Goal: Task Accomplishment & Management: Use online tool/utility

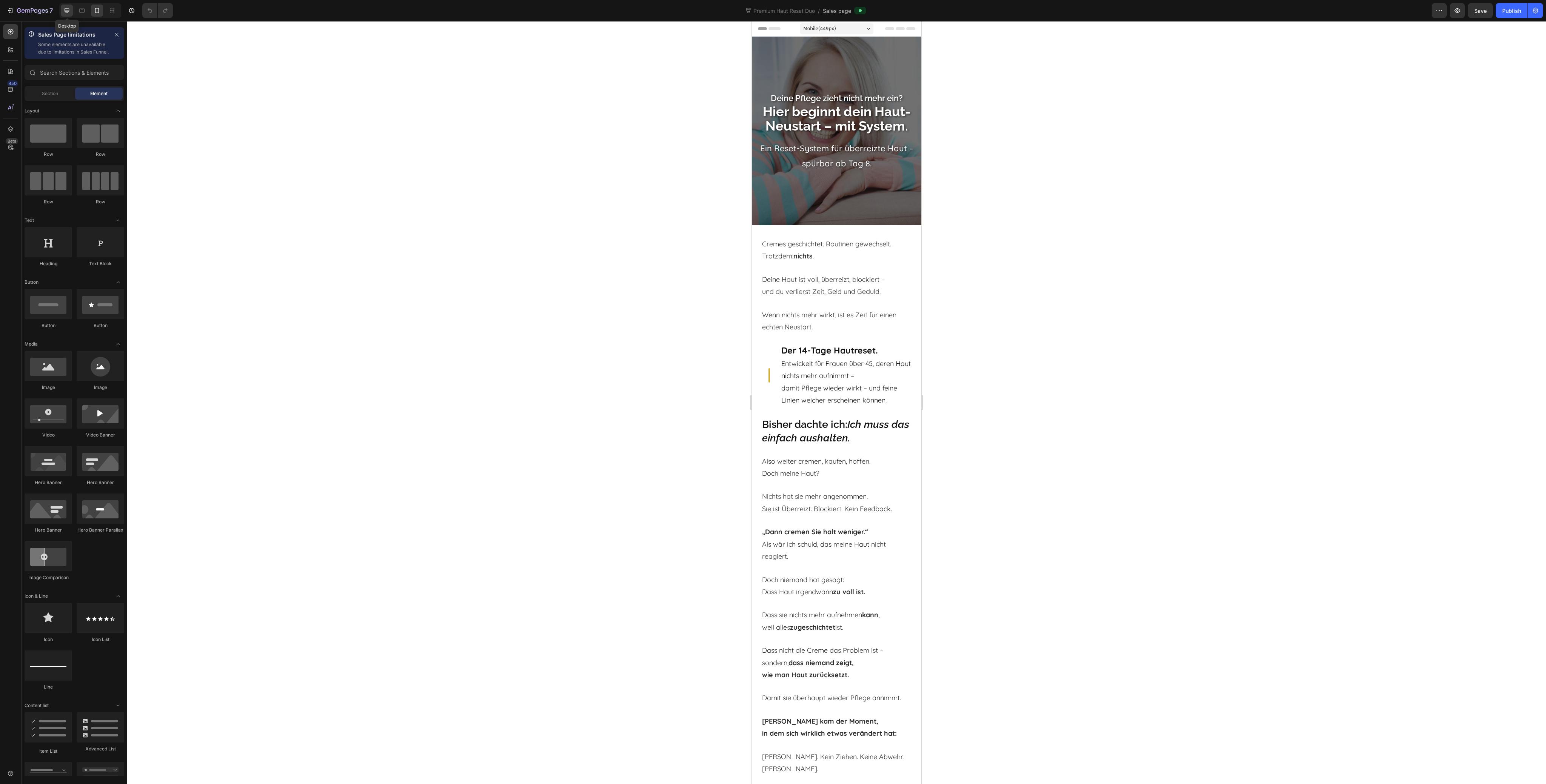
click at [63, 8] on icon at bounding box center [67, 10] width 8 height 8
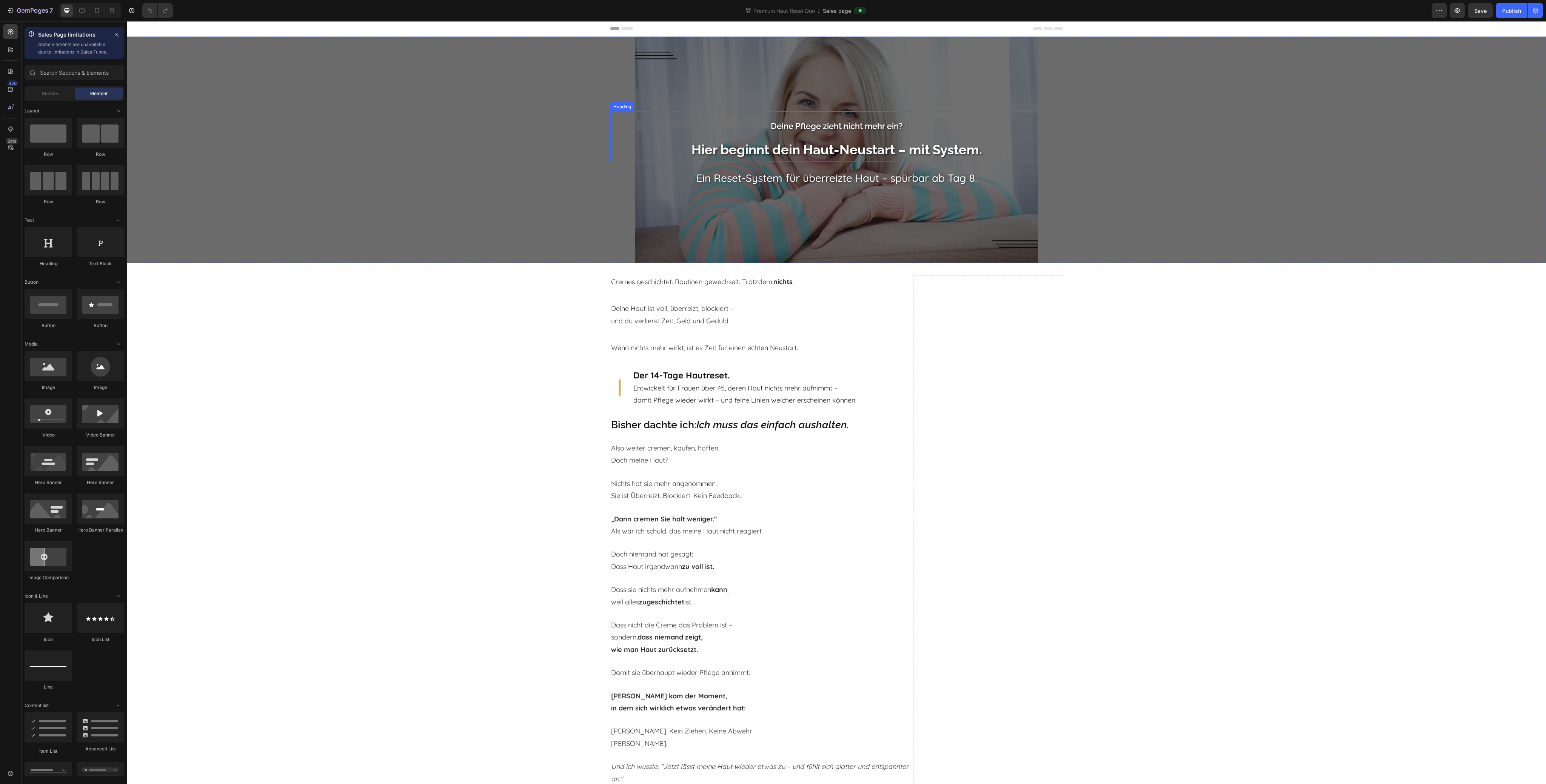
click at [864, 150] on strong "Hier beginnt dein Haut-Neustart – mit System." at bounding box center [837, 149] width 290 height 16
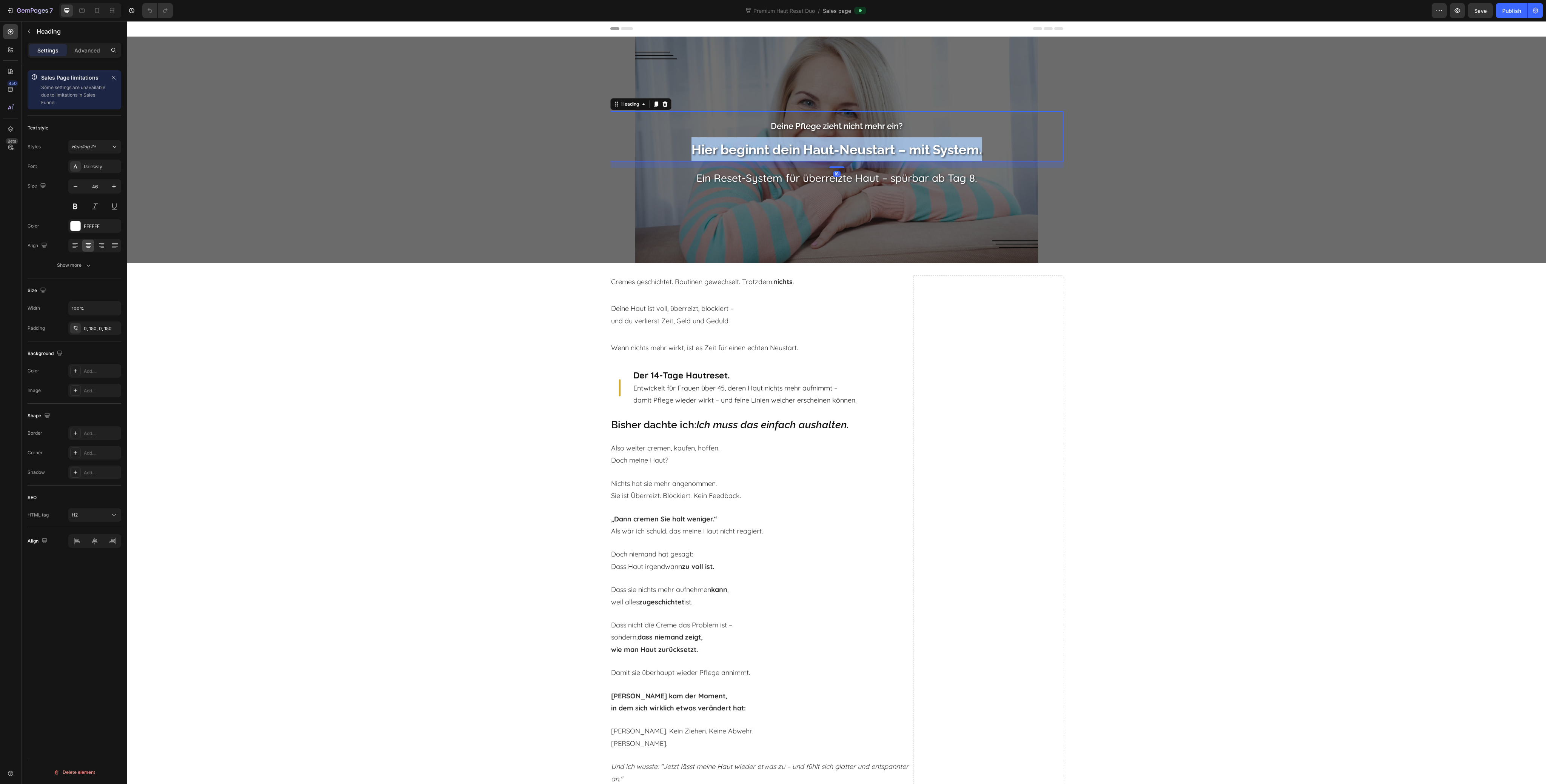
click at [864, 150] on strong "Hier beginnt dein Haut-Neustart – mit System." at bounding box center [837, 149] width 290 height 16
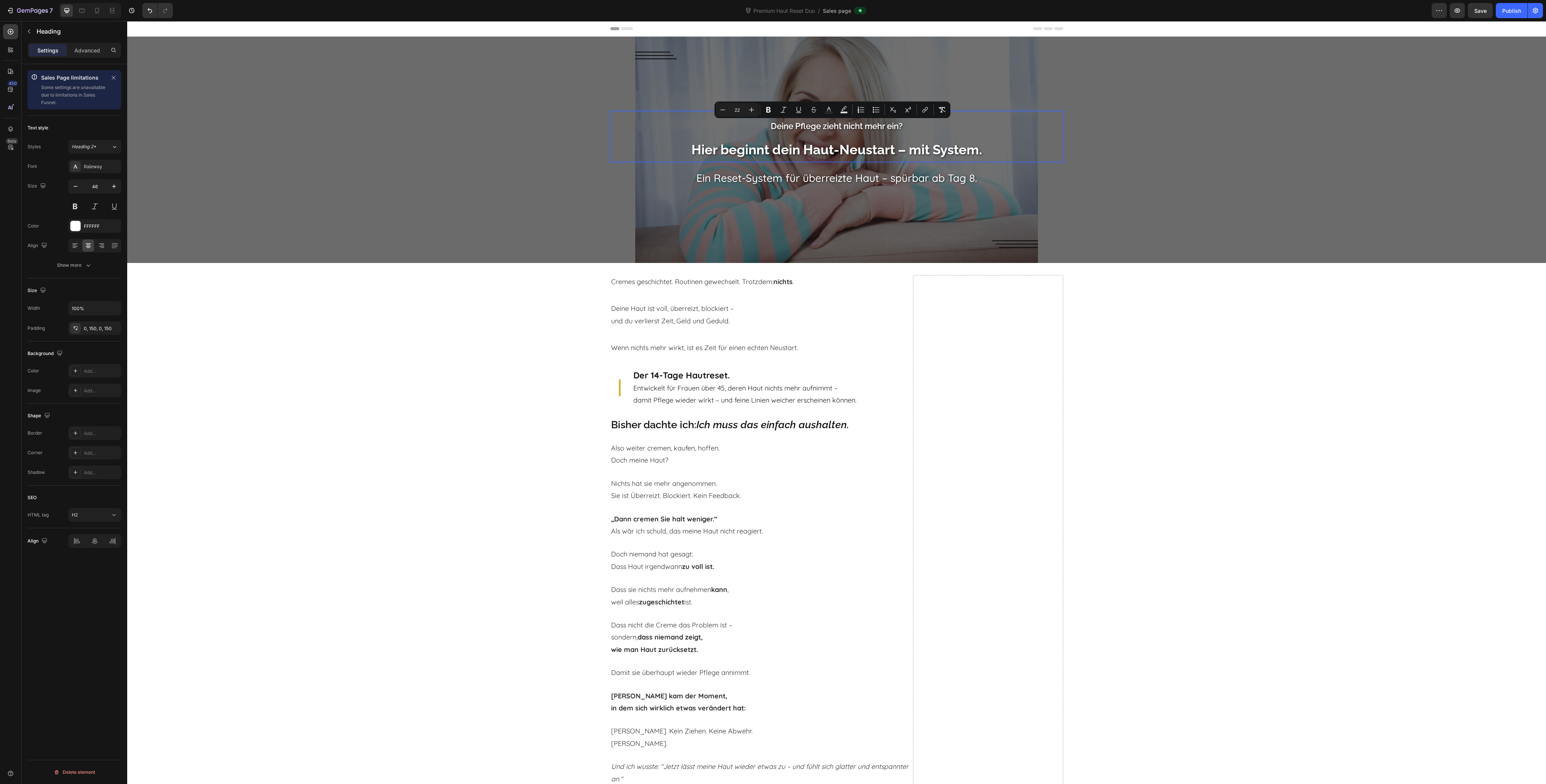
drag, startPoint x: 931, startPoint y: 133, endPoint x: 928, endPoint y: 136, distance: 4.2
click at [928, 136] on p "Deine Pflege zieht nicht mehr ein? Hier beginnt dein Haut-Neustart – mit System." at bounding box center [837, 137] width 340 height 49
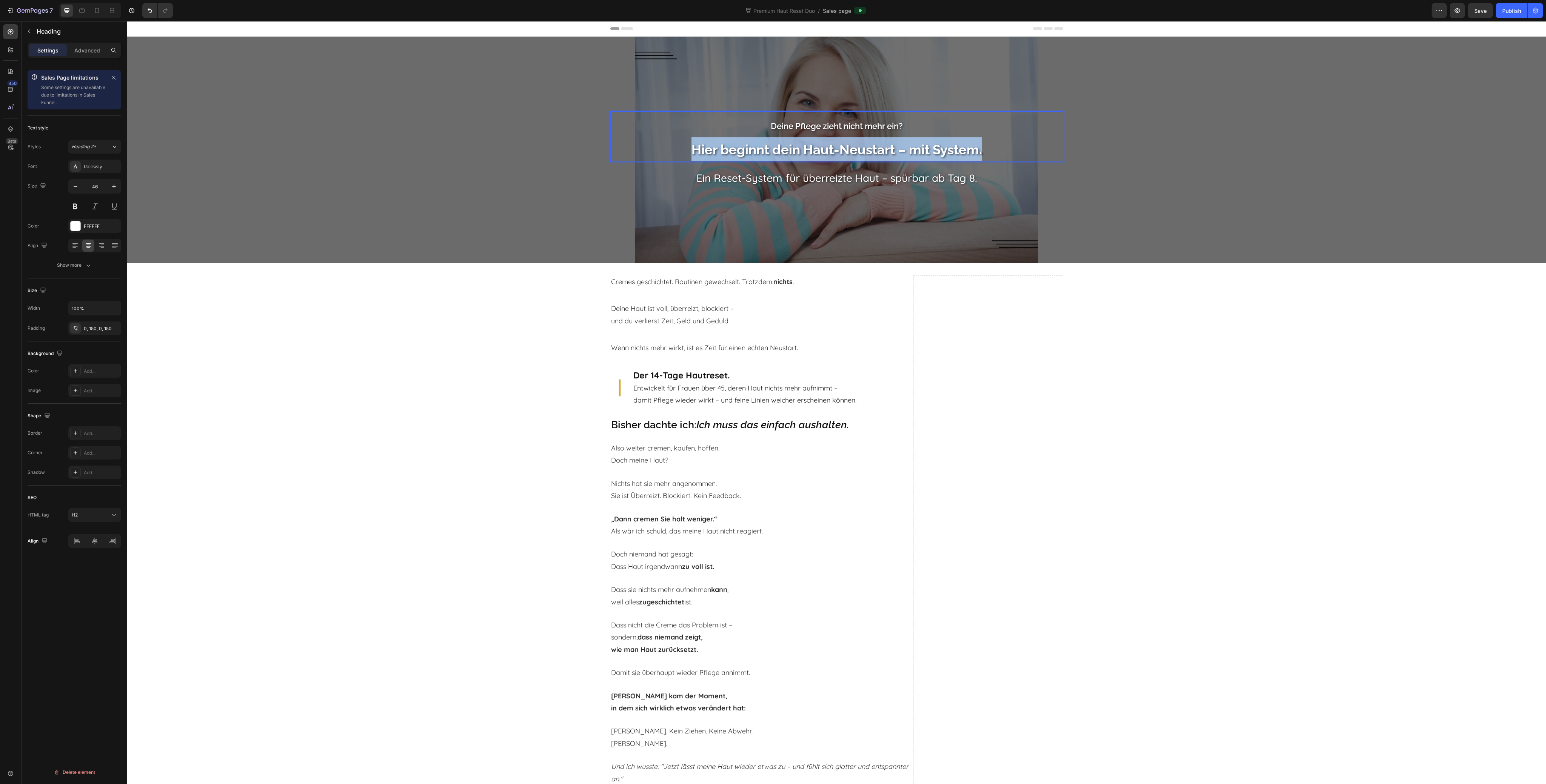
drag, startPoint x: 981, startPoint y: 151, endPoint x: 683, endPoint y: 149, distance: 298.0
click at [684, 149] on p "Deine Pflege zieht nicht mehr ein? Hier beginnt dein Haut-Neustart – mit System." at bounding box center [837, 137] width 340 height 49
click at [891, 126] on p "Deine Pflege zieht nicht mehr ein? 14-Tage Haut-Reset für überreizte Haut – dam…" at bounding box center [837, 136] width 340 height 73
drag, startPoint x: 898, startPoint y: 115, endPoint x: 675, endPoint y: 115, distance: 223.0
click at [674, 121] on p "Deine Pflege zieht nicht mehr ein? 14-Tage Haut-Reset für überreizte Haut – dam…" at bounding box center [837, 136] width 340 height 73
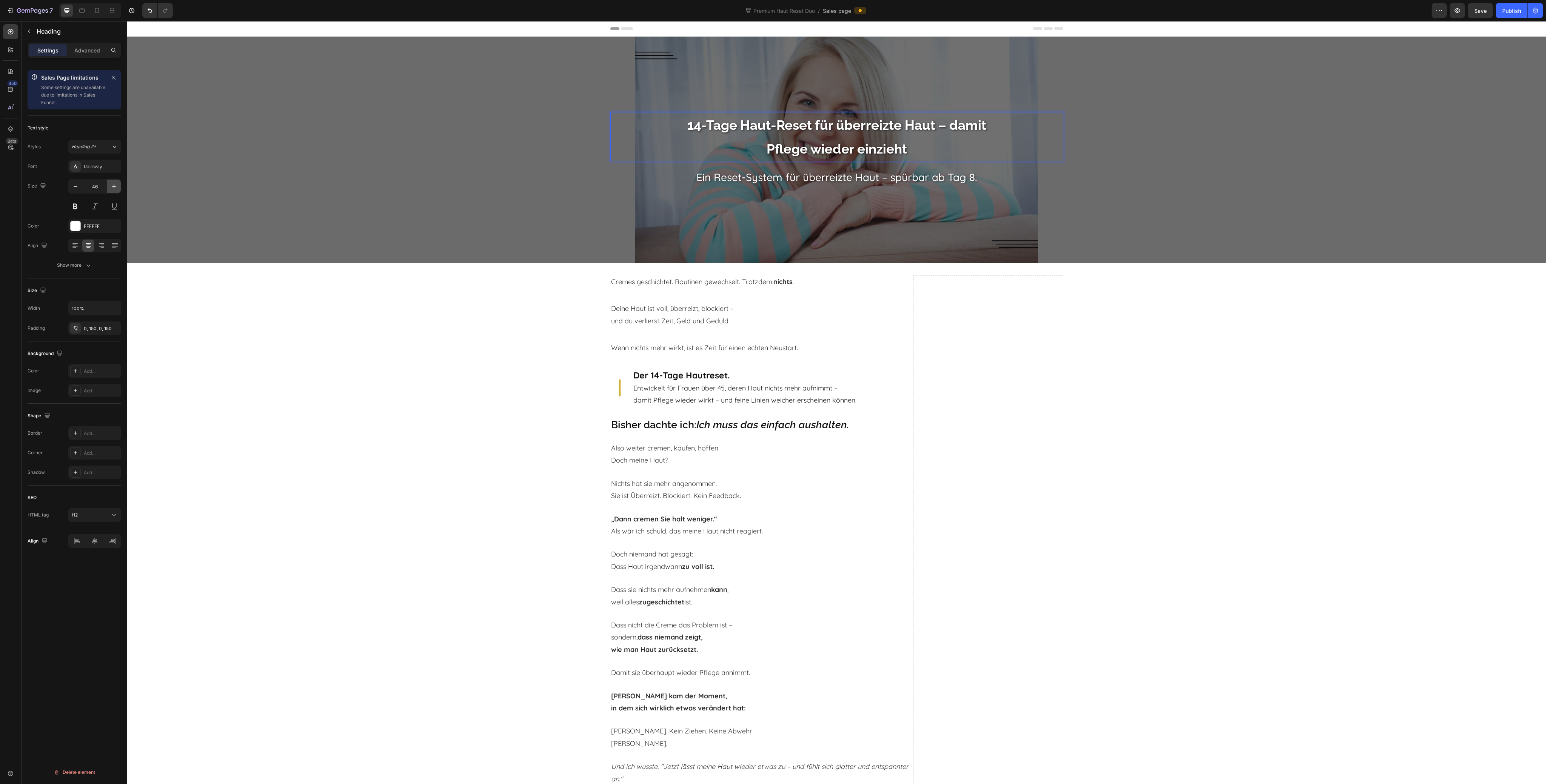
click at [118, 191] on button "button" at bounding box center [114, 186] width 14 height 14
type input "47"
drag, startPoint x: 681, startPoint y: 121, endPoint x: 732, endPoint y: 128, distance: 51.5
click at [732, 128] on p "14-Tage Haut-Reset für überreizte Haut – damit Pflege wieder einzieht" at bounding box center [837, 137] width 340 height 49
click at [895, 151] on strong "14-Tage Haut-Reset für überreizte Haut – damit Pflege wieder einzieht" at bounding box center [837, 137] width 299 height 40
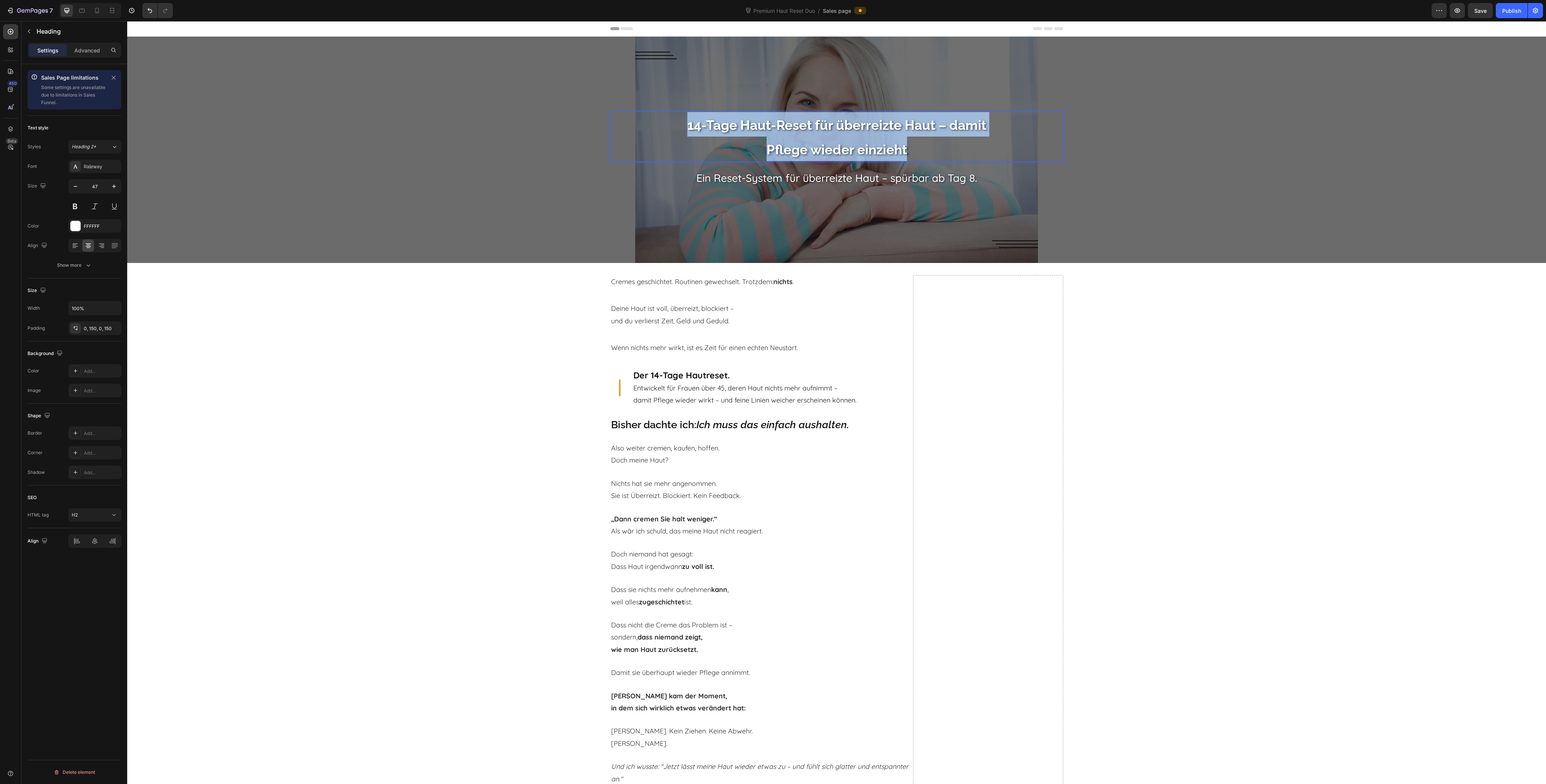
drag, startPoint x: 894, startPoint y: 148, endPoint x: 637, endPoint y: 113, distance: 259.4
click at [638, 113] on h2 "14-Tage Haut-Reset für überreizte Haut – damit Pflege wieder einzieht" at bounding box center [837, 137] width 453 height 50
click at [750, 108] on icon "Editor contextual toolbar" at bounding box center [751, 106] width 8 height 8
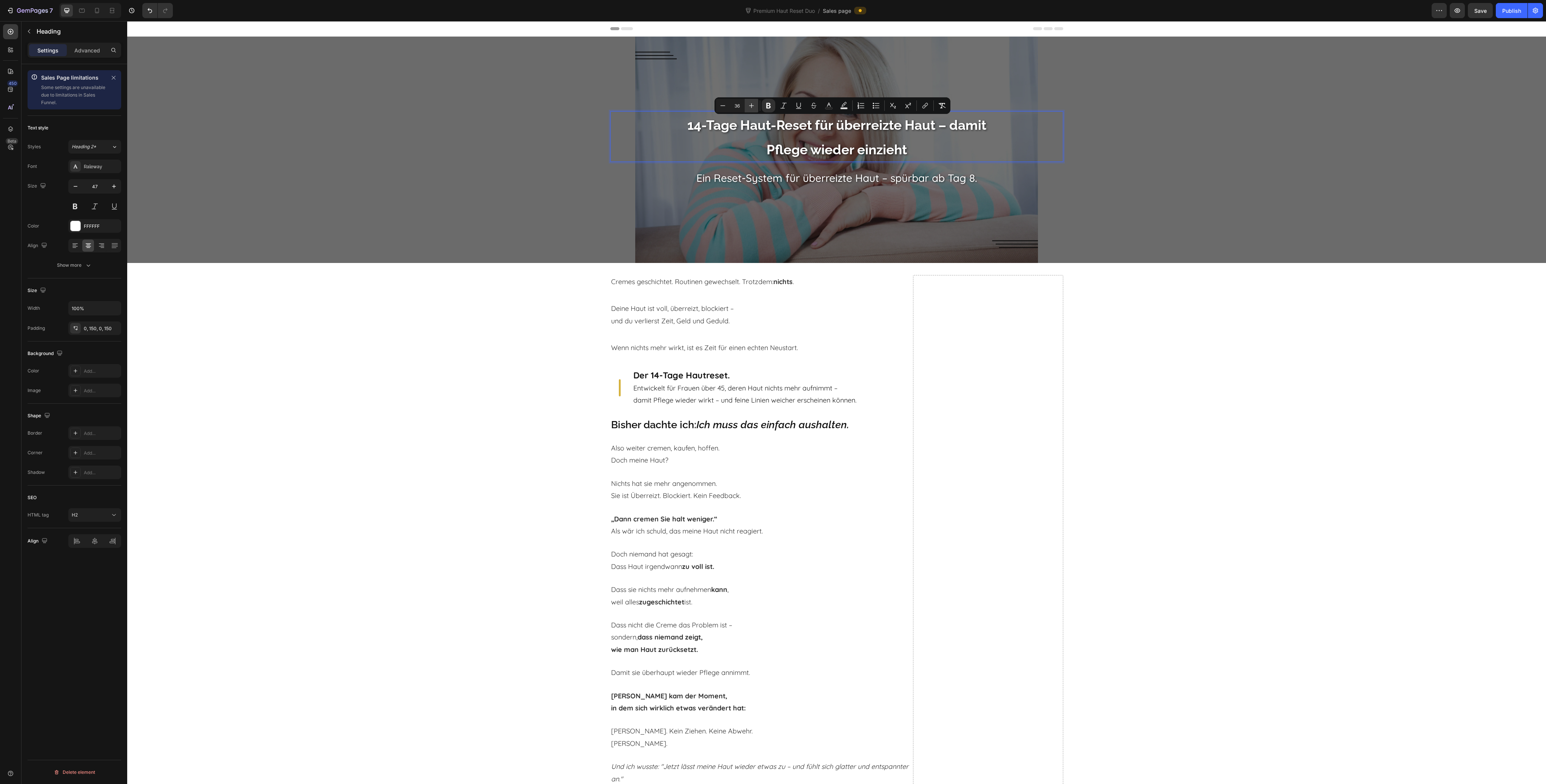
click at [750, 108] on icon "Editor contextual toolbar" at bounding box center [751, 106] width 8 height 8
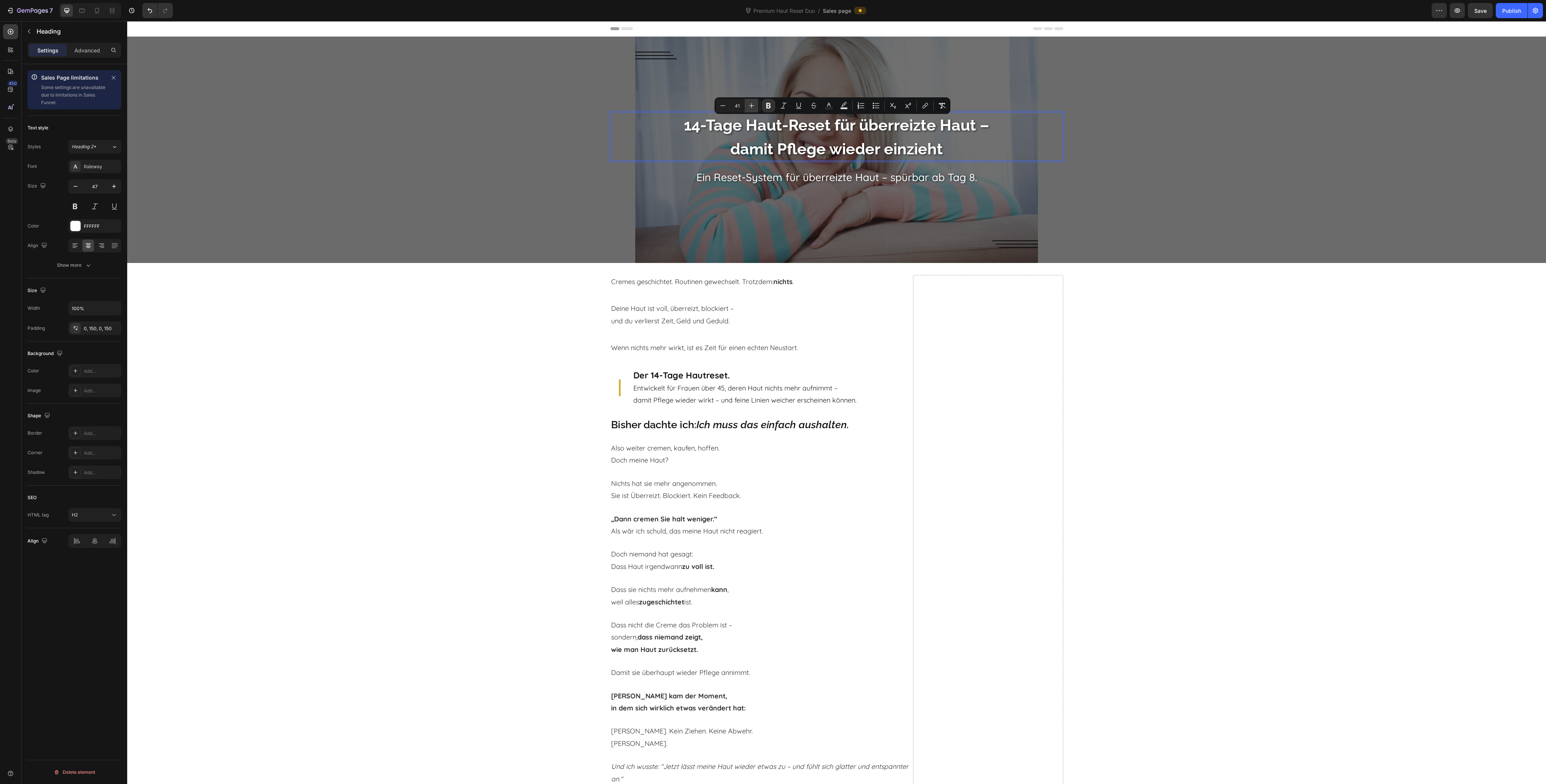
click at [750, 108] on icon "Editor contextual toolbar" at bounding box center [751, 106] width 8 height 8
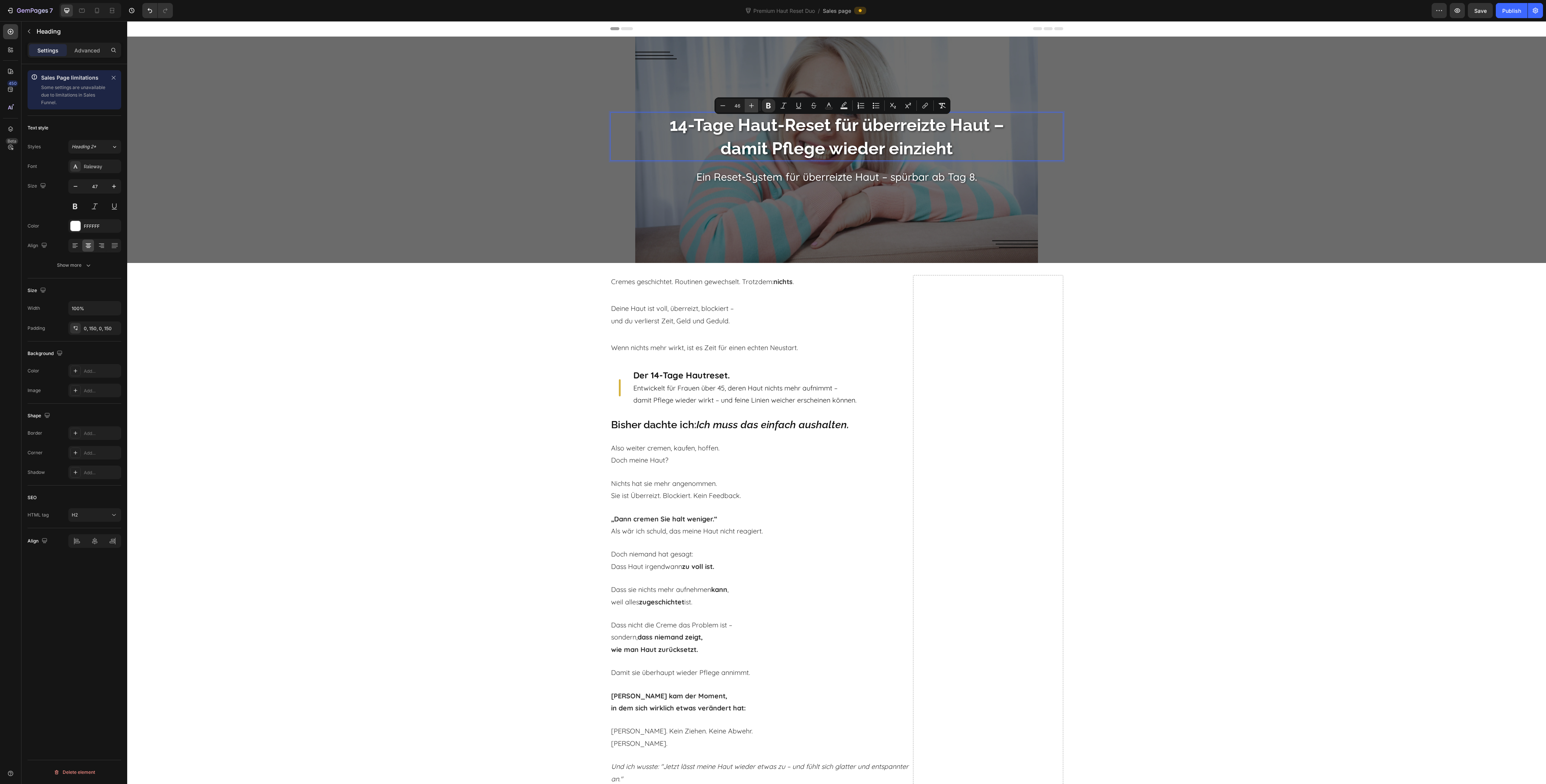
click at [750, 108] on icon "Editor contextual toolbar" at bounding box center [751, 106] width 8 height 8
click at [720, 107] on icon "Editor contextual toolbar" at bounding box center [723, 106] width 8 height 8
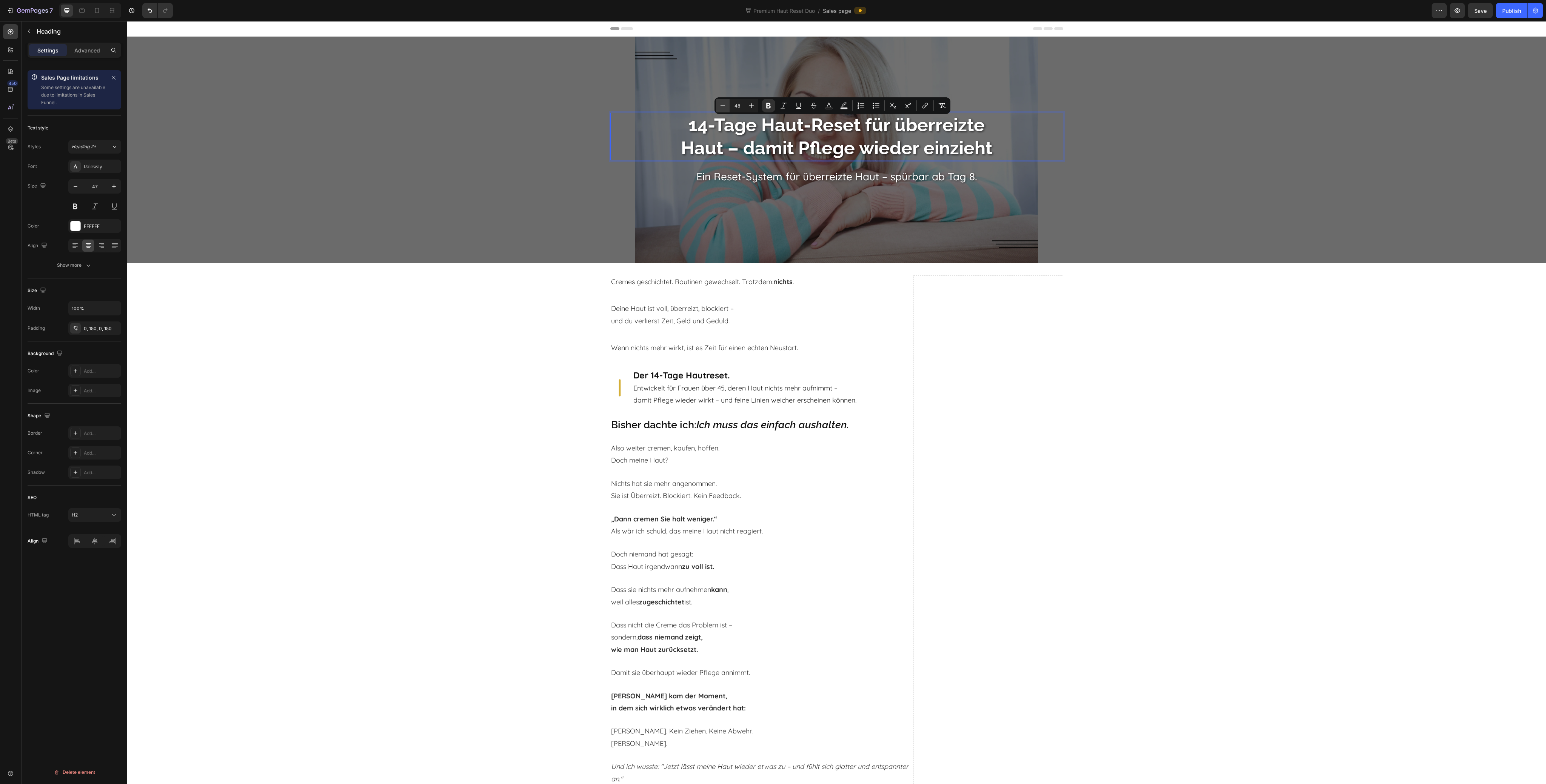
type input "47"
click at [79, 9] on icon at bounding box center [82, 10] width 8 height 8
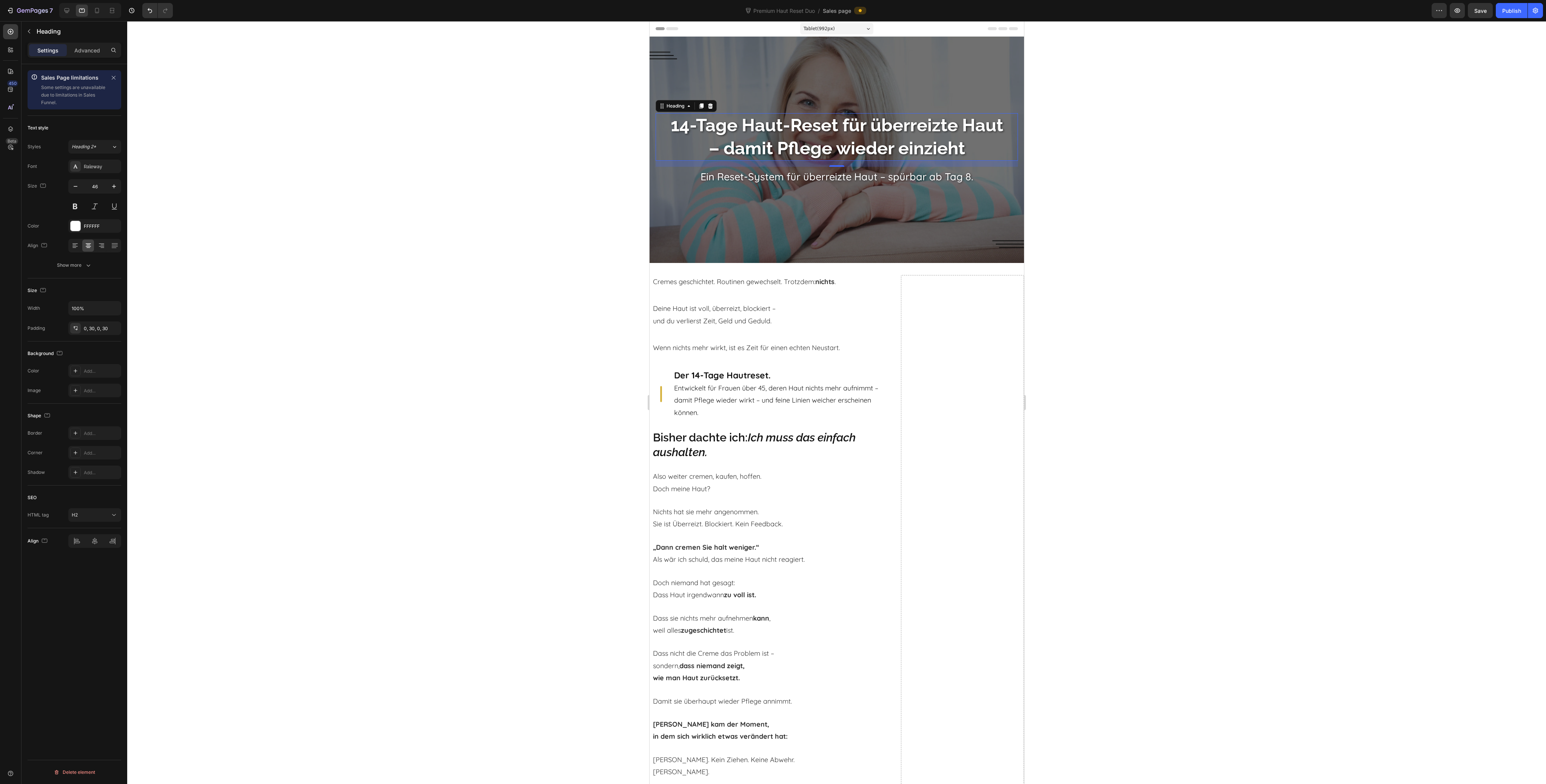
scroll to position [65, 0]
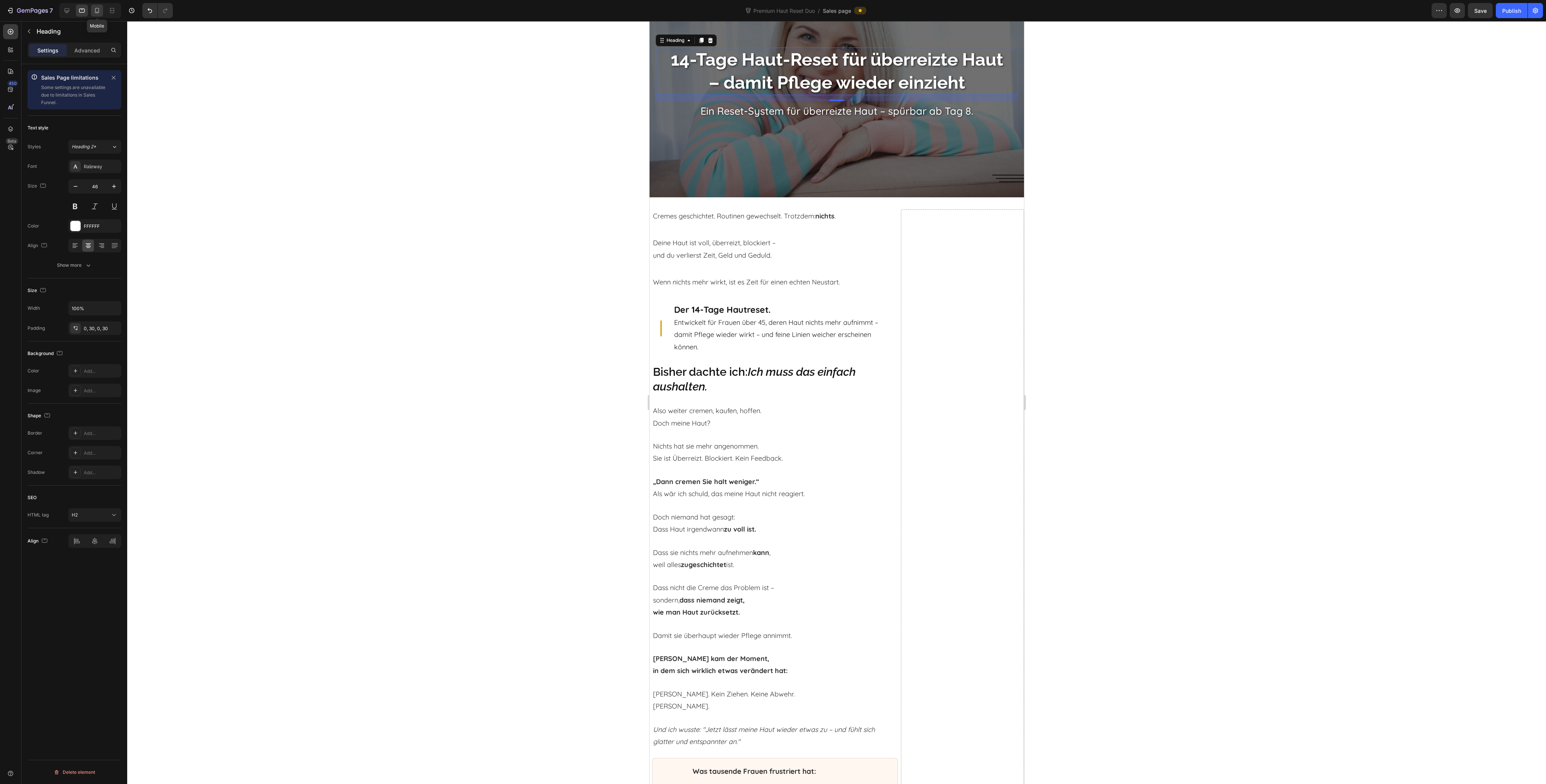
click at [91, 14] on div at bounding box center [97, 11] width 12 height 12
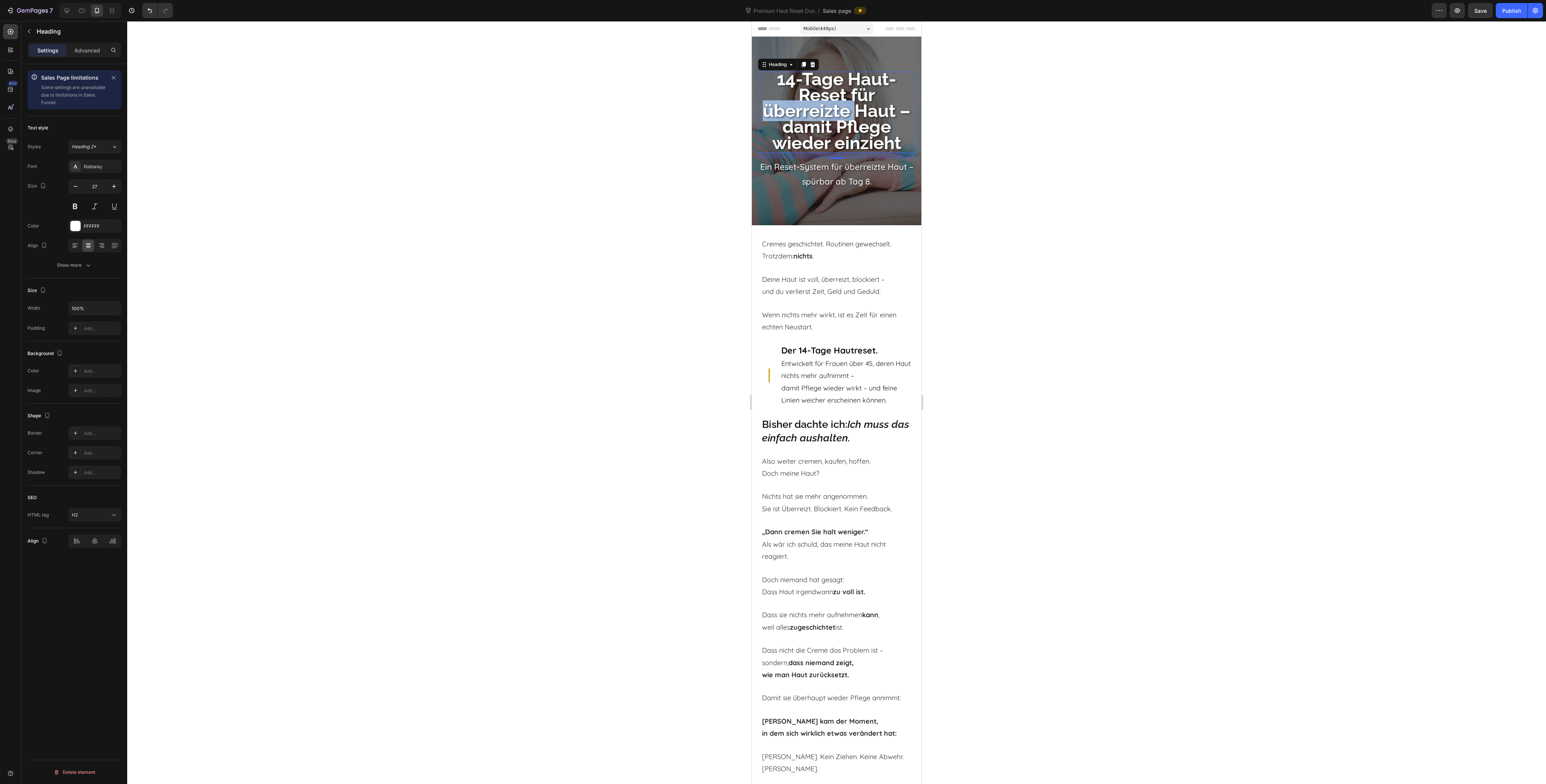
click at [796, 105] on strong "14-Tage Haut-Reset für überreizte Haut – damit Pflege wieder einzieht" at bounding box center [837, 110] width 148 height 84
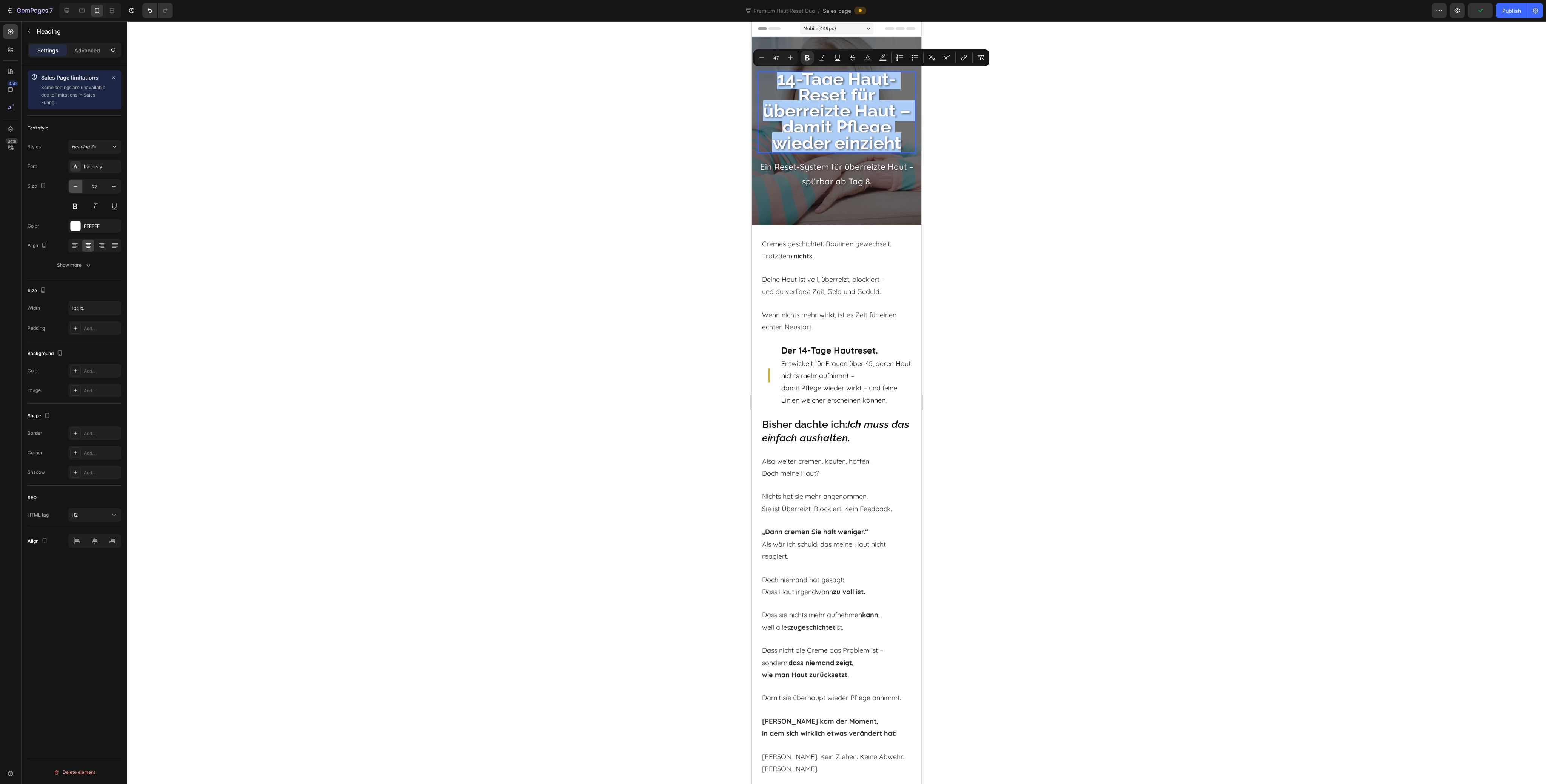
click at [75, 185] on icon "button" at bounding box center [75, 186] width 8 height 8
type input "26"
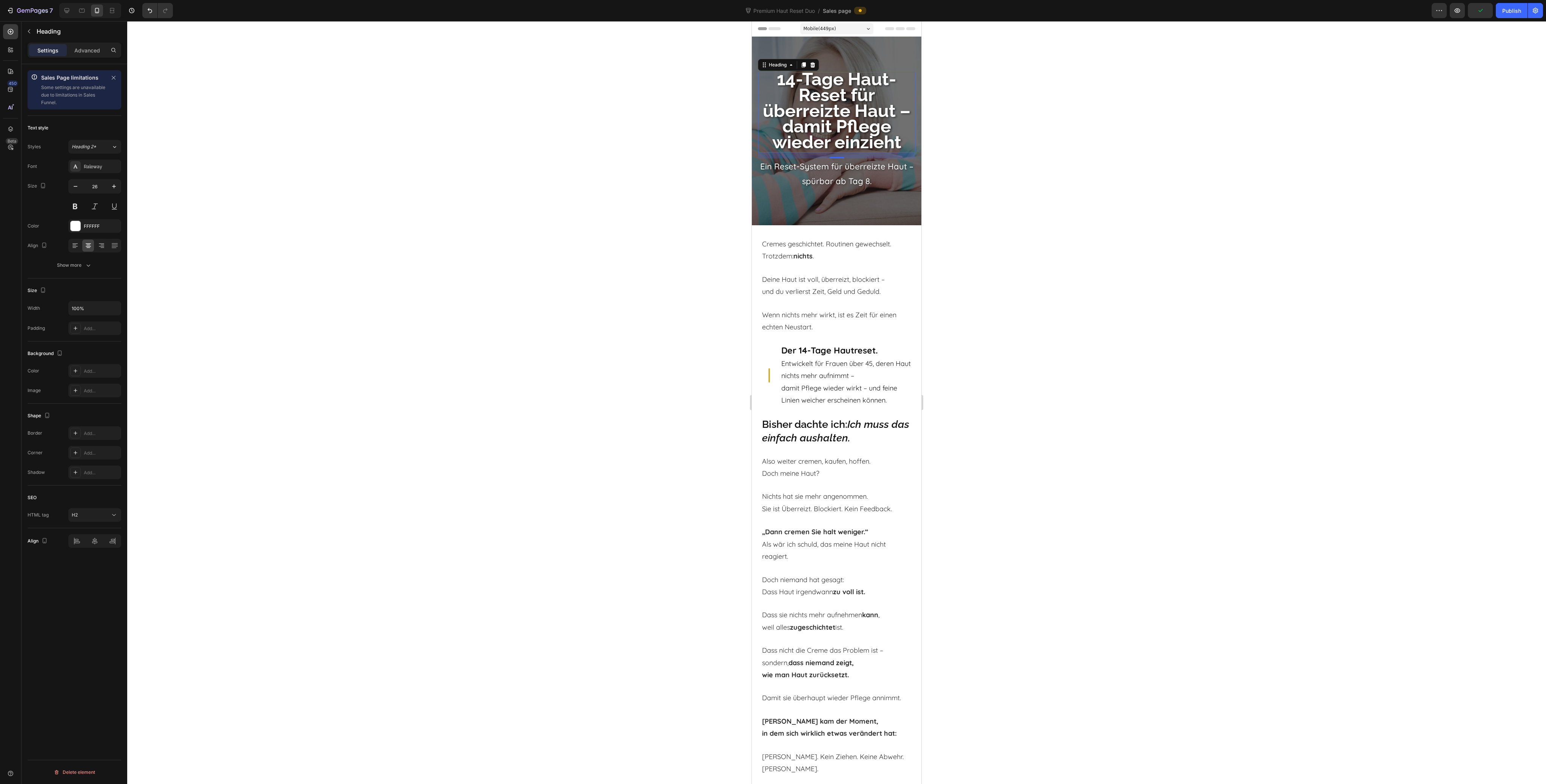
click at [825, 107] on strong "14-Tage Haut-Reset für überreizte Haut – damit Pflege wieder einzieht" at bounding box center [837, 110] width 148 height 84
click at [1000, 121] on div at bounding box center [837, 402] width 1419 height 763
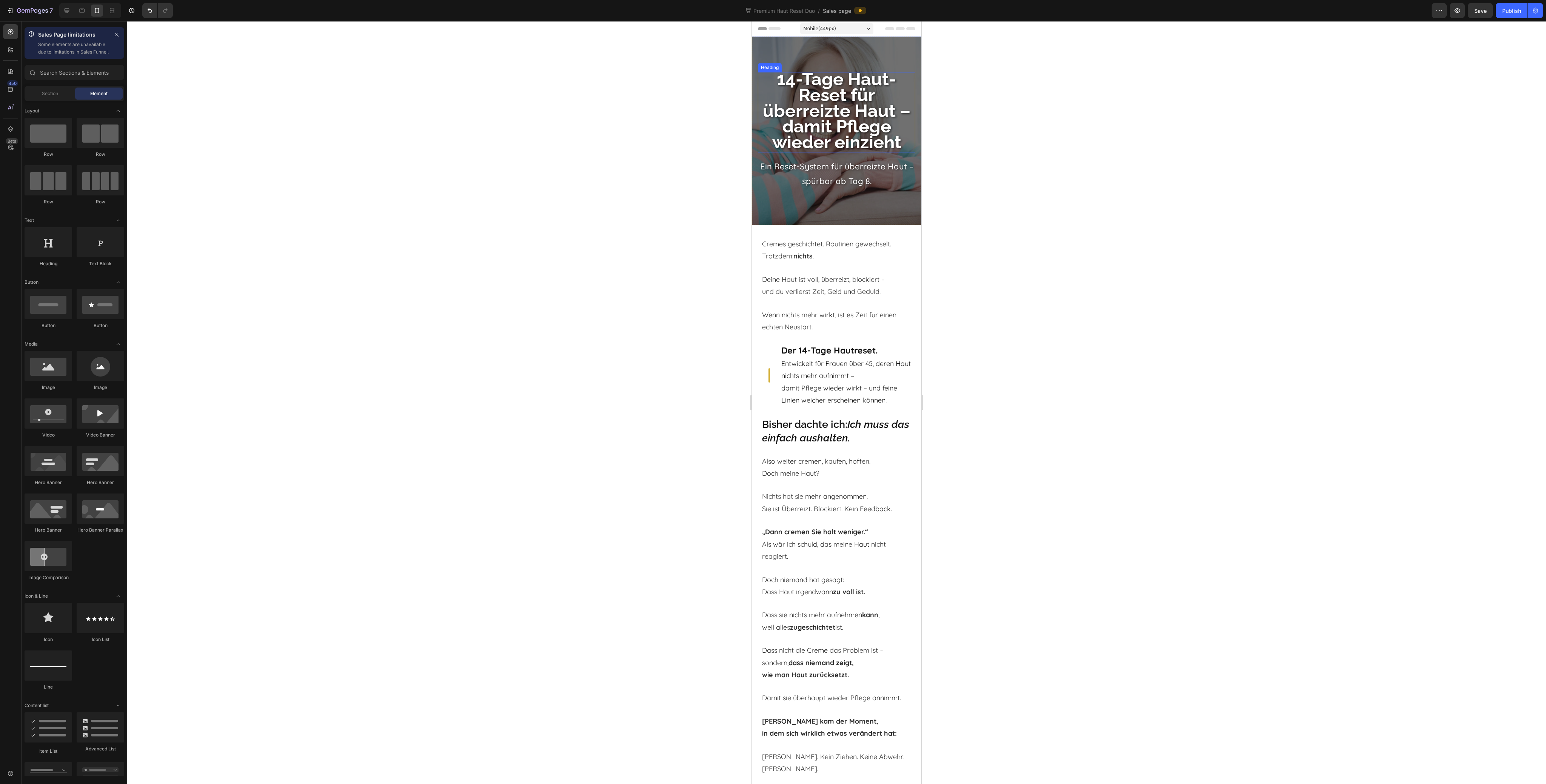
click at [794, 105] on strong "14-Tage Haut-Reset für überreizte Haut – damit Pflege wieder einzieht" at bounding box center [837, 110] width 148 height 84
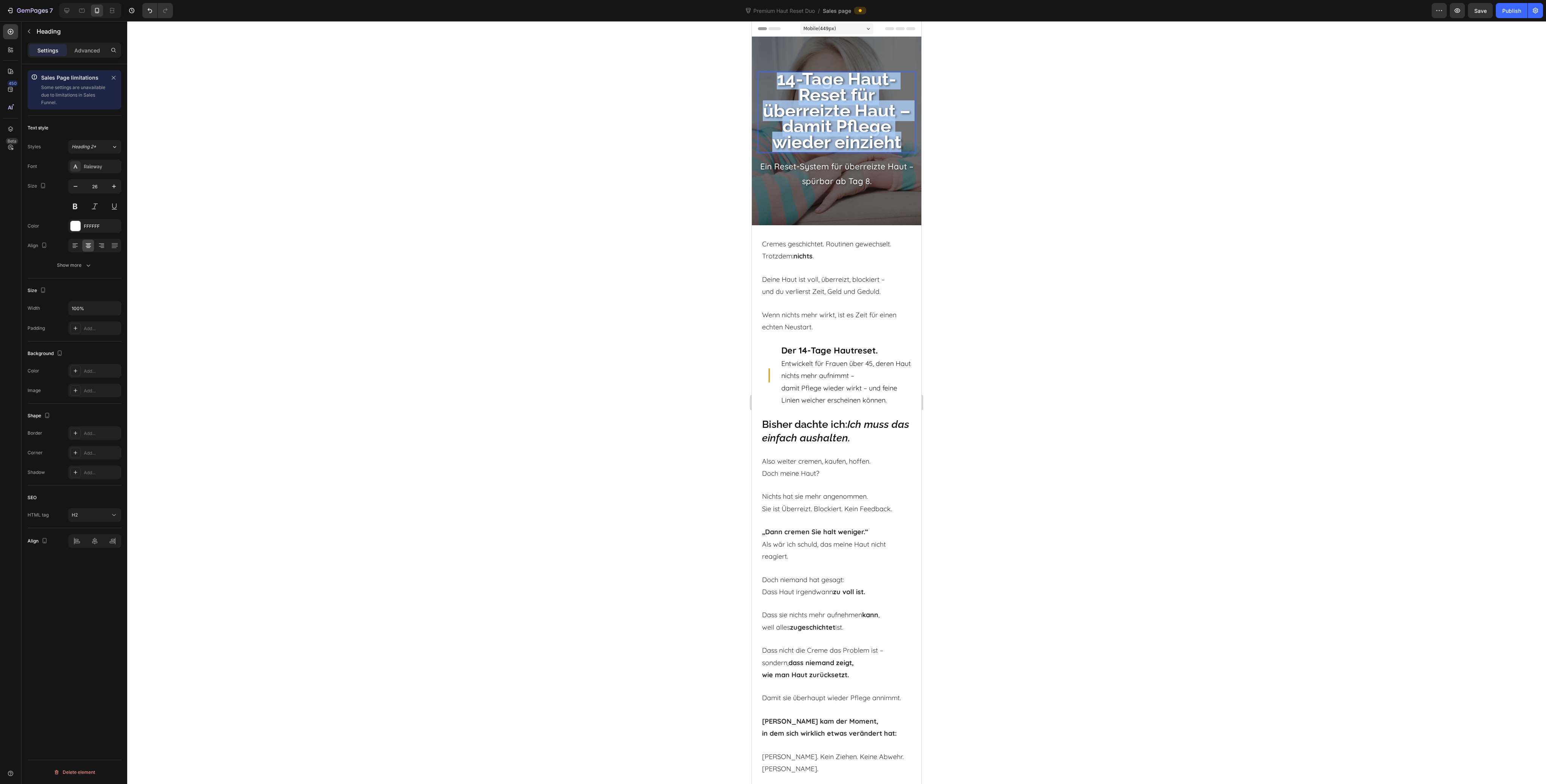
click at [794, 105] on strong "14-Tage Haut-Reset für überreizte Haut – damit Pflege wieder einzieht" at bounding box center [837, 110] width 148 height 84
click at [82, 14] on div at bounding box center [82, 11] width 12 height 12
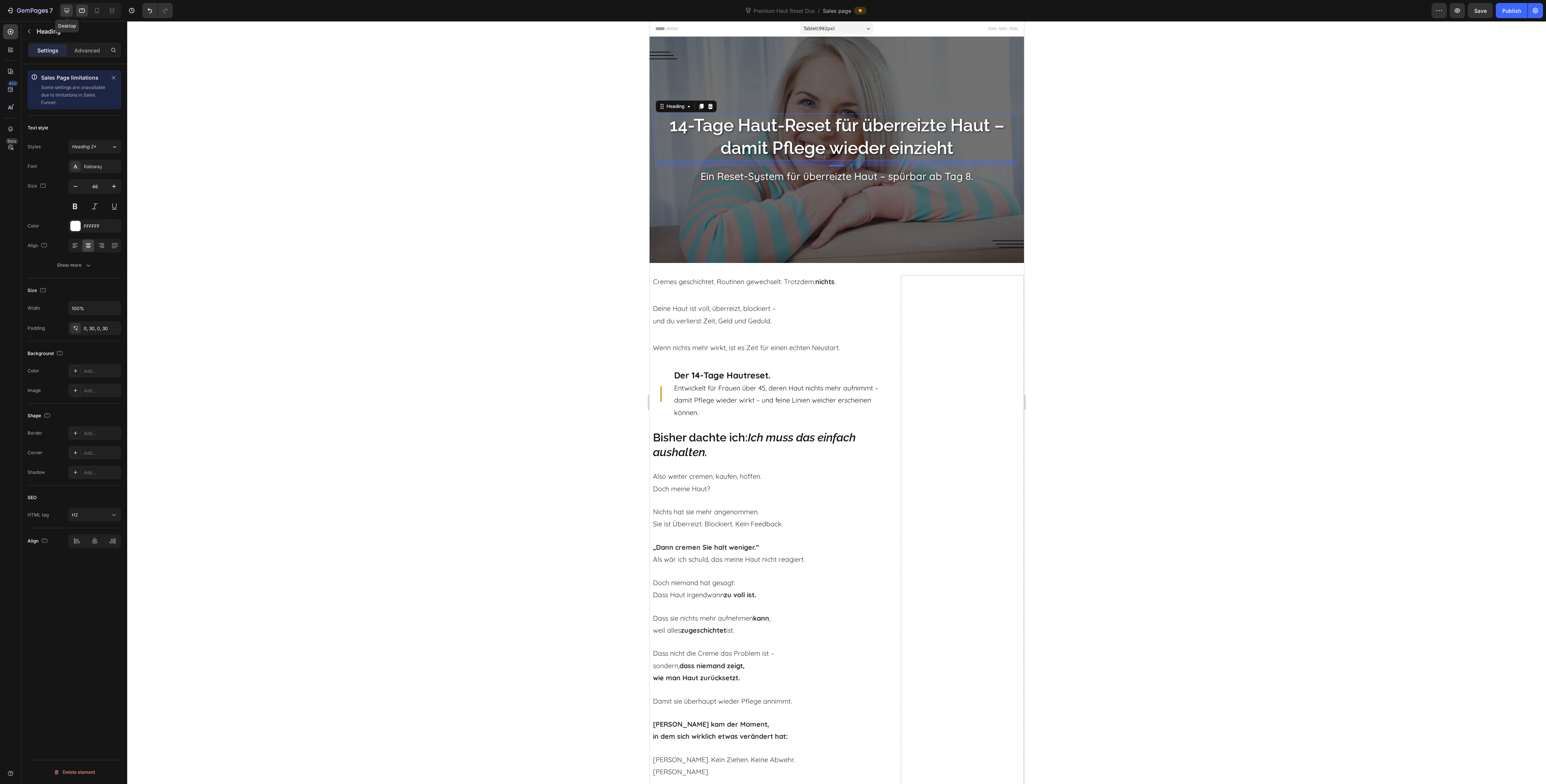
scroll to position [65, 0]
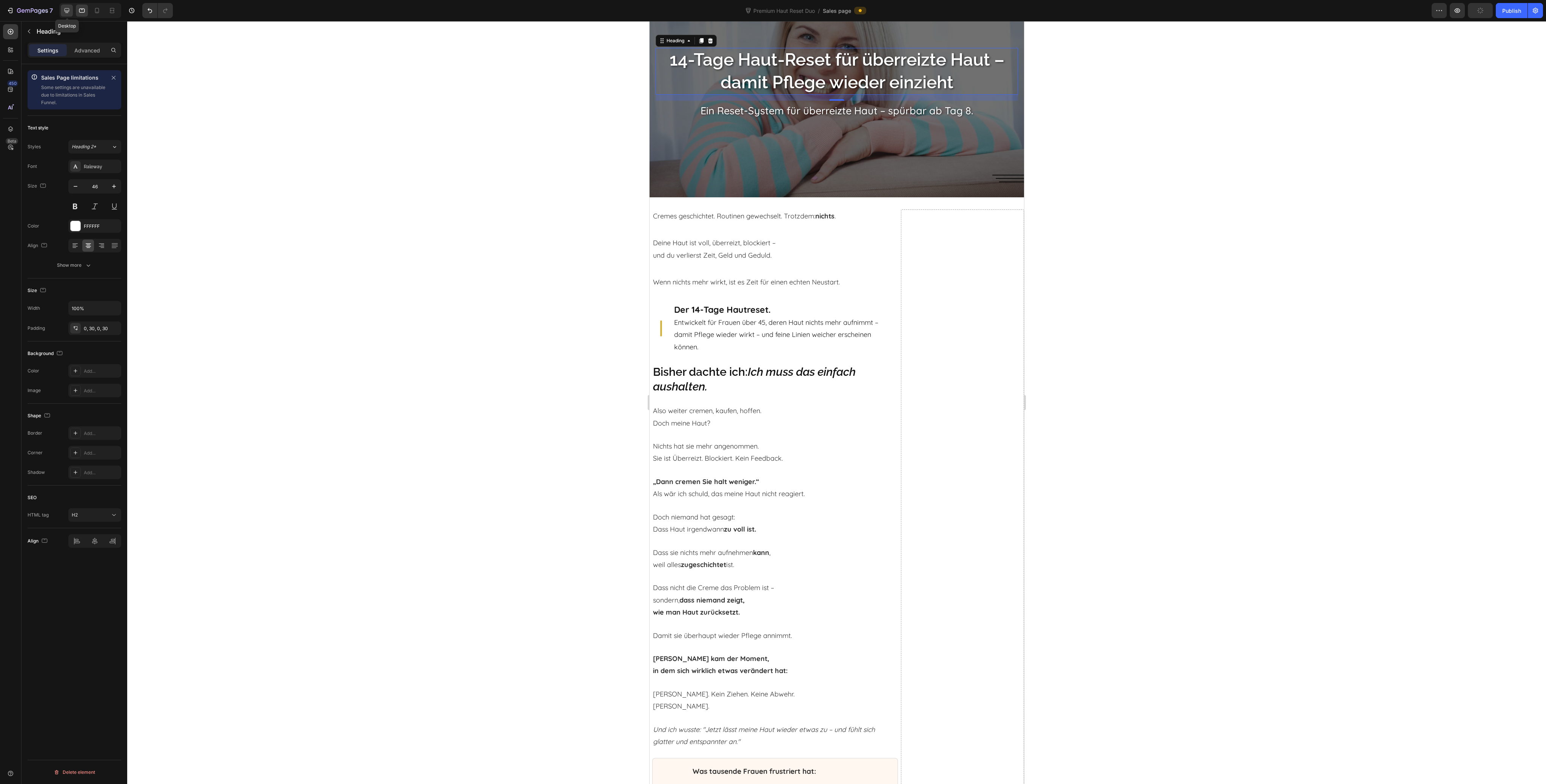
click at [63, 11] on icon at bounding box center [67, 10] width 8 height 8
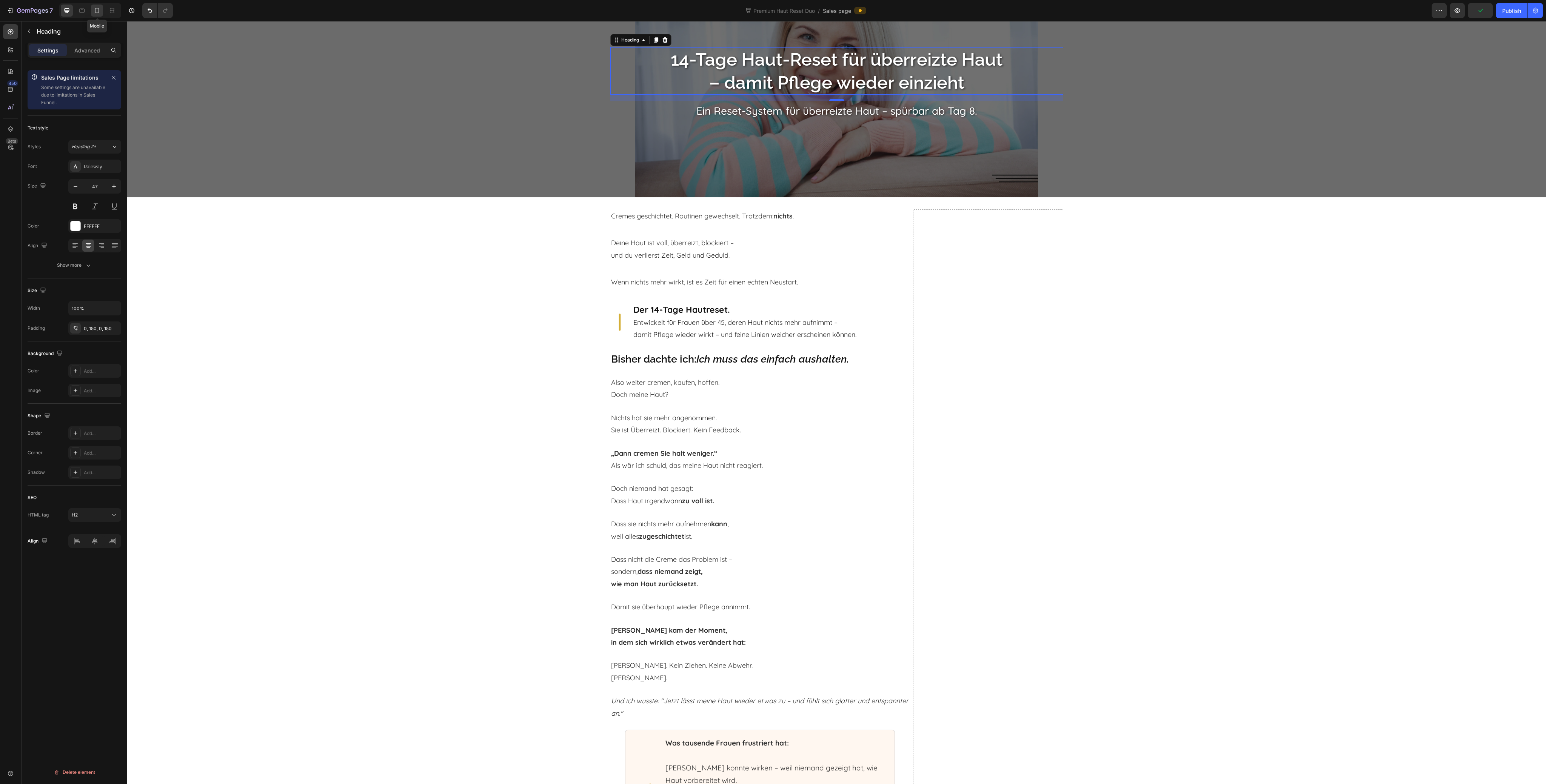
scroll to position [65, 0]
click at [95, 11] on icon at bounding box center [97, 10] width 8 height 8
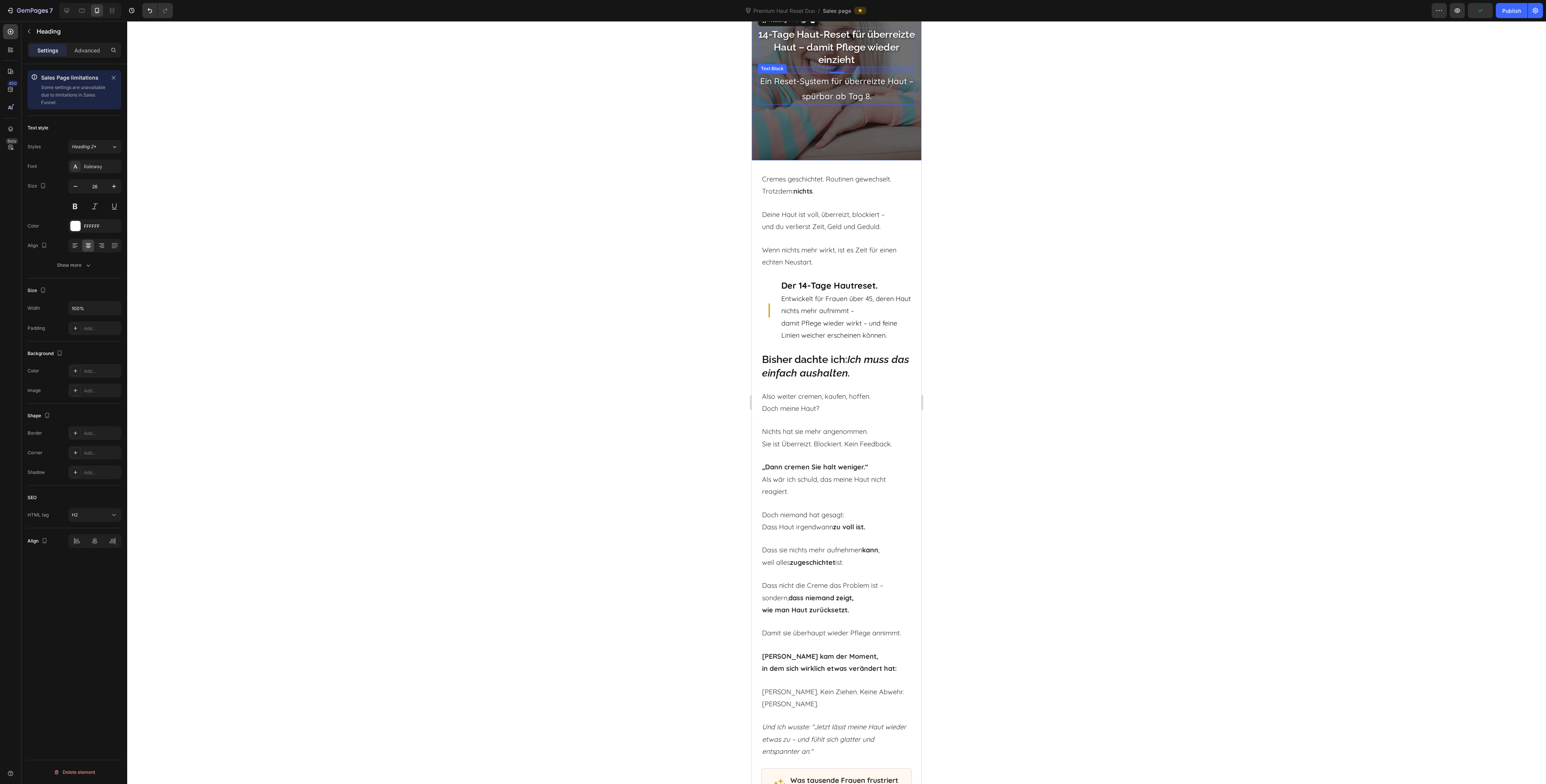
scroll to position [44, 0]
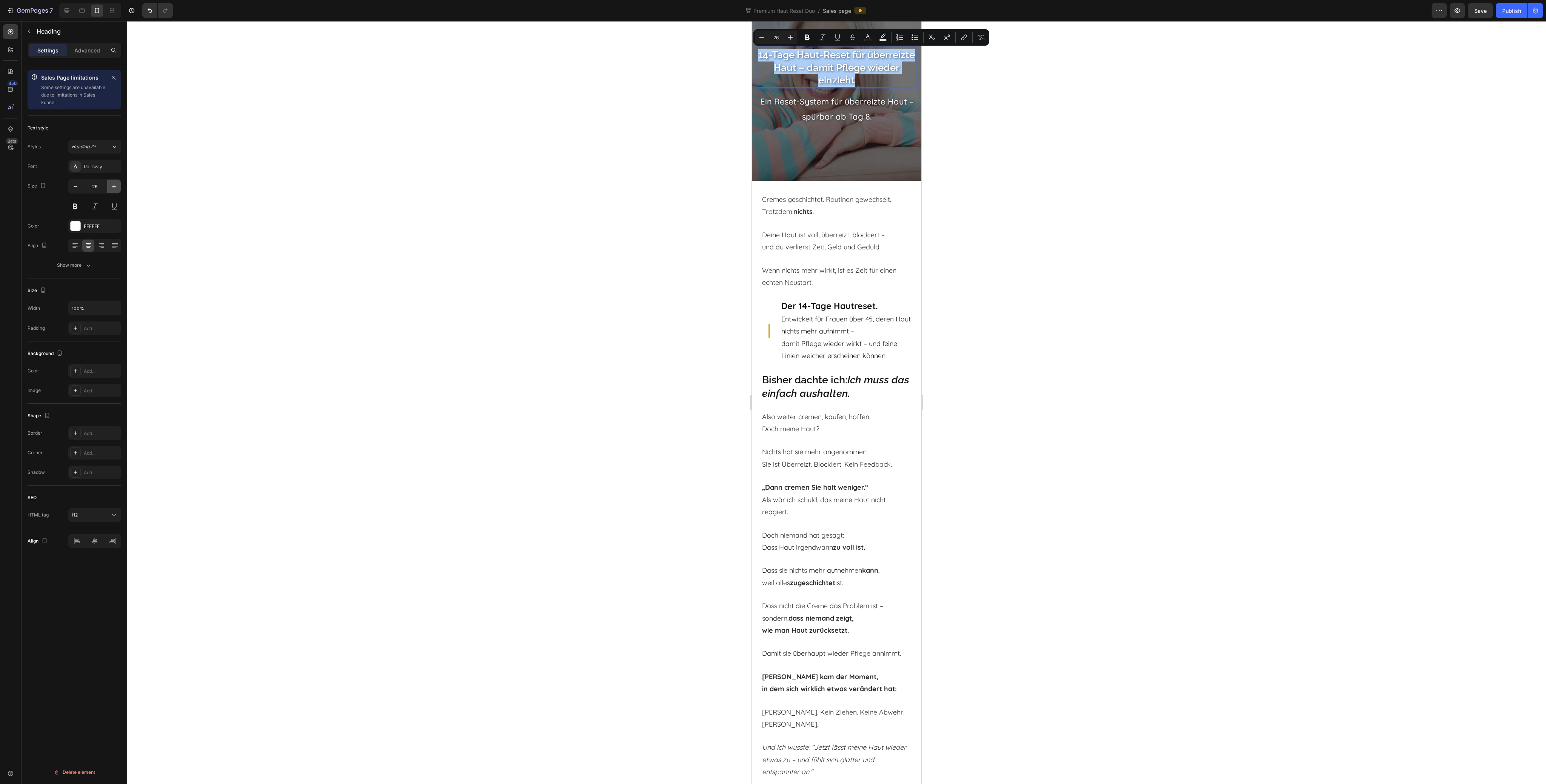
click at [110, 186] on icon "button" at bounding box center [114, 186] width 8 height 8
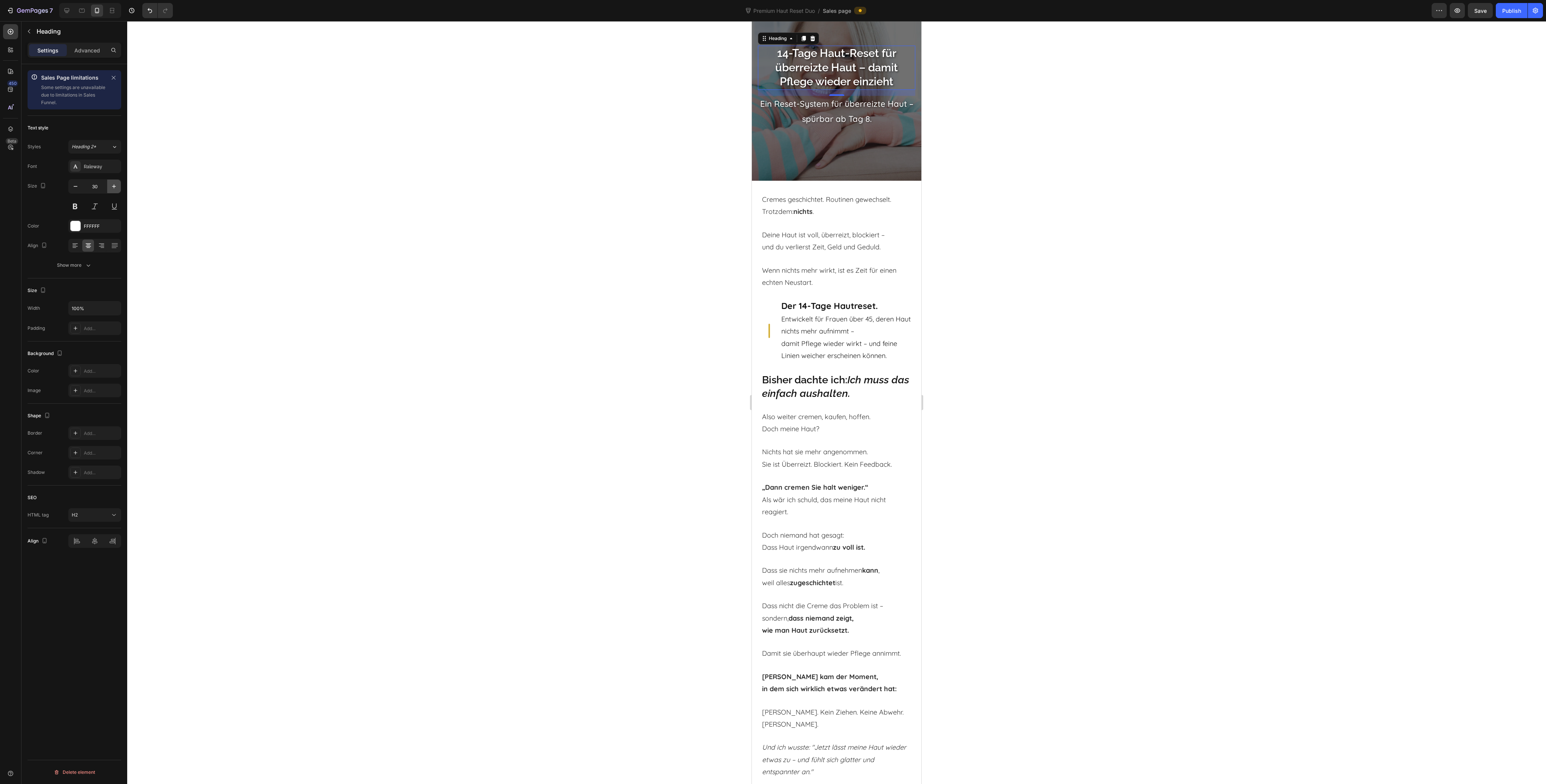
click at [110, 186] on icon "button" at bounding box center [114, 186] width 8 height 8
type input "33"
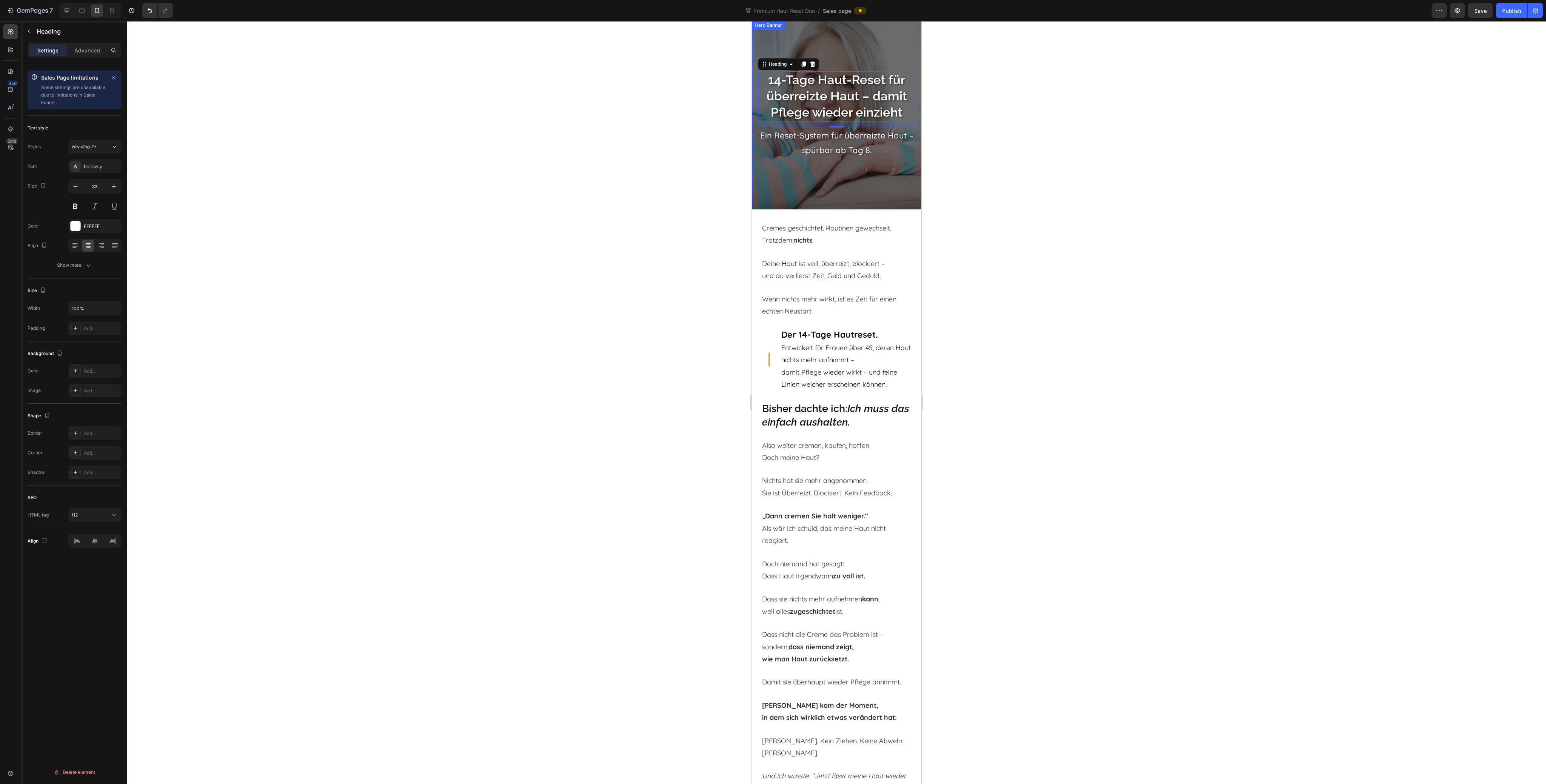
scroll to position [0, 0]
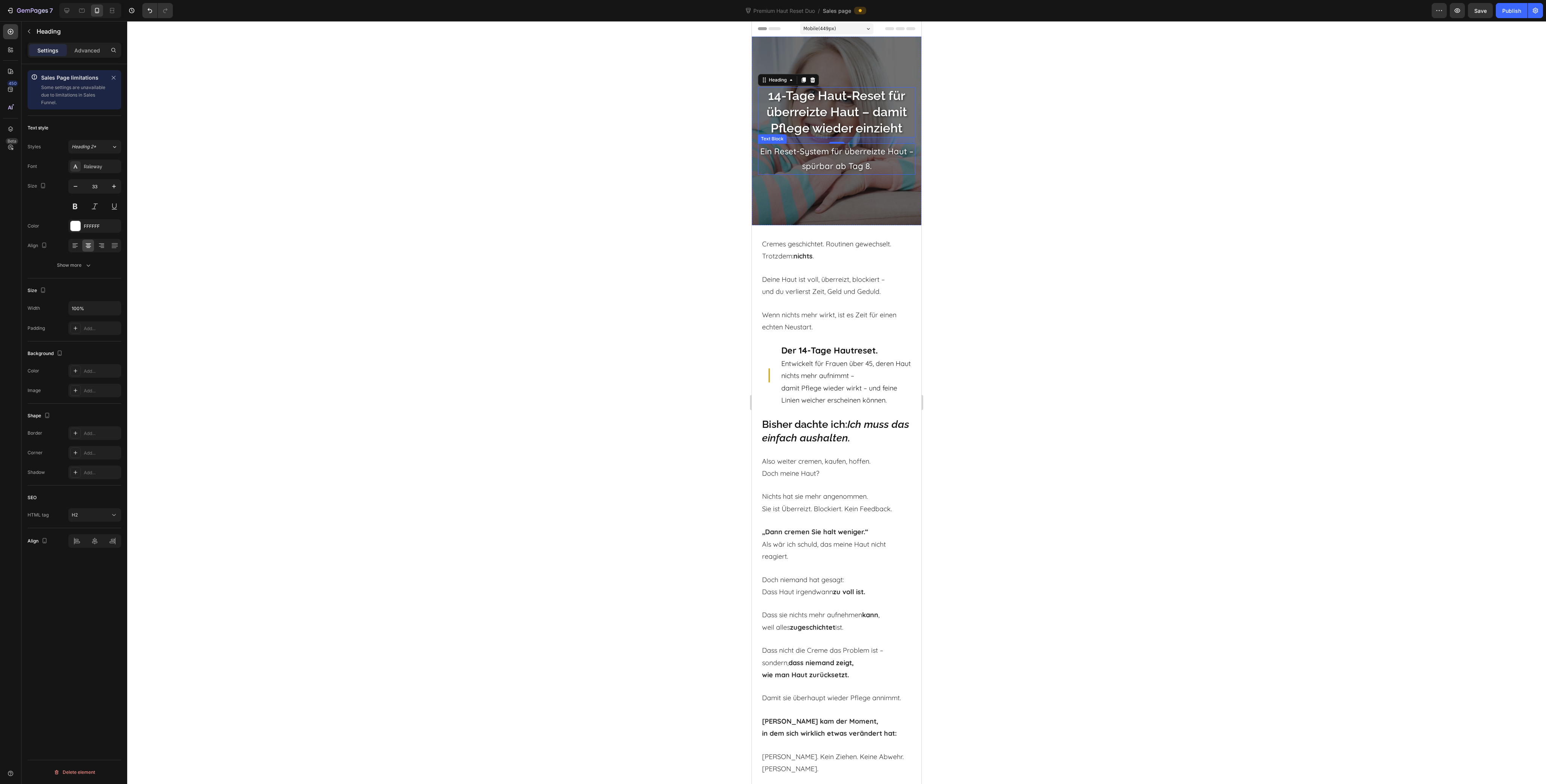
click at [810, 165] on p "Ein Reset-System für überreizte Haut – spürbar ab Tag 8." at bounding box center [837, 159] width 156 height 30
click at [810, 164] on p "Ein Reset-System für überreizte Haut – spürbar ab Tag 8." at bounding box center [837, 159] width 156 height 30
click at [810, 139] on icon at bounding box center [808, 136] width 6 height 6
click at [808, 185] on p "Sanft, pH-geführt, ohne Rubbeln. Spürbar ab Tag 8–14." at bounding box center [837, 175] width 156 height 30
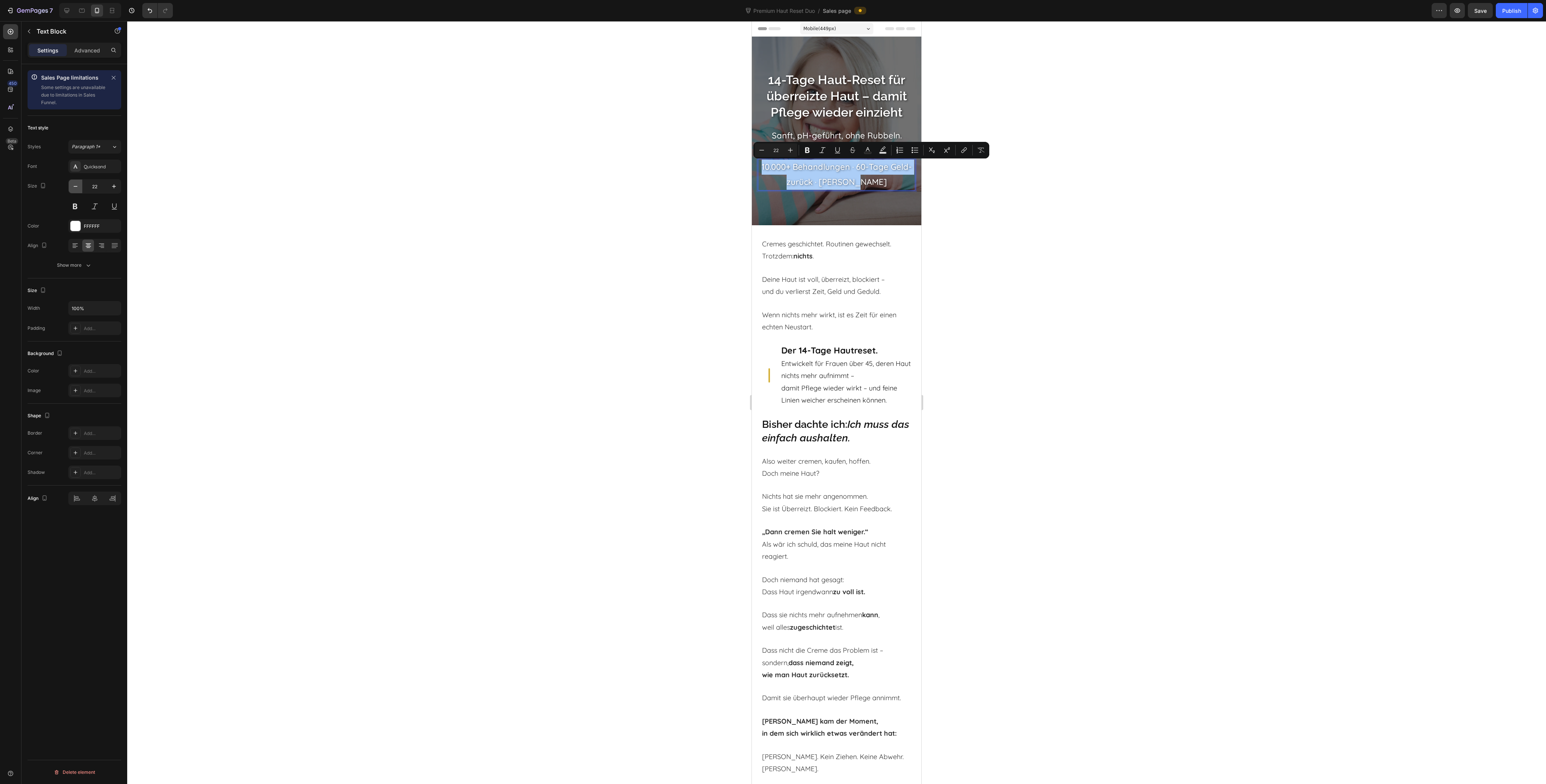
click at [77, 185] on icon "button" at bounding box center [75, 186] width 8 height 8
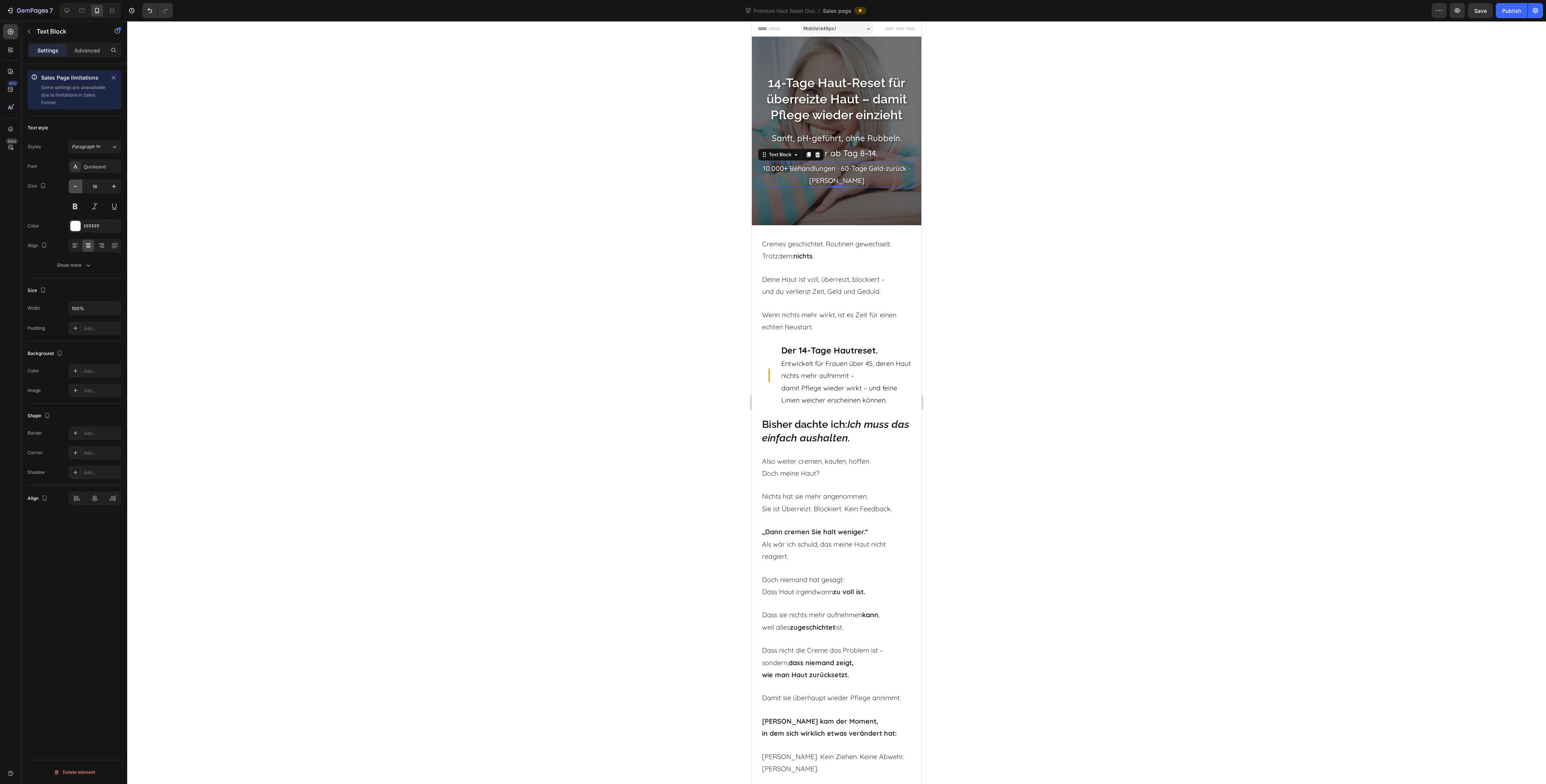
click at [77, 185] on icon "button" at bounding box center [75, 186] width 8 height 8
type input "14"
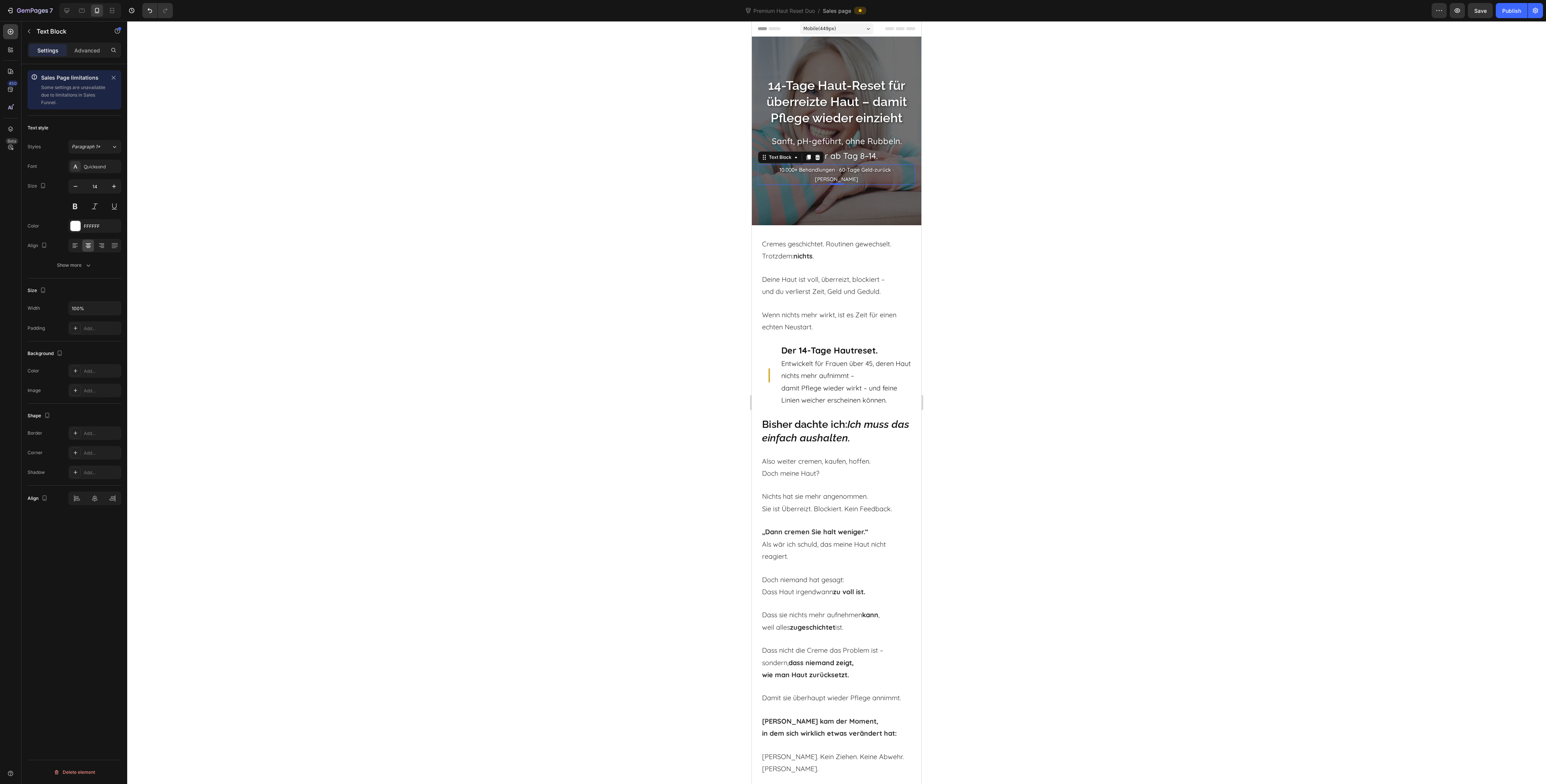
click at [1125, 251] on div at bounding box center [837, 402] width 1419 height 763
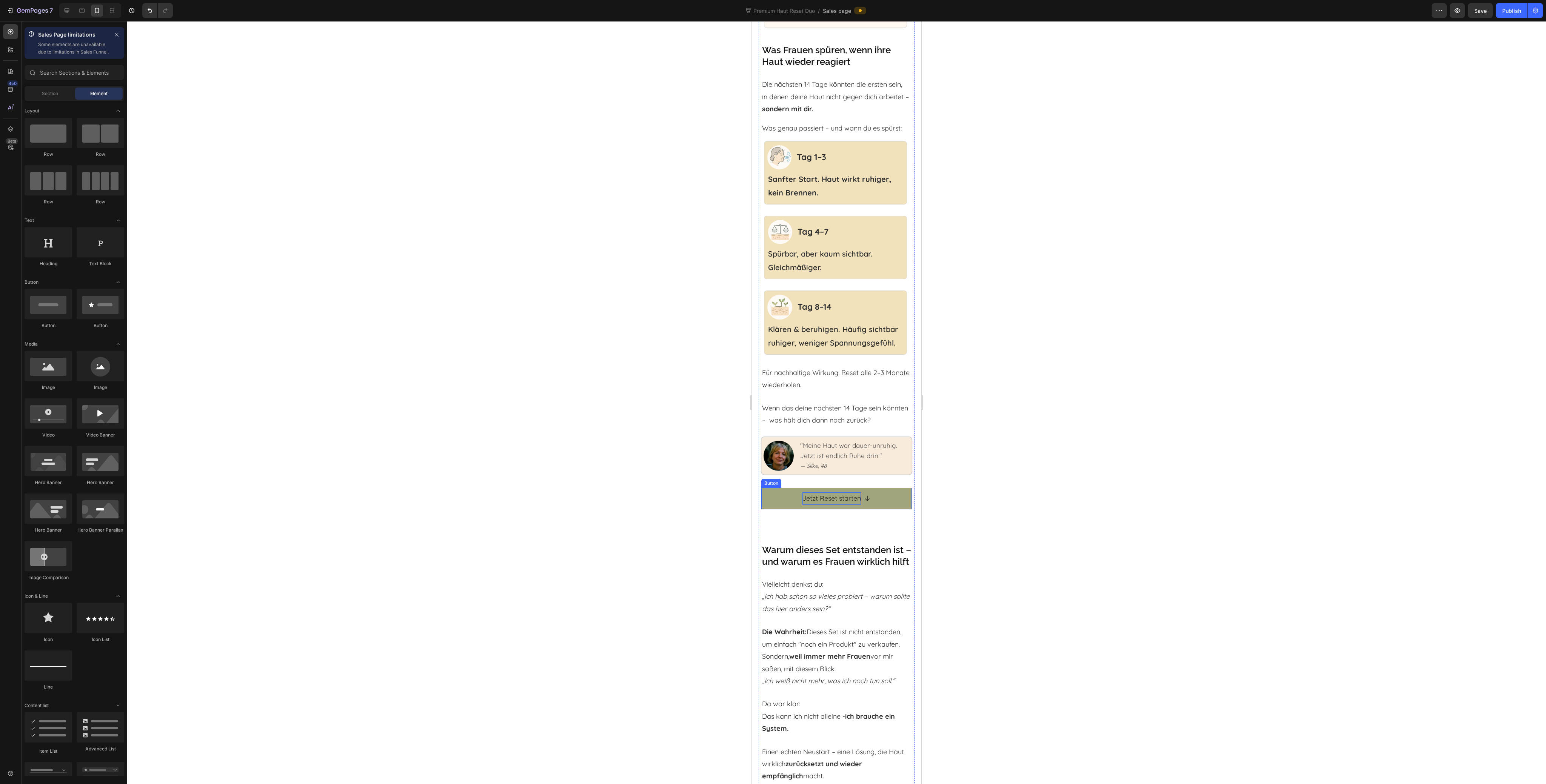
scroll to position [2163, 0]
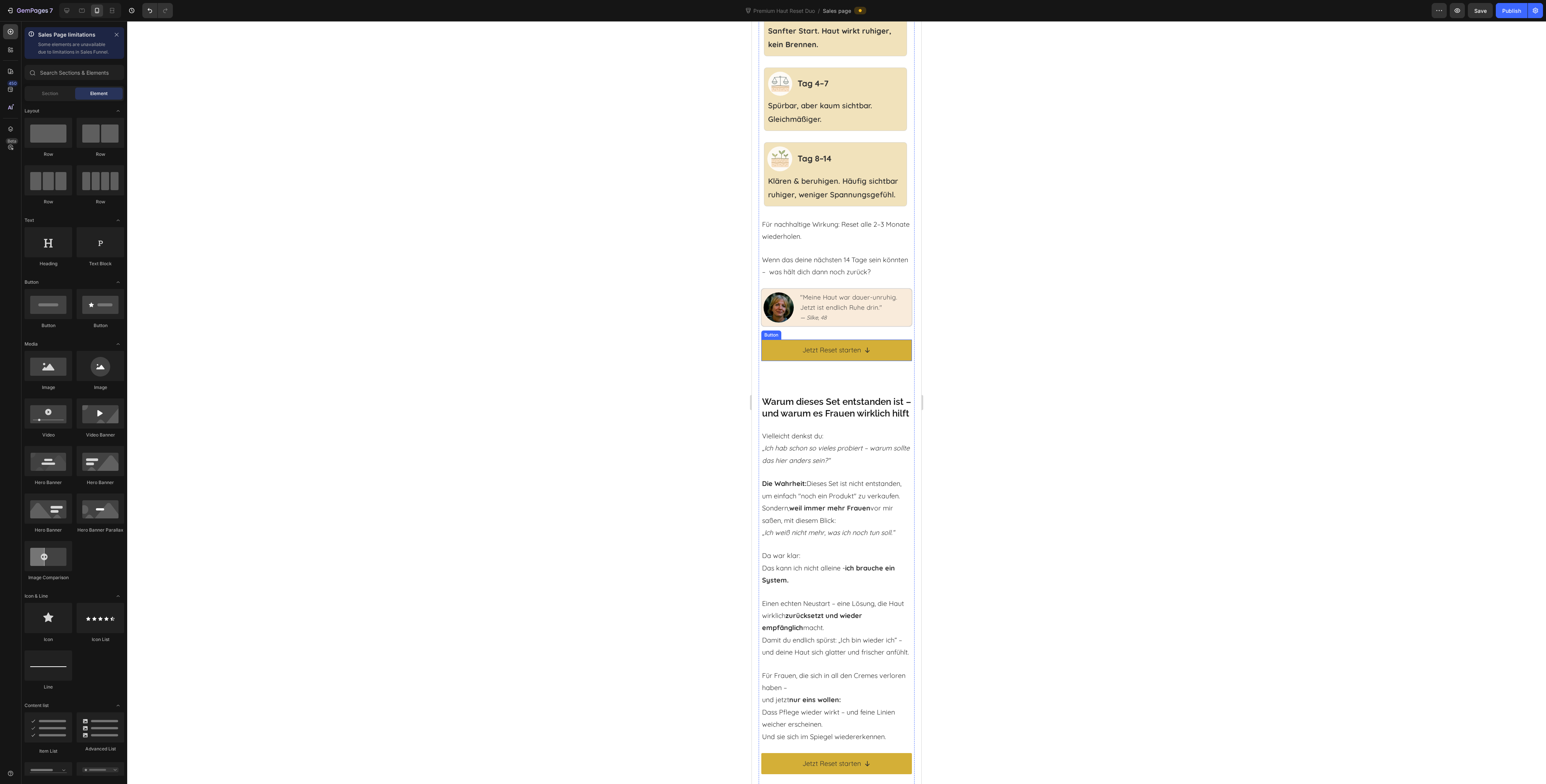
click at [775, 338] on div "Button" at bounding box center [771, 335] width 17 height 7
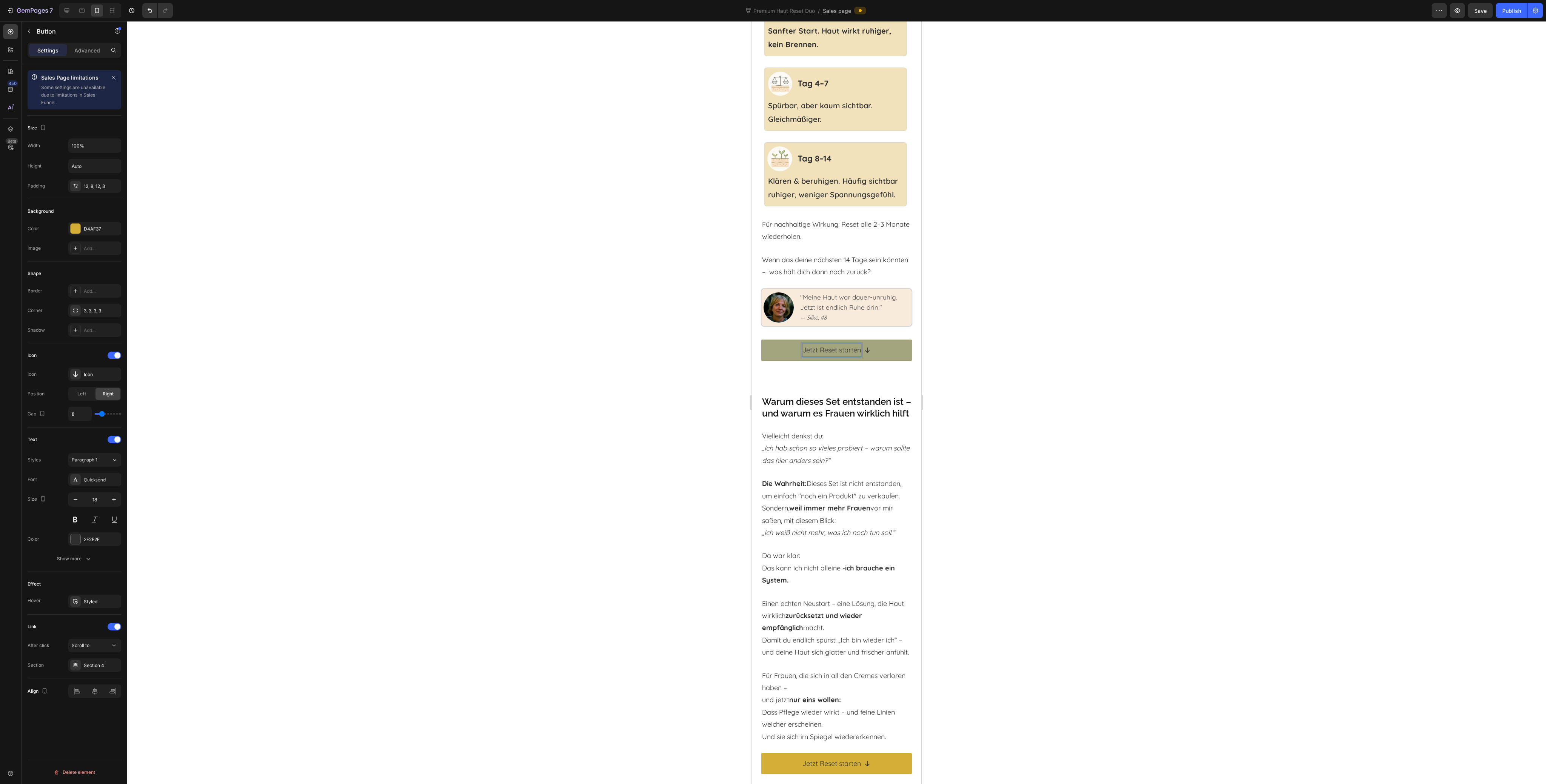
click at [779, 361] on link "Jetzt Reset starten" at bounding box center [837, 350] width 151 height 21
click at [802, 335] on icon at bounding box center [803, 332] width 4 height 5
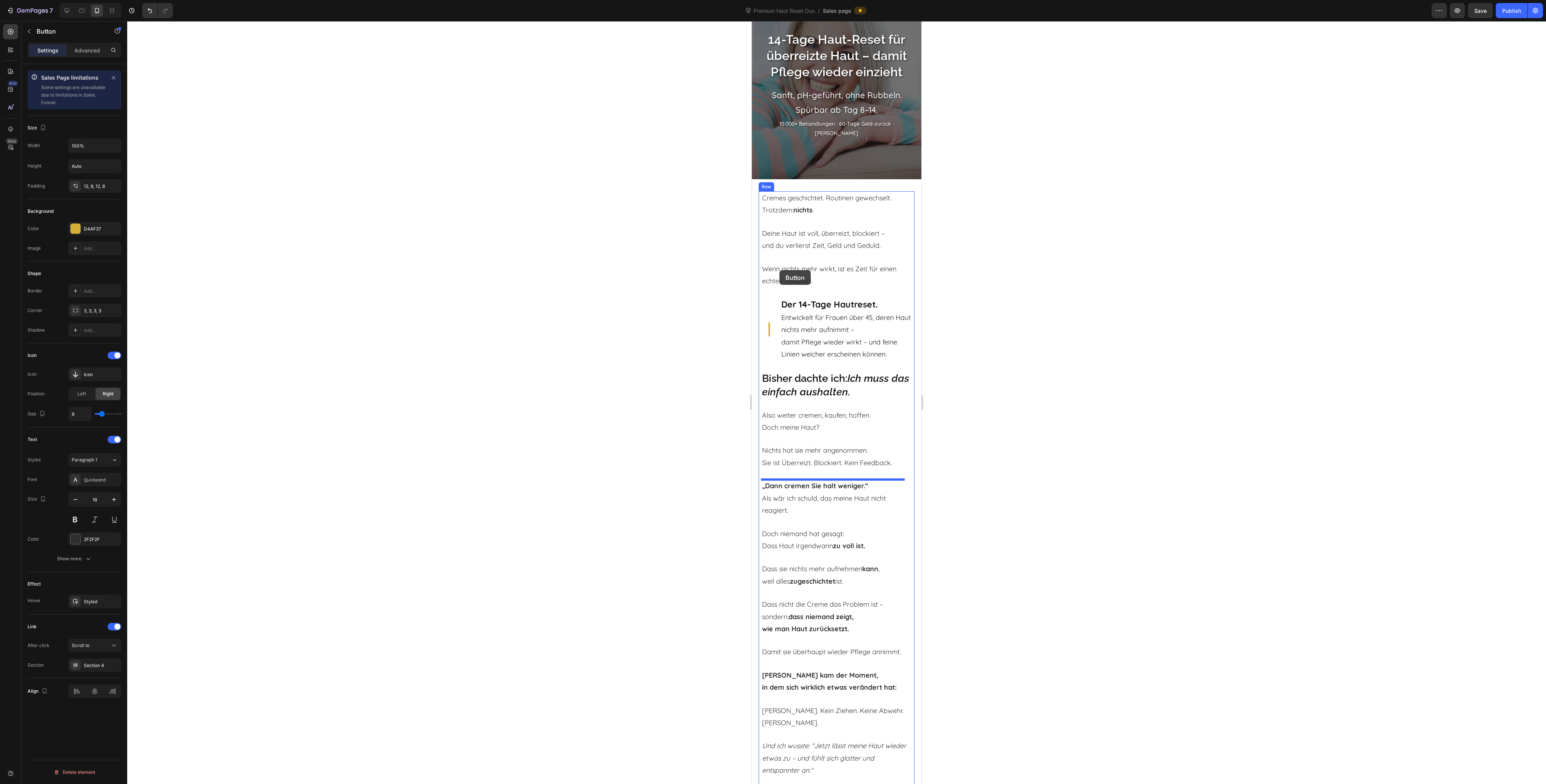
scroll to position [0, 0]
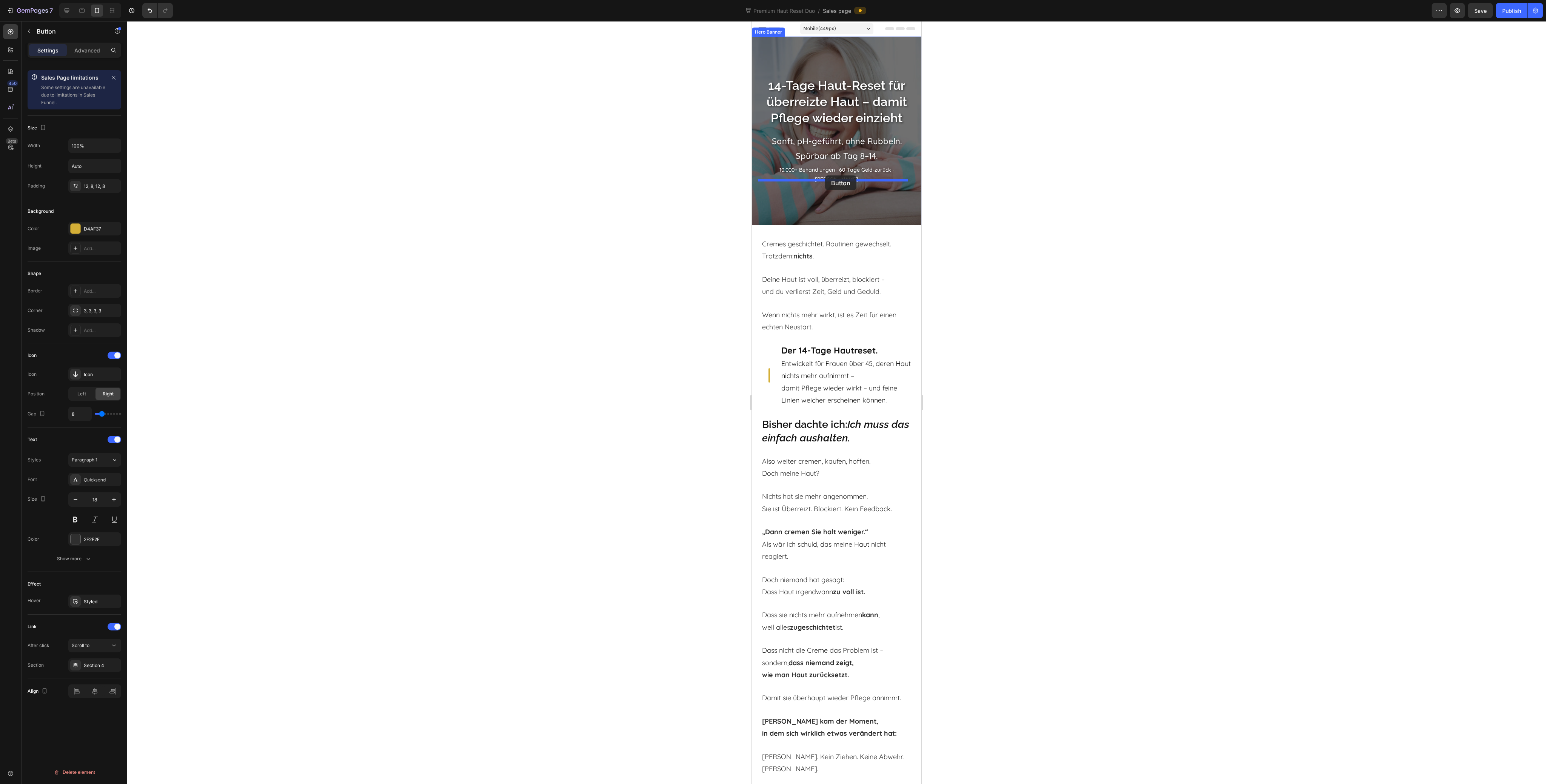
drag, startPoint x: 775, startPoint y: 427, endPoint x: 825, endPoint y: 175, distance: 256.9
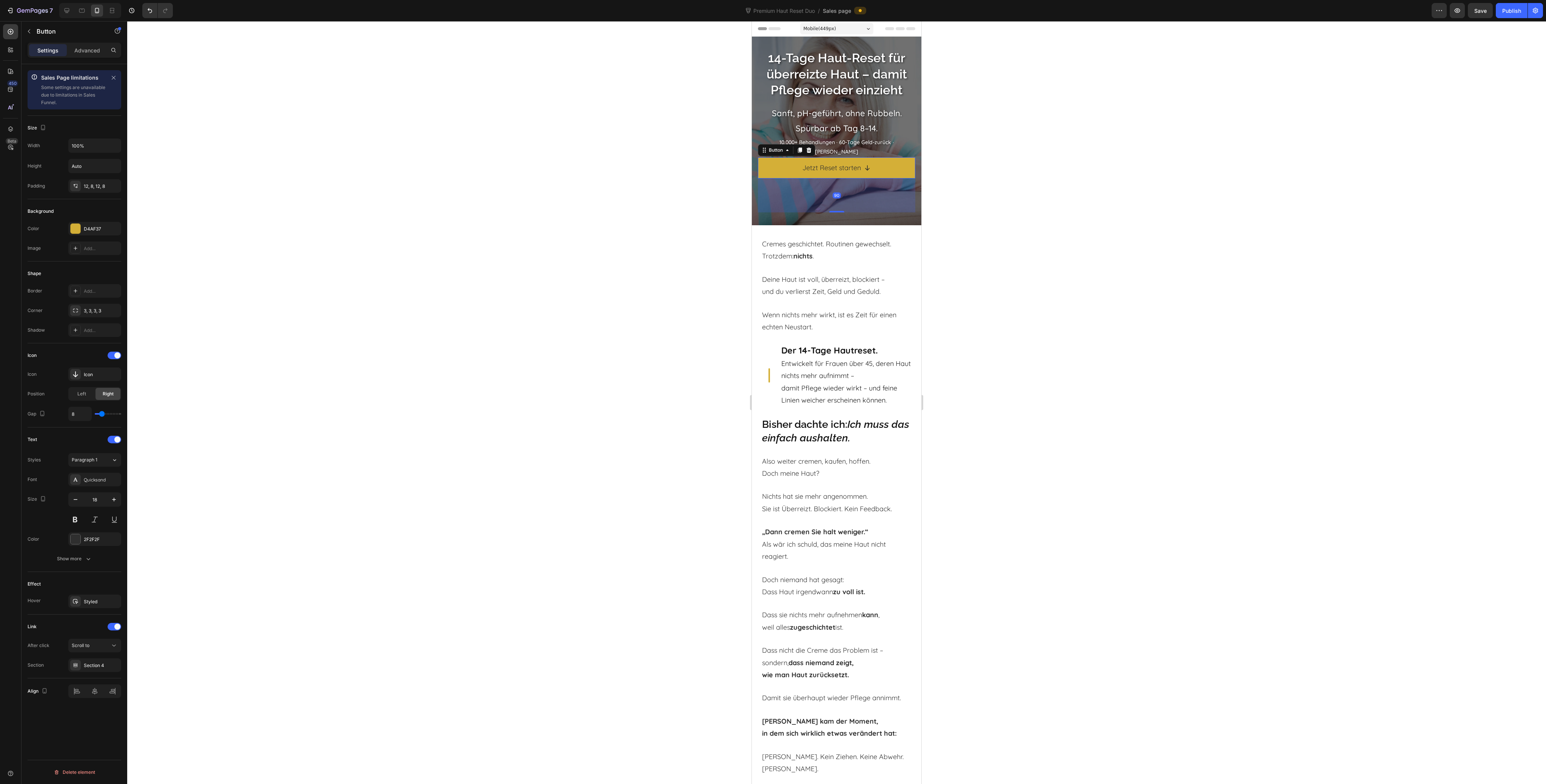
click at [1014, 243] on div at bounding box center [837, 402] width 1419 height 763
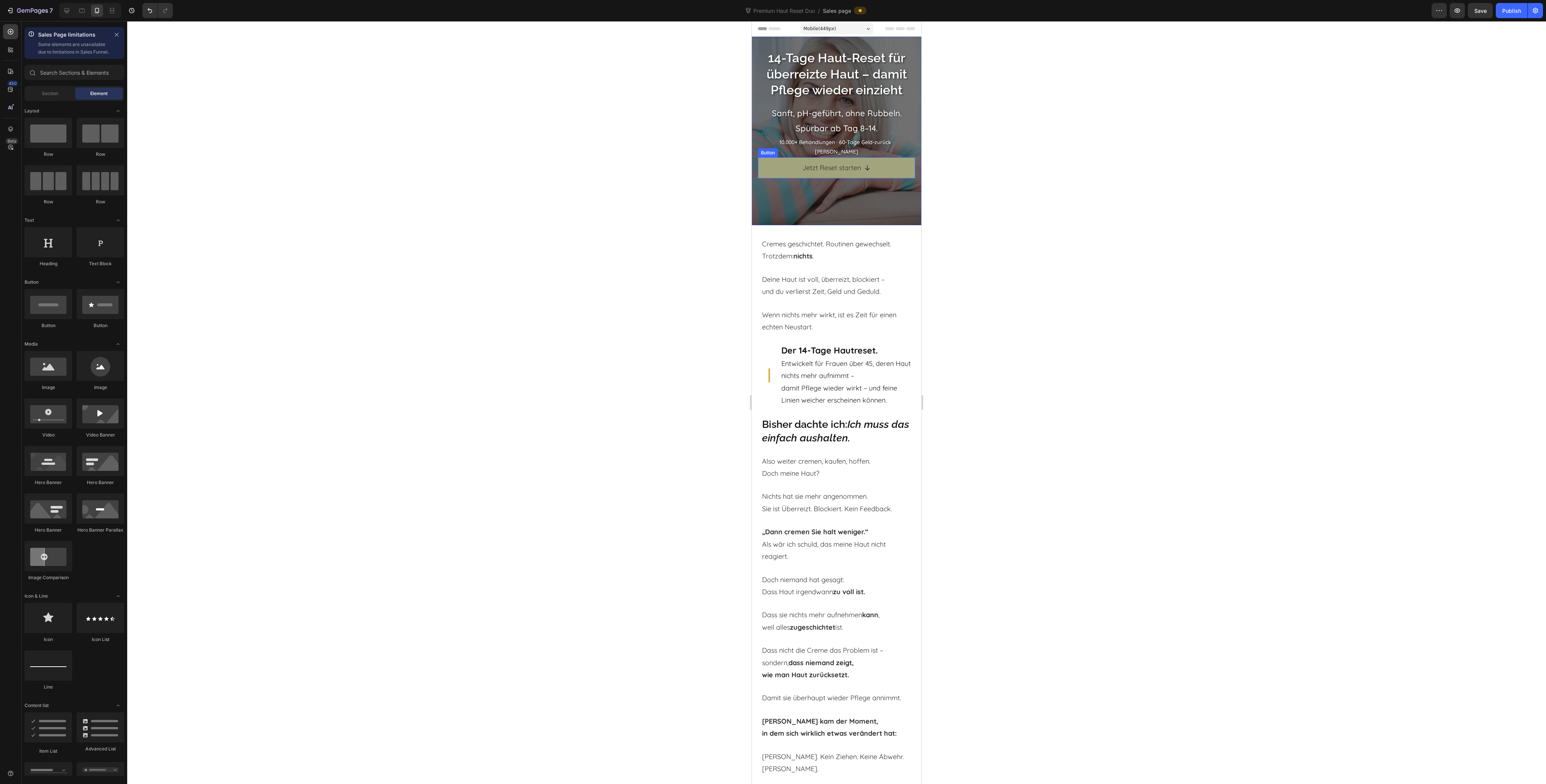
click at [804, 172] on link "Jetzt Reset starten" at bounding box center [837, 167] width 157 height 21
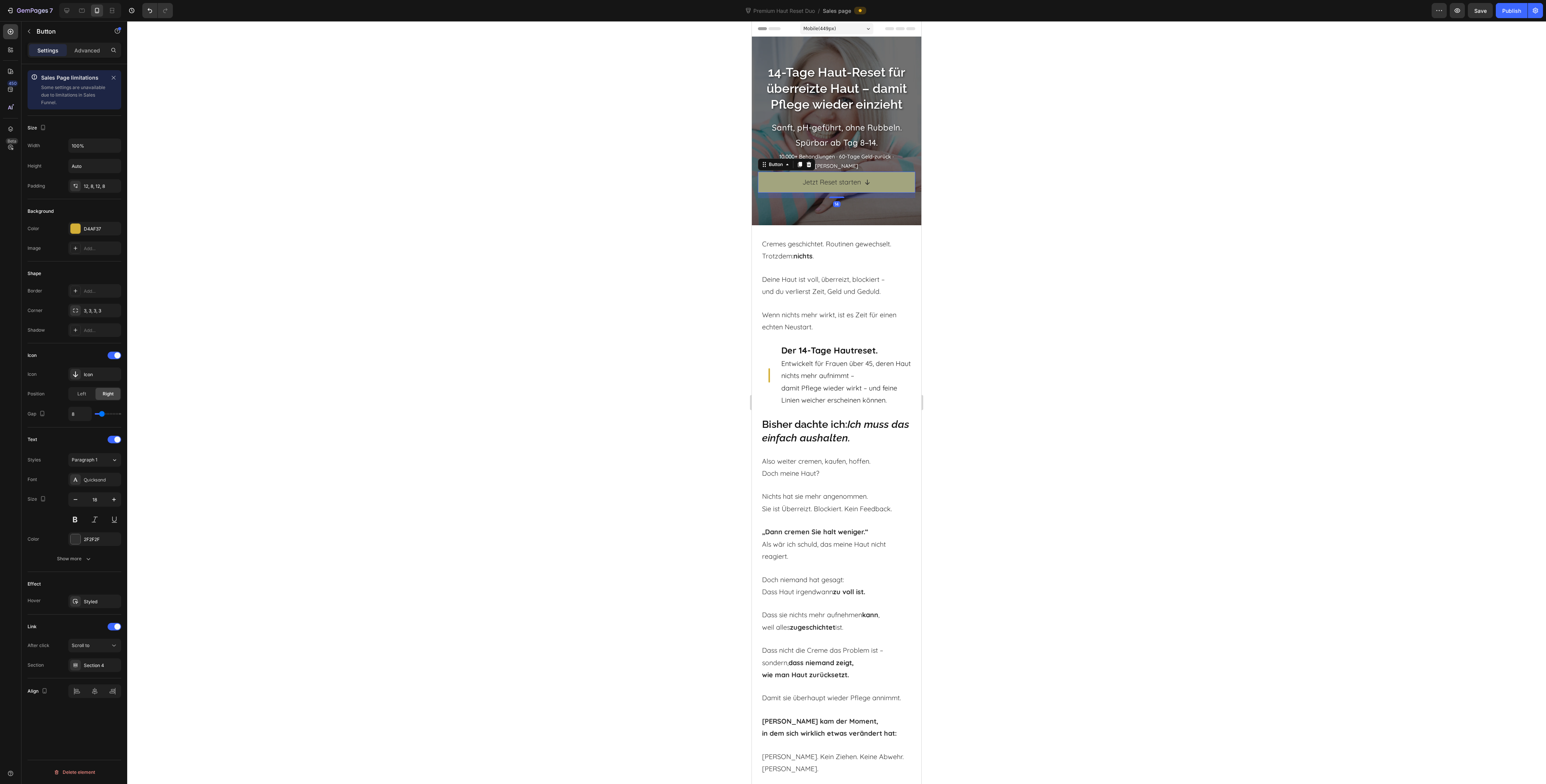
drag, startPoint x: 835, startPoint y: 206, endPoint x: 840, endPoint y: 169, distance: 37.3
click at [836, 173] on div "Jetzt Reset starten Button 14" at bounding box center [837, 182] width 157 height 21
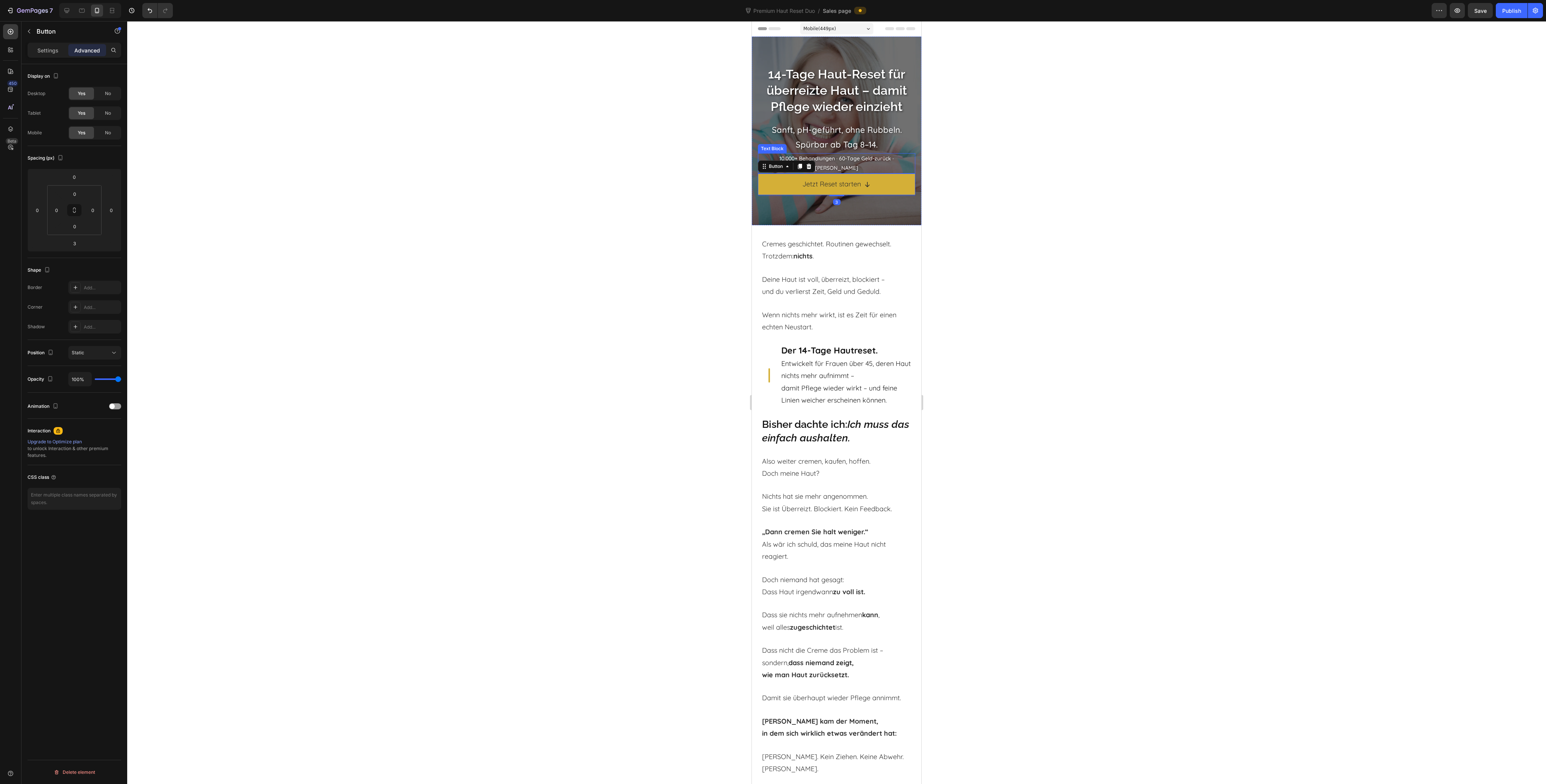
click at [861, 161] on p "10.000+ Behandlungen · 60-Tage Geld-zurück · [PERSON_NAME]" at bounding box center [837, 163] width 156 height 19
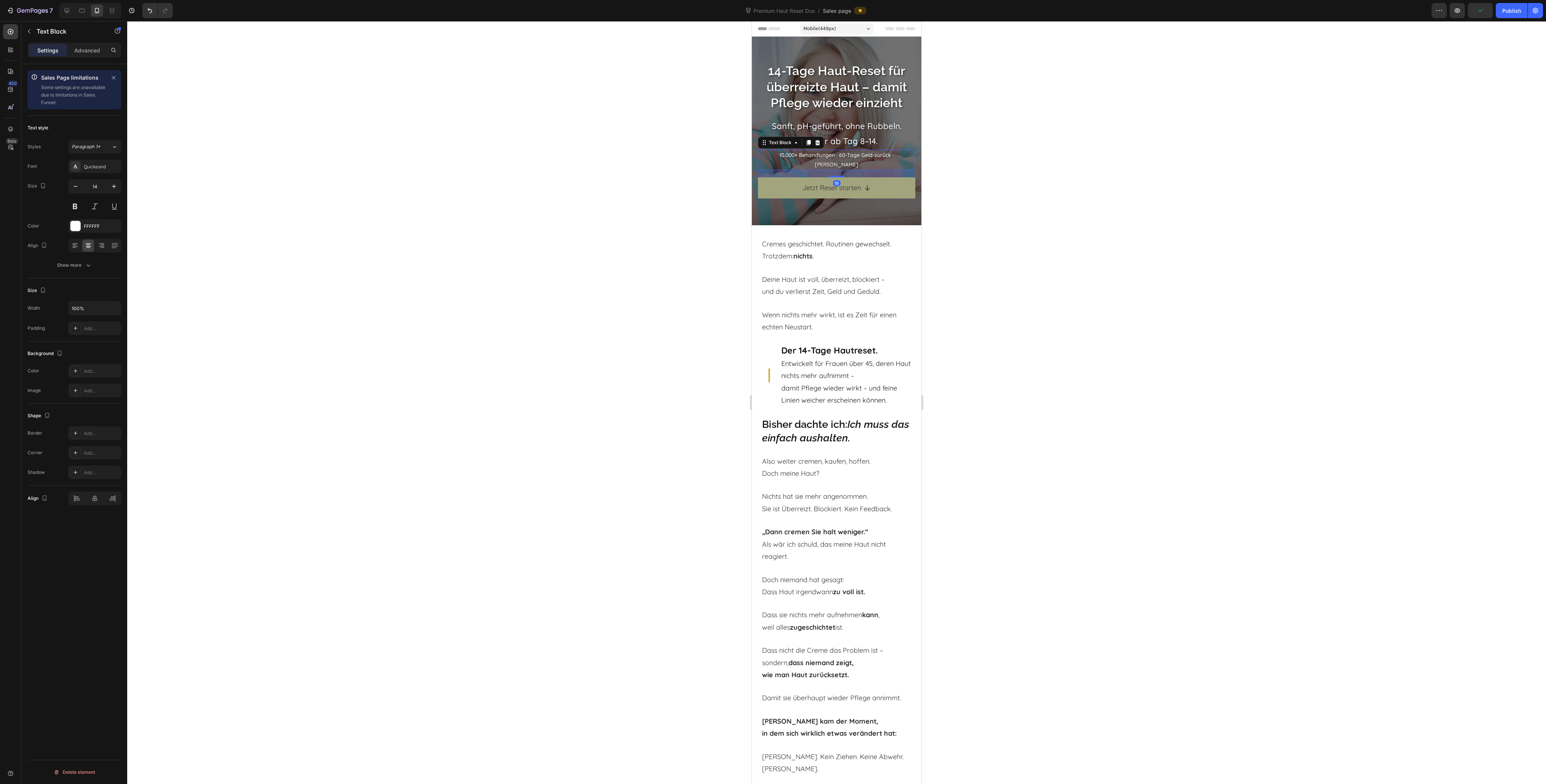
drag, startPoint x: 834, startPoint y: 168, endPoint x: 835, endPoint y: 175, distance: 7.1
click at [835, 175] on div "14-Tage Haut-Reset für überreizte Haut – damit Pflege wieder einzieht Heading S…" at bounding box center [837, 131] width 157 height 138
click at [823, 184] on p "Jetzt Reset starten" at bounding box center [831, 188] width 58 height 12
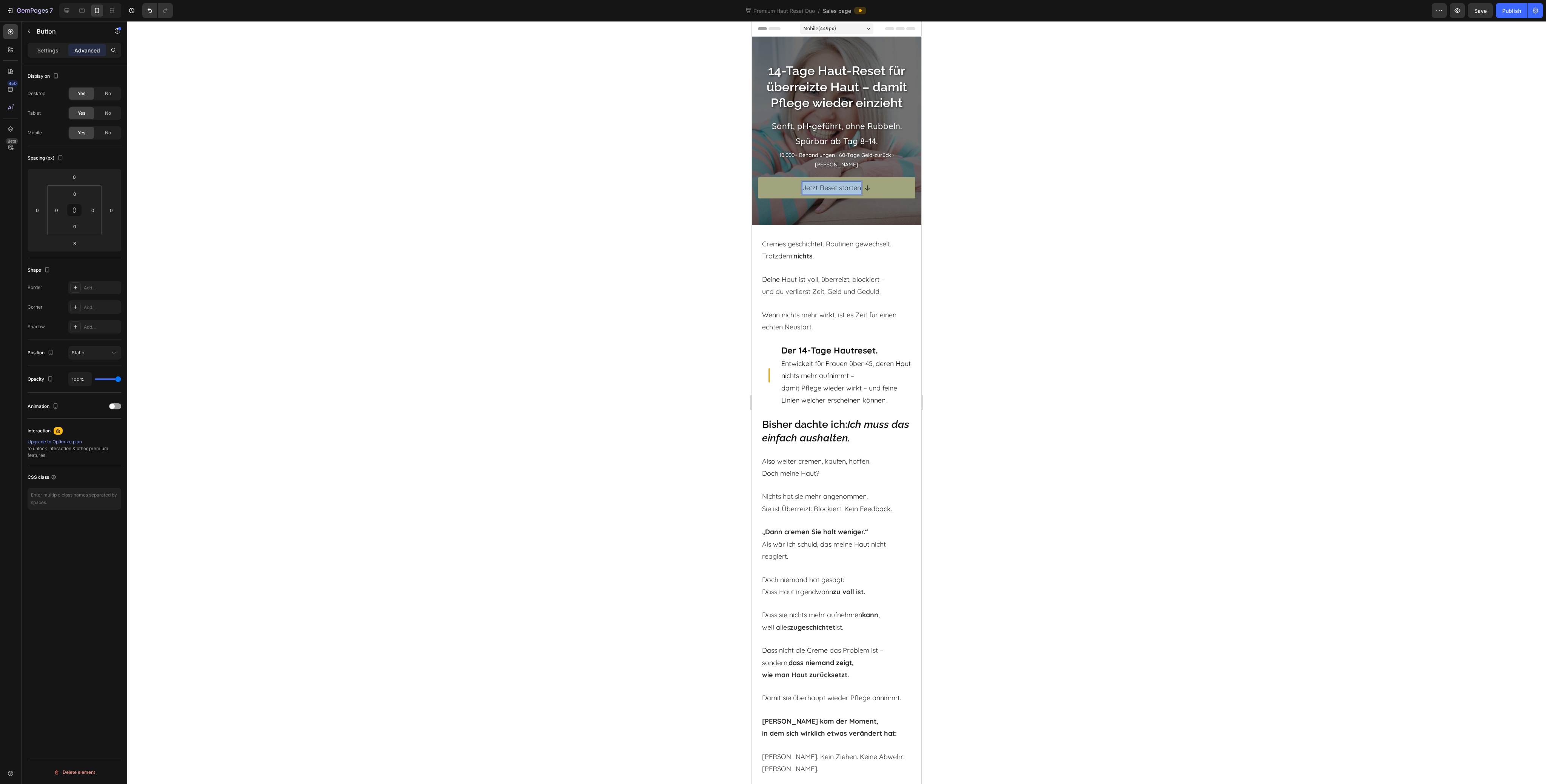
click at [823, 184] on p "Jetzt Reset starten" at bounding box center [831, 188] width 58 height 12
click at [1113, 258] on div at bounding box center [837, 402] width 1419 height 763
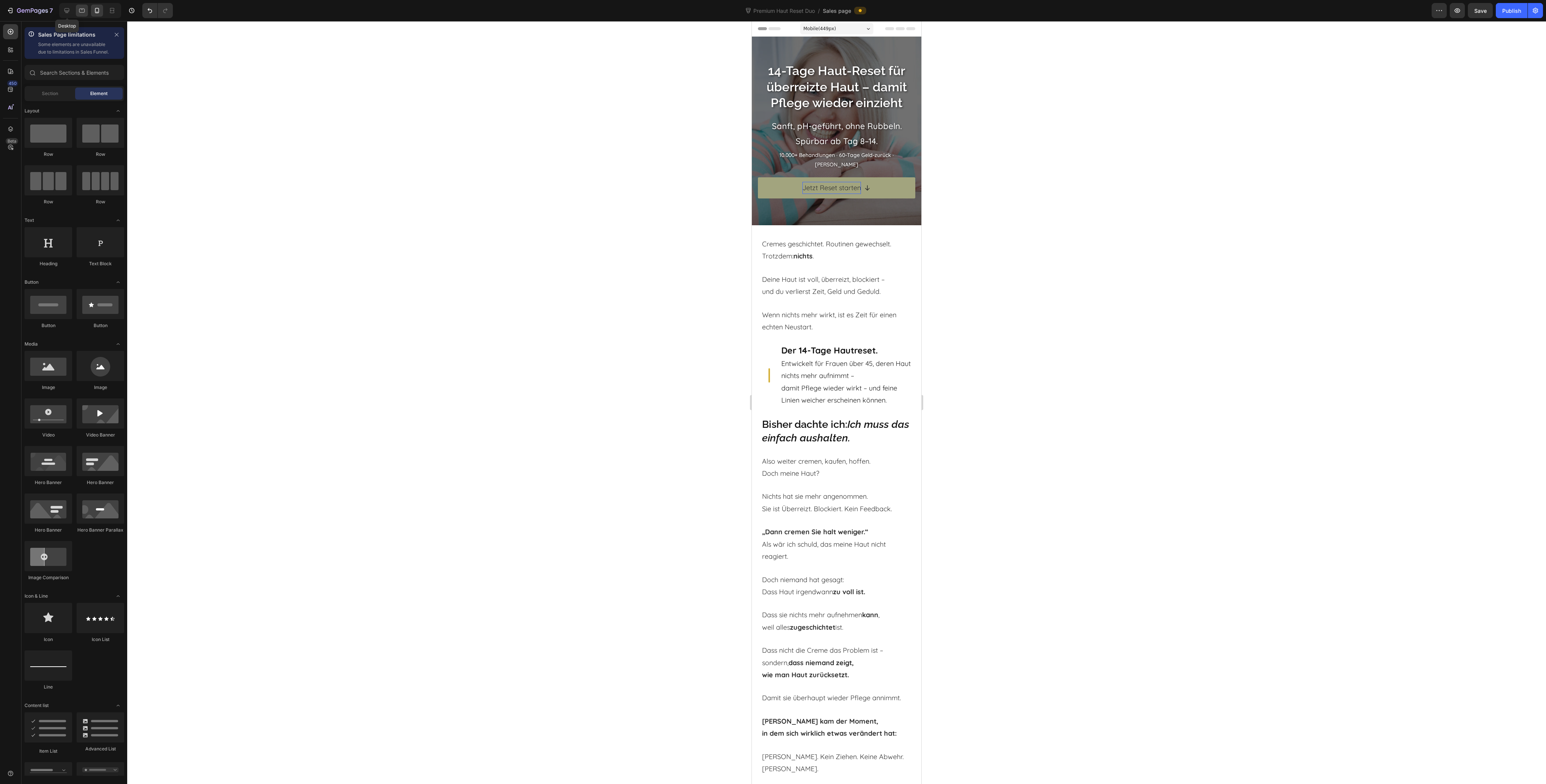
click at [76, 14] on div at bounding box center [82, 11] width 12 height 12
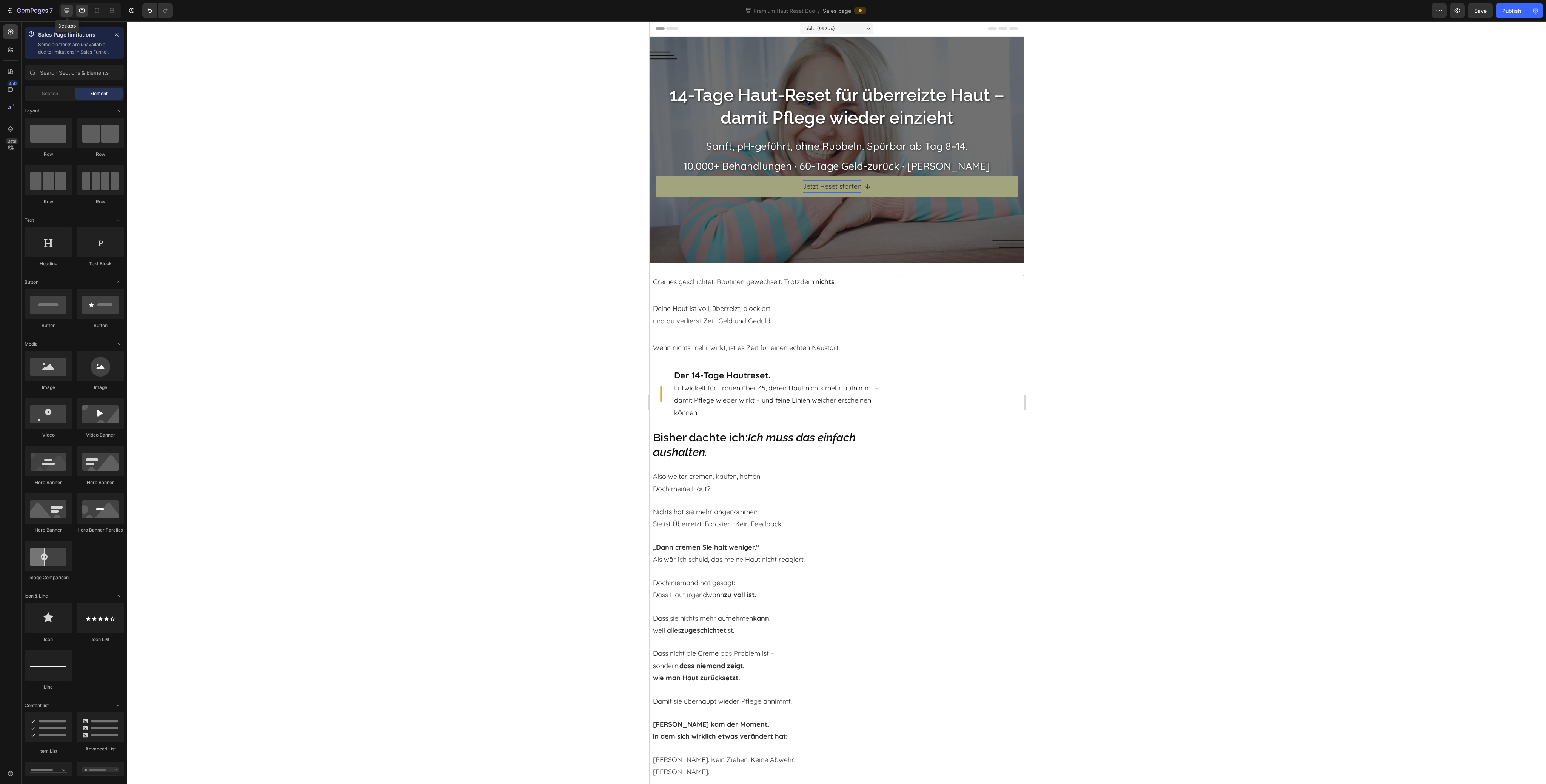
click at [67, 11] on icon at bounding box center [67, 10] width 8 height 8
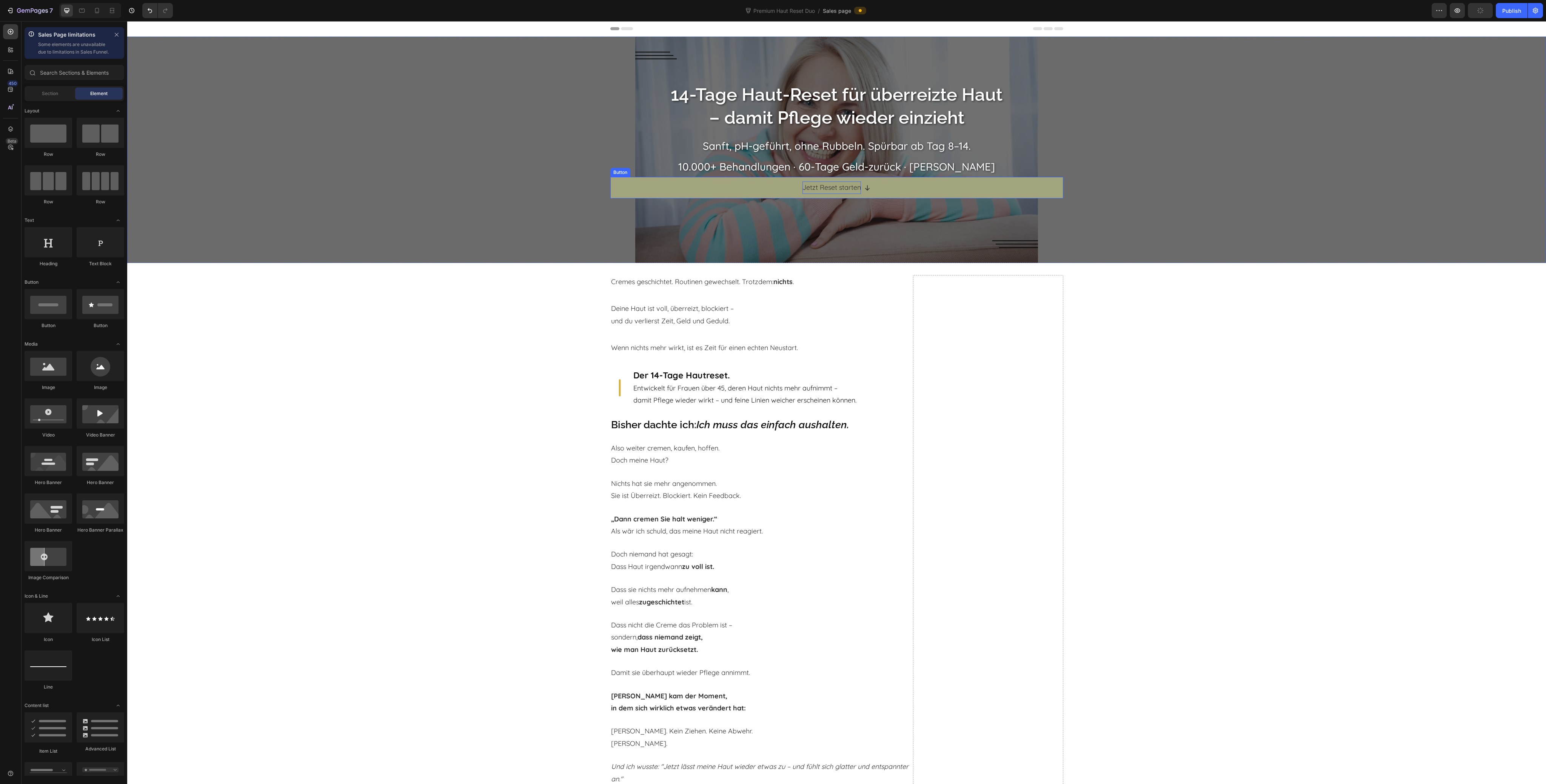
click at [645, 182] on link "Jetzt Reset starten" at bounding box center [837, 187] width 453 height 21
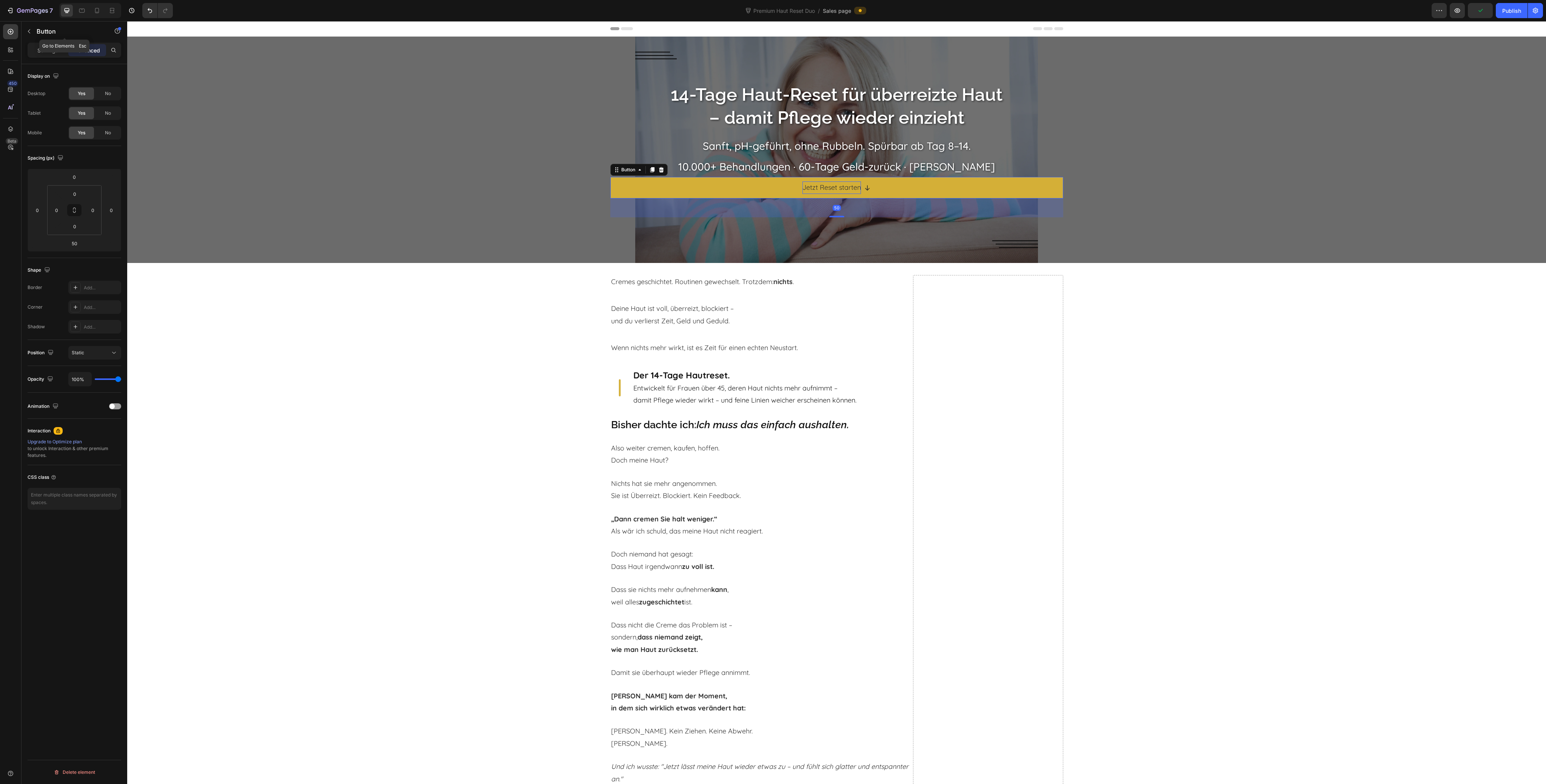
click at [45, 52] on p "Settings" at bounding box center [47, 50] width 21 height 8
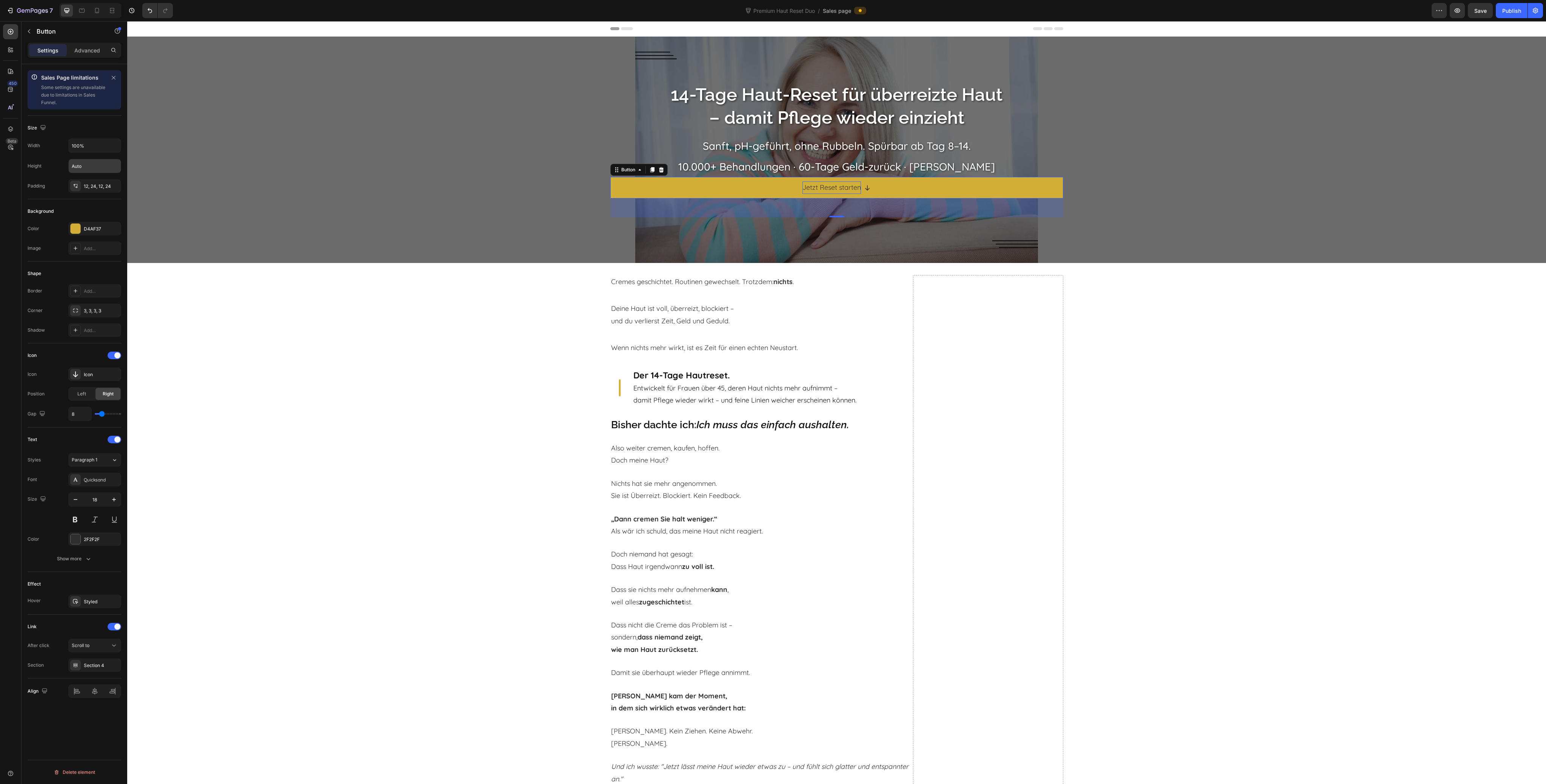
click at [88, 165] on input "Auto" at bounding box center [94, 166] width 52 height 14
click at [86, 140] on input "100%" at bounding box center [94, 145] width 52 height 14
click at [85, 723] on div "Sales Page limitations Some settings are unavailable due to limitations in Sale…" at bounding box center [74, 435] width 106 height 741
click at [93, 692] on icon at bounding box center [95, 691] width 8 height 8
click at [84, 148] on input "50%" at bounding box center [94, 145] width 52 height 14
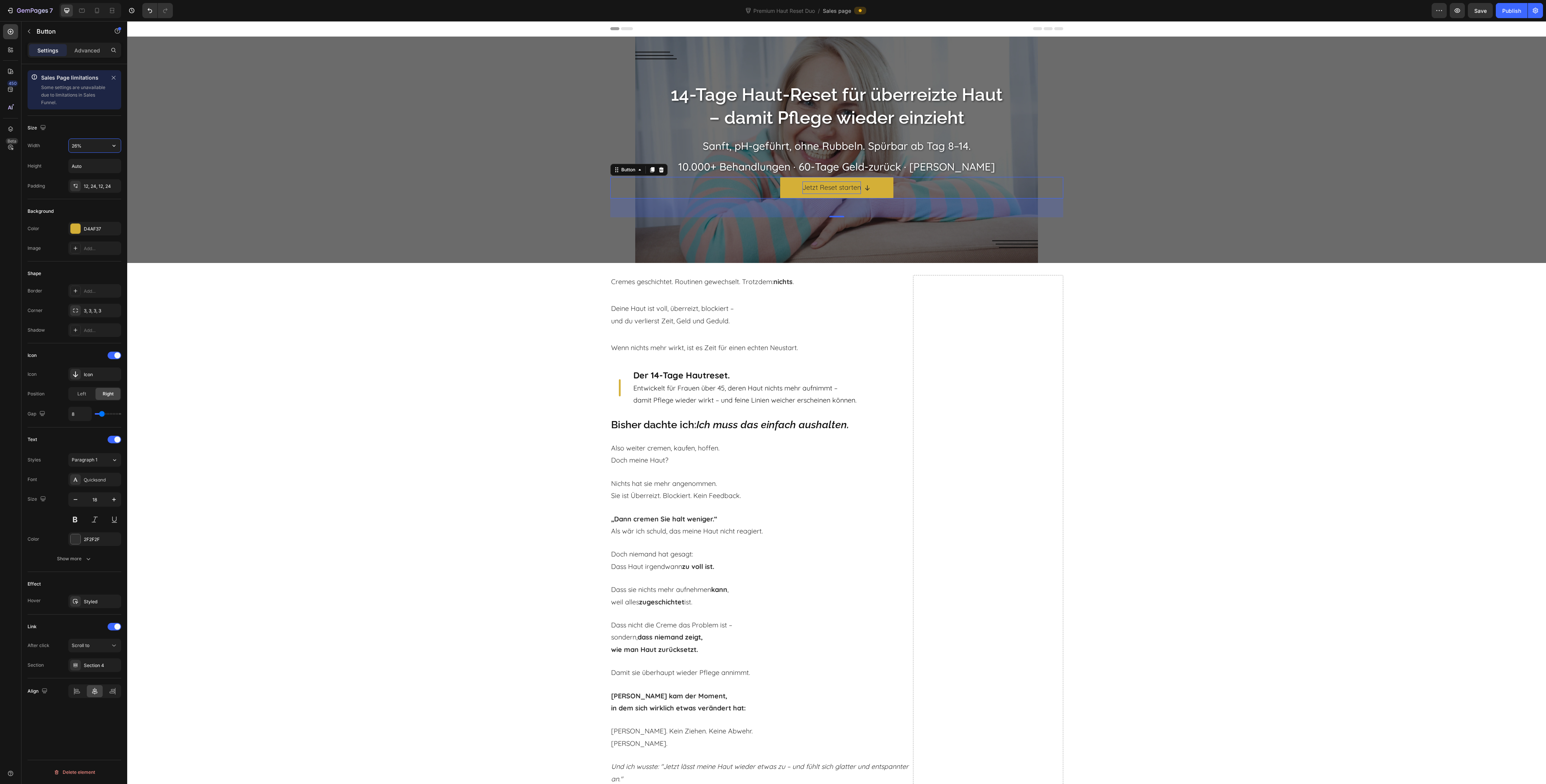
type input "27%"
click at [781, 170] on p "10.000+ Behandlungen · 60-Tage Geld-zurück · [PERSON_NAME]" at bounding box center [837, 166] width 451 height 19
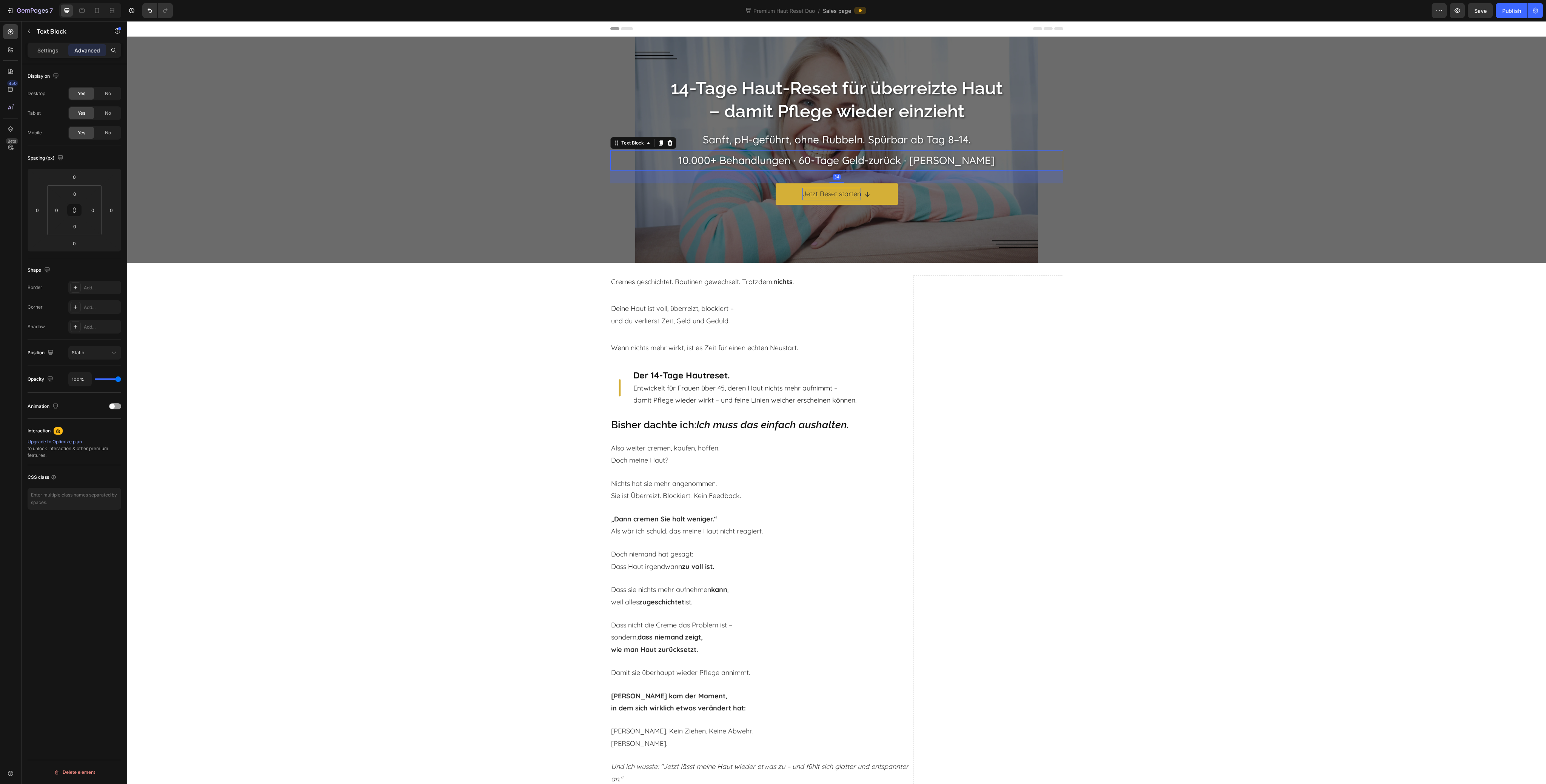
drag, startPoint x: 835, startPoint y: 176, endPoint x: 838, endPoint y: 188, distance: 12.4
click at [838, 188] on div "14-Tage Haut-Reset für überreizte Haut – damit Pflege wieder einzieht Heading S…" at bounding box center [837, 149] width 453 height 148
type input "34"
click at [889, 162] on p "10.000+ Behandlungen · 60-Tage Geld-zurück · [PERSON_NAME]" at bounding box center [837, 160] width 451 height 19
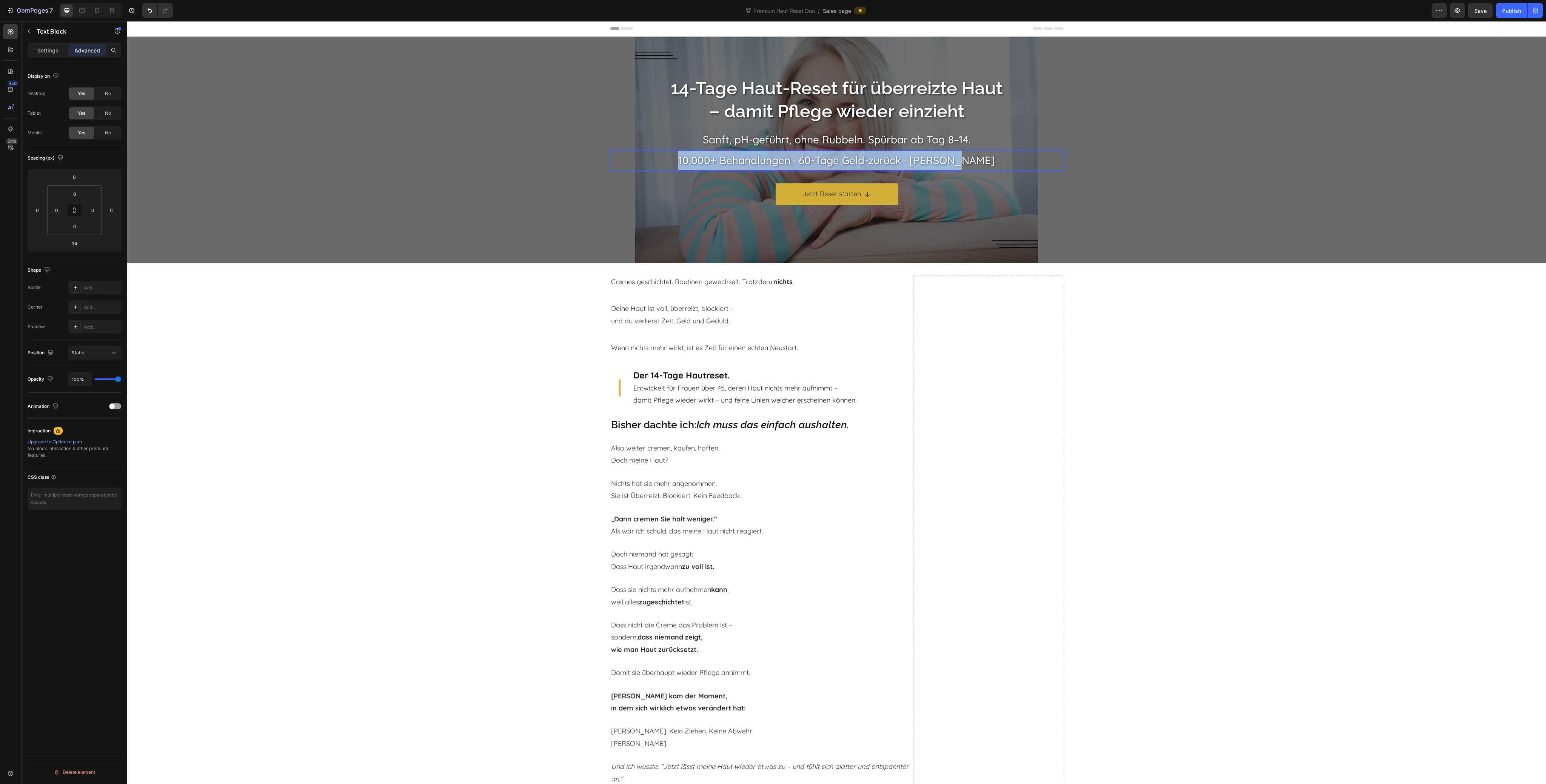
click at [889, 162] on p "10.000+ Behandlungen · 60-Tage Geld-zurück · [PERSON_NAME]" at bounding box center [837, 160] width 451 height 19
click at [49, 52] on p "Settings" at bounding box center [47, 50] width 21 height 8
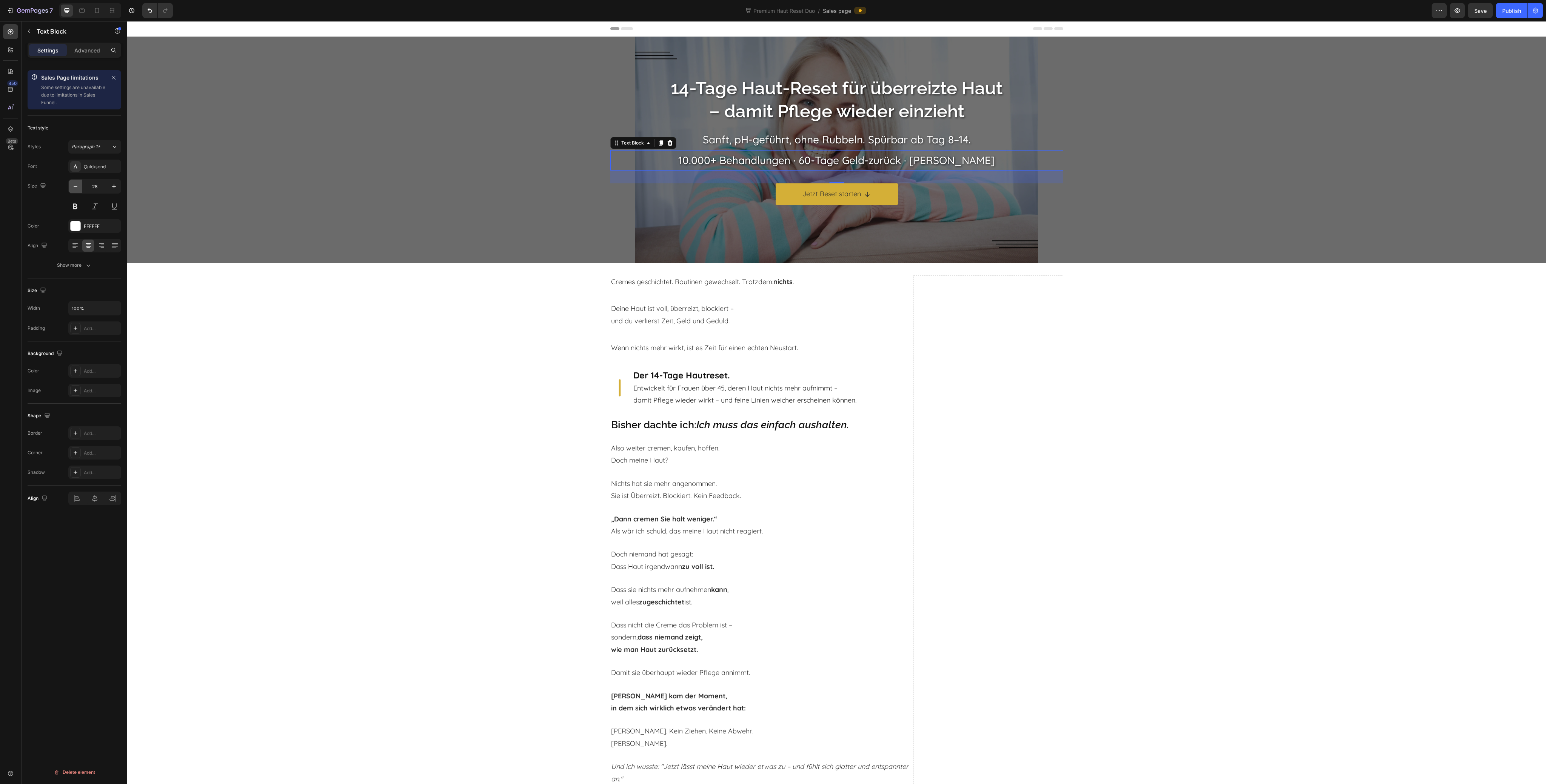
click at [76, 187] on icon "button" at bounding box center [76, 186] width 4 height 1
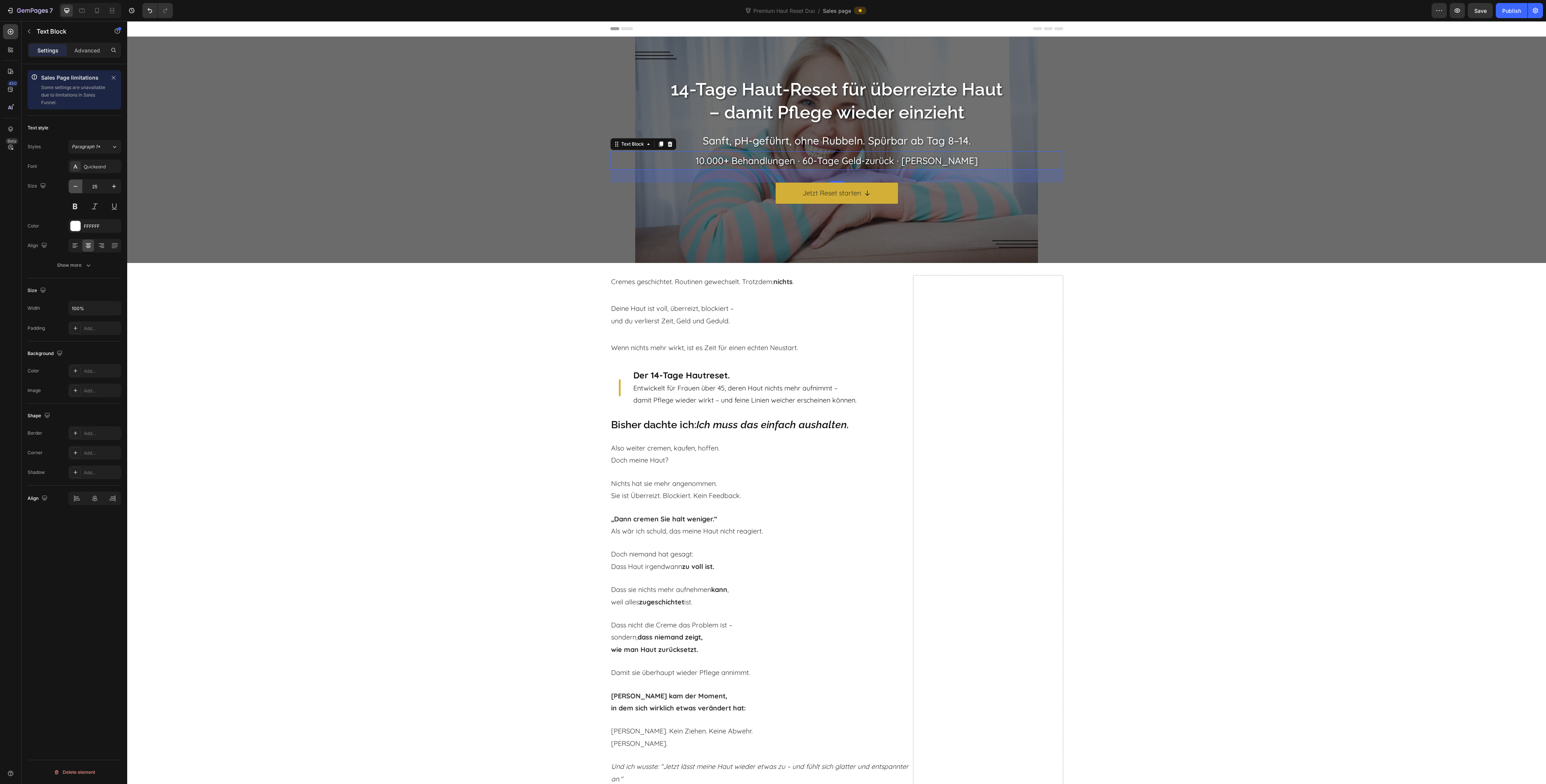
click at [76, 187] on icon "button" at bounding box center [76, 186] width 4 height 1
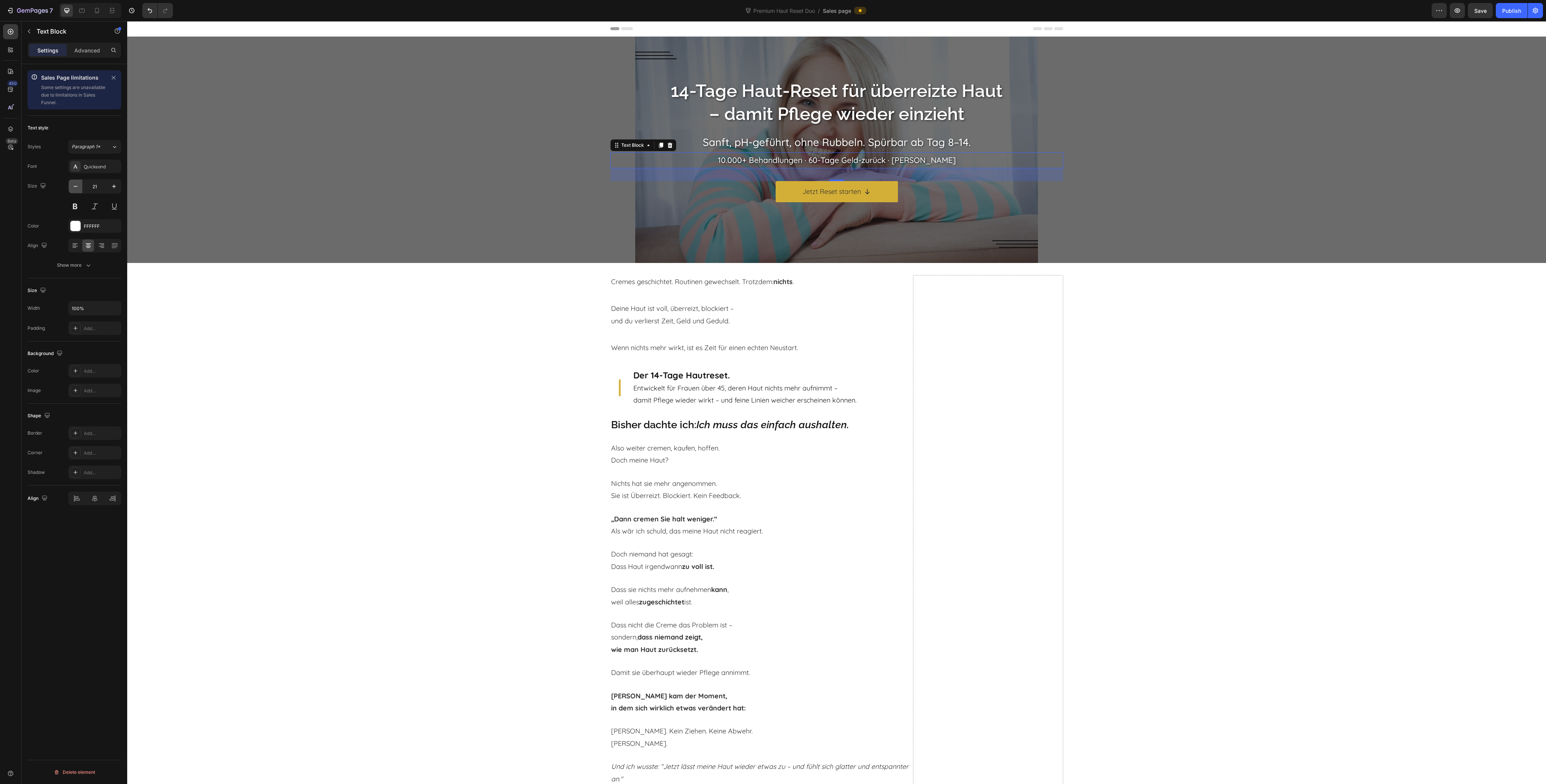
click at [76, 187] on icon "button" at bounding box center [76, 186] width 4 height 1
click at [114, 188] on icon "button" at bounding box center [114, 186] width 8 height 8
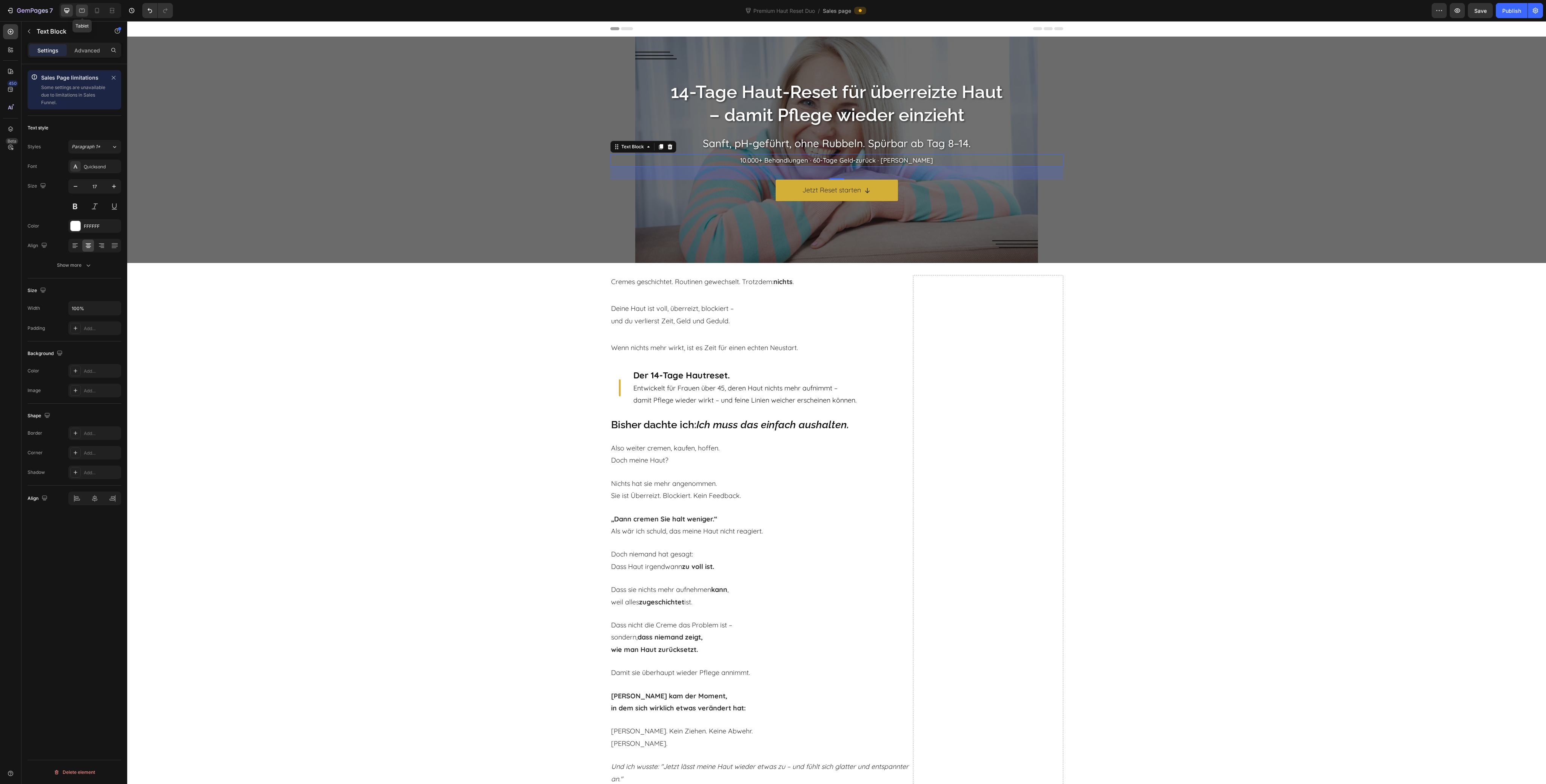
click at [80, 16] on div at bounding box center [82, 11] width 12 height 12
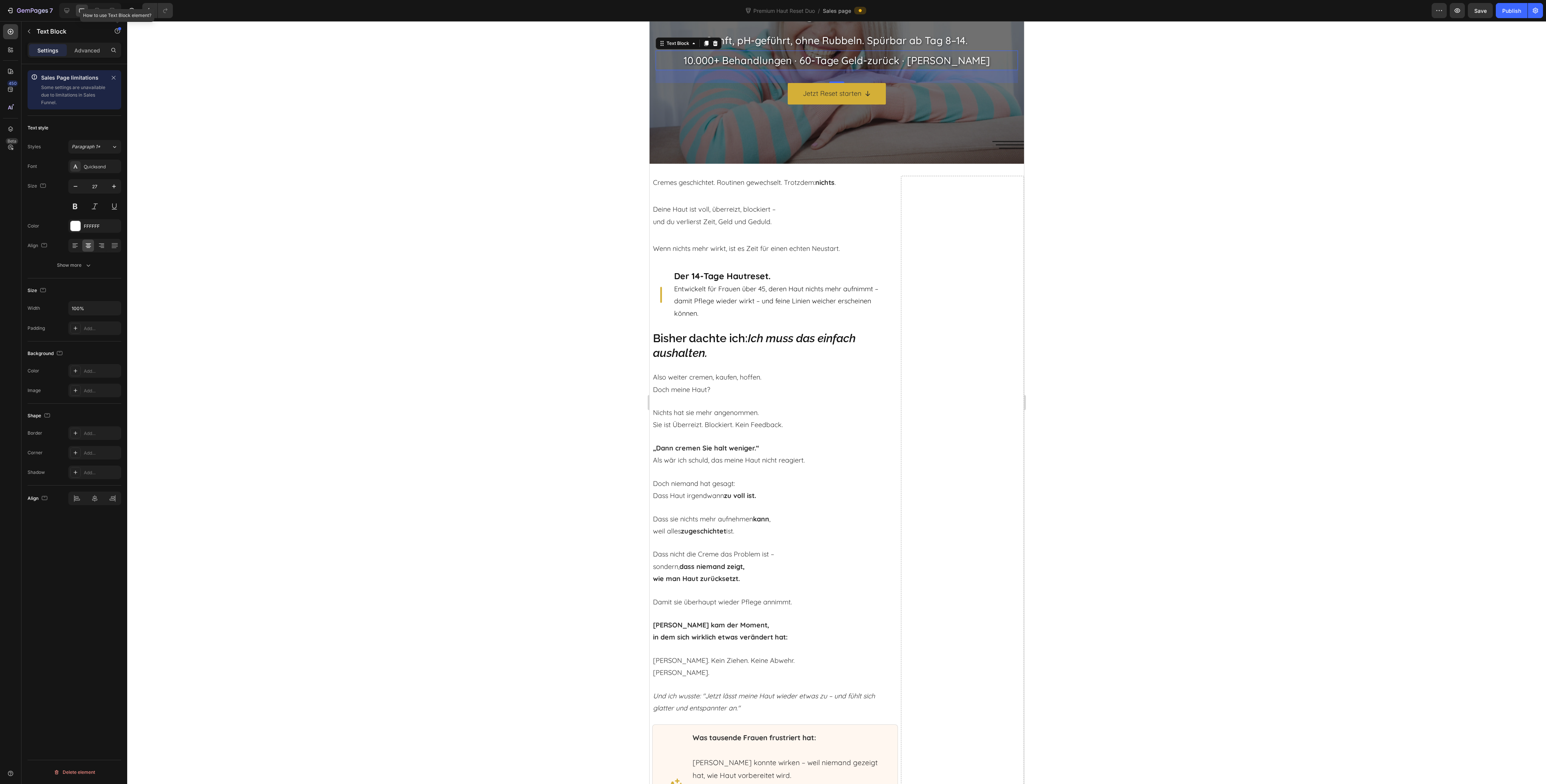
scroll to position [102, 0]
click at [77, 186] on icon "button" at bounding box center [76, 186] width 4 height 1
click at [77, 186] on icon "button" at bounding box center [75, 186] width 8 height 8
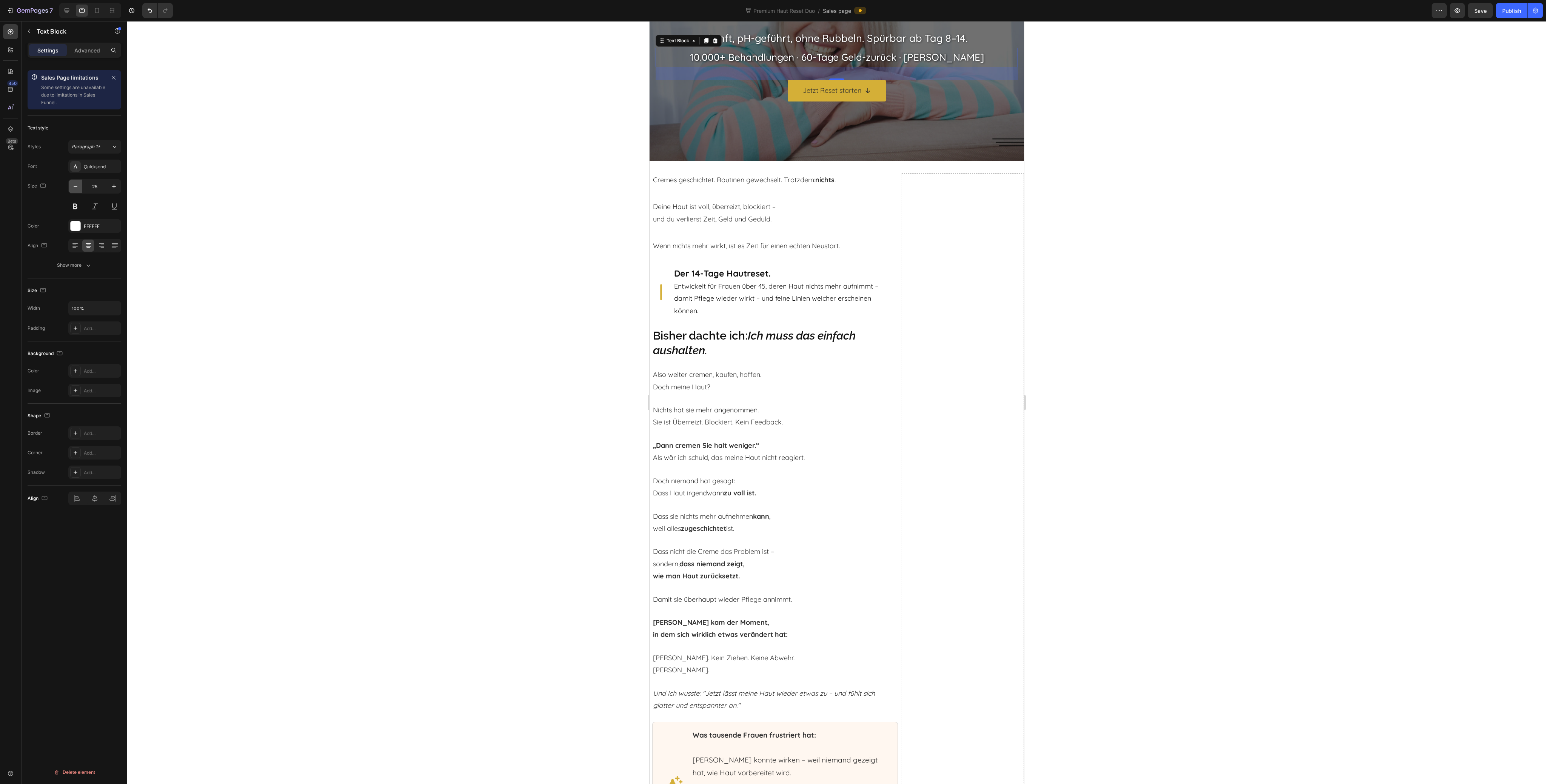
click at [77, 186] on icon "button" at bounding box center [75, 186] width 8 height 8
click at [77, 186] on icon "button" at bounding box center [75, 186] width 8 height 8
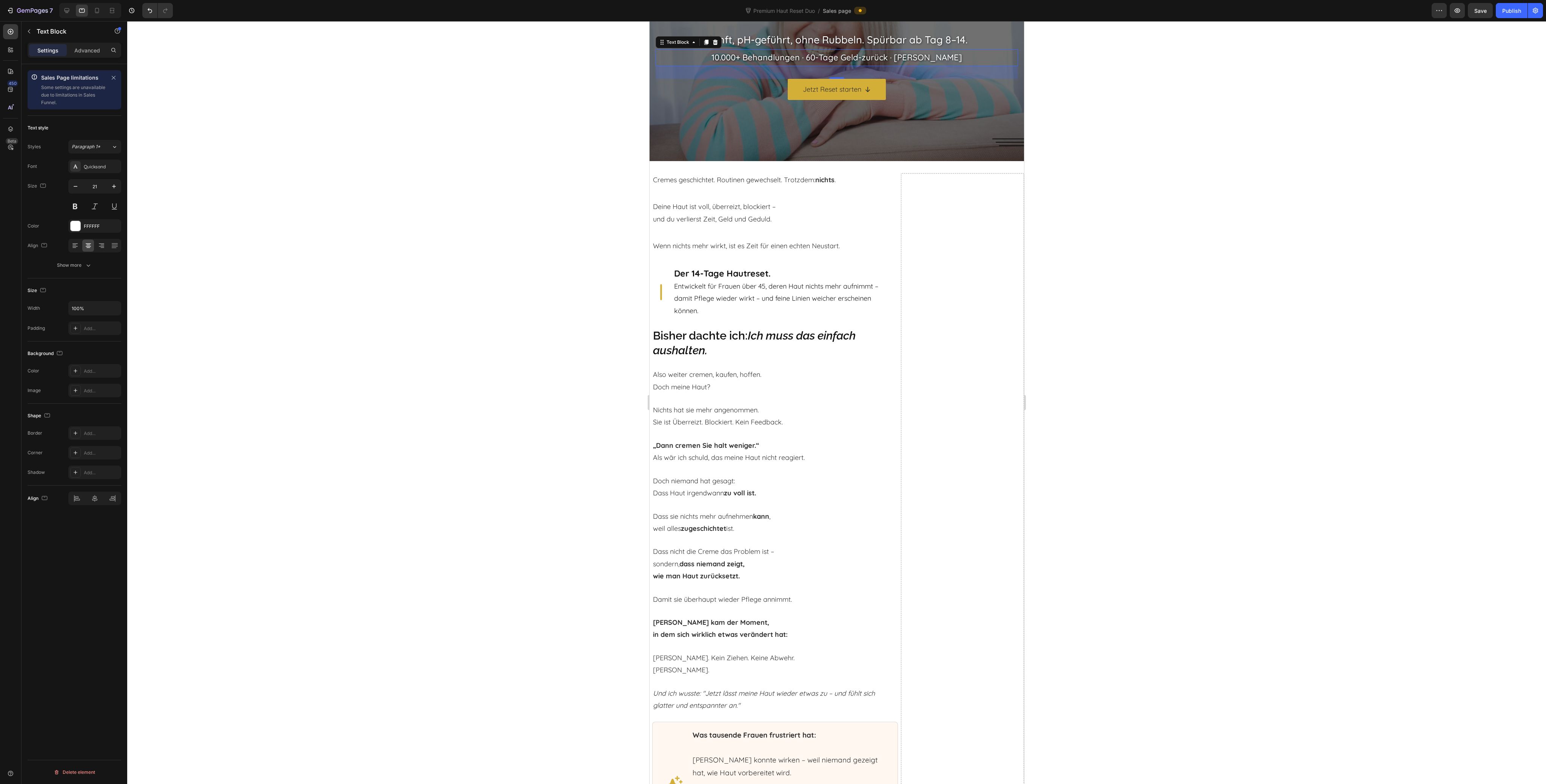
type input "20"
click at [769, 91] on div "Jetzt Reset starten Button" at bounding box center [837, 88] width 362 height 21
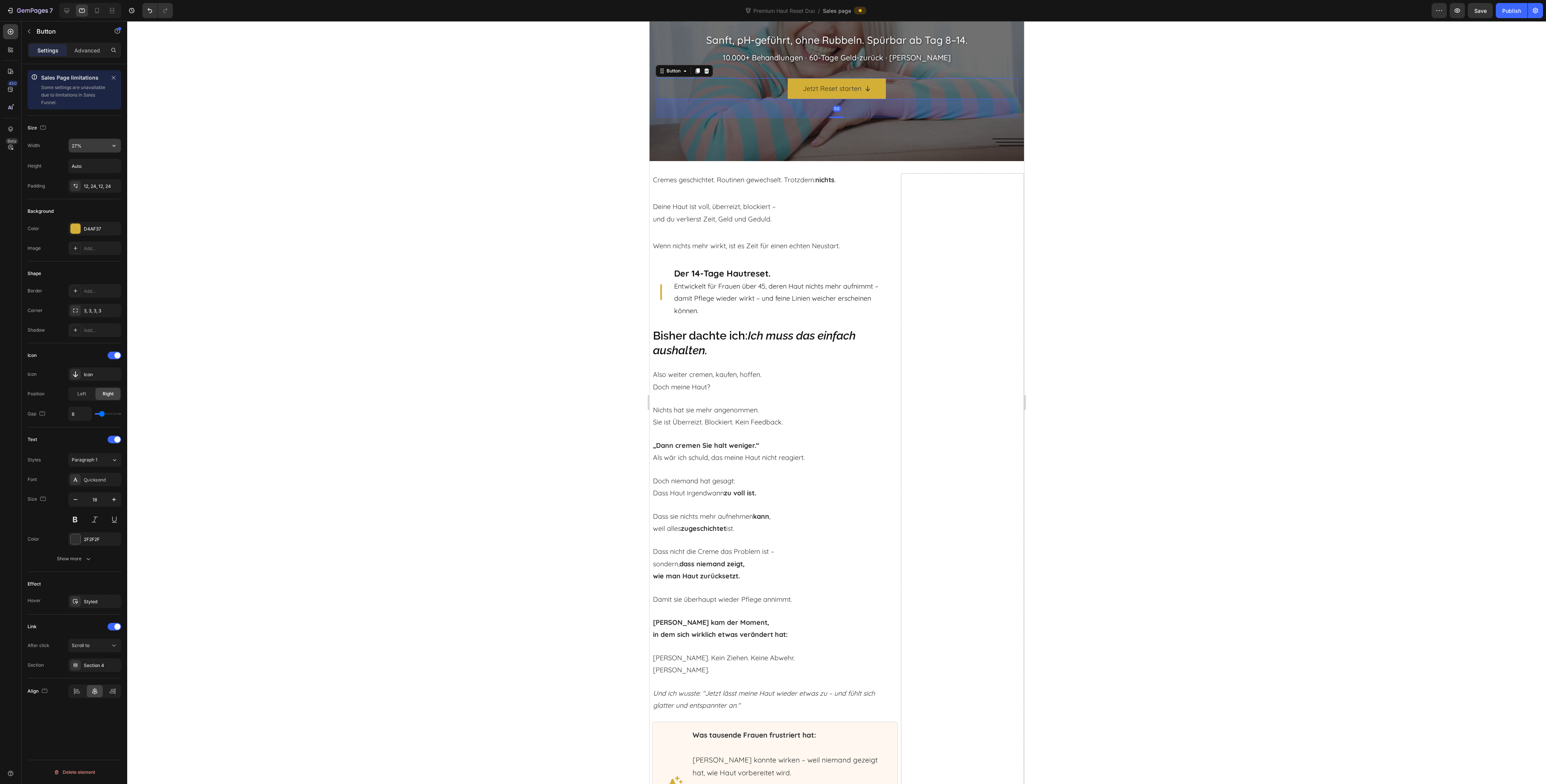
click at [74, 143] on input "27%" at bounding box center [94, 145] width 52 height 14
type input "43%"
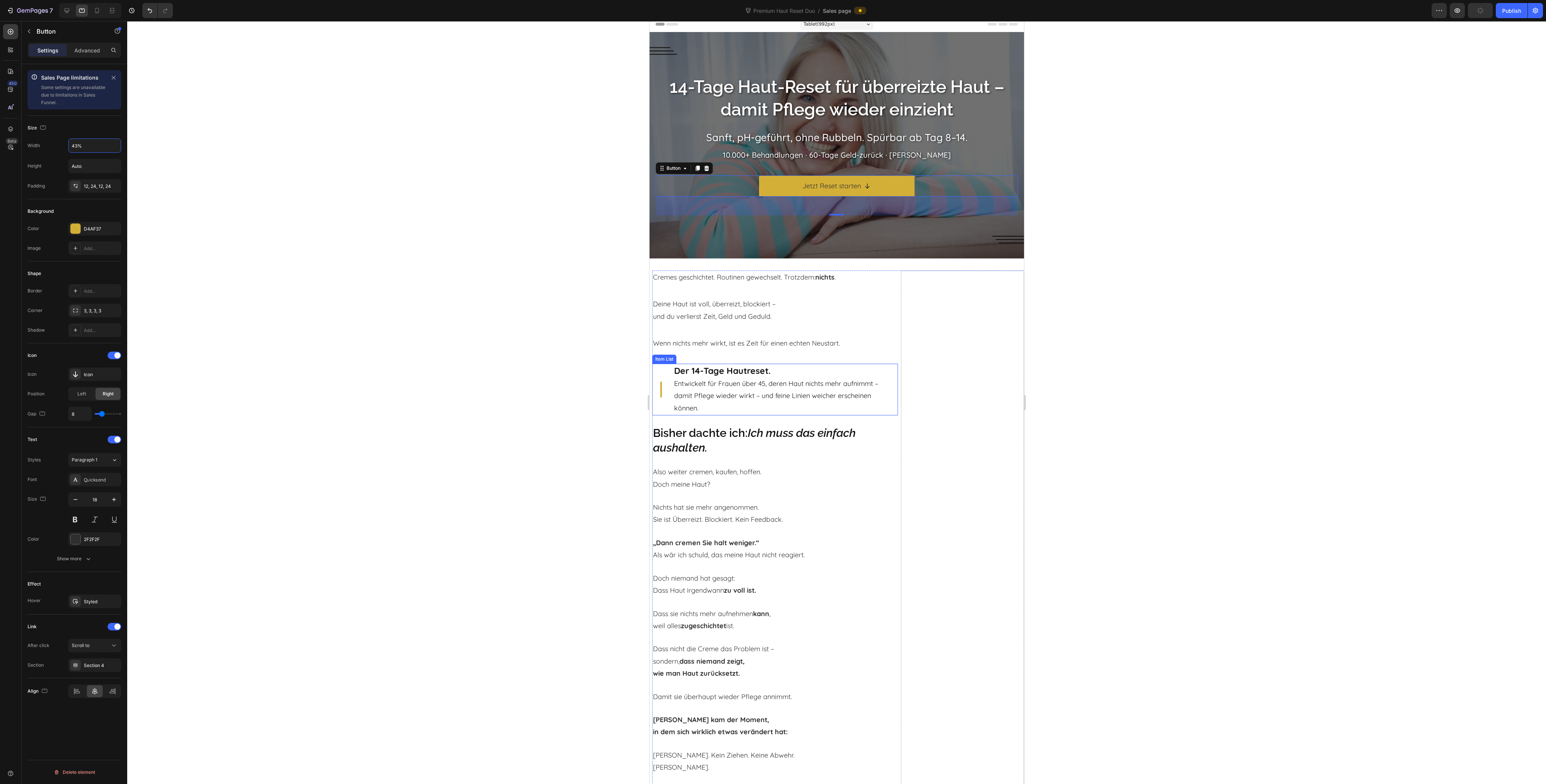
scroll to position [0, 0]
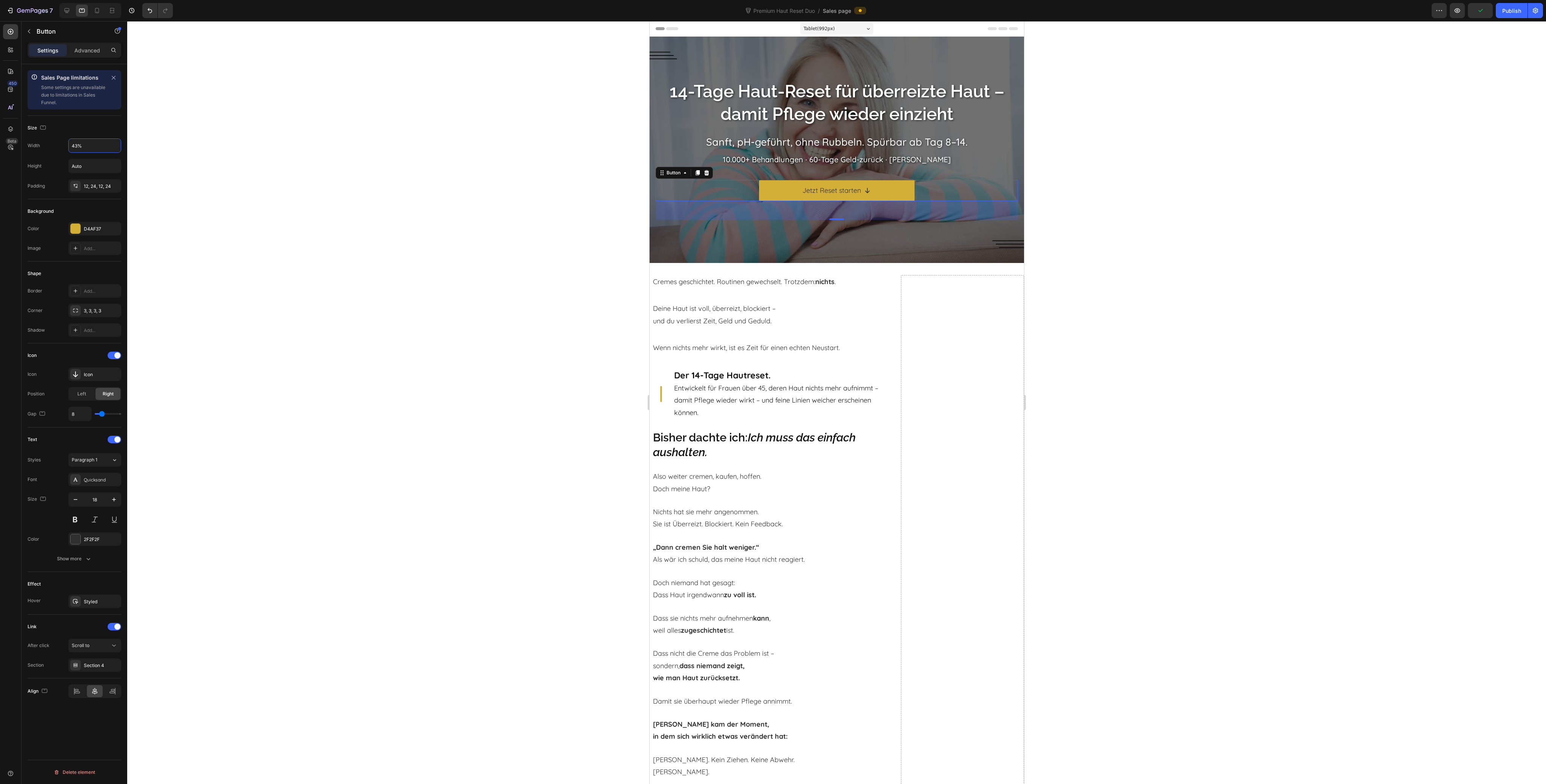
click at [470, 406] on div at bounding box center [837, 402] width 1419 height 763
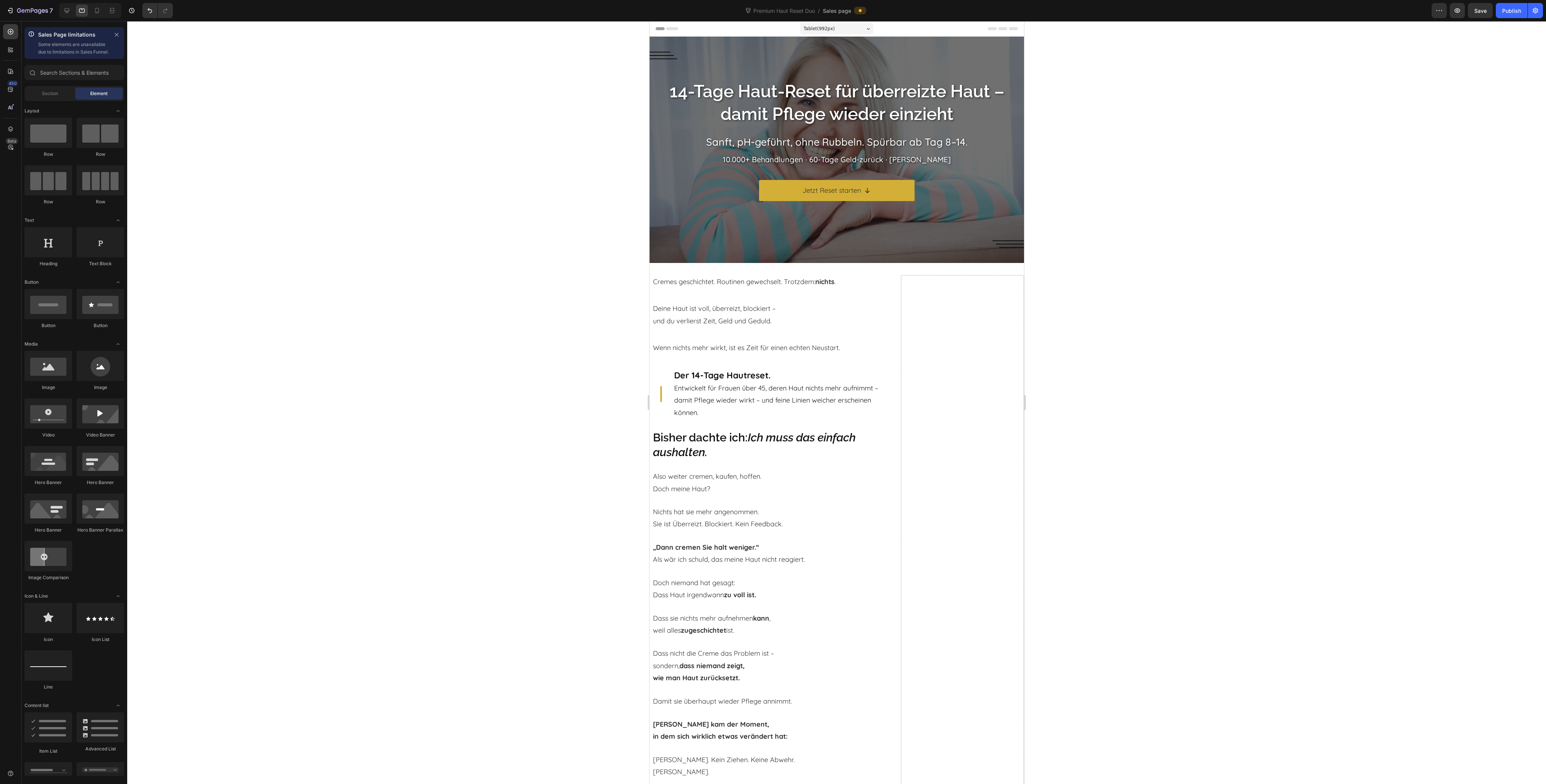
click at [476, 277] on div at bounding box center [837, 402] width 1419 height 763
click at [786, 115] on h2 "14-Tage Haut-Reset für überreizte Haut – damit Pflege wieder einzieht" at bounding box center [837, 103] width 362 height 47
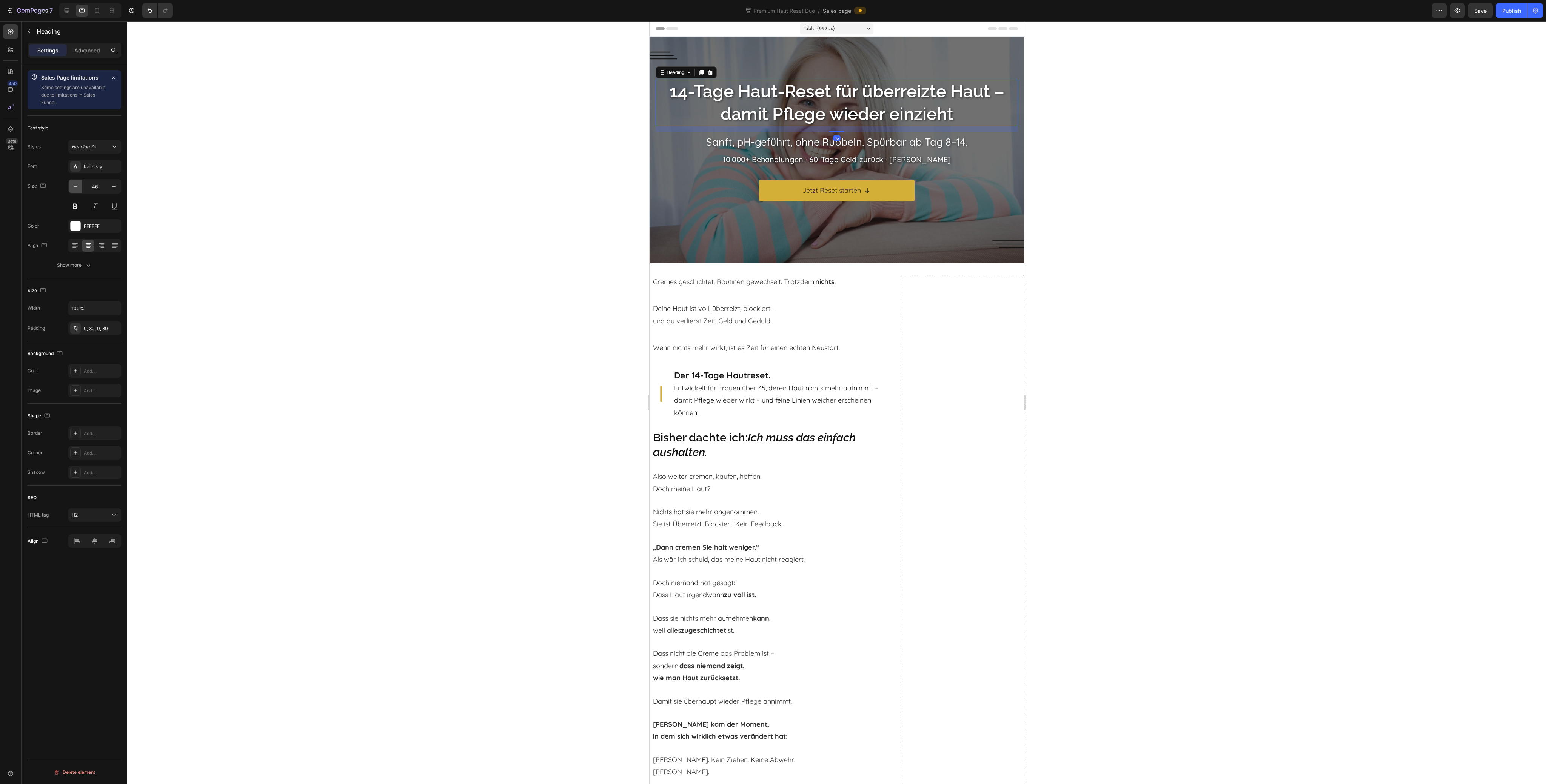
click at [77, 190] on icon "button" at bounding box center [75, 186] width 8 height 8
click at [77, 11] on div at bounding box center [82, 11] width 12 height 12
click at [70, 10] on div at bounding box center [67, 11] width 12 height 12
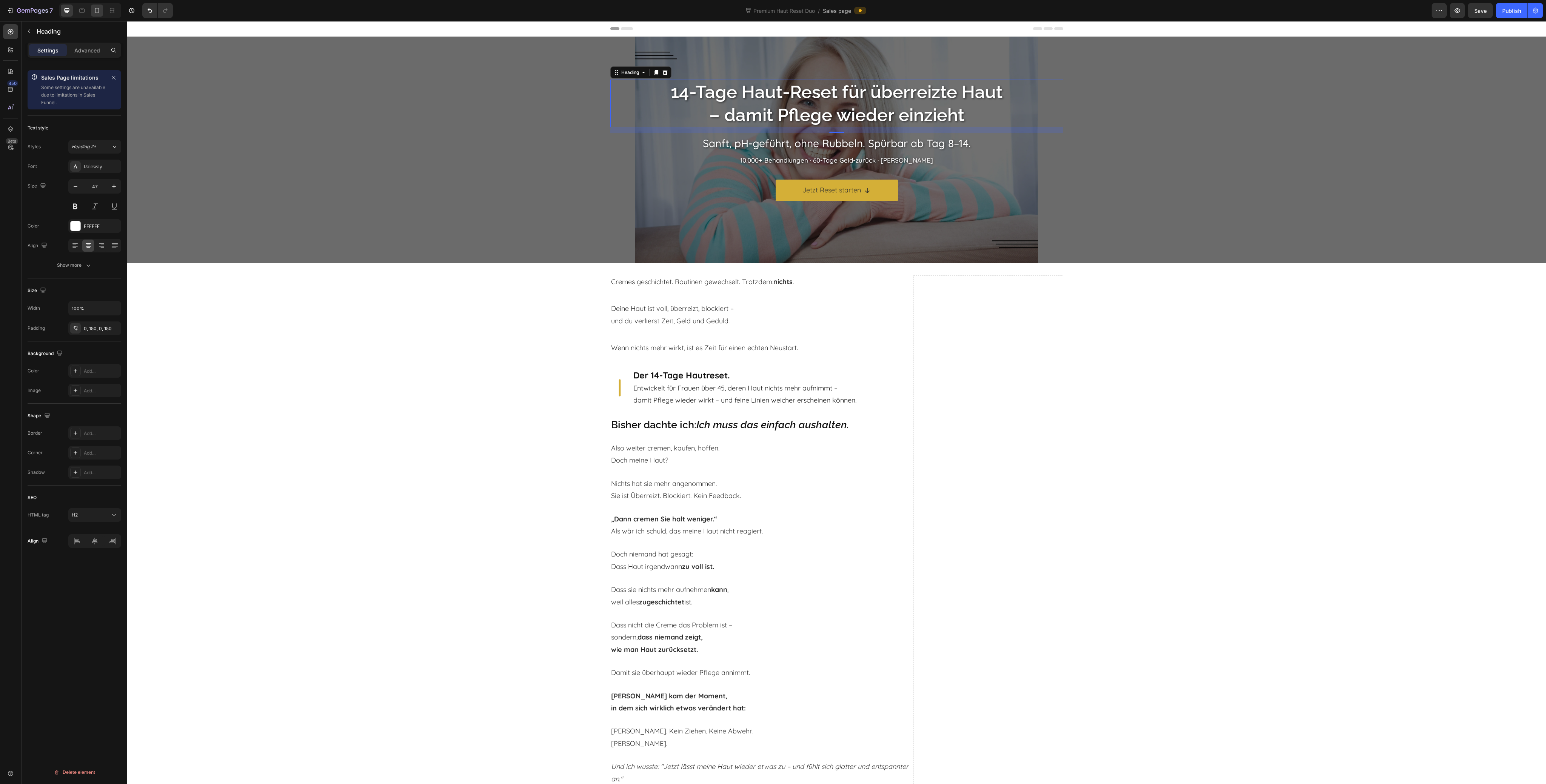
click at [101, 13] on div at bounding box center [97, 11] width 12 height 12
type input "33"
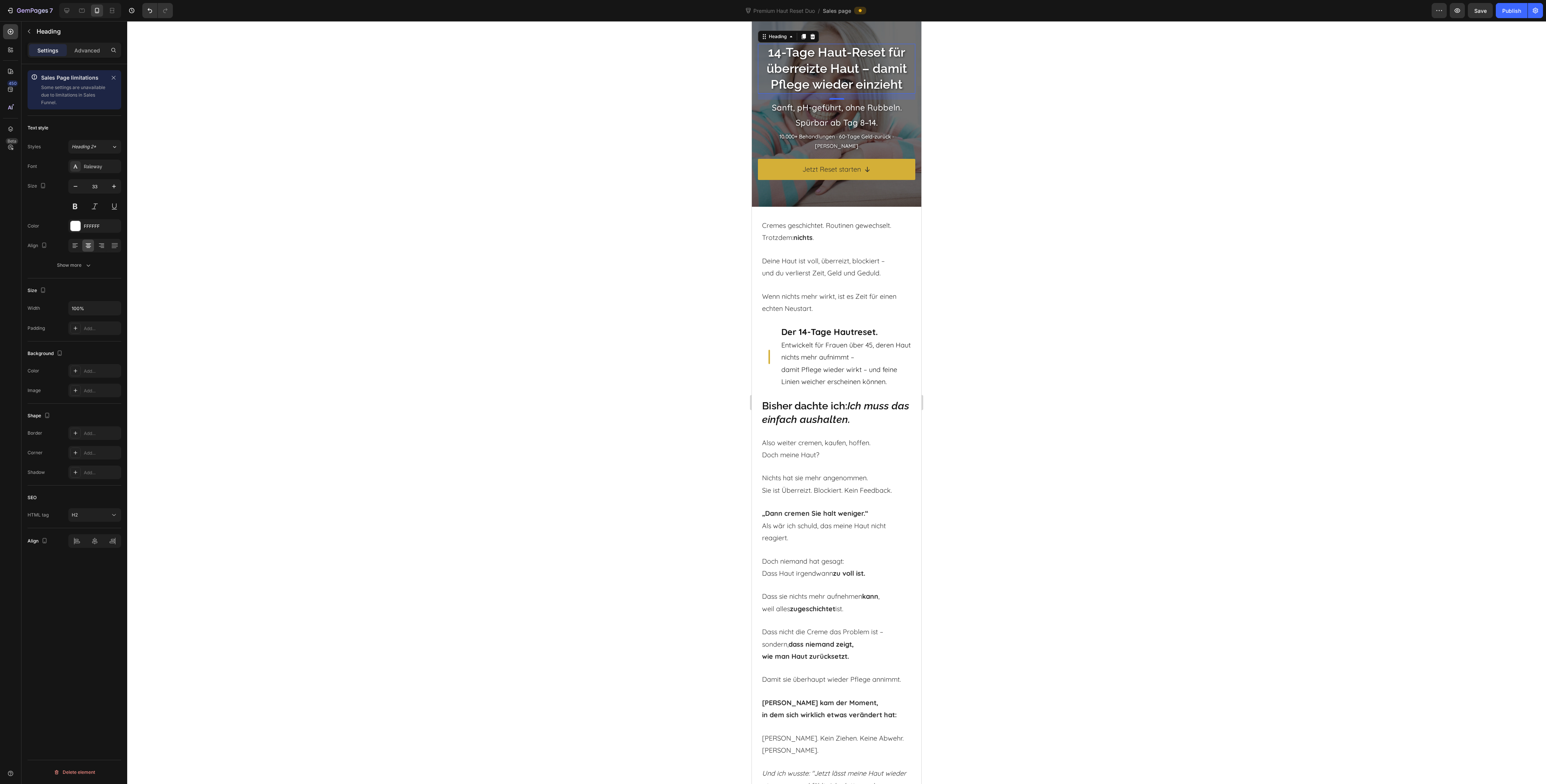
scroll to position [19, 0]
click at [812, 136] on p "10.000+ Behandlungen · 60-Tage Geld-zurück · [PERSON_NAME]" at bounding box center [837, 140] width 156 height 19
click at [835, 142] on p "10.000+ Behandlungen · 60-Tage Geld-zurück · [PERSON_NAME]" at bounding box center [837, 140] width 156 height 19
drag, startPoint x: 834, startPoint y: 152, endPoint x: 906, endPoint y: 185, distance: 79.2
click at [834, 156] on div "14-Tage Haut-Reset für überreizte Haut – damit Pflege wieder einzieht Heading S…" at bounding box center [837, 112] width 157 height 142
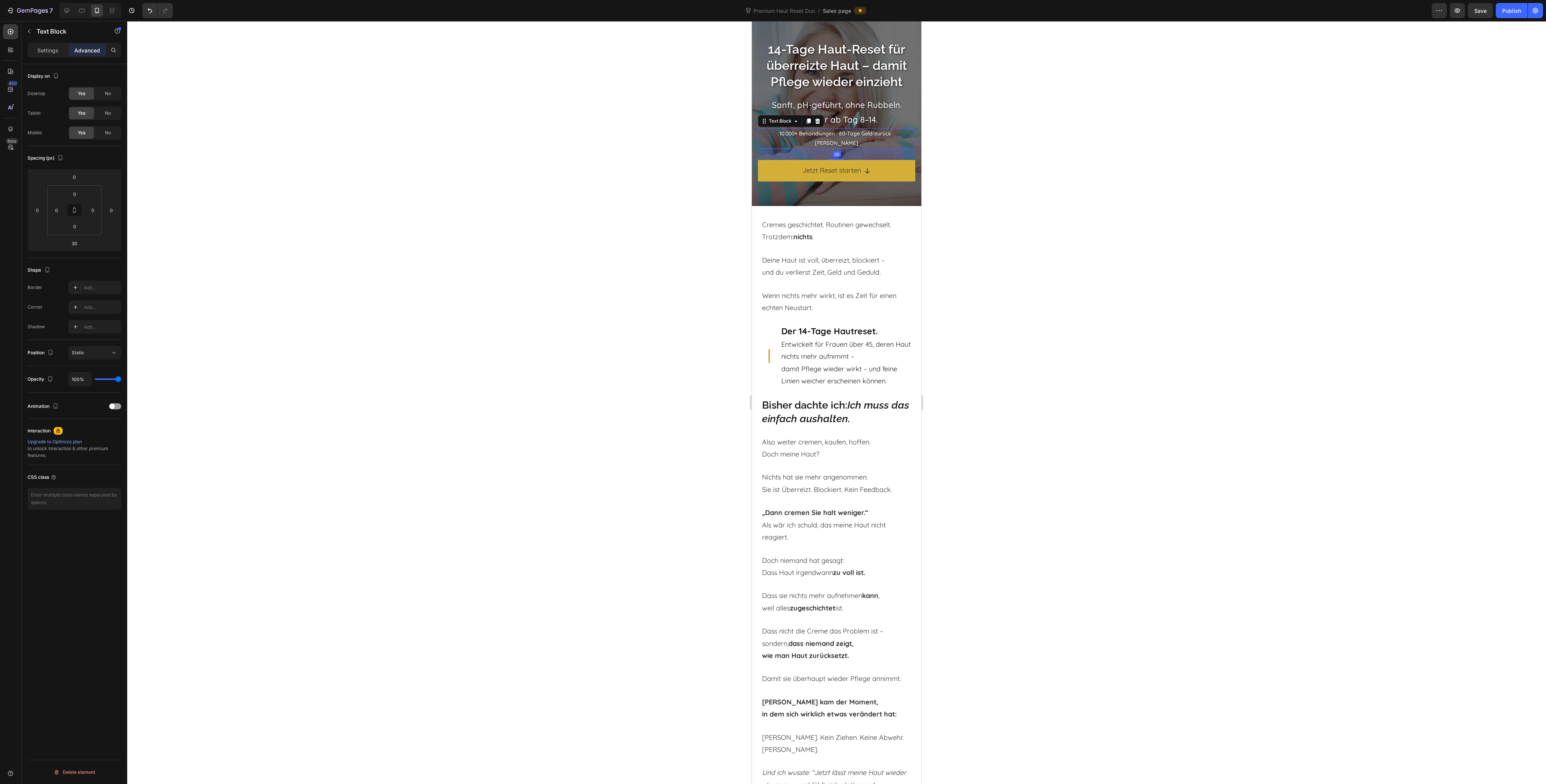
click at [1033, 209] on div at bounding box center [837, 402] width 1419 height 763
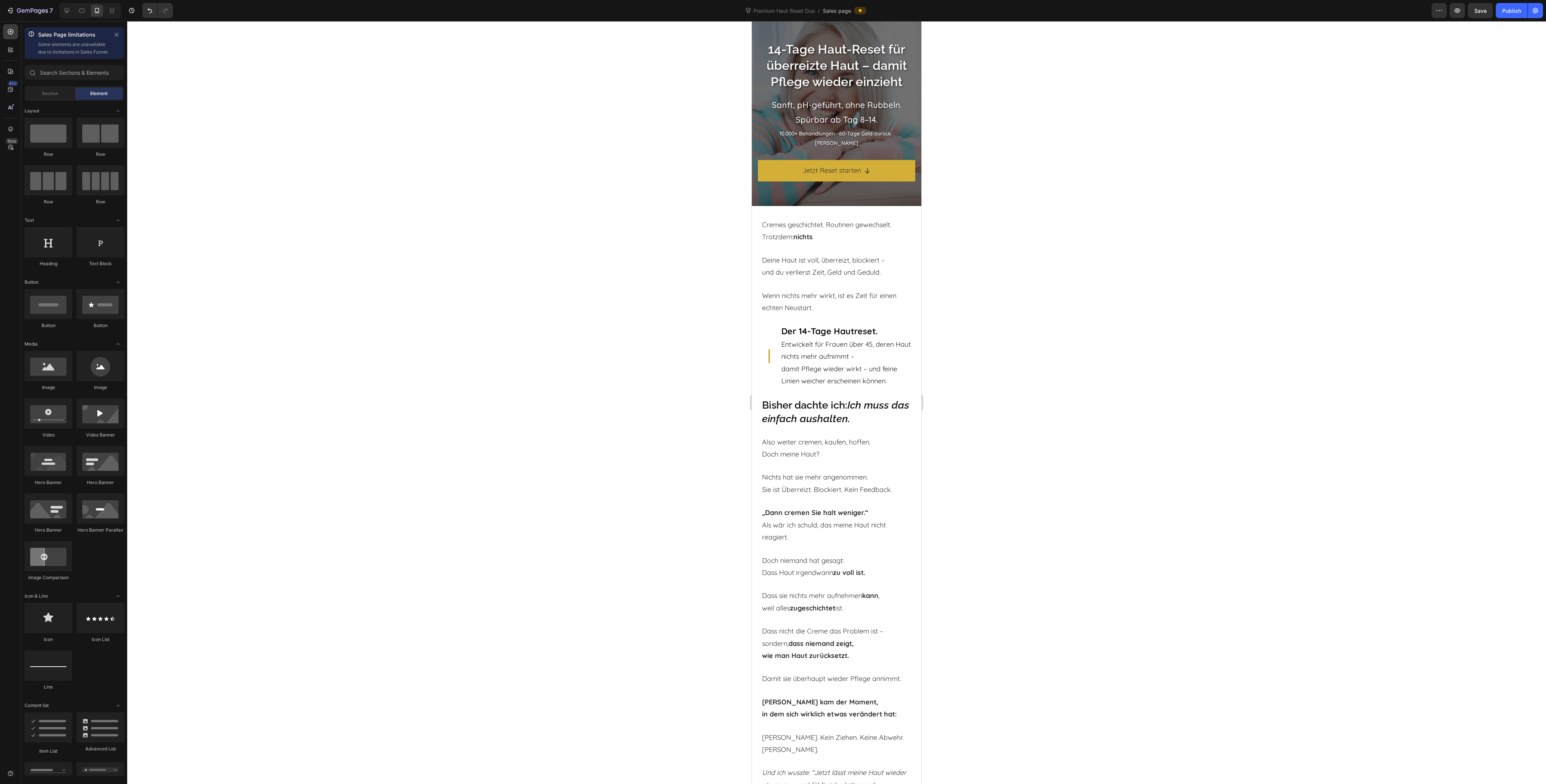
click at [1012, 232] on div at bounding box center [837, 402] width 1419 height 763
drag, startPoint x: 53, startPoint y: 143, endPoint x: 39, endPoint y: 145, distance: 14.1
click at [34, 147] on div at bounding box center [48, 133] width 47 height 30
drag, startPoint x: 793, startPoint y: 170, endPoint x: 852, endPoint y: 217, distance: 75.4
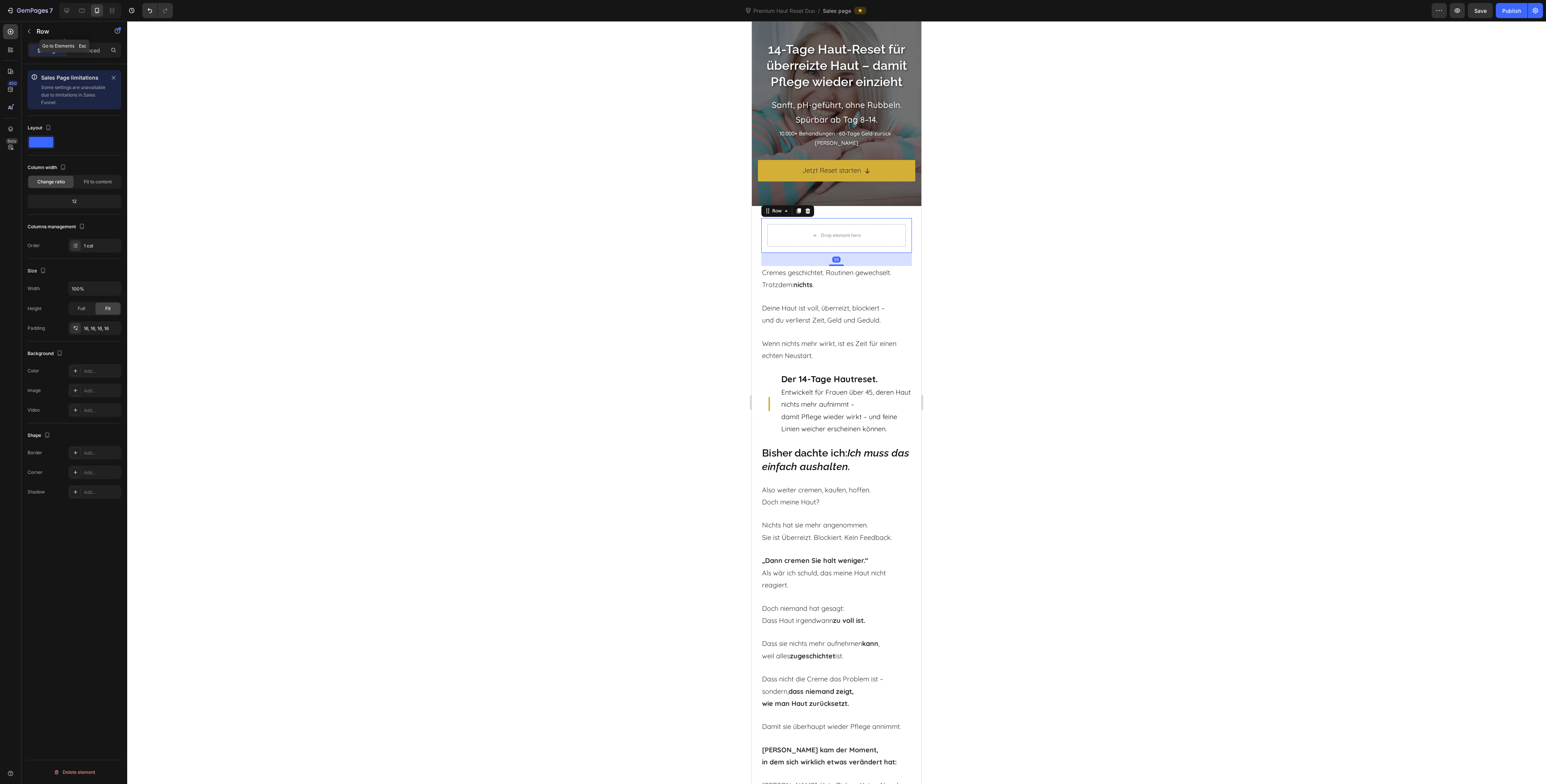
click at [27, 32] on icon "button" at bounding box center [29, 31] width 6 height 6
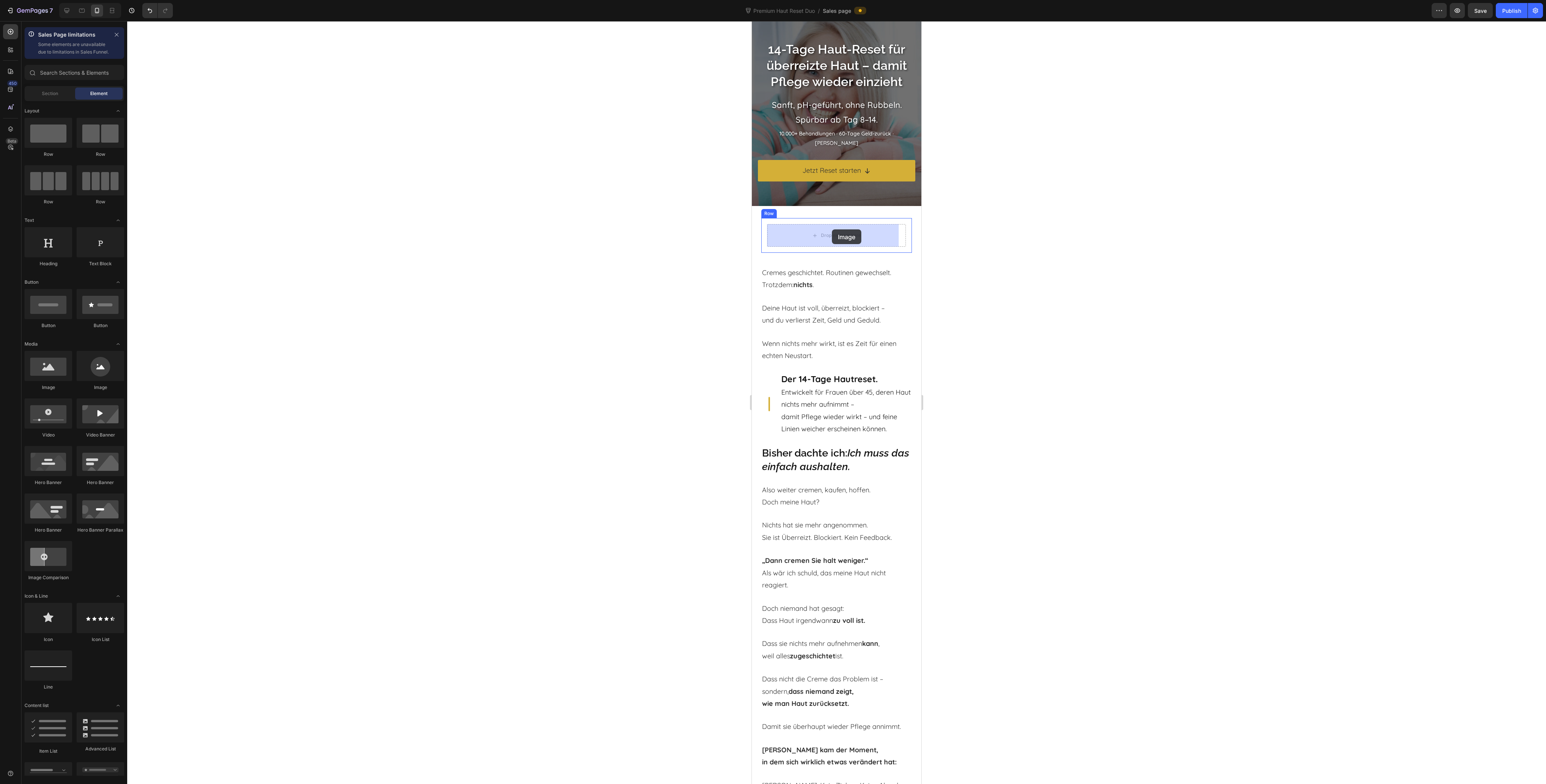
drag, startPoint x: 997, startPoint y: 380, endPoint x: 831, endPoint y: 232, distance: 222.4
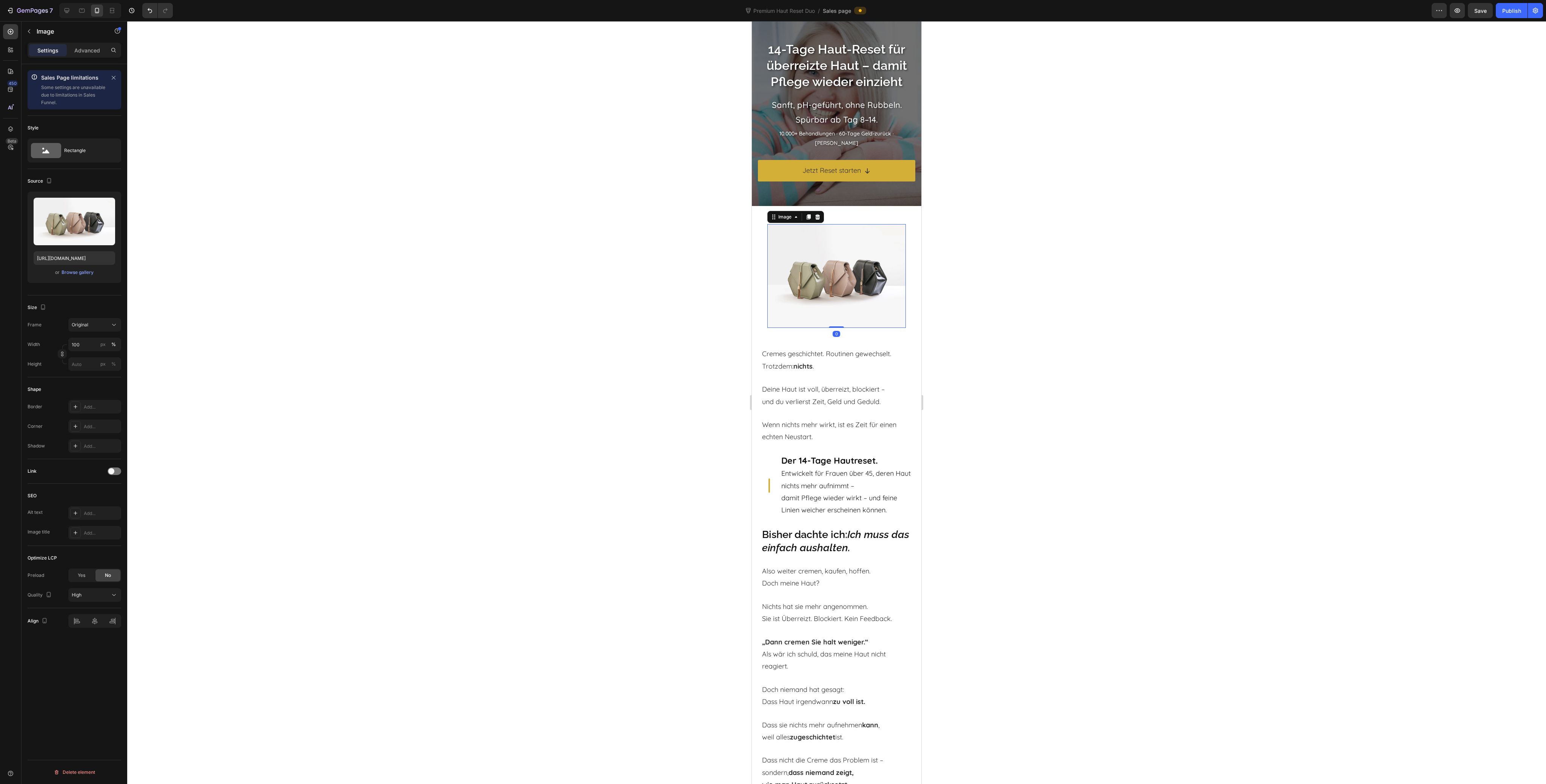
click at [801, 278] on img at bounding box center [837, 276] width 139 height 104
click at [52, 218] on label at bounding box center [74, 221] width 82 height 47
click at [52, 227] on input "file" at bounding box center [74, 233] width 52 height 13
click at [86, 276] on div "or Browse gallery" at bounding box center [74, 272] width 82 height 9
click at [68, 274] on div "Browse gallery" at bounding box center [77, 272] width 32 height 7
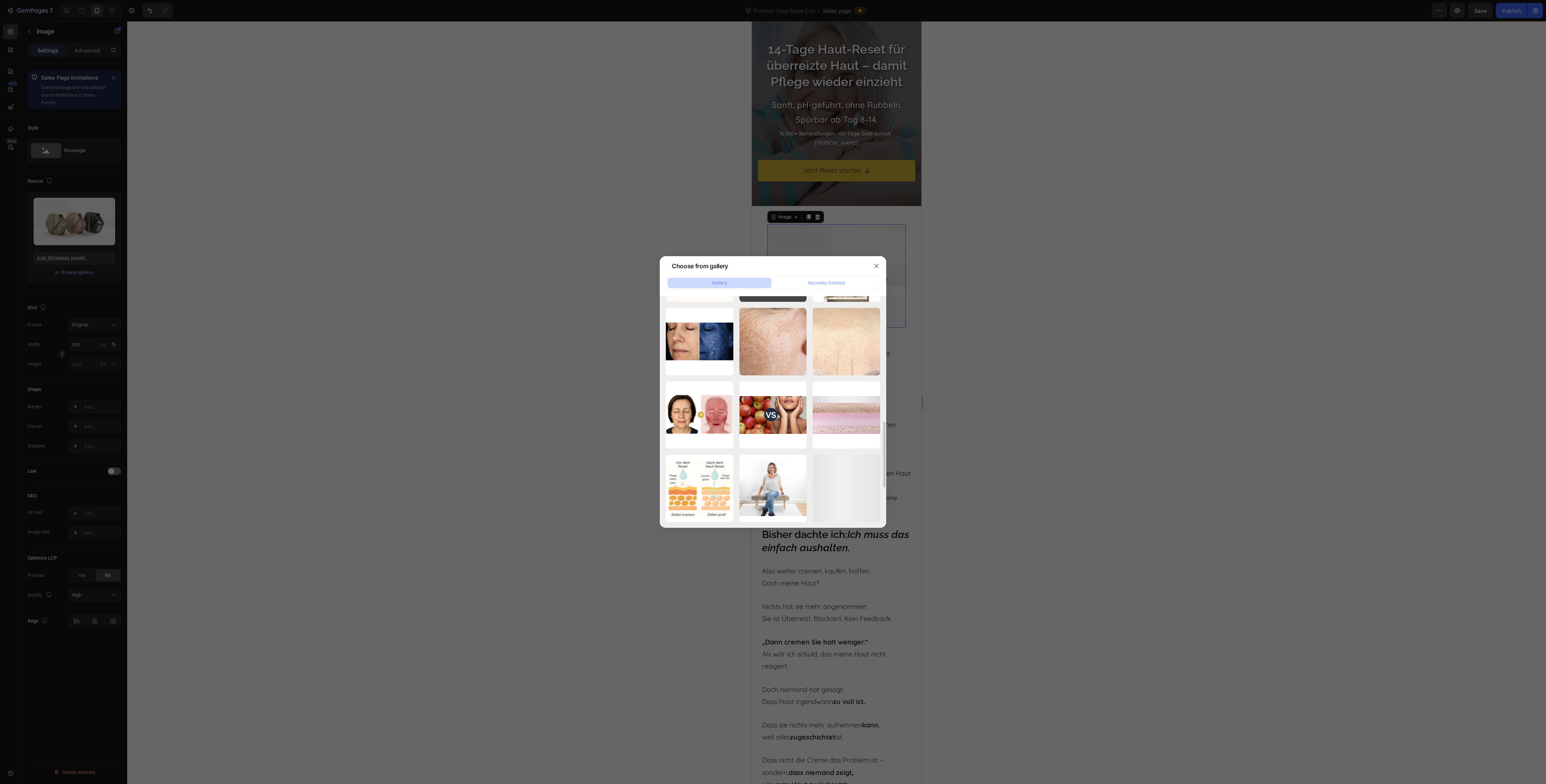
scroll to position [316, 0]
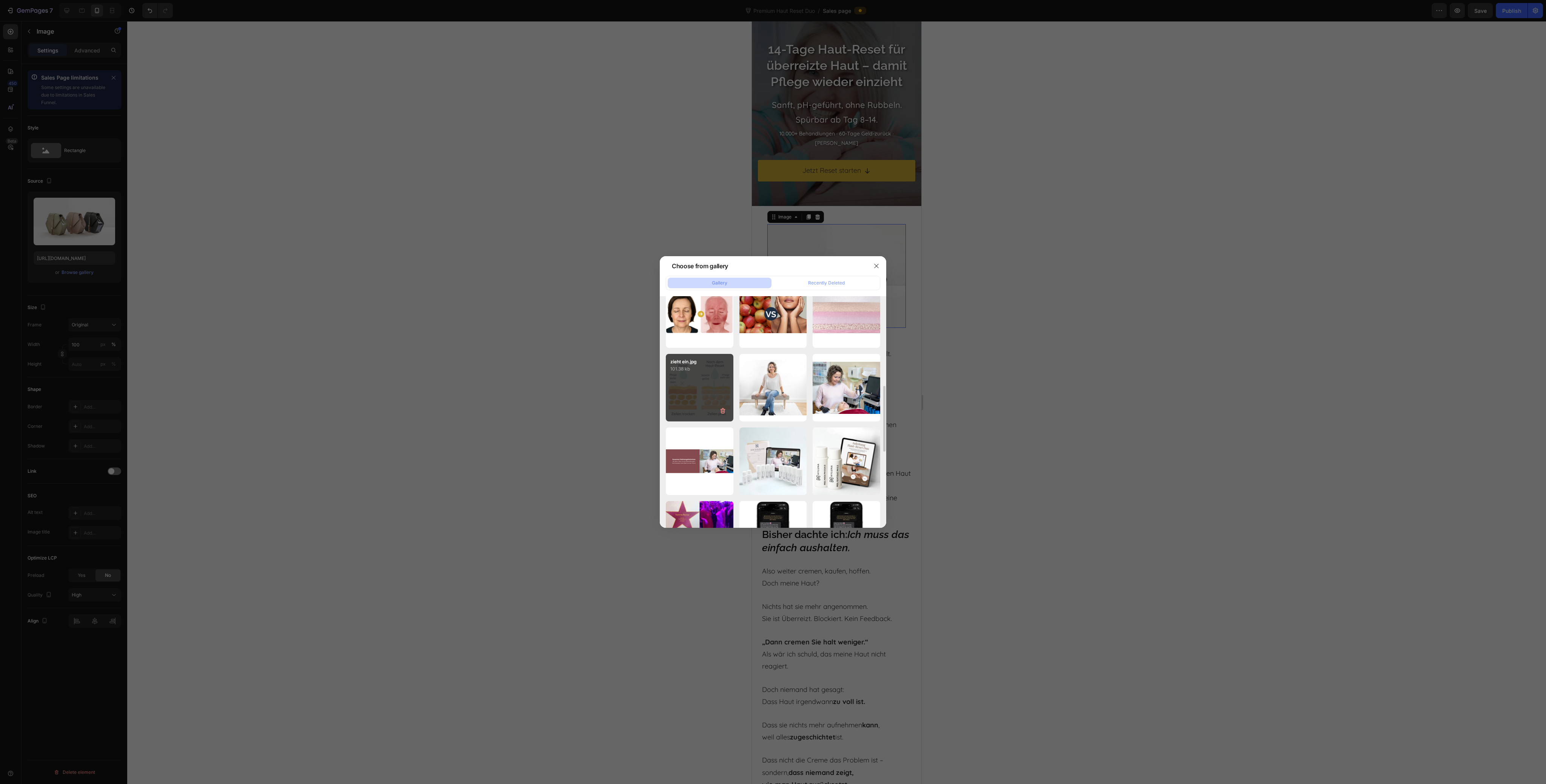
click at [700, 368] on p "101.38 kb" at bounding box center [699, 369] width 58 height 8
type input "[URL][DOMAIN_NAME]"
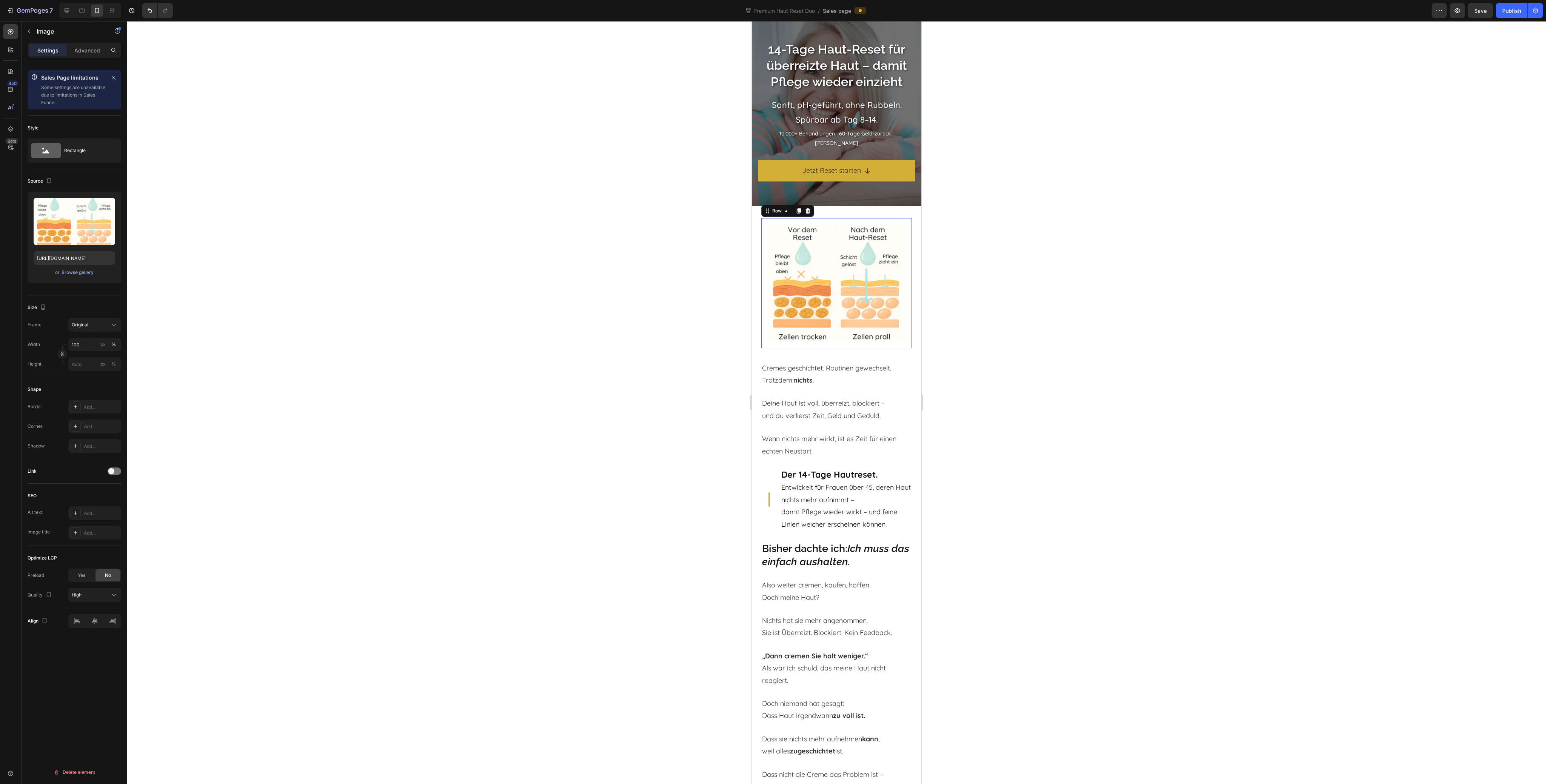
click at [762, 302] on div "Image Row 0" at bounding box center [837, 283] width 151 height 130
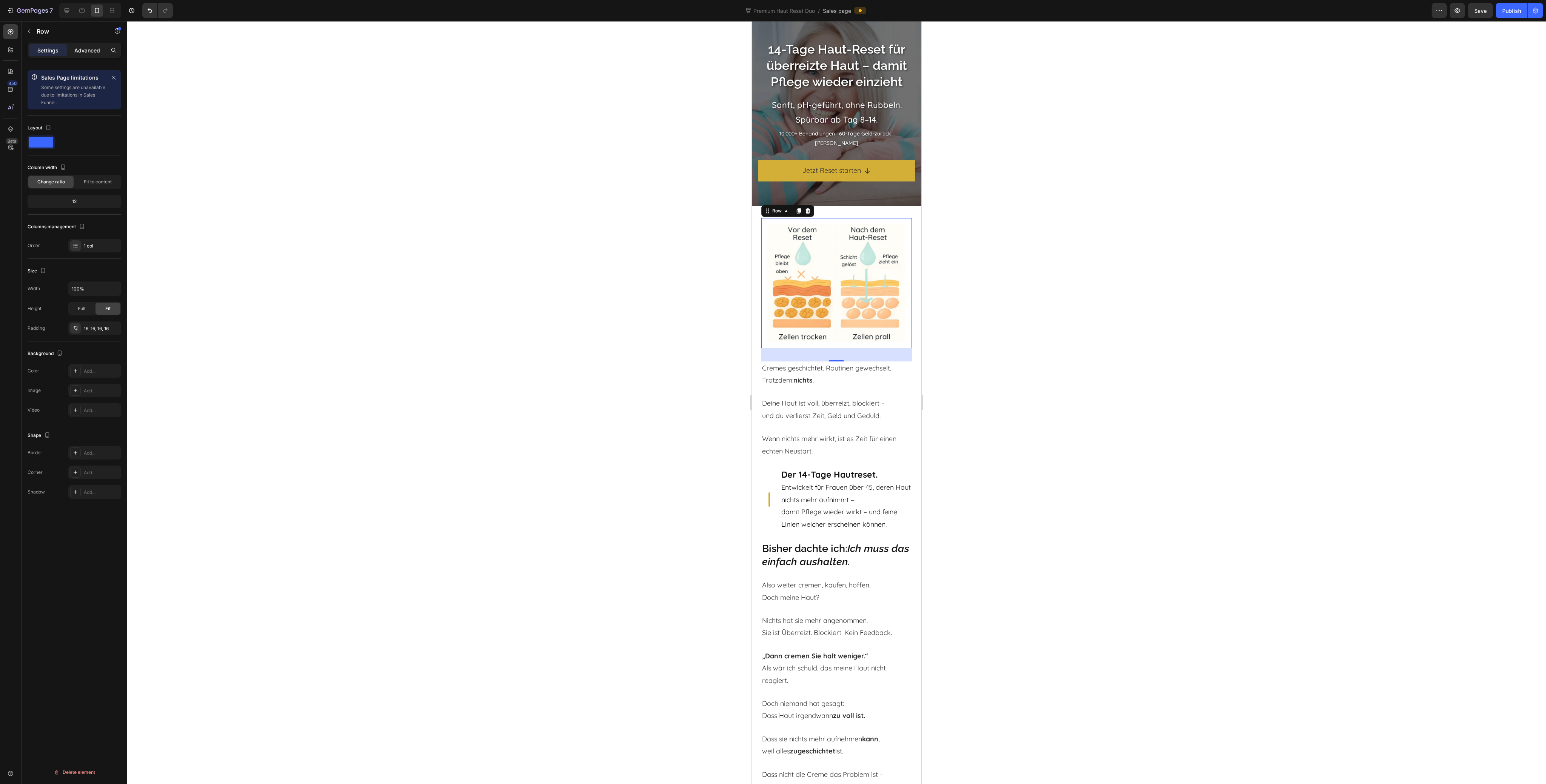
click at [85, 52] on p "Advanced" at bounding box center [87, 50] width 26 height 8
click at [59, 215] on input "16" at bounding box center [56, 210] width 11 height 11
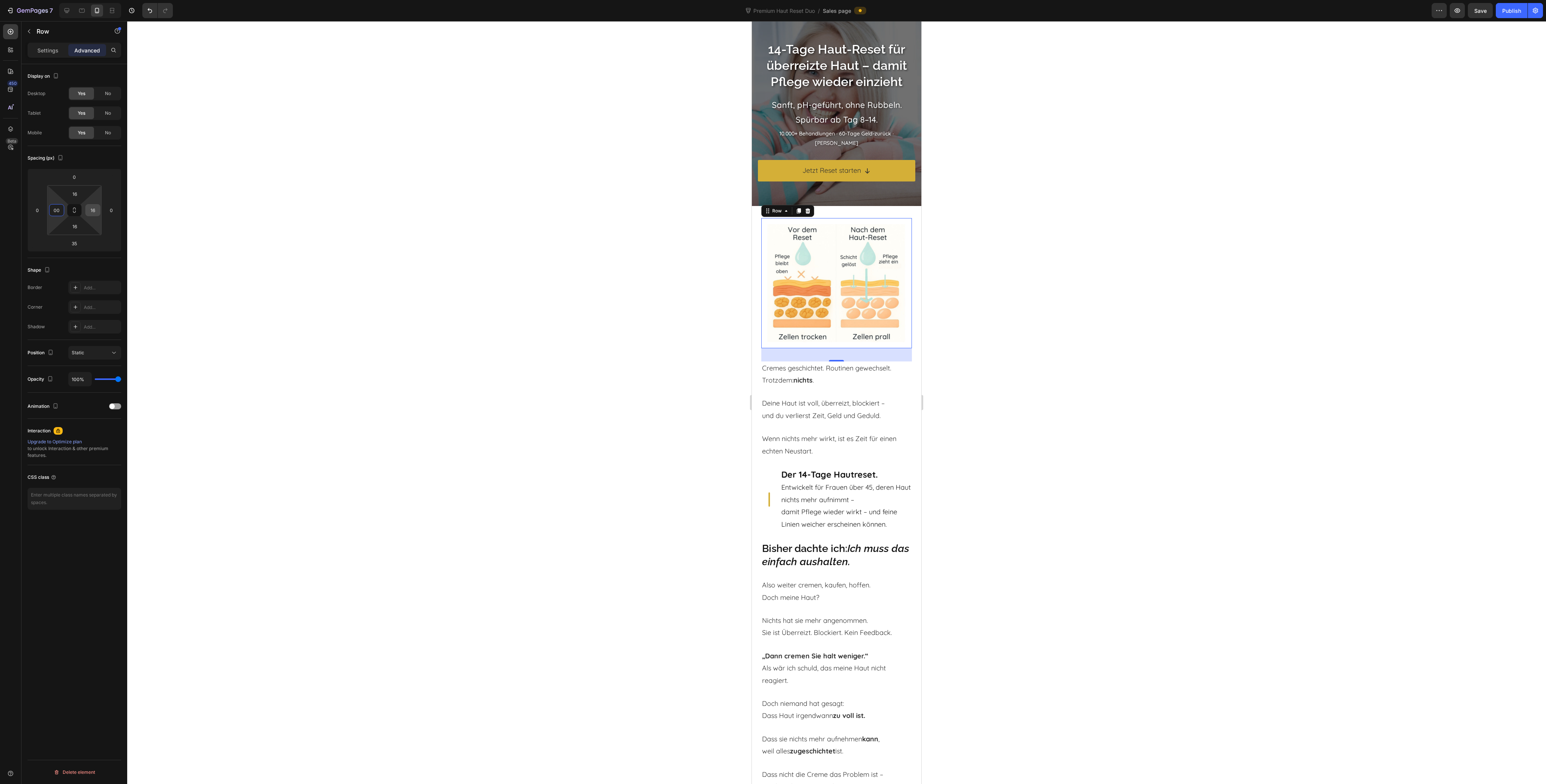
type input "0"
click at [94, 213] on input "16" at bounding box center [92, 210] width 11 height 11
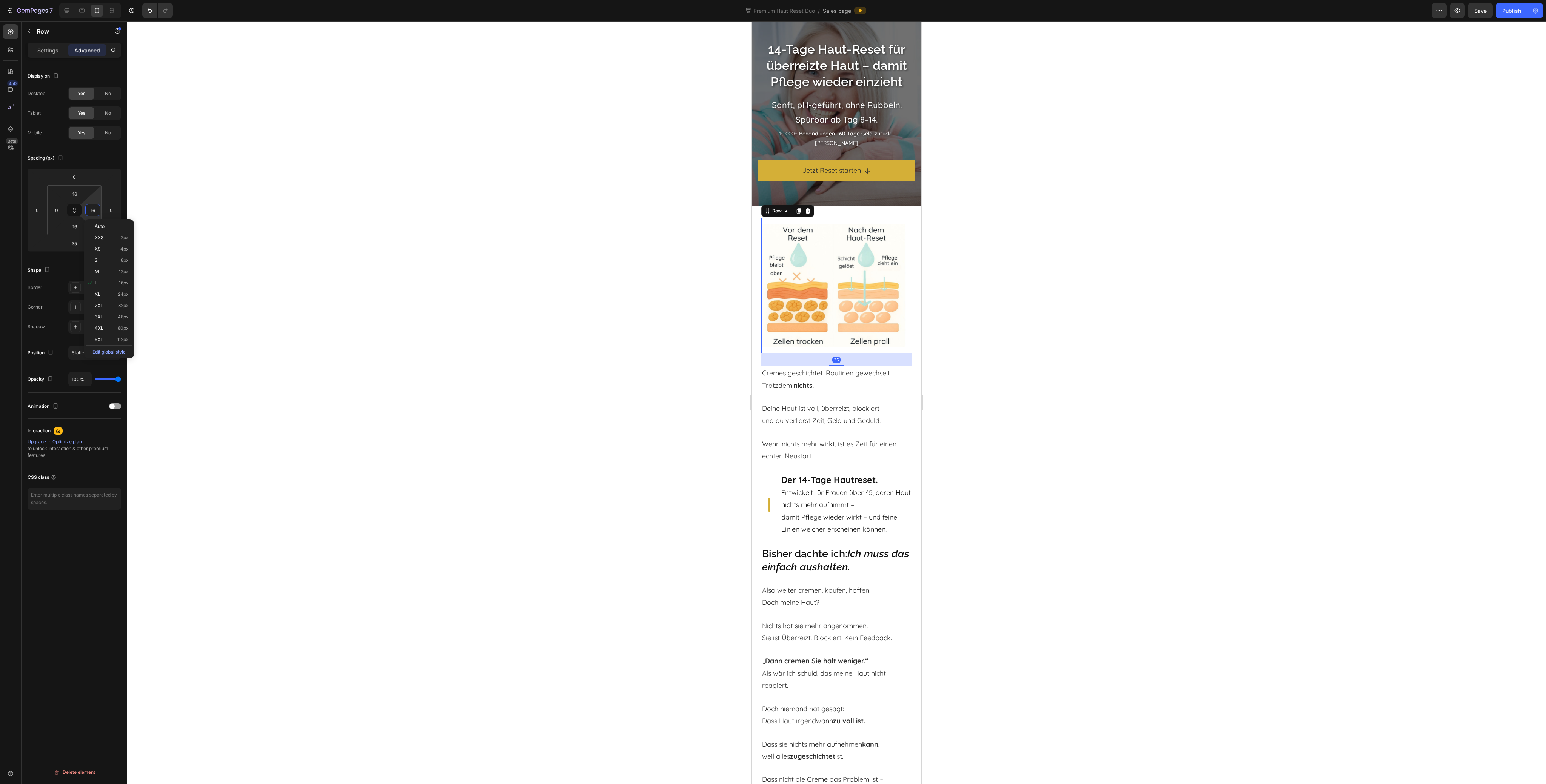
type input "0"
click at [472, 286] on div at bounding box center [837, 402] width 1419 height 763
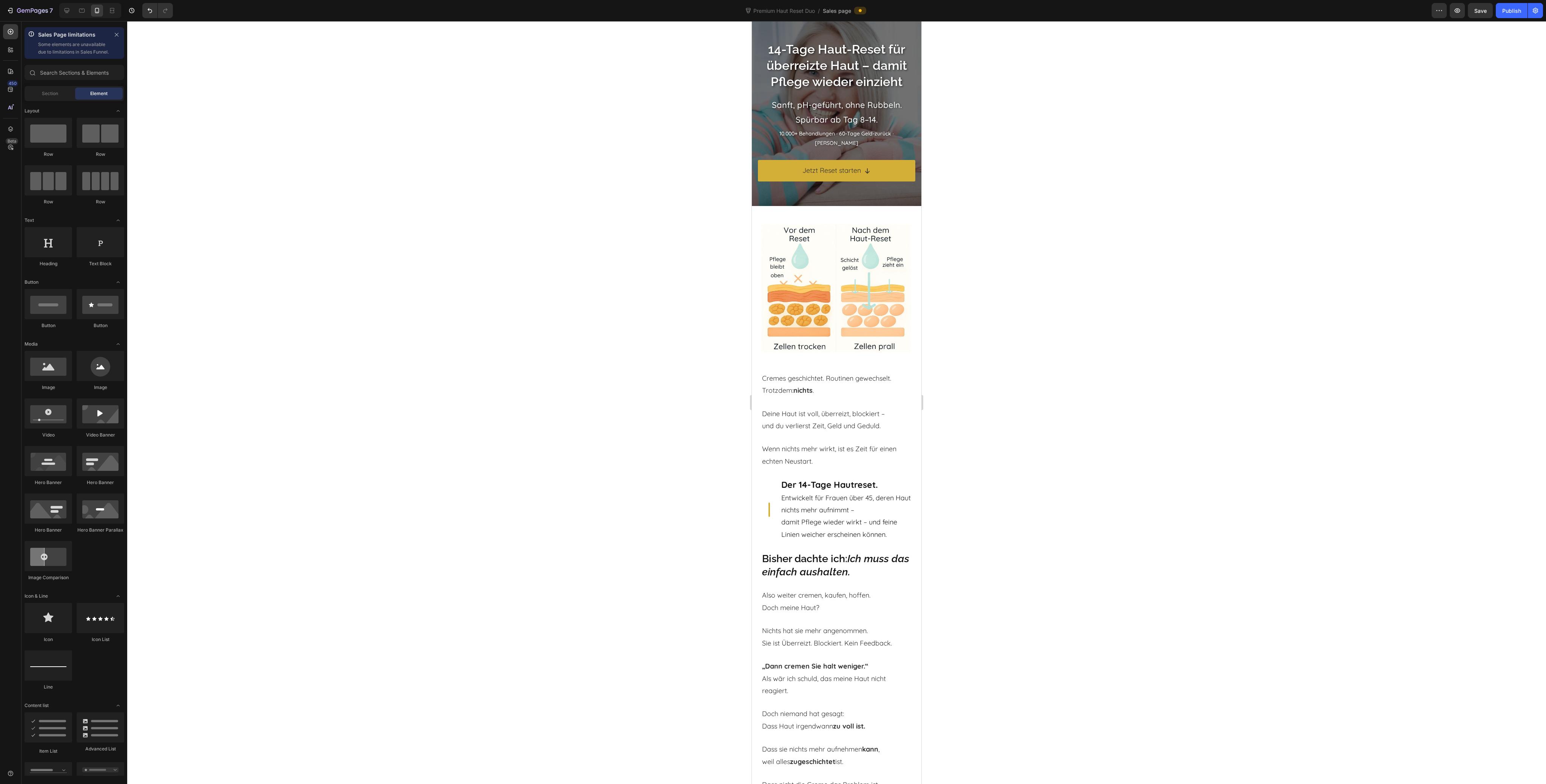
click at [377, 487] on div at bounding box center [837, 402] width 1419 height 763
click at [789, 553] on h2 "Bisher dachte ich: Ich muss das einfach aushalten." at bounding box center [837, 565] width 151 height 28
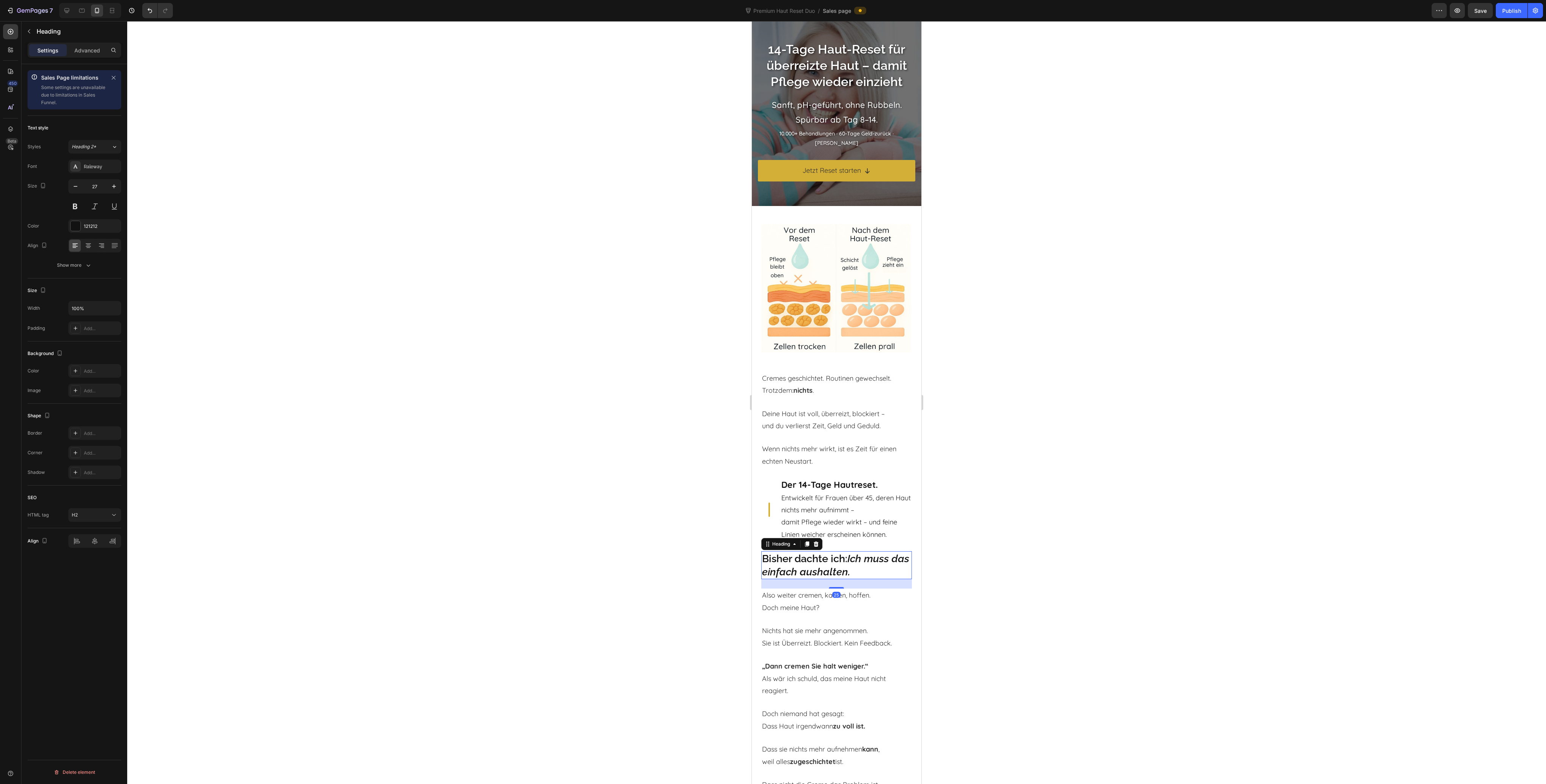
click at [807, 542] on icon at bounding box center [807, 544] width 4 height 5
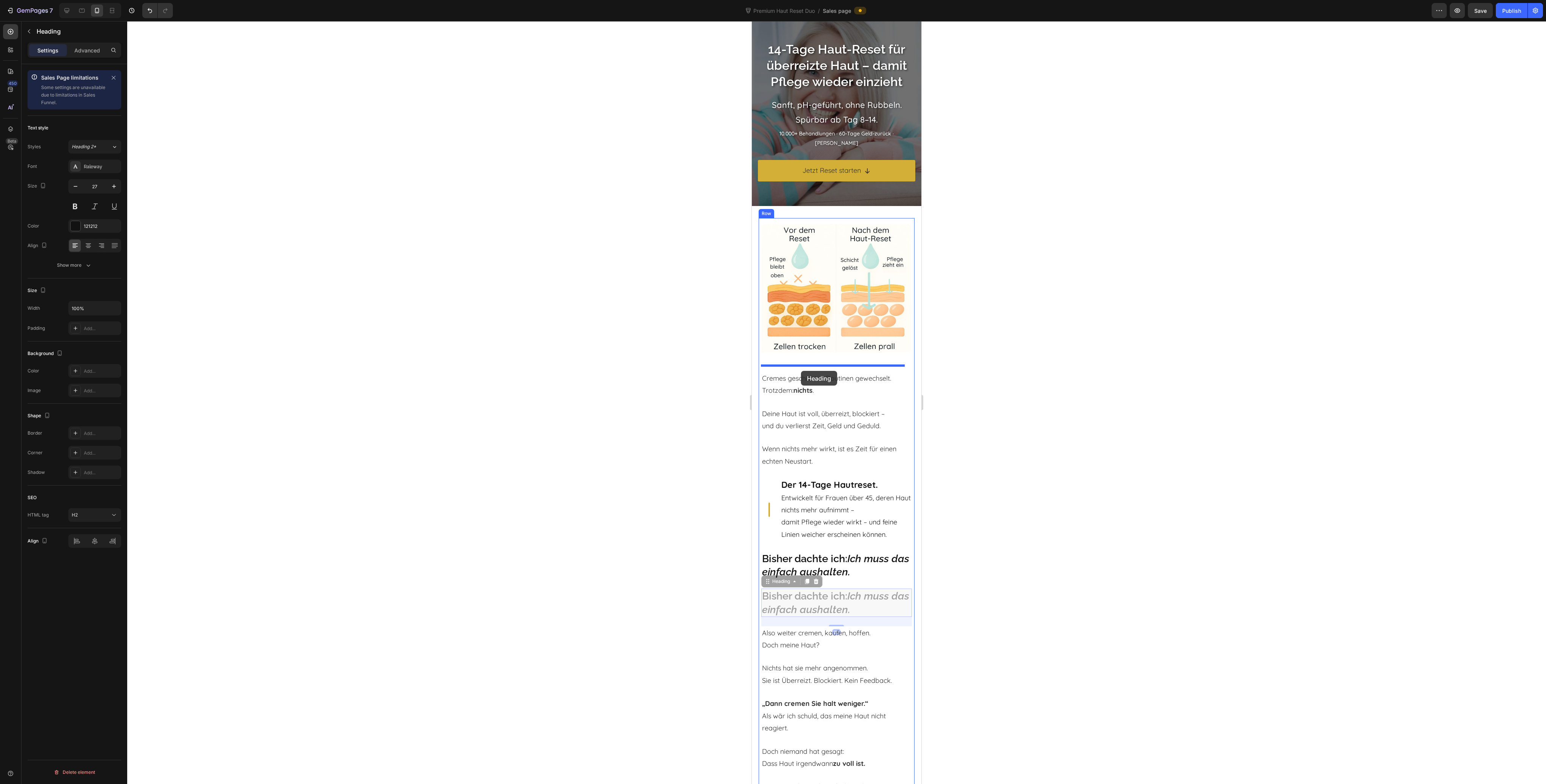
drag, startPoint x: 781, startPoint y: 573, endPoint x: 801, endPoint y: 371, distance: 203.0
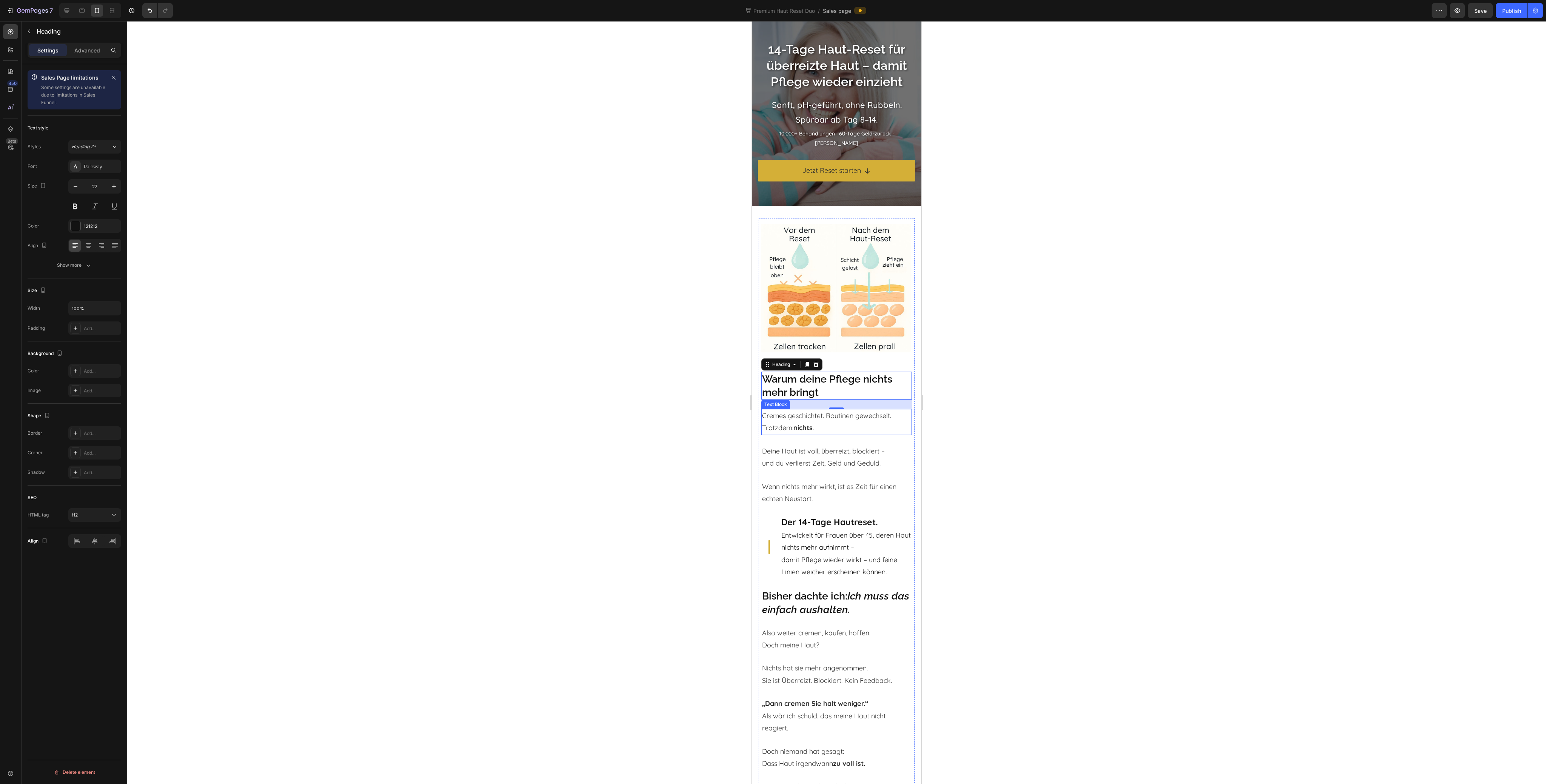
click at [810, 428] on p "Cremes geschichtet. Routinen gewechselt. Trotzdem: nichts ." at bounding box center [837, 422] width 149 height 25
click at [810, 423] on strong "nichts" at bounding box center [803, 428] width 19 height 8
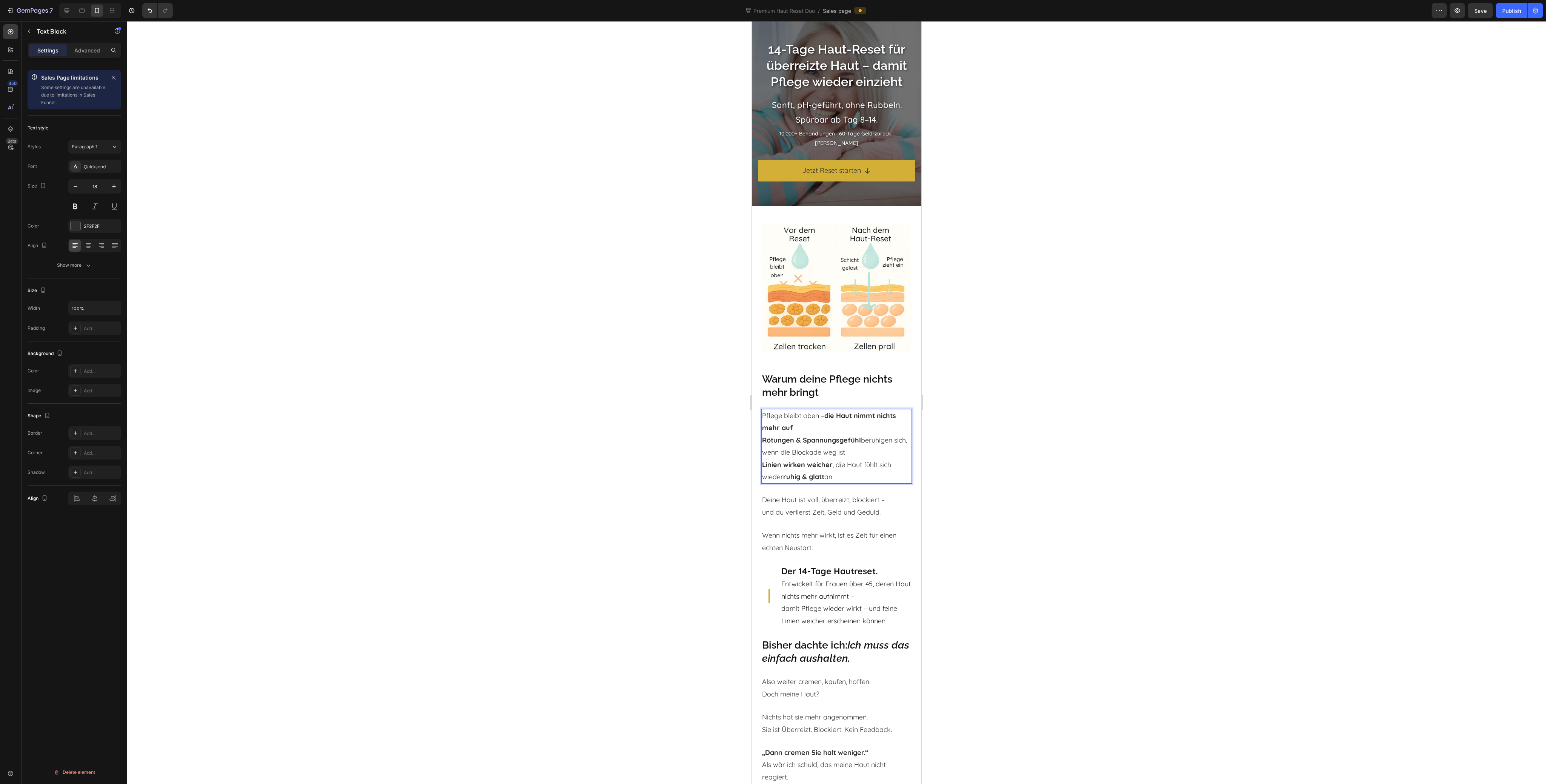
click at [808, 423] on p "Pflege bleibt oben – die Haut nimmt nichts mehr auf" at bounding box center [837, 422] width 149 height 25
click at [913, 394] on icon "Editor contextual toolbar" at bounding box center [915, 393] width 8 height 8
type input "18"
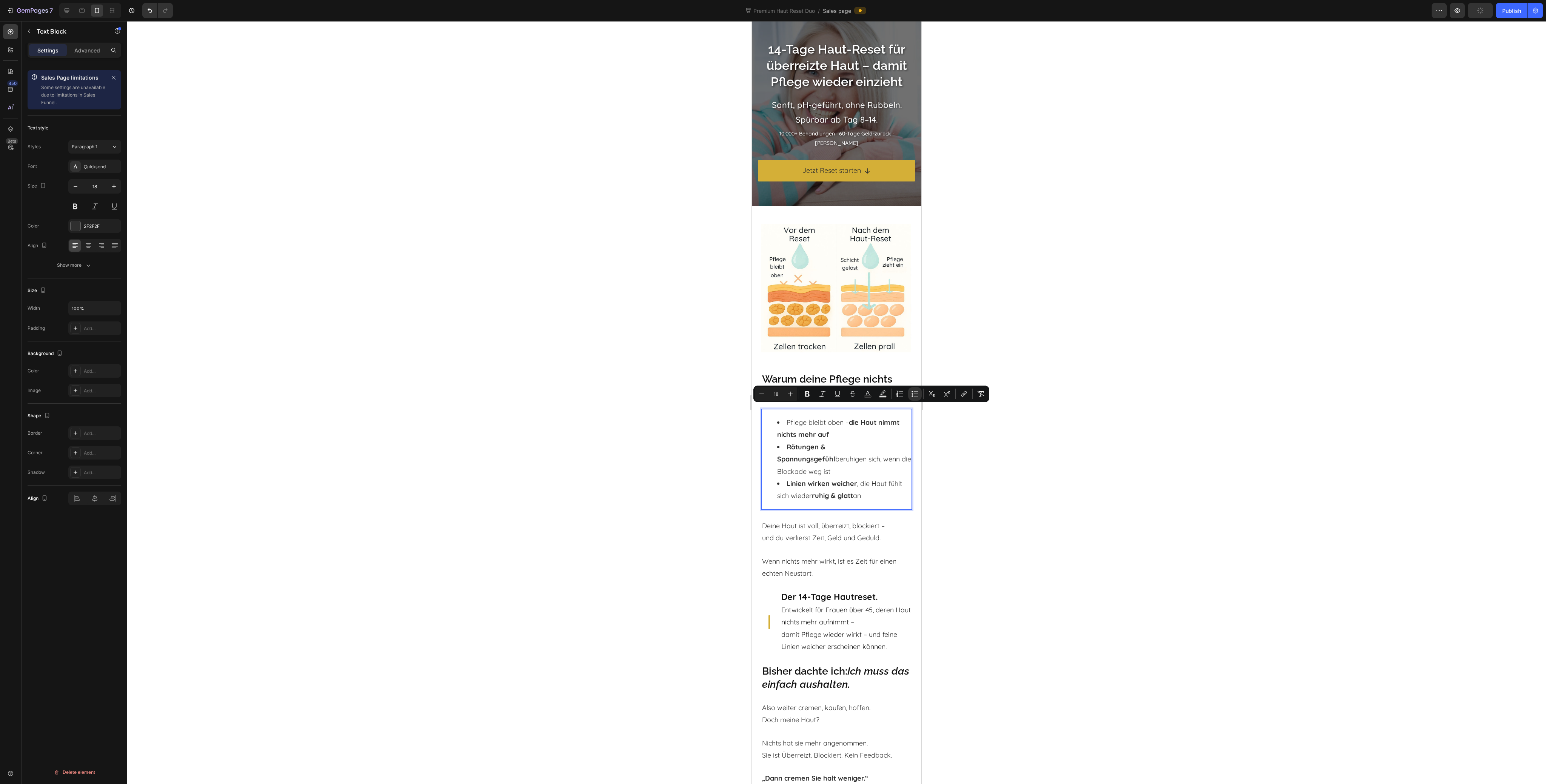
click at [810, 451] on li "Rötungen & Spannungsgefühl beruhigen sich, wenn die Blockade weg ist" at bounding box center [844, 459] width 134 height 37
click at [766, 432] on ul "Pflege bleibt oben – die Haut nimmt nichts mehr auf Rötungen & Spannungsgefühl …" at bounding box center [837, 459] width 149 height 86
click at [1009, 450] on div at bounding box center [837, 402] width 1419 height 763
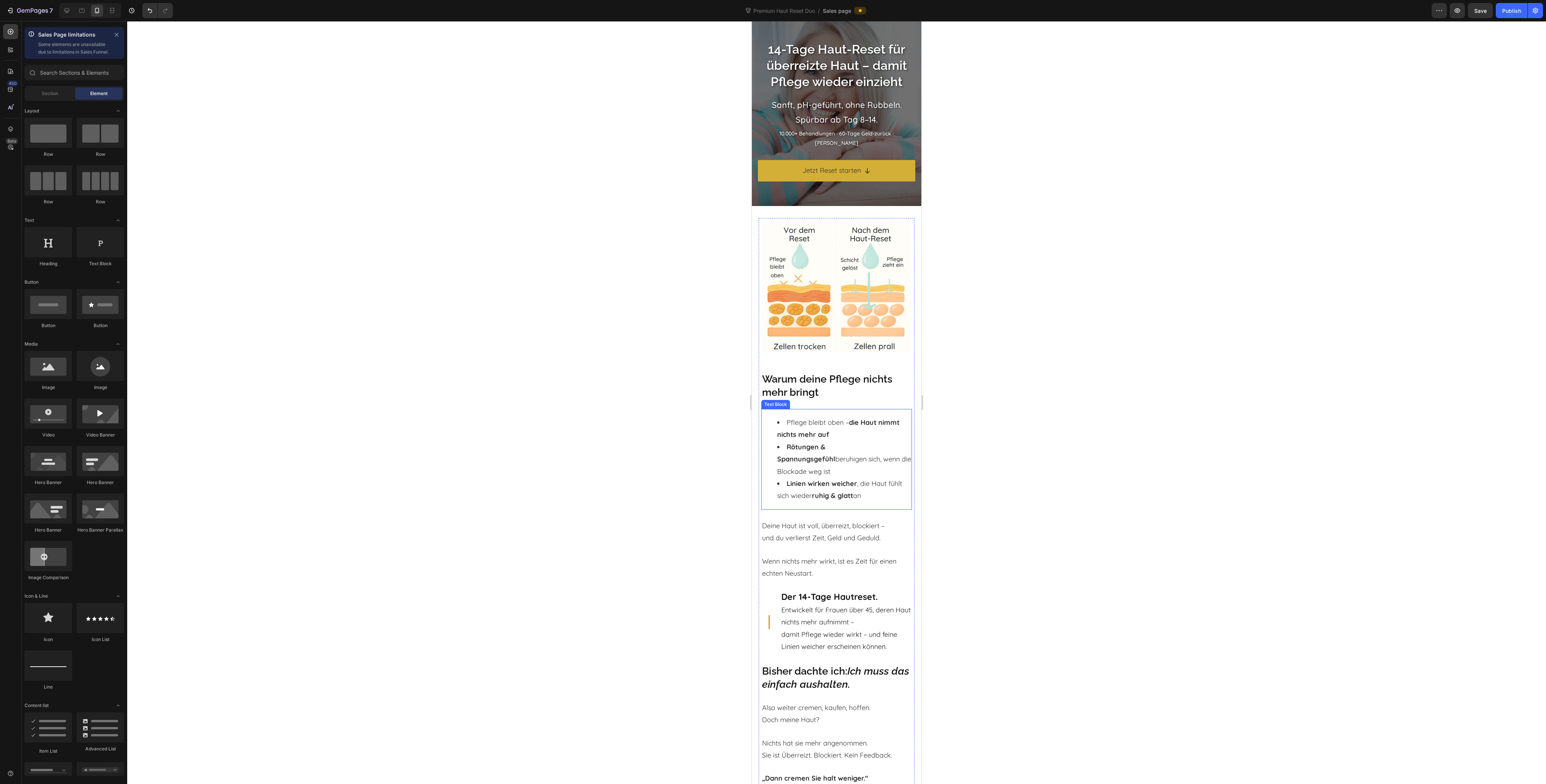
click at [805, 520] on p "Deine Haut ist voll, überreizt, blockiert – und du verlierst Zeit, Geld und Ged…" at bounding box center [837, 532] width 149 height 25
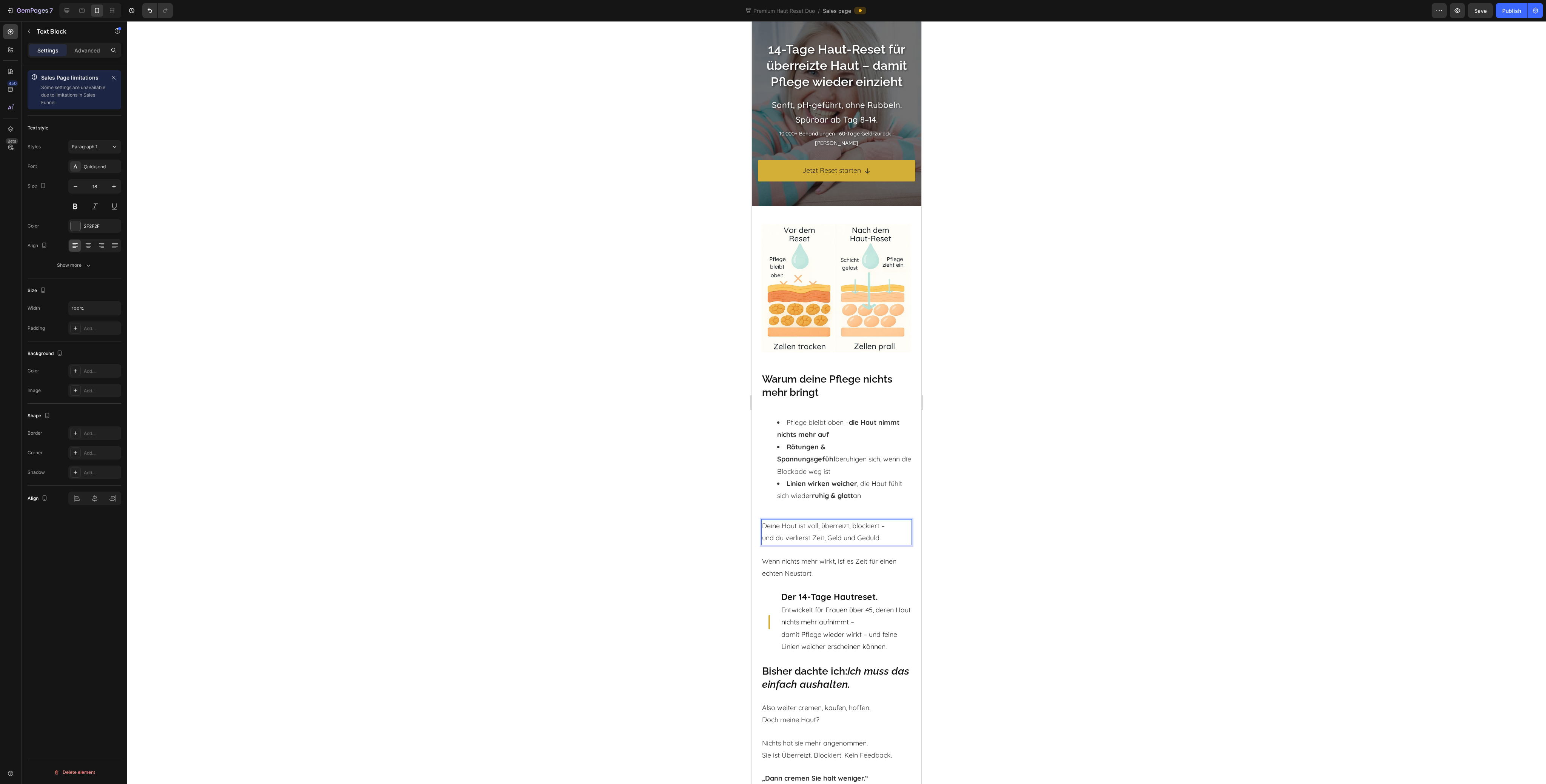
click at [807, 520] on p "Deine Haut ist voll, überreizt, blockiert – und du verlierst Zeit, Geld und Ged…" at bounding box center [837, 532] width 149 height 25
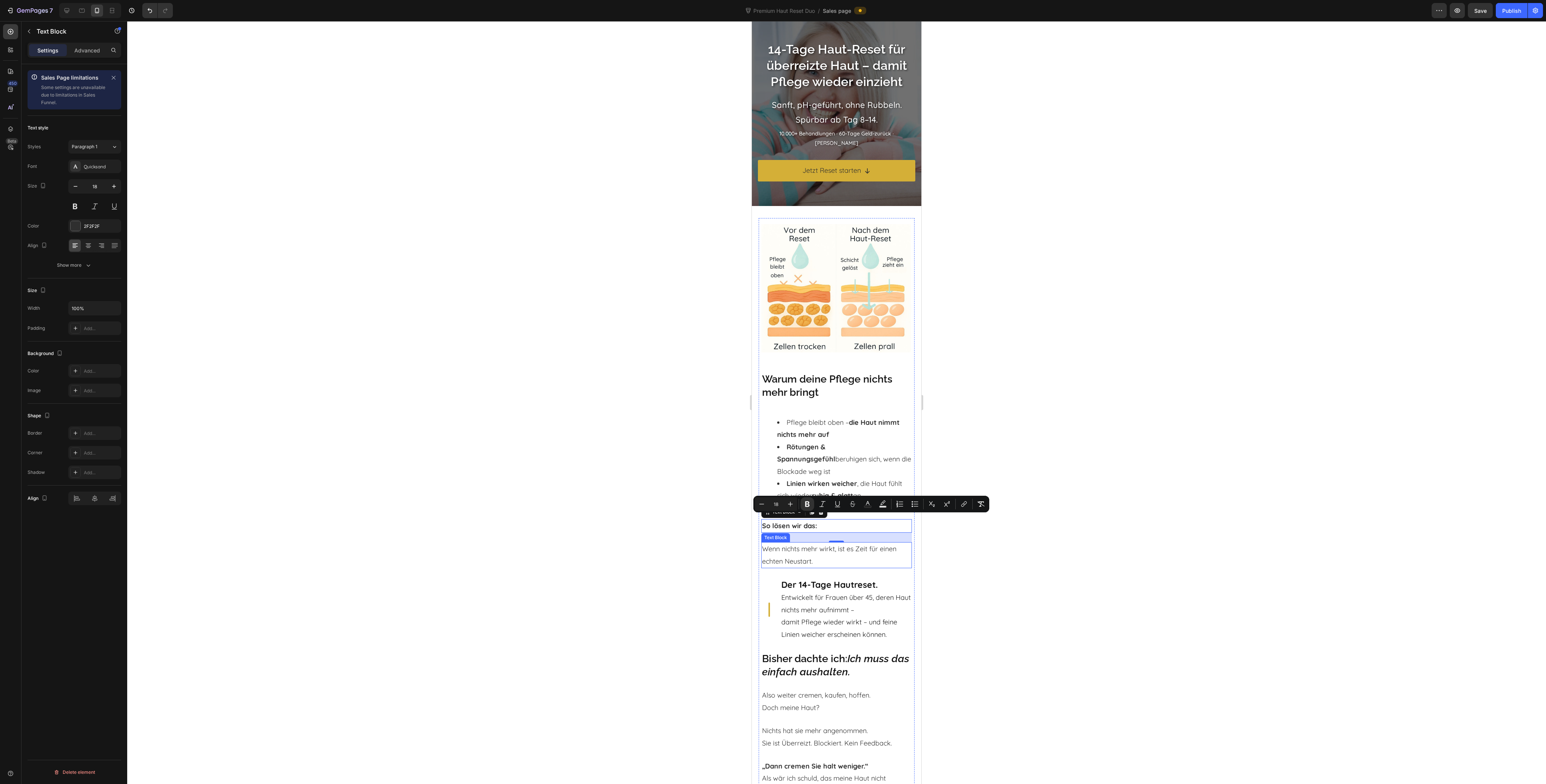
drag, startPoint x: 998, startPoint y: 535, endPoint x: 933, endPoint y: 530, distance: 65.2
click at [997, 535] on div at bounding box center [837, 402] width 1419 height 763
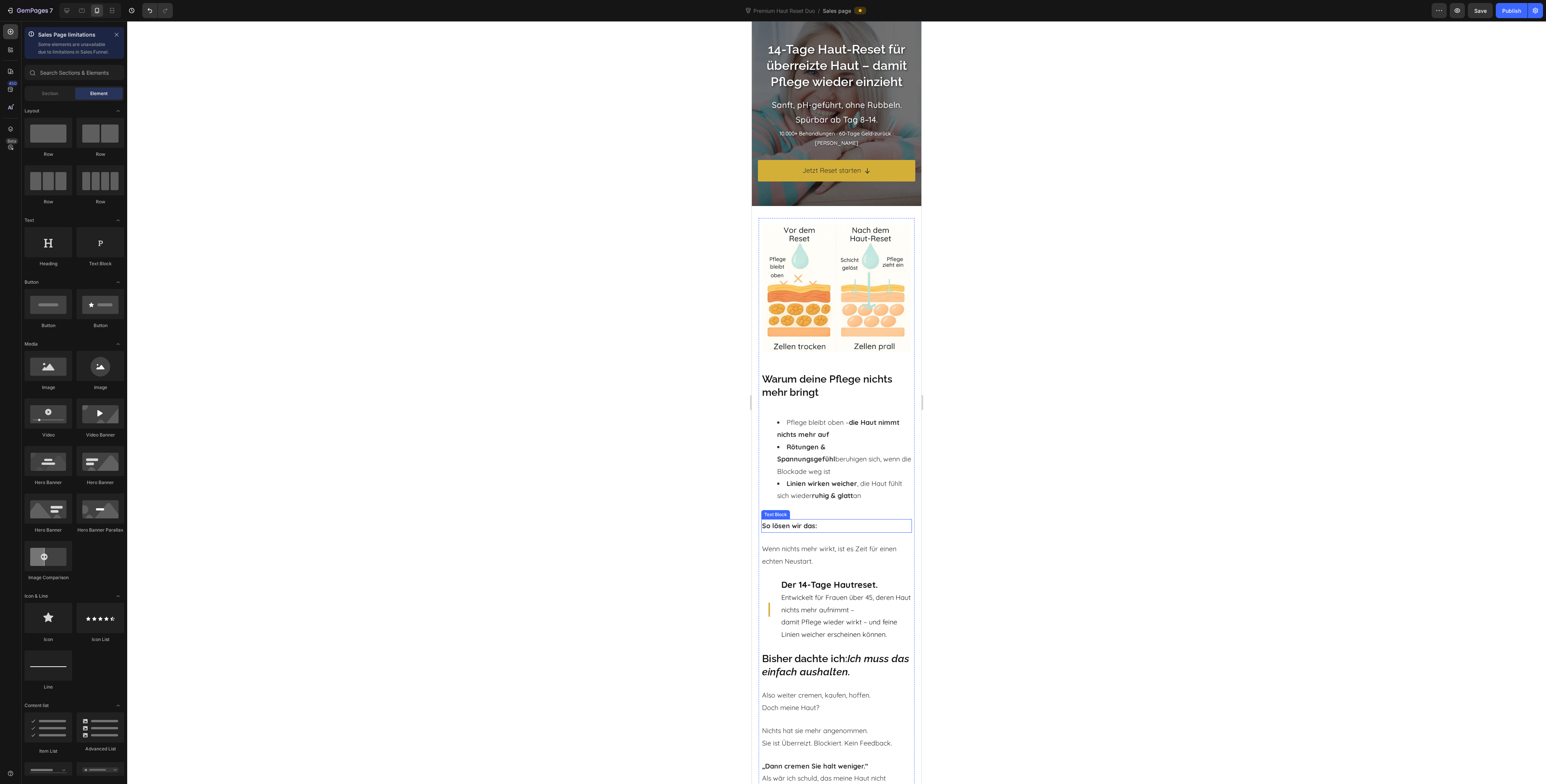
click at [843, 525] on p "So lösen wir das:" at bounding box center [837, 526] width 149 height 12
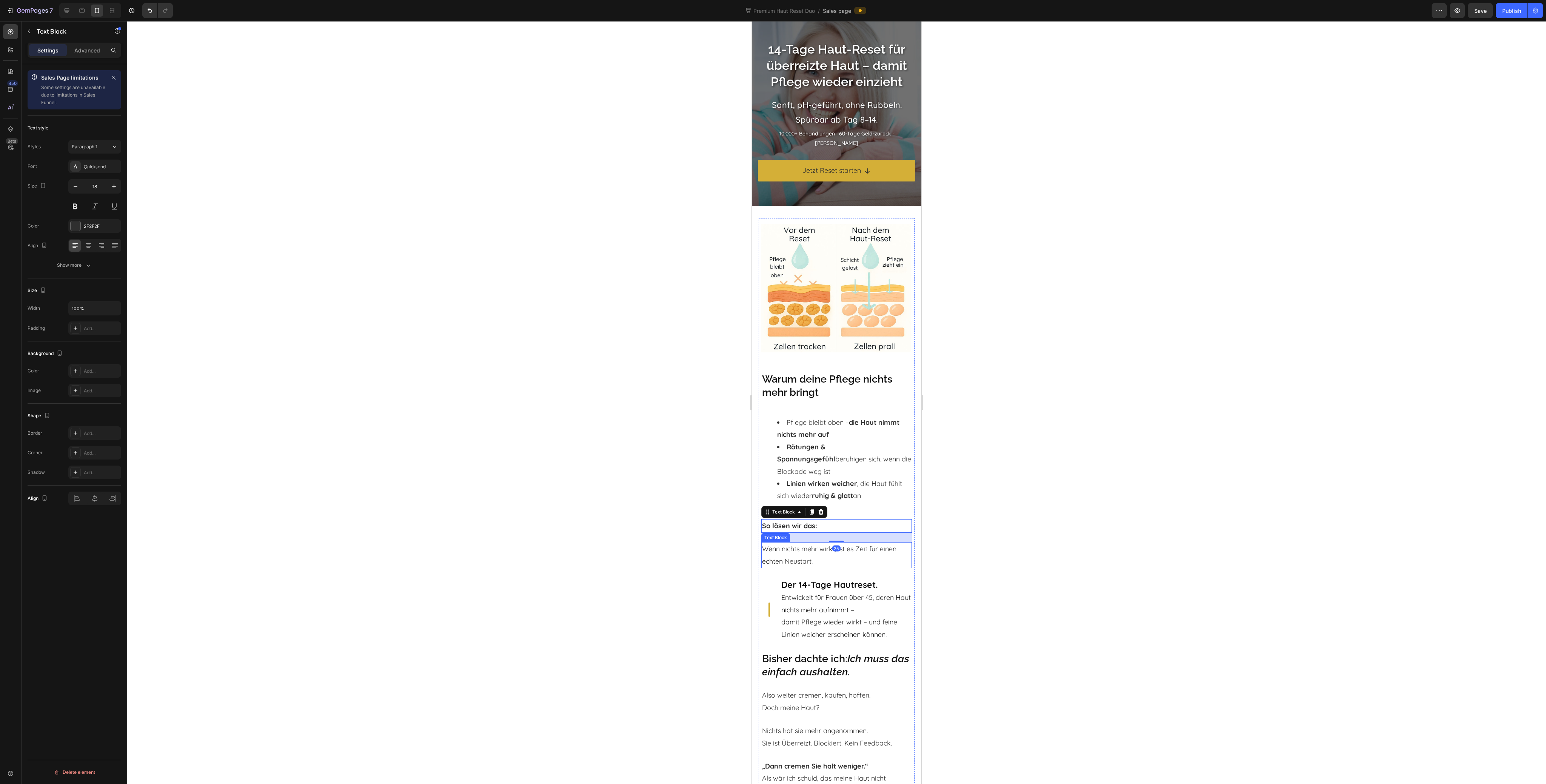
click at [816, 546] on p "Wenn nichts mehr wirkt, ist es Zeit für einen echten Neustart." at bounding box center [837, 555] width 149 height 25
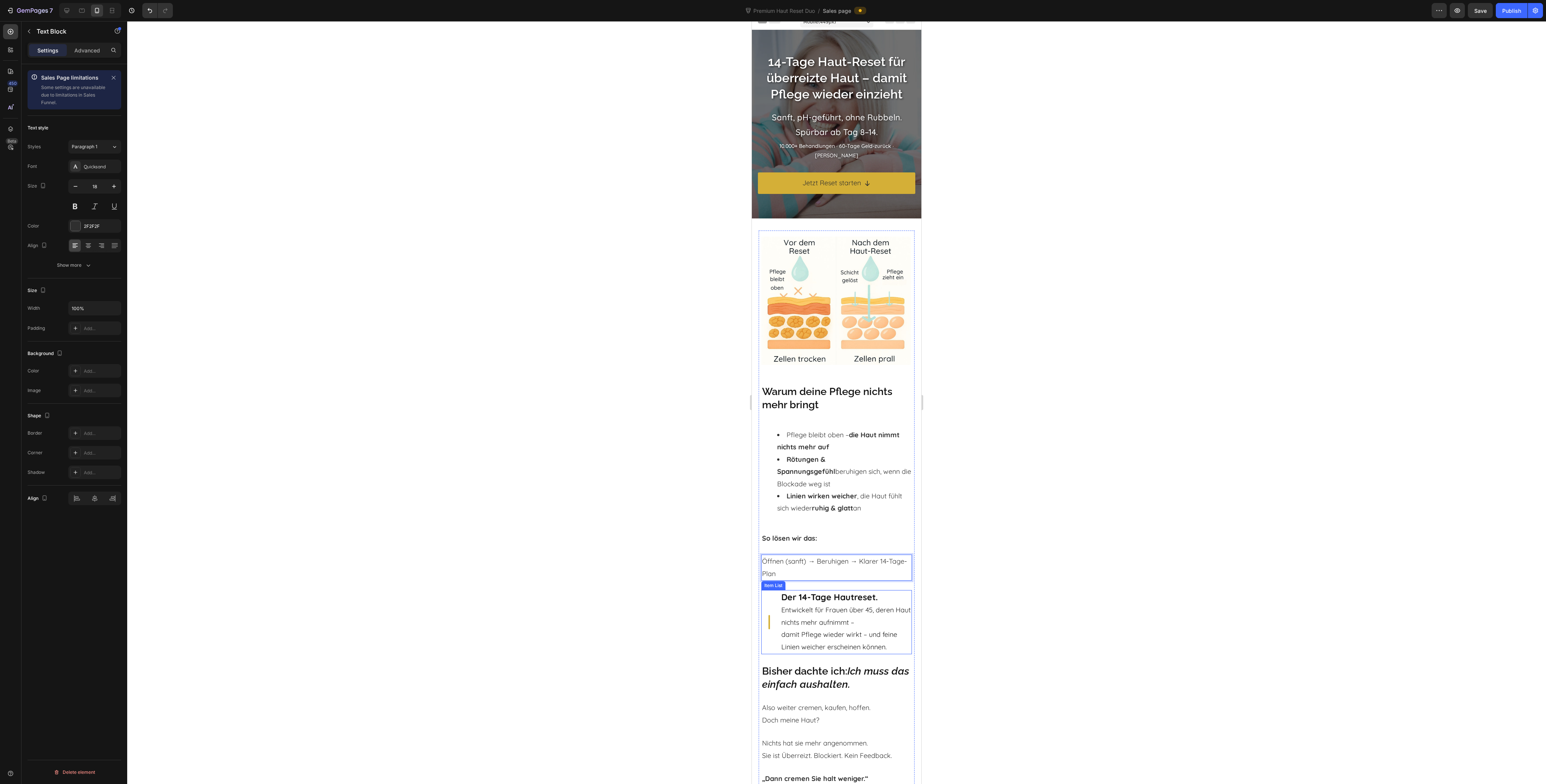
scroll to position [0, 0]
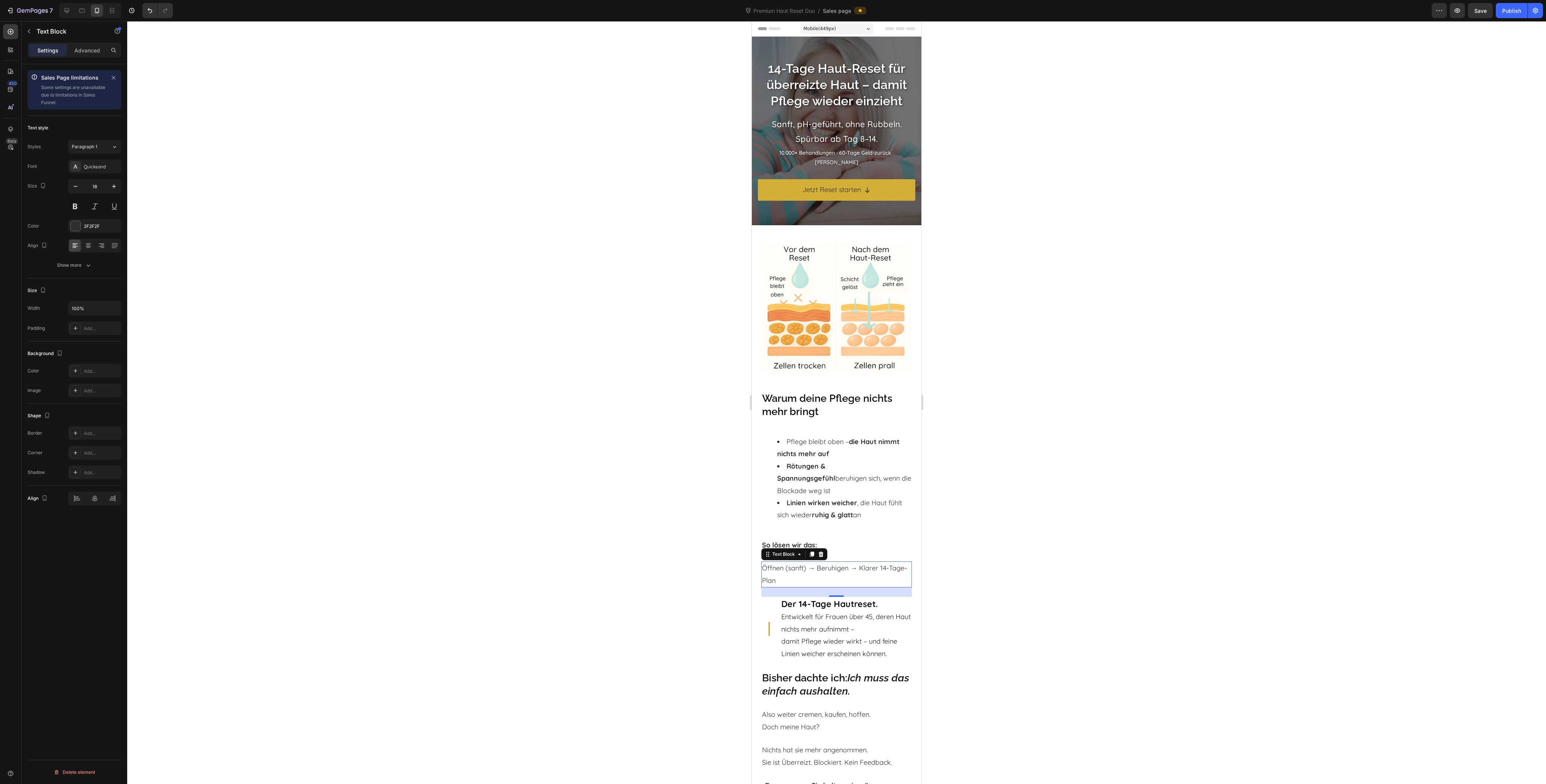
click at [1050, 551] on div at bounding box center [837, 402] width 1419 height 763
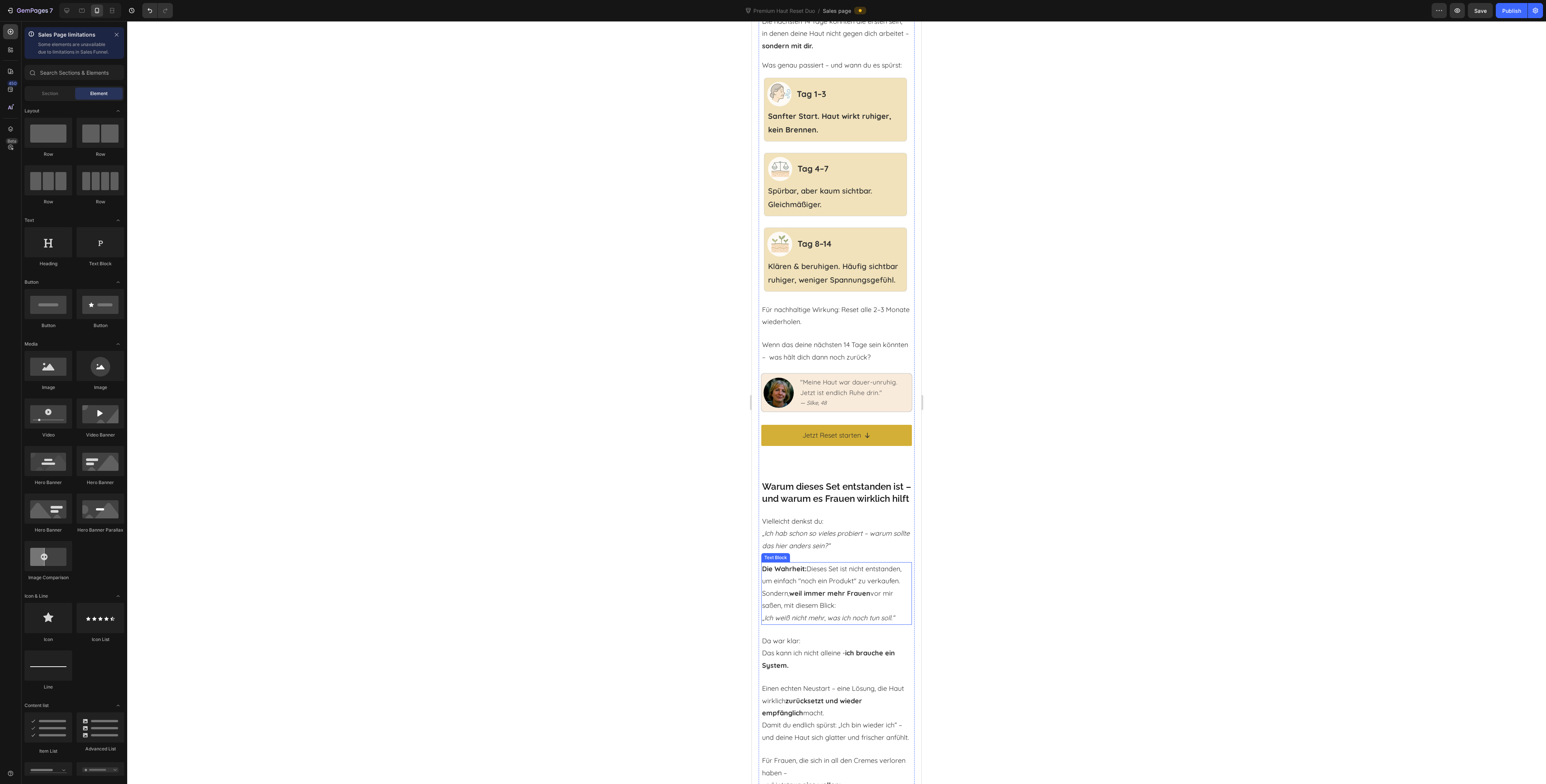
scroll to position [2364, 0]
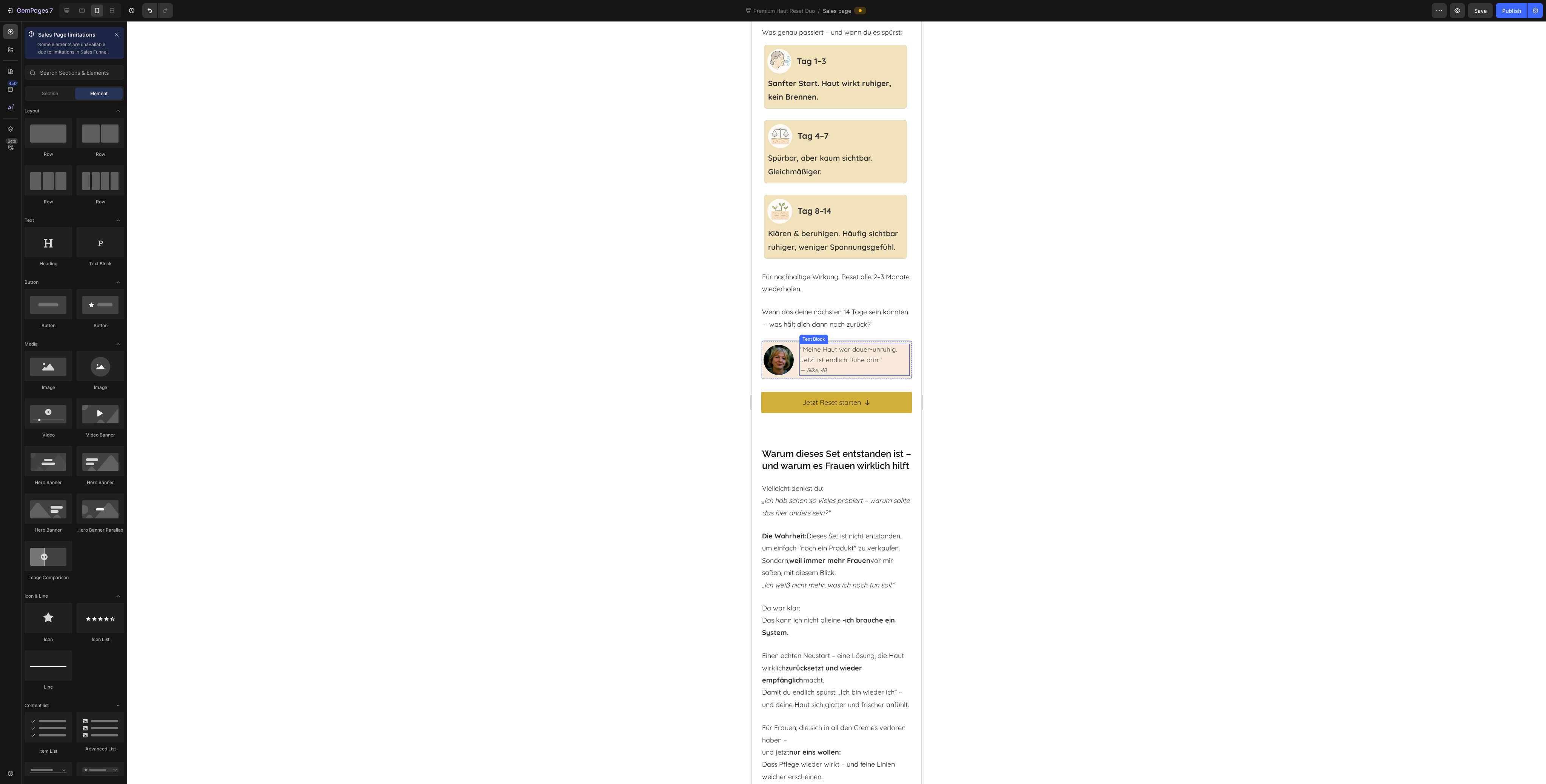
click at [828, 364] on span ""Meine Haut war dauer-unruhig. Jetzt ist endlich Ruhe drin."" at bounding box center [849, 354] width 97 height 18
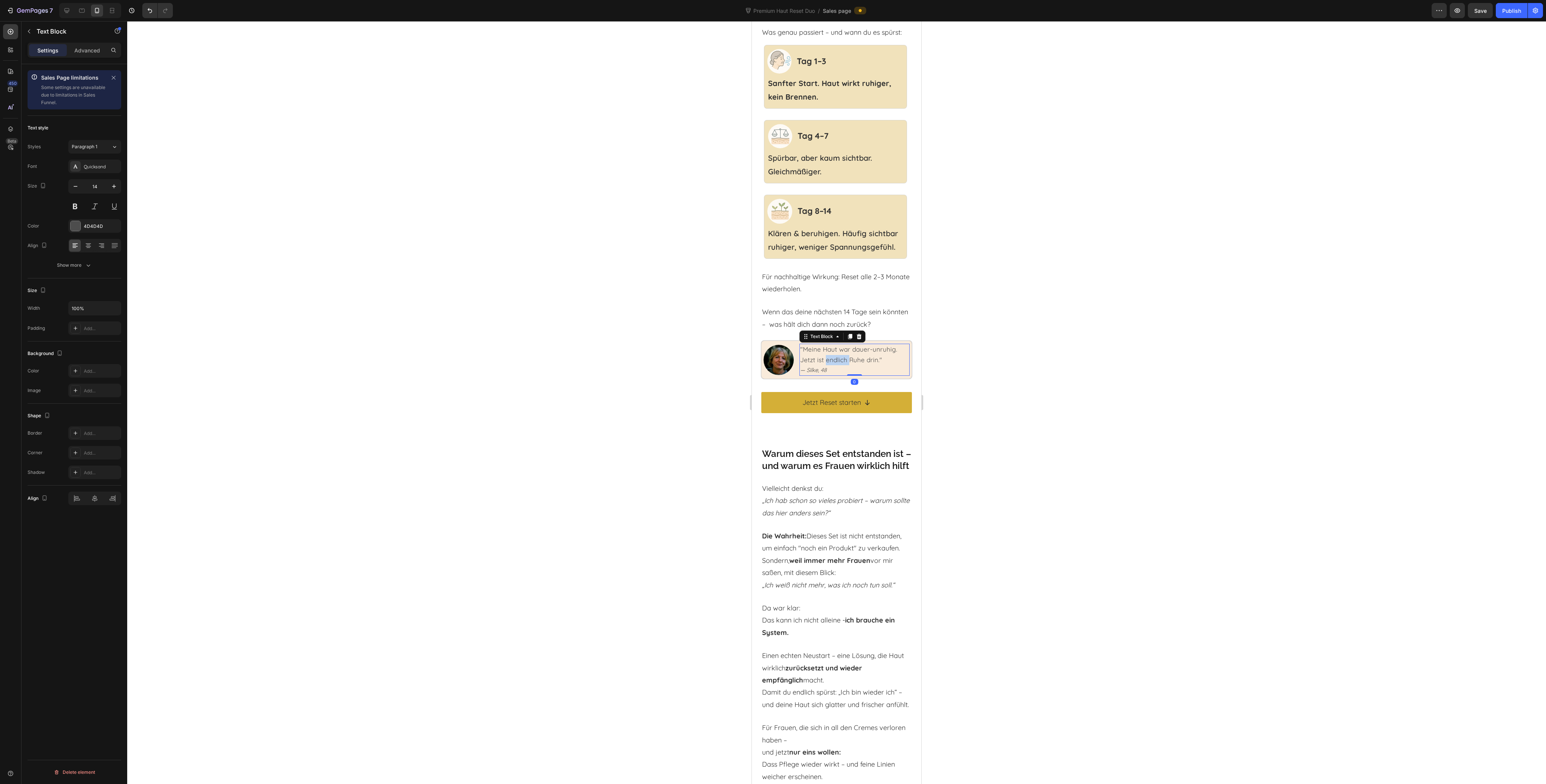
click at [828, 364] on span ""Meine Haut war dauer-unruhig. Jetzt ist endlich Ruhe drin."" at bounding box center [849, 354] width 97 height 18
click at [864, 364] on span ""Meine Haut war dauer-unruhig. Jetzt ist endlich Ruhe drin."" at bounding box center [849, 354] width 97 height 18
drag, startPoint x: 877, startPoint y: 392, endPoint x: 802, endPoint y: 380, distance: 76.0
click at [802, 364] on span ""Meine Haut war dauer-unruhig. Jetzt ist endlich Ruhe drin."" at bounding box center [849, 354] width 97 height 18
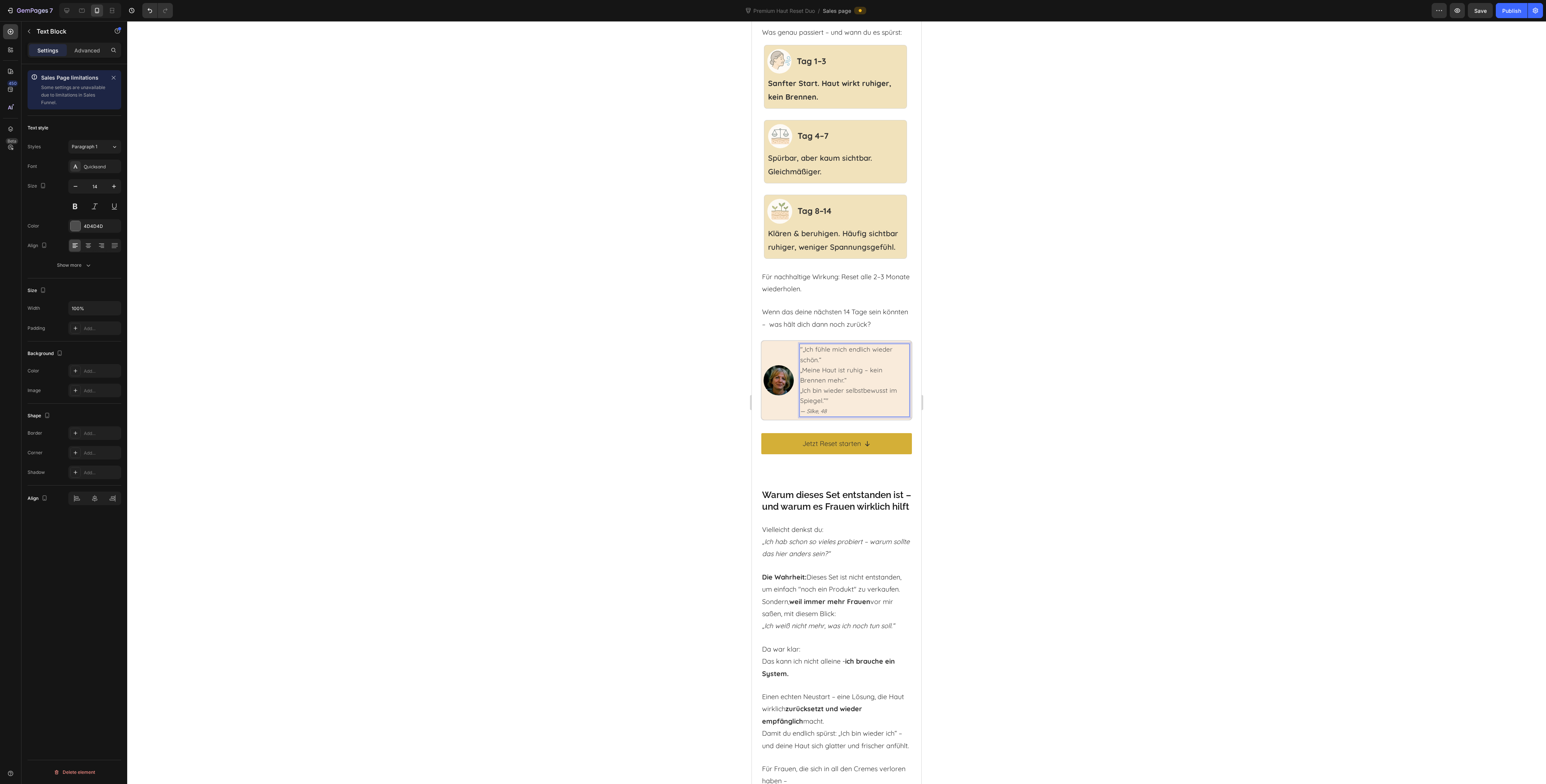
click at [831, 384] on span "„Meine Haut ist ruhig – kein Brennen mehr.“" at bounding box center [841, 375] width 82 height 18
click at [863, 406] on p "„Ich bin wieder selbstbewusst im Spiegel.“"" at bounding box center [854, 396] width 109 height 20
click at [855, 406] on p "„Ich bin wieder selbstbewusst im Spiegel.“"" at bounding box center [854, 396] width 109 height 20
drag, startPoint x: 834, startPoint y: 438, endPoint x: 799, endPoint y: 440, distance: 35.1
click at [800, 416] on p "— Silke, 48" at bounding box center [854, 411] width 109 height 10
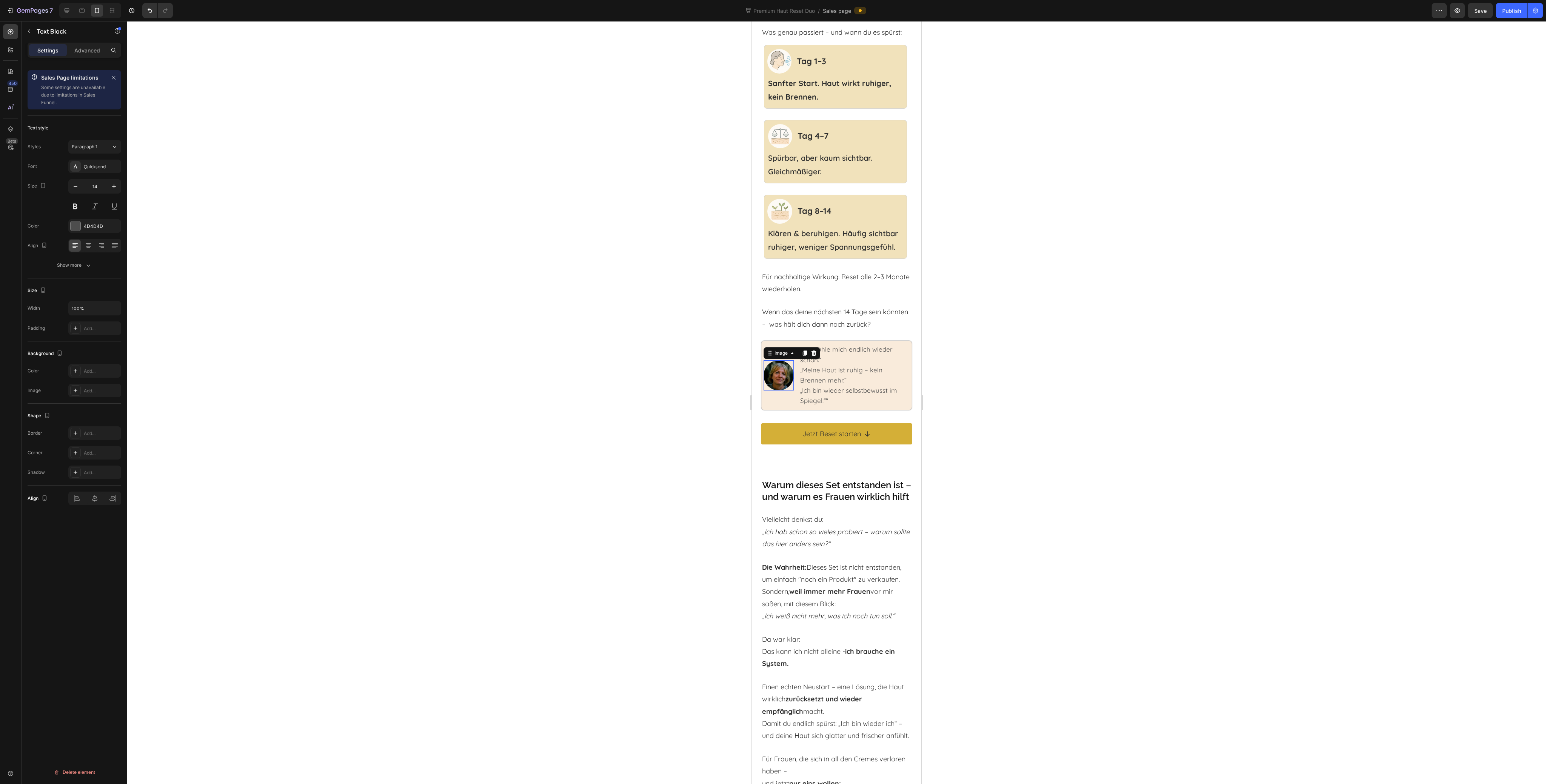
click at [784, 391] on img at bounding box center [778, 376] width 30 height 30
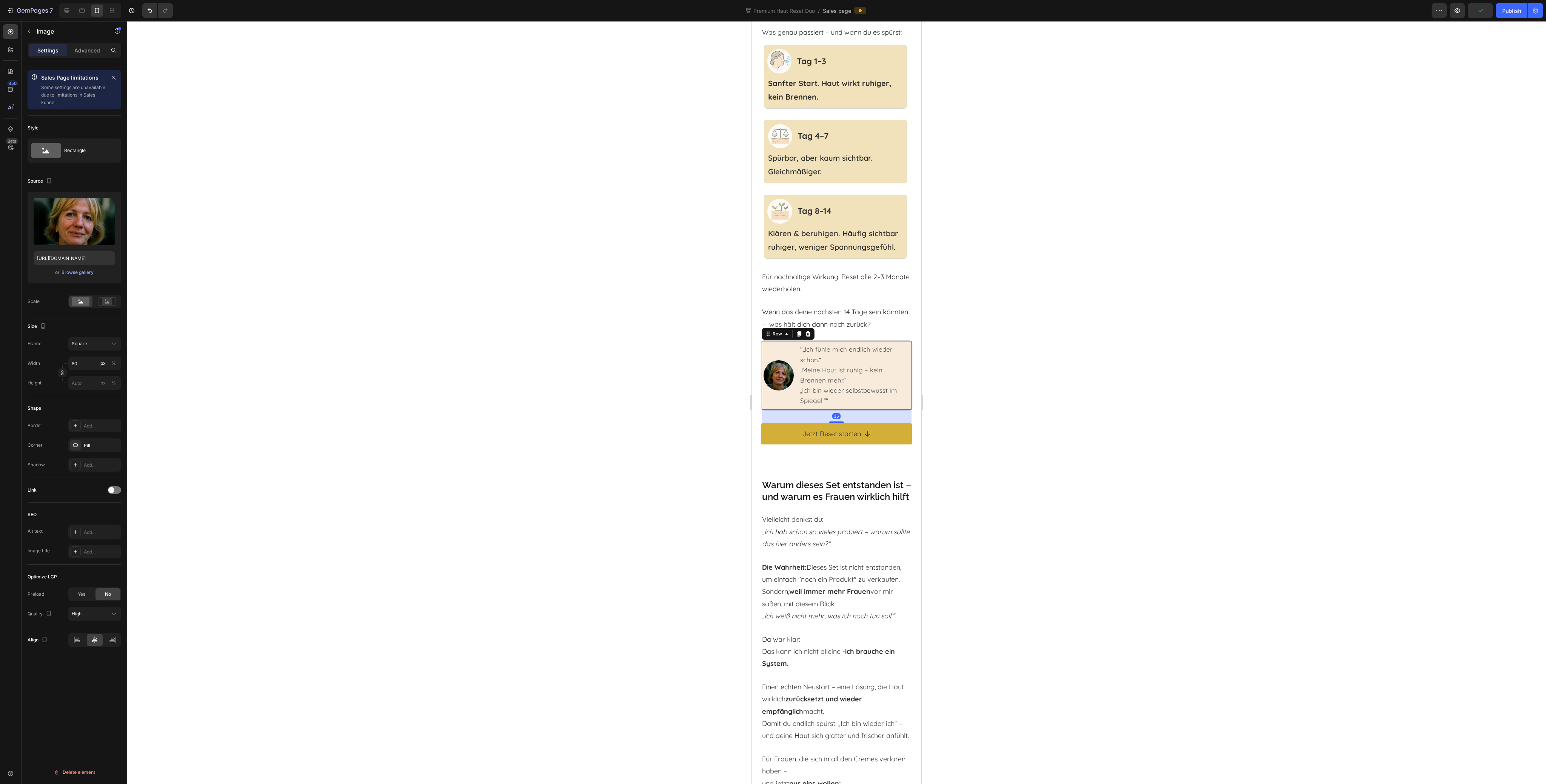
click at [780, 407] on div "Image" at bounding box center [778, 375] width 30 height 63
click at [778, 391] on div "Image" at bounding box center [778, 376] width 30 height 30
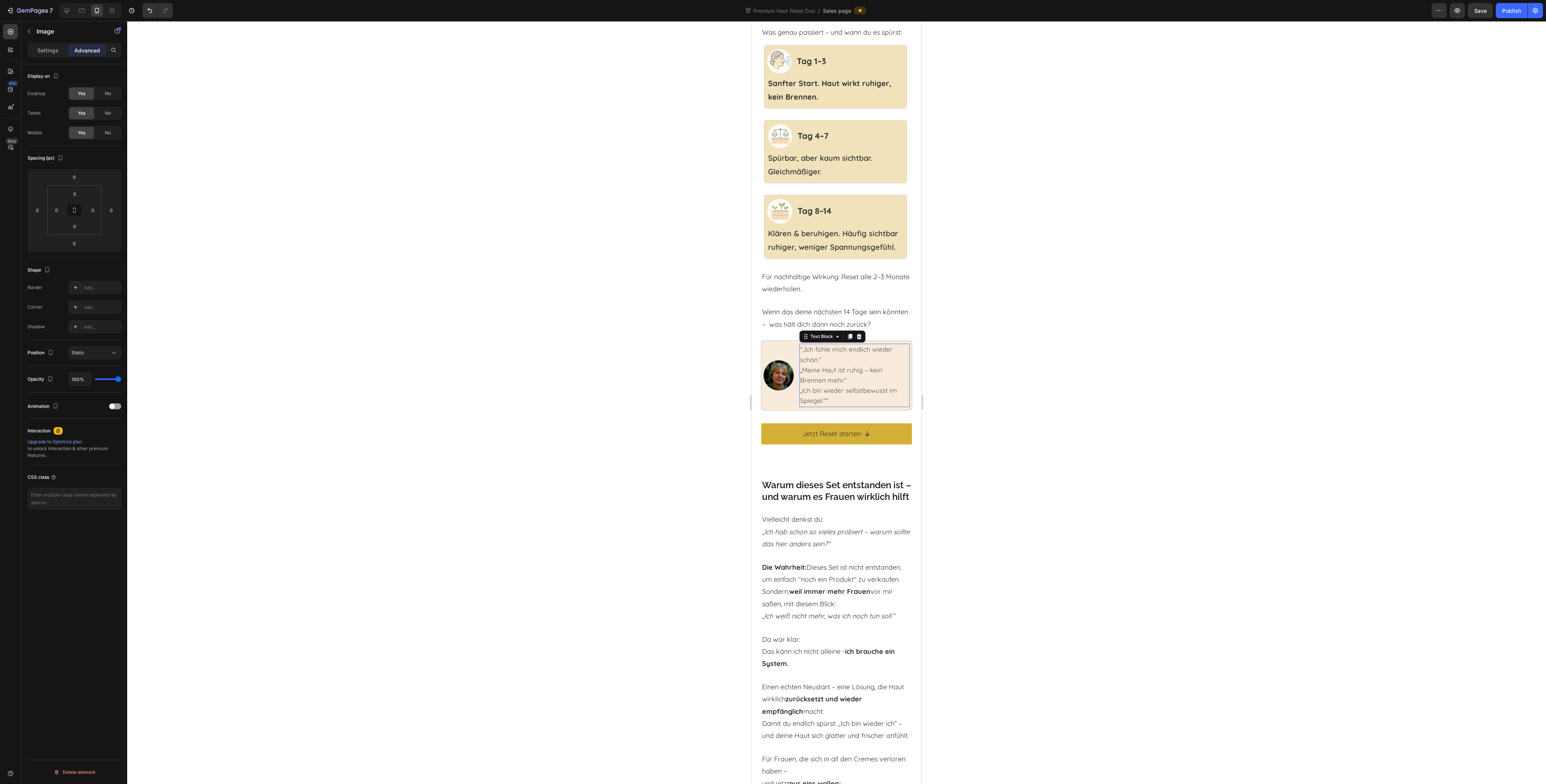
click at [834, 365] on p ""„Ich fühle mich endlich wieder schön.“" at bounding box center [854, 355] width 109 height 20
click at [818, 340] on div "Text Block" at bounding box center [822, 336] width 26 height 7
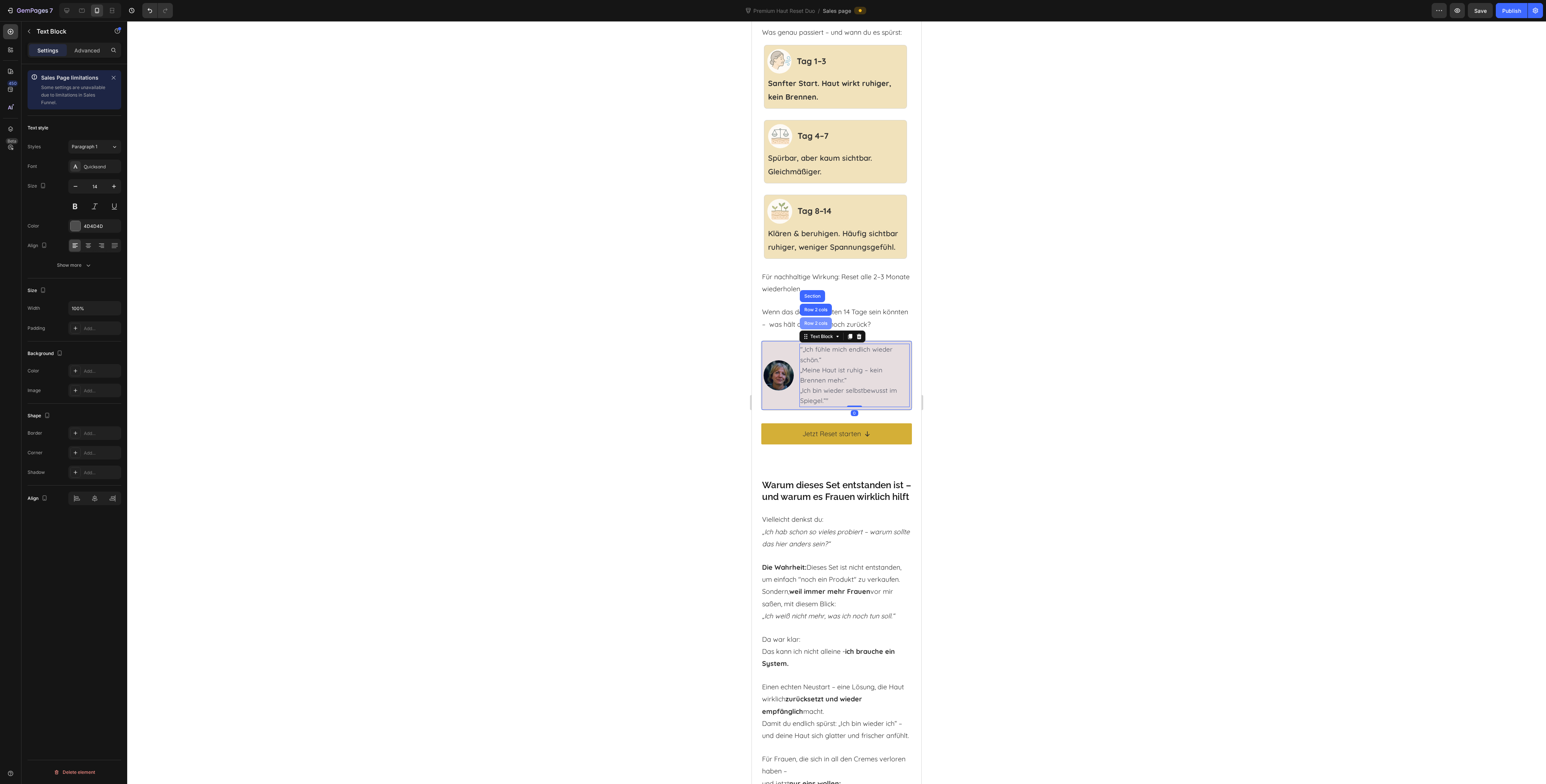
click at [820, 329] on div "Row 2 cols" at bounding box center [816, 323] width 32 height 12
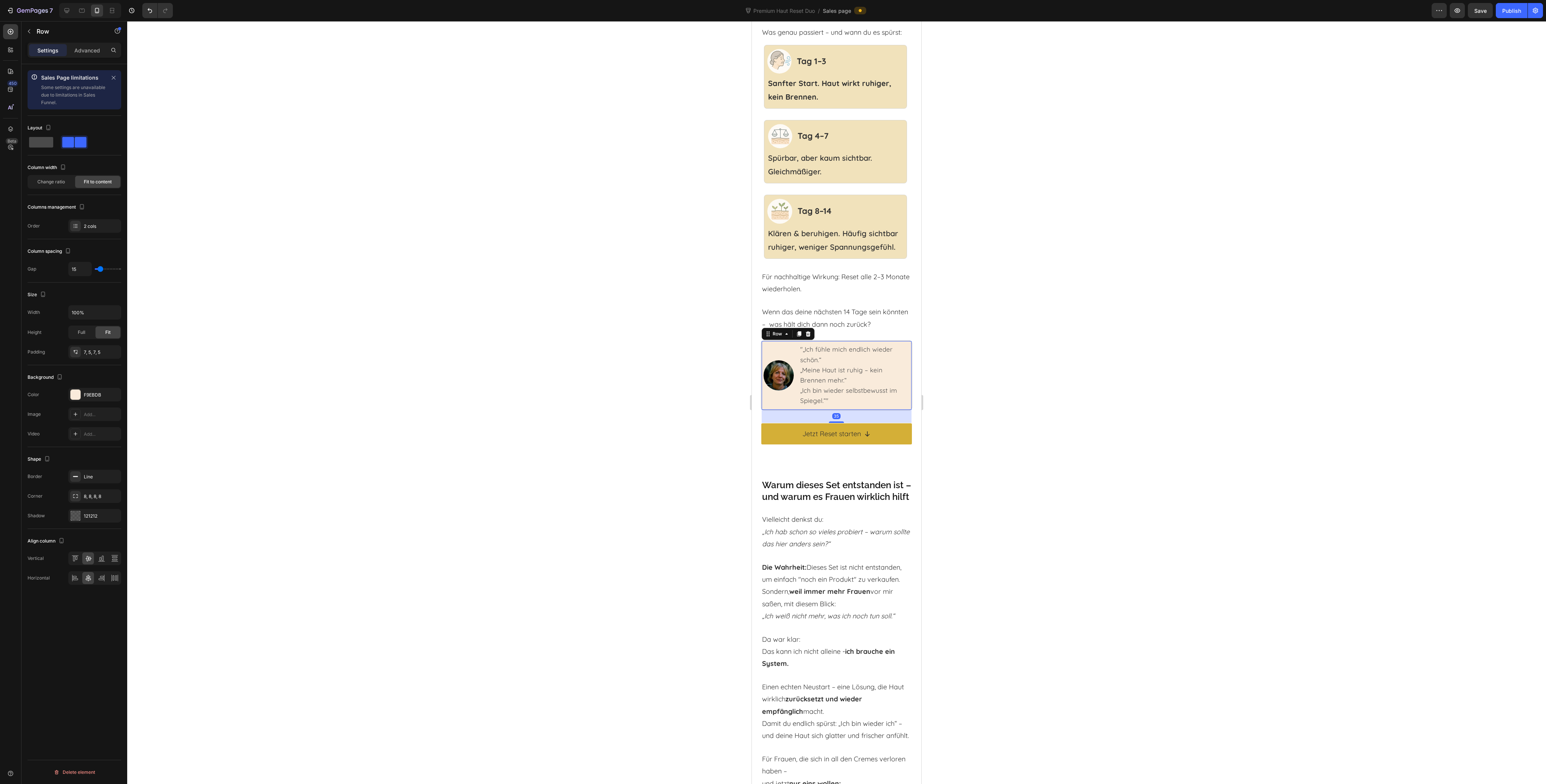
click at [40, 142] on span at bounding box center [41, 142] width 24 height 11
type input "0"
click at [771, 383] on span ""„Ich fühle mich endlich wieder schön.“" at bounding box center [829, 379] width 115 height 8
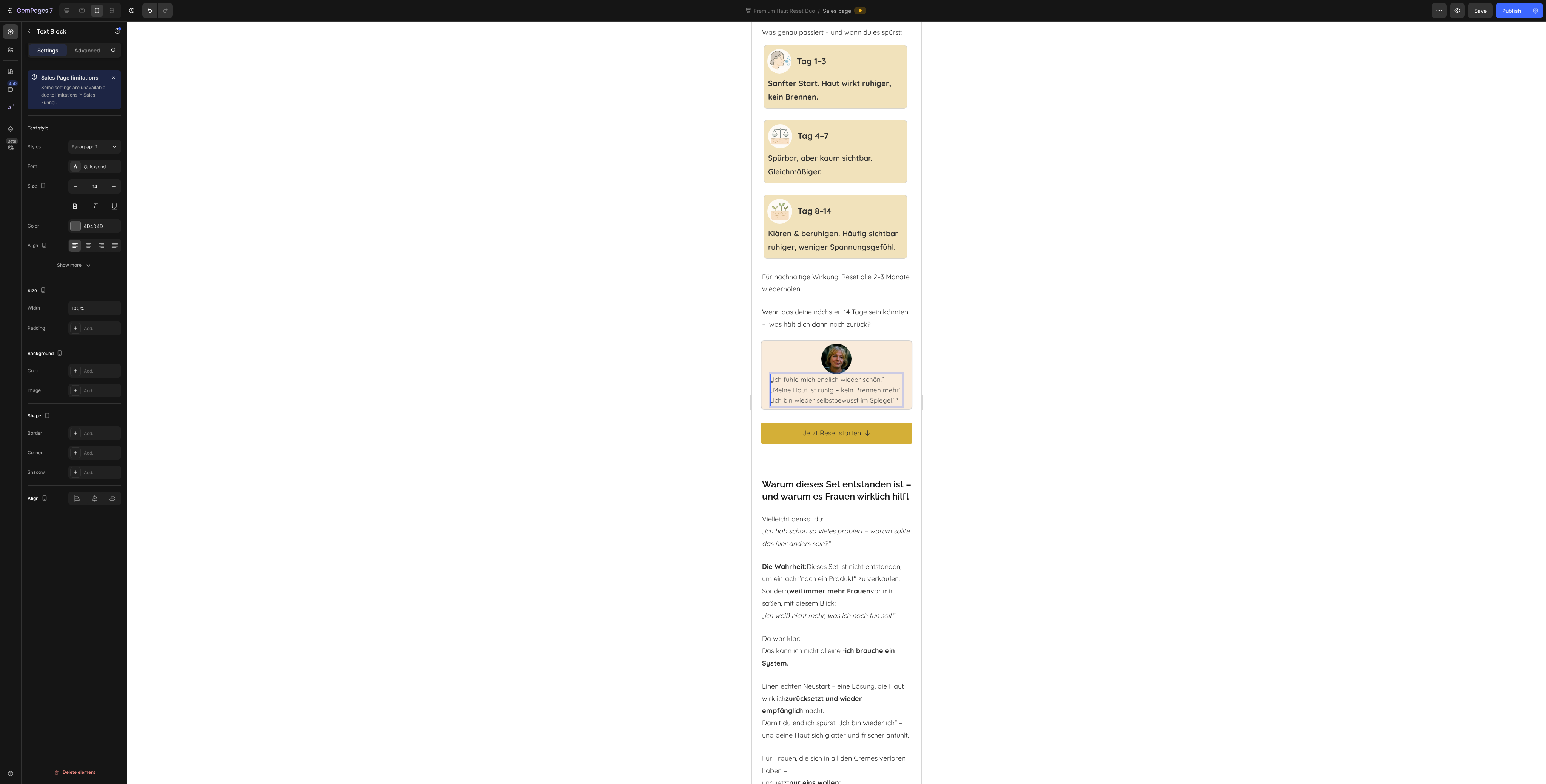
click at [992, 426] on div at bounding box center [837, 402] width 1419 height 763
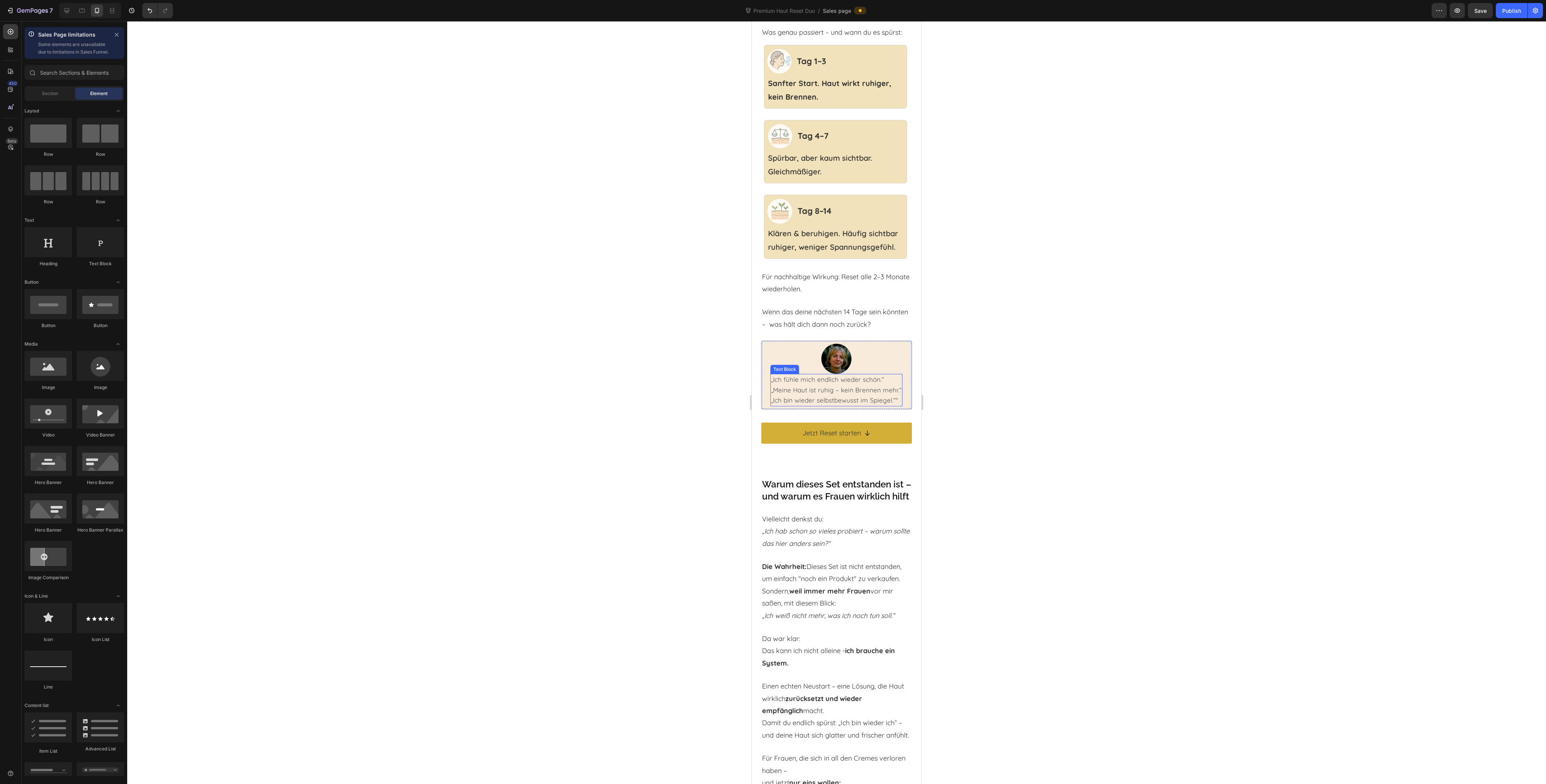
click at [889, 404] on span "„Ich bin wieder selbstbewusst im Spiegel.“"" at bounding box center [835, 399] width 127 height 8
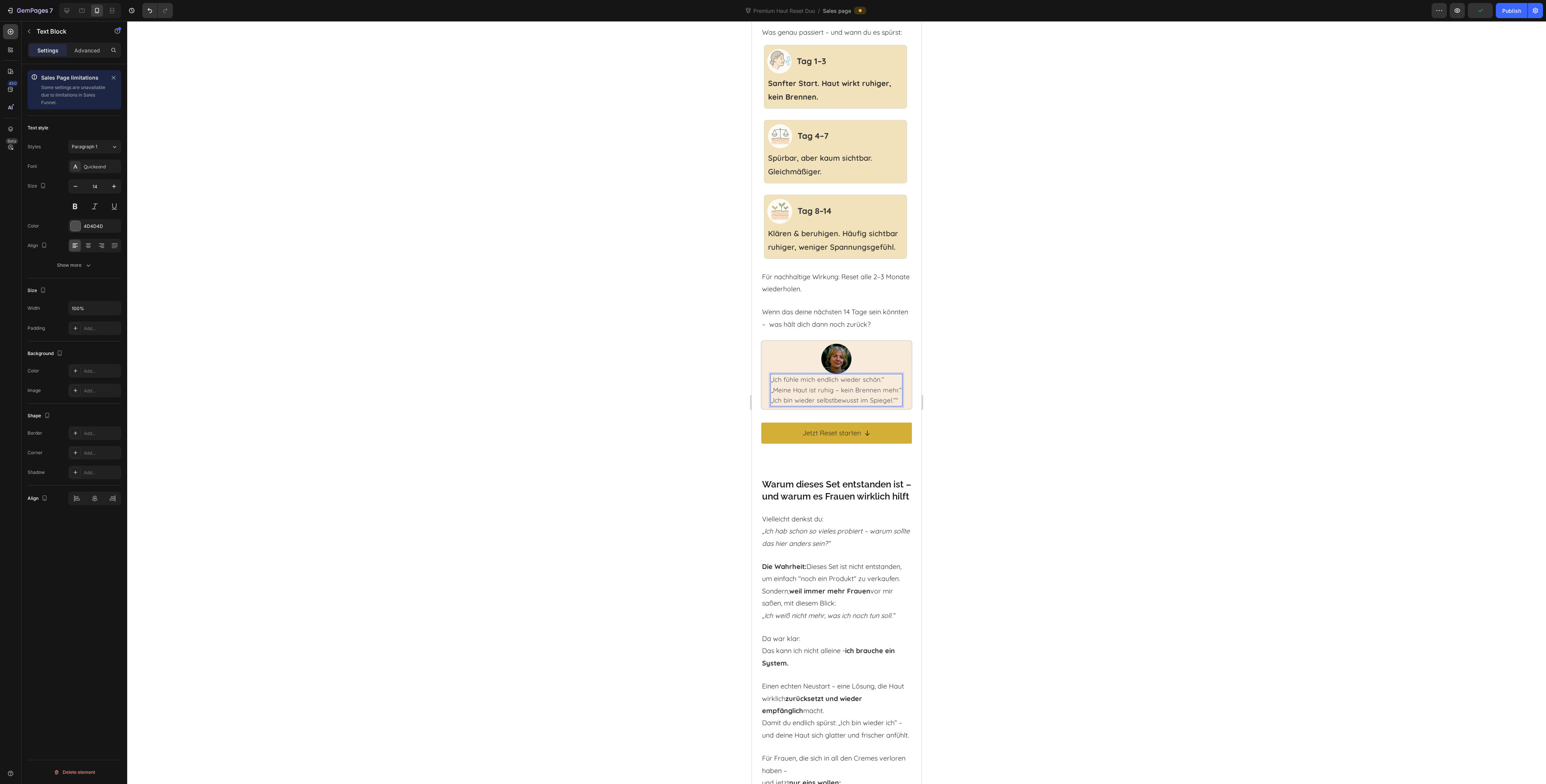
click at [752, 21] on lt-div at bounding box center [752, 21] width 0 height 0
click at [863, 404] on span "„Ich bin wieder selbstbewusst im Spiegel.“"" at bounding box center [835, 399] width 127 height 8
click at [861, 404] on span "„Ich bin wieder selbstbewusst im Spiegel.“"" at bounding box center [835, 399] width 127 height 8
click at [869, 404] on span "„Ich bin wieder selbstbewusst im Spiegel.“"" at bounding box center [835, 399] width 127 height 8
click at [1039, 416] on div at bounding box center [837, 402] width 1419 height 763
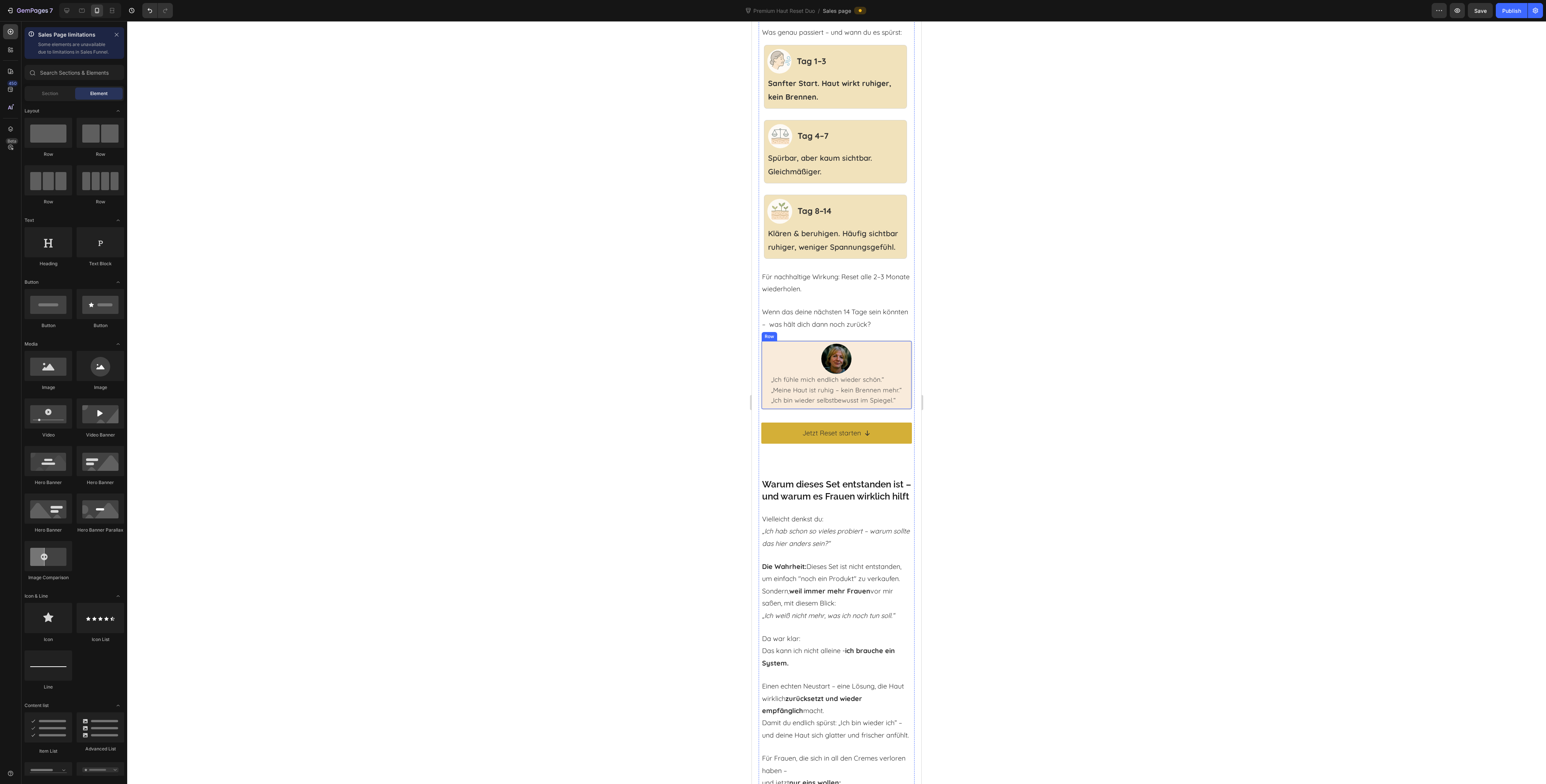
click at [826, 374] on img at bounding box center [836, 359] width 30 height 30
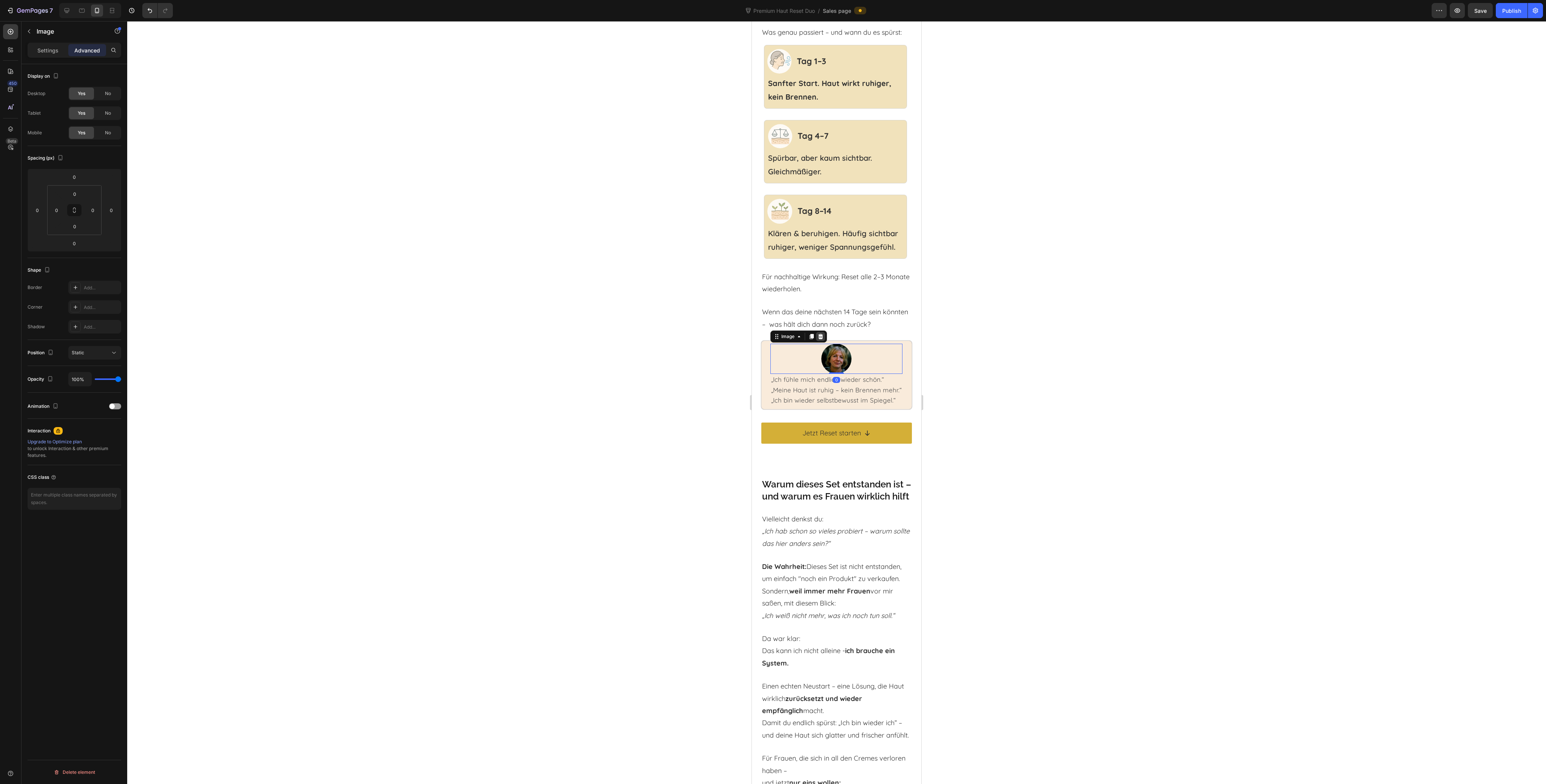
click at [820, 339] on icon at bounding box center [820, 337] width 5 height 5
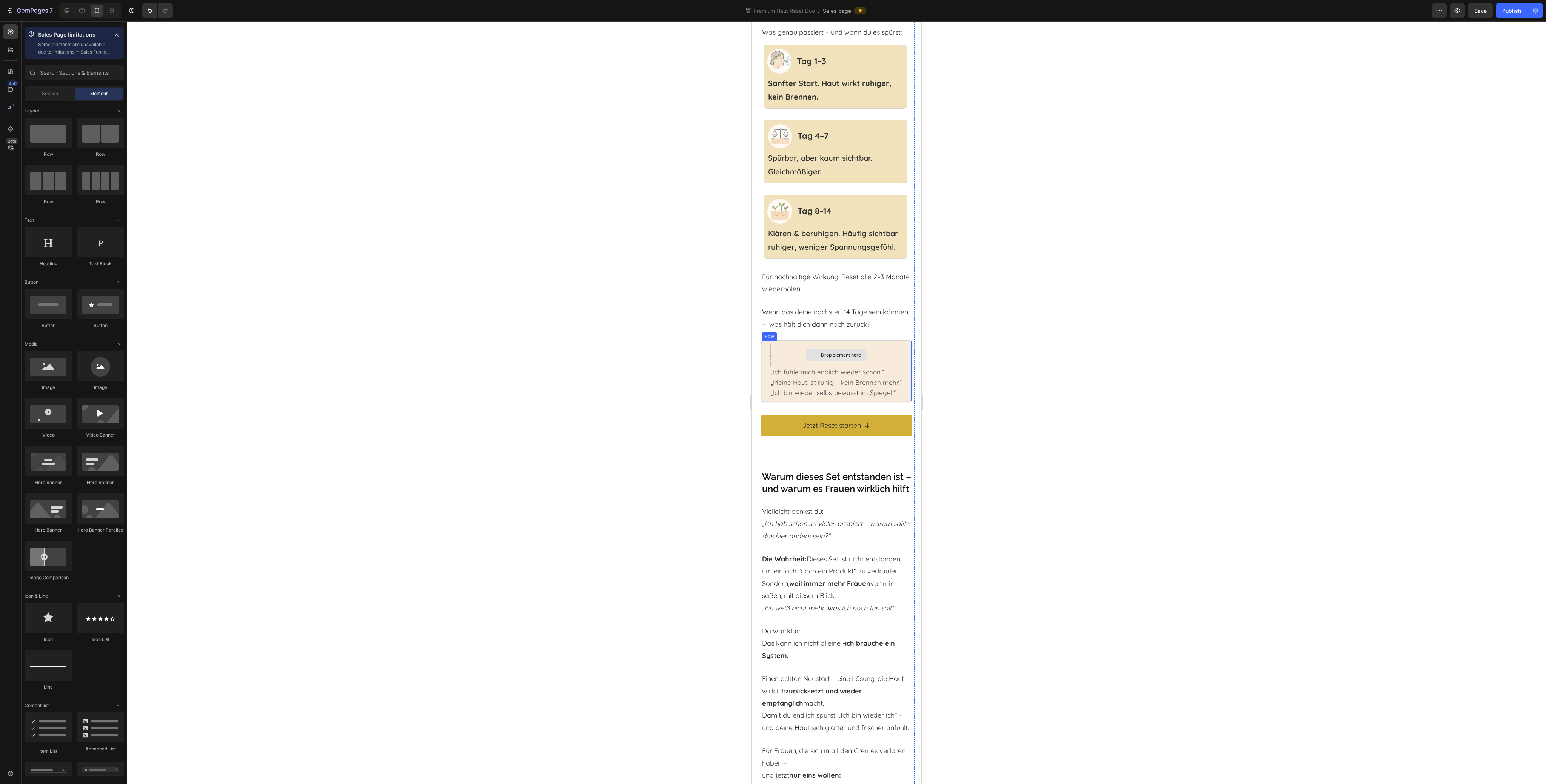
click at [879, 367] on div "Drop element here" at bounding box center [837, 355] width 132 height 23
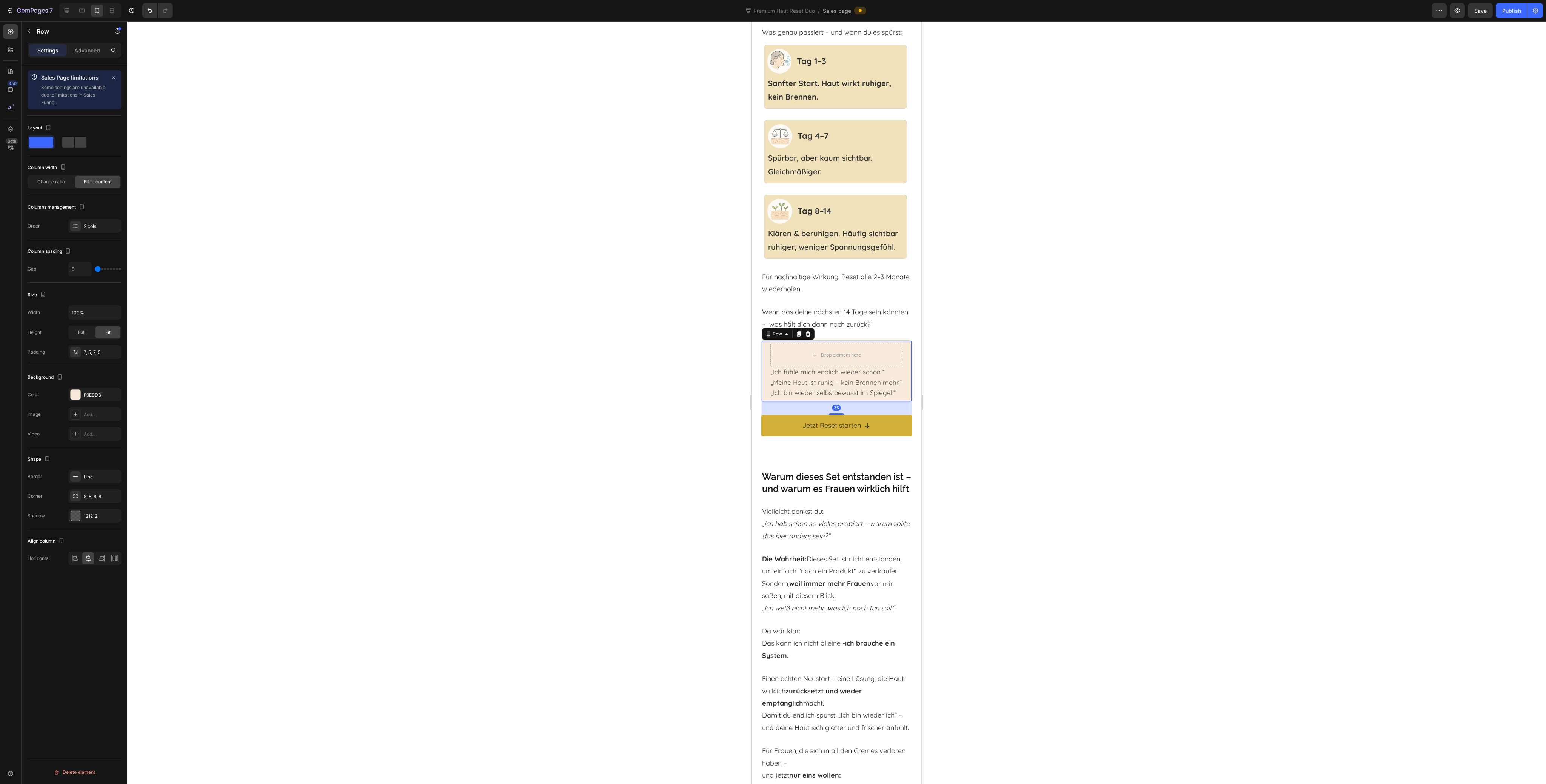
click at [807, 337] on icon at bounding box center [808, 334] width 6 height 6
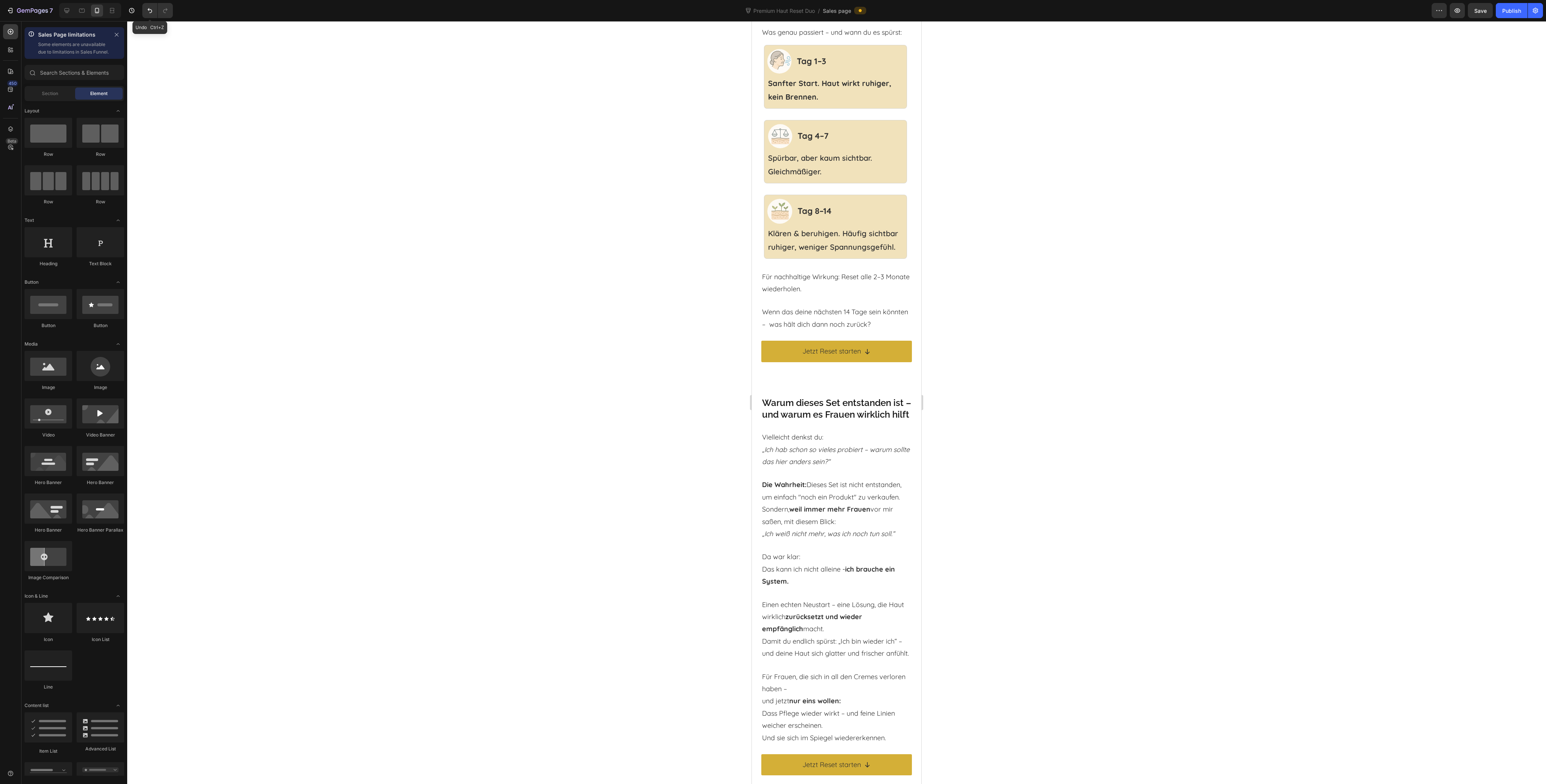
drag, startPoint x: 144, startPoint y: 11, endPoint x: 228, endPoint y: 55, distance: 94.8
click at [144, 11] on button "Undo/Redo" at bounding box center [149, 10] width 15 height 15
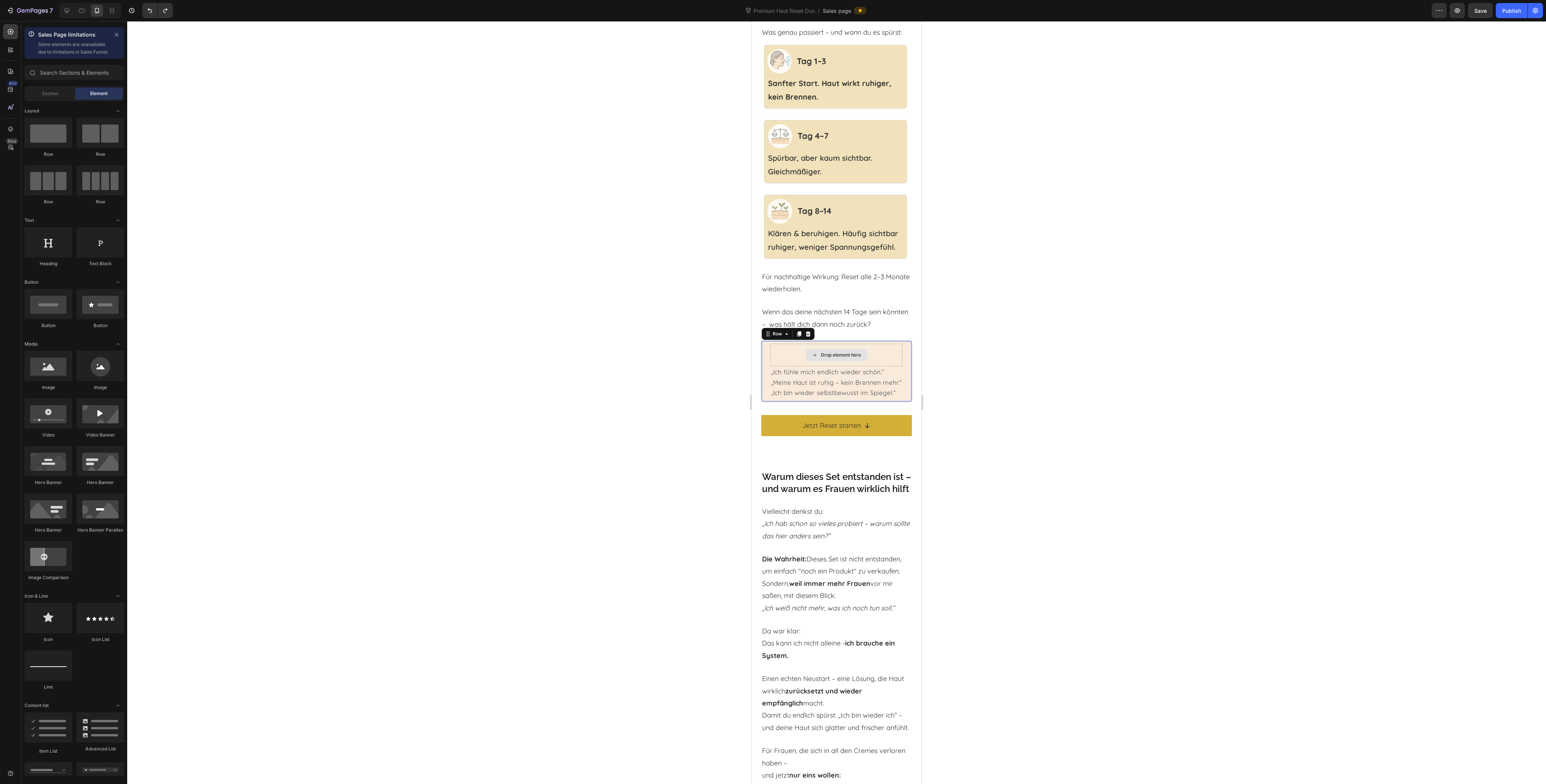
click at [785, 367] on div "Drop element here" at bounding box center [837, 355] width 132 height 23
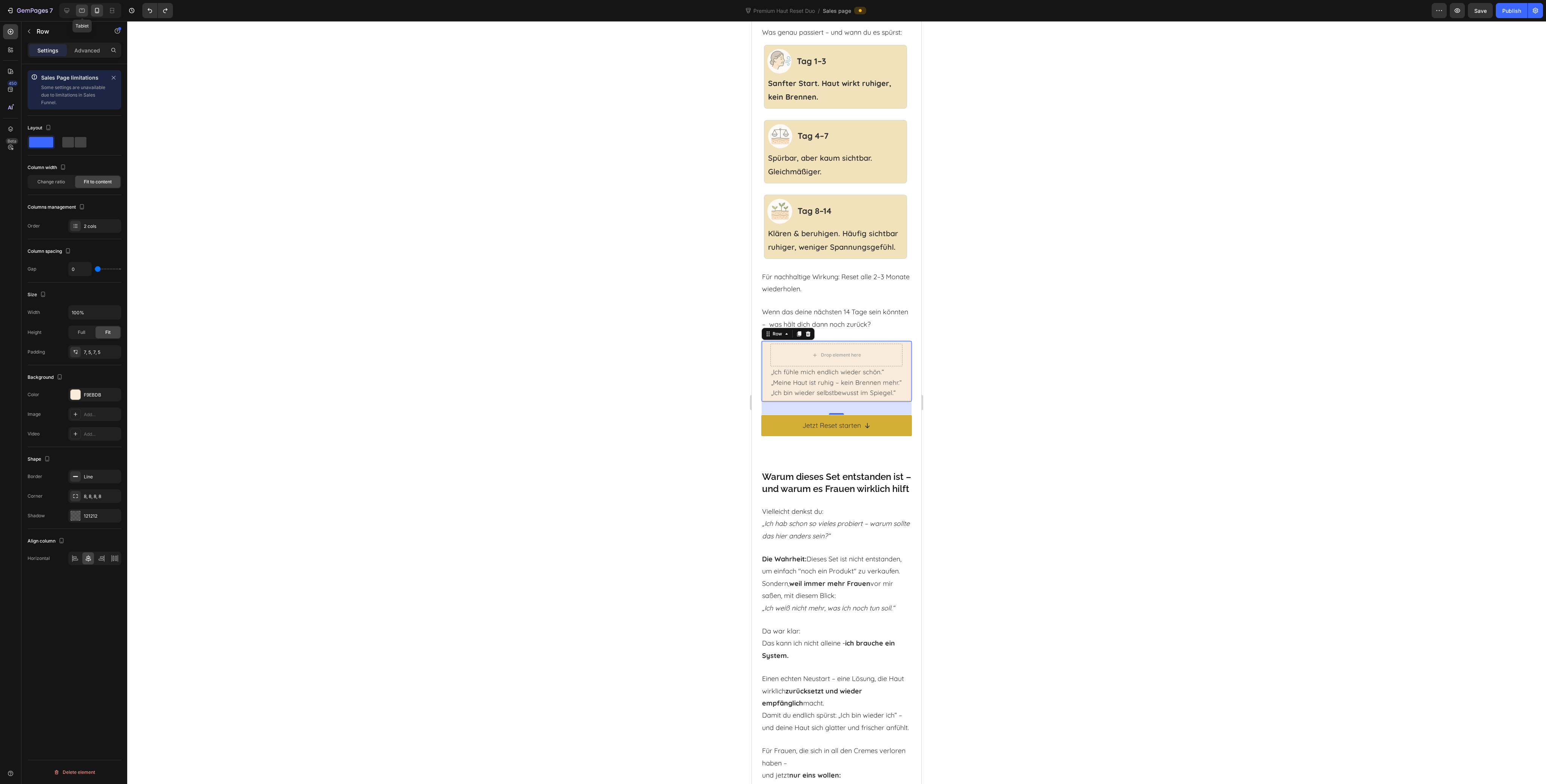
click at [84, 10] on icon at bounding box center [82, 10] width 8 height 8
type input "8"
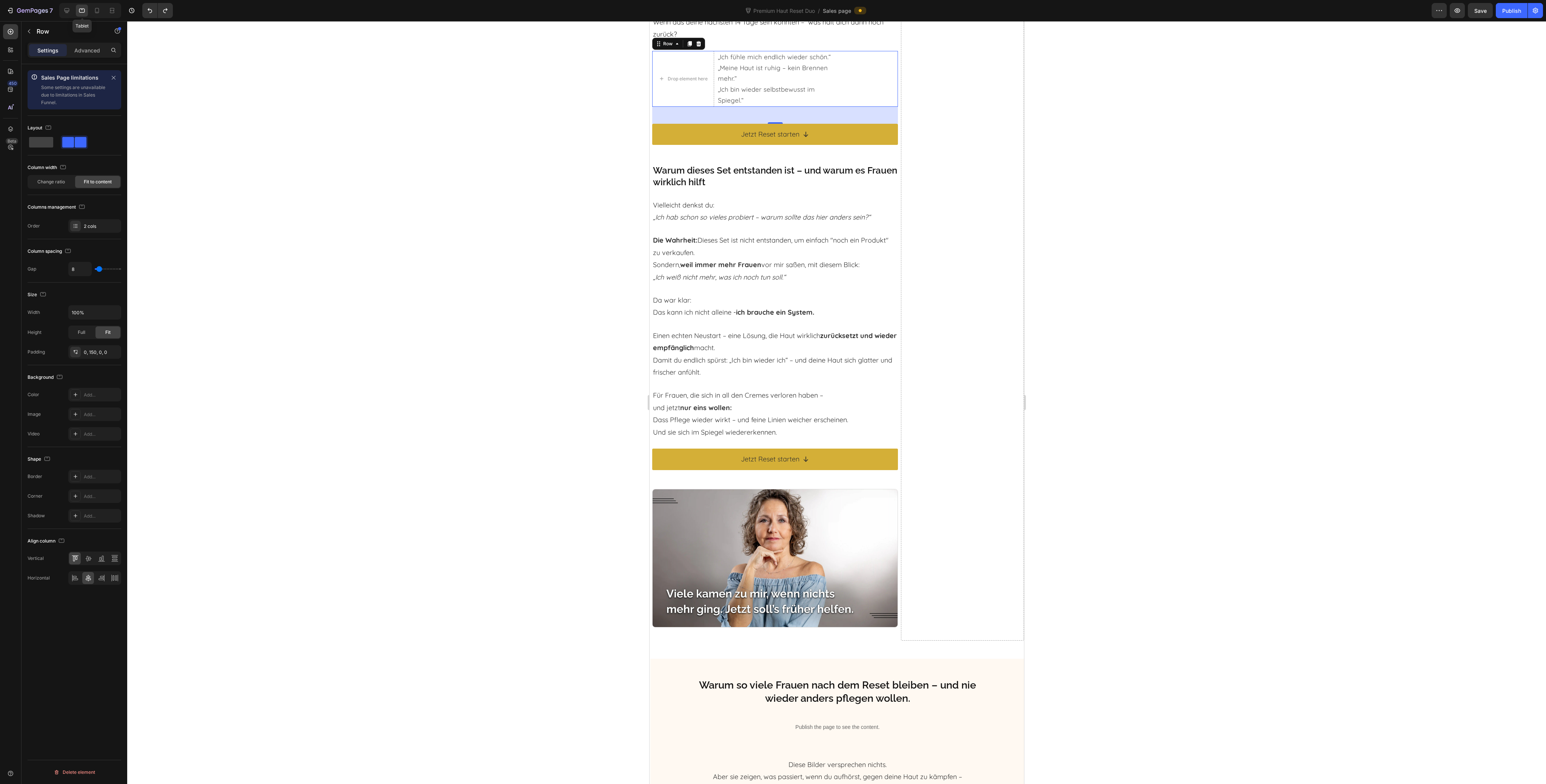
scroll to position [2378, 0]
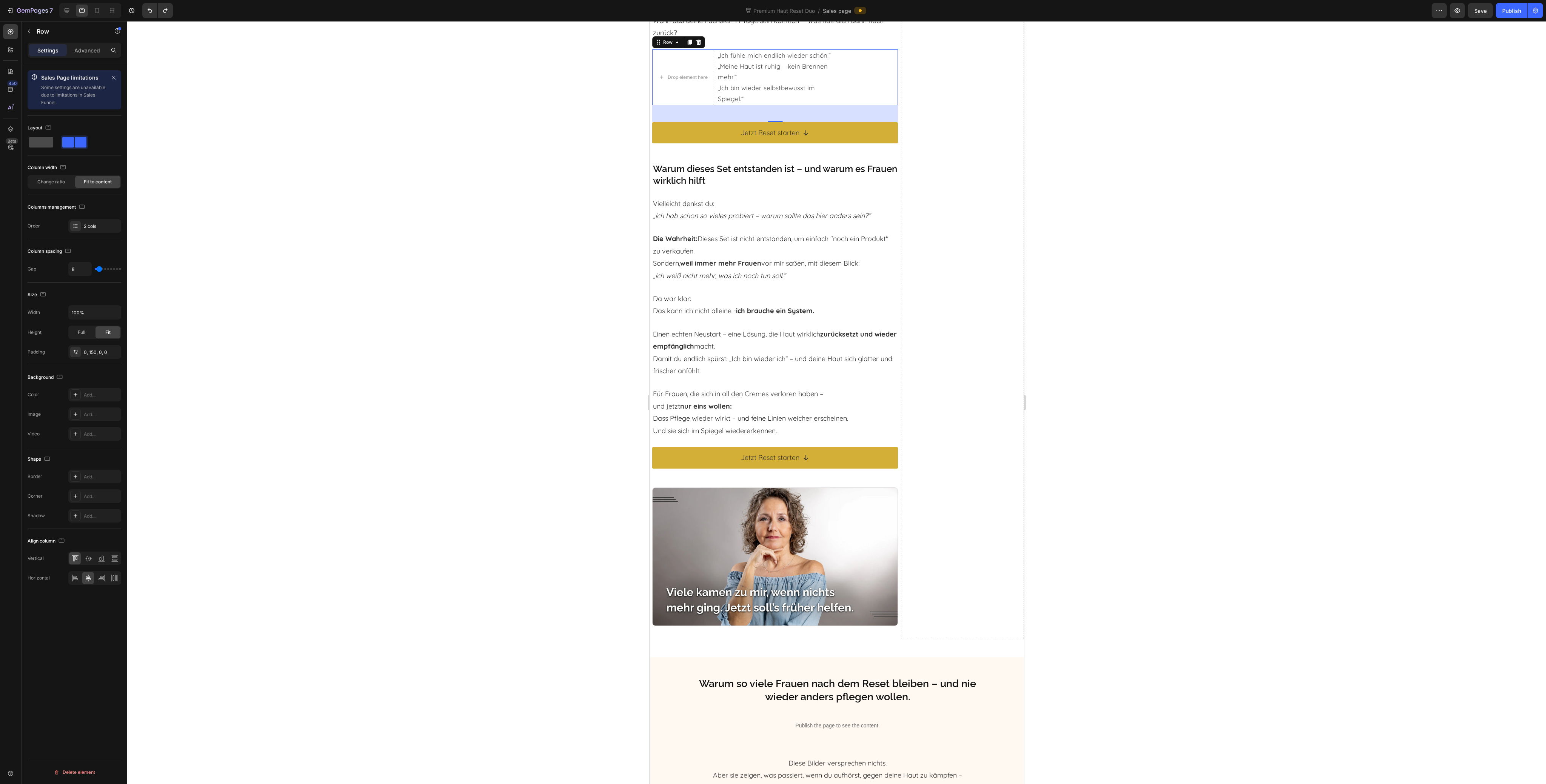
click at [40, 143] on span at bounding box center [41, 142] width 24 height 11
type input "0"
click at [67, 12] on icon at bounding box center [67, 10] width 8 height 8
type input "8"
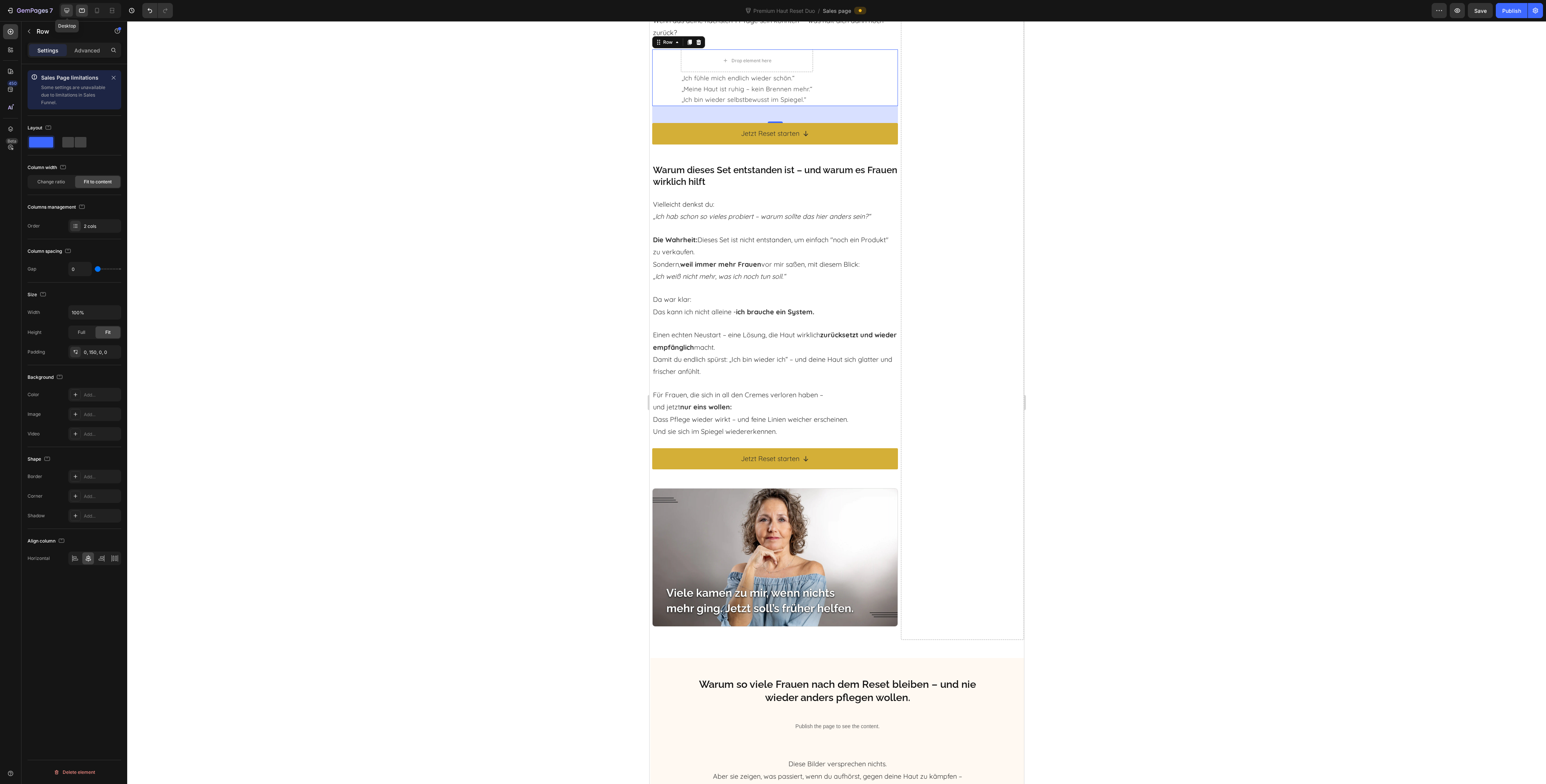
type input "8"
type input "1200"
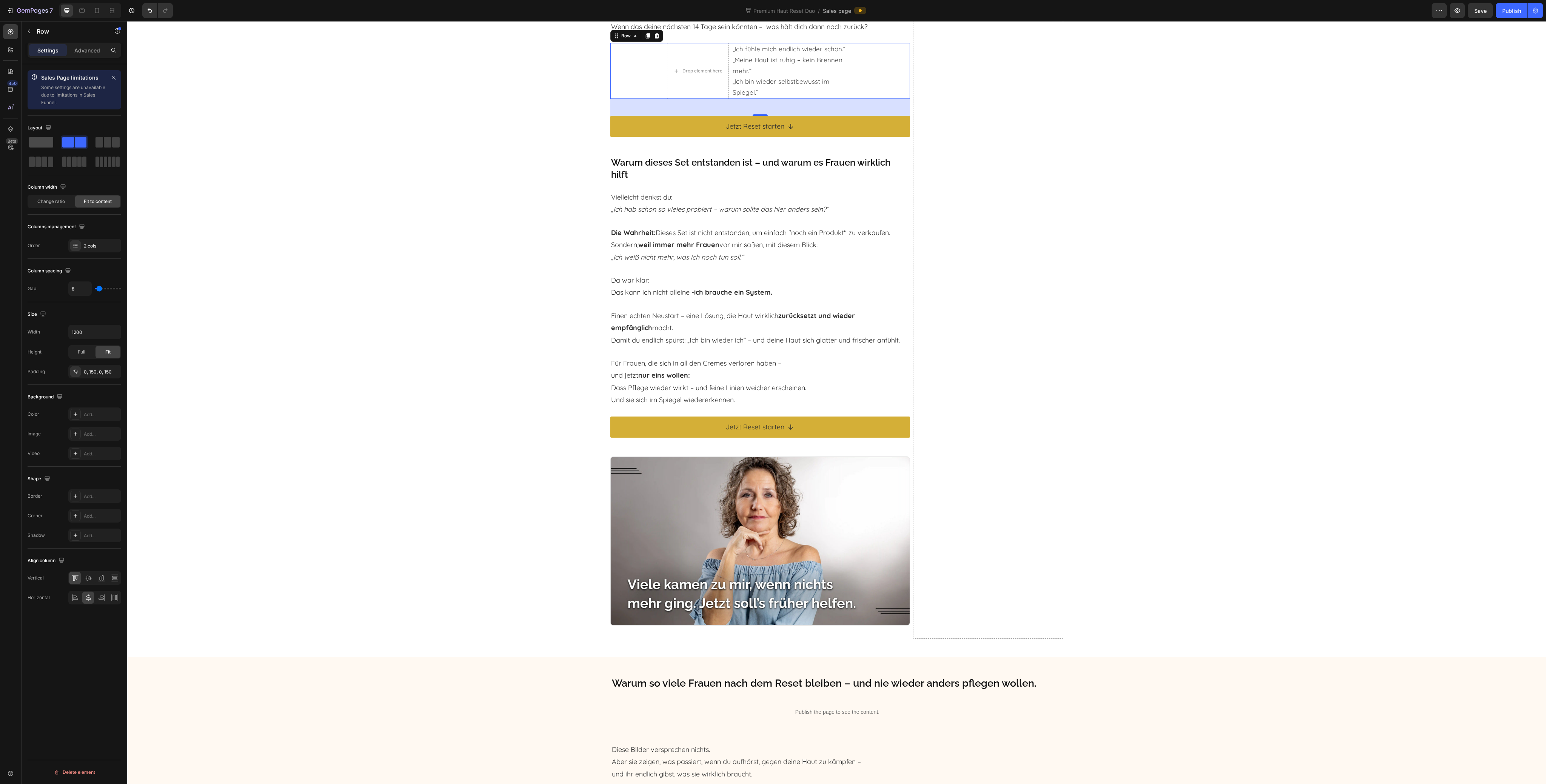
click at [43, 141] on span at bounding box center [41, 142] width 24 height 11
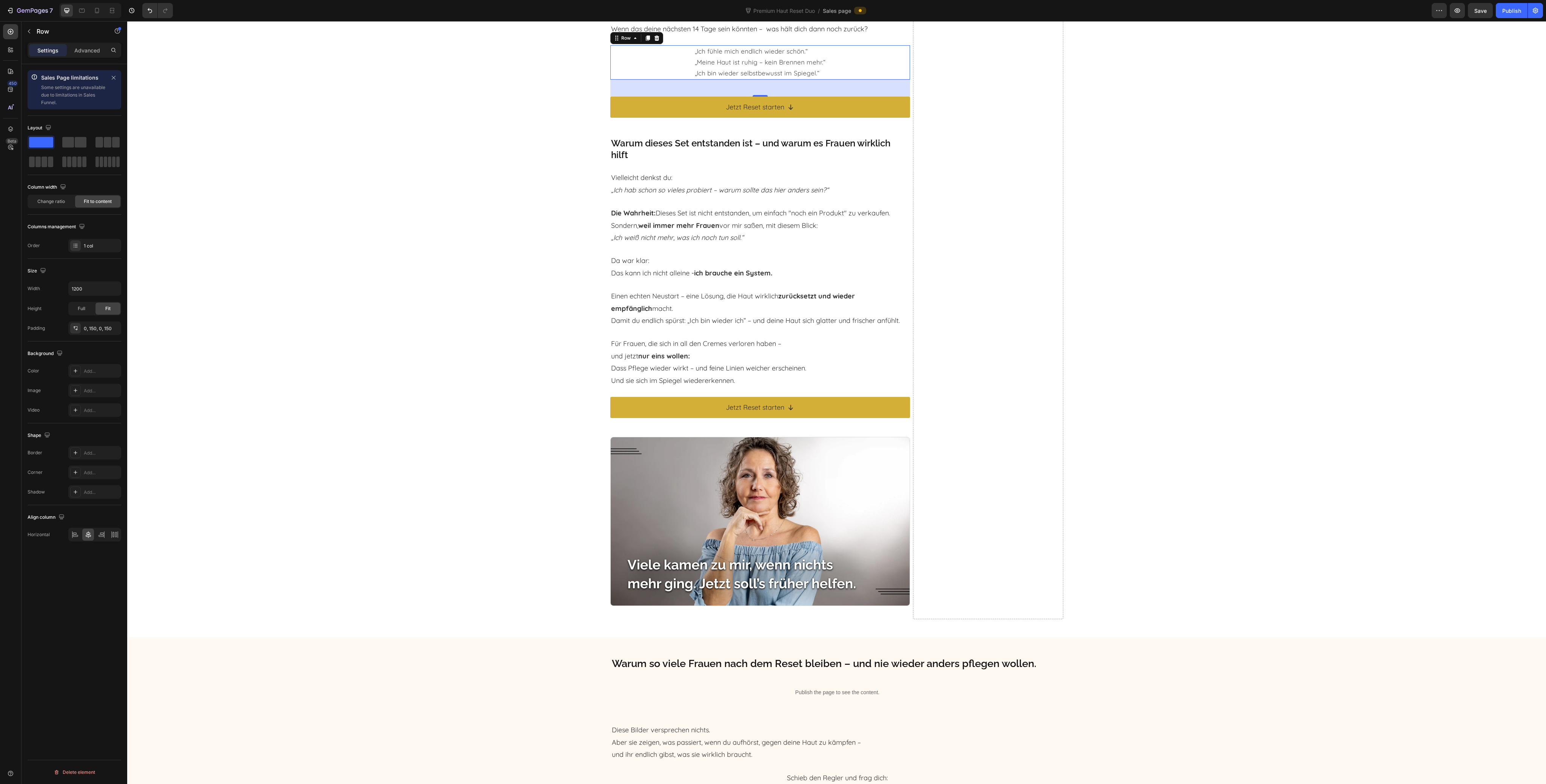
click at [667, 64] on div "„Ich fühle mich endlich wieder schön.“ „Meine Haut ist ruhig – kein Brennen meh…" at bounding box center [760, 62] width 300 height 34
click at [74, 535] on icon at bounding box center [75, 536] width 5 height 2
click at [85, 8] on icon at bounding box center [82, 10] width 8 height 8
type input "100%"
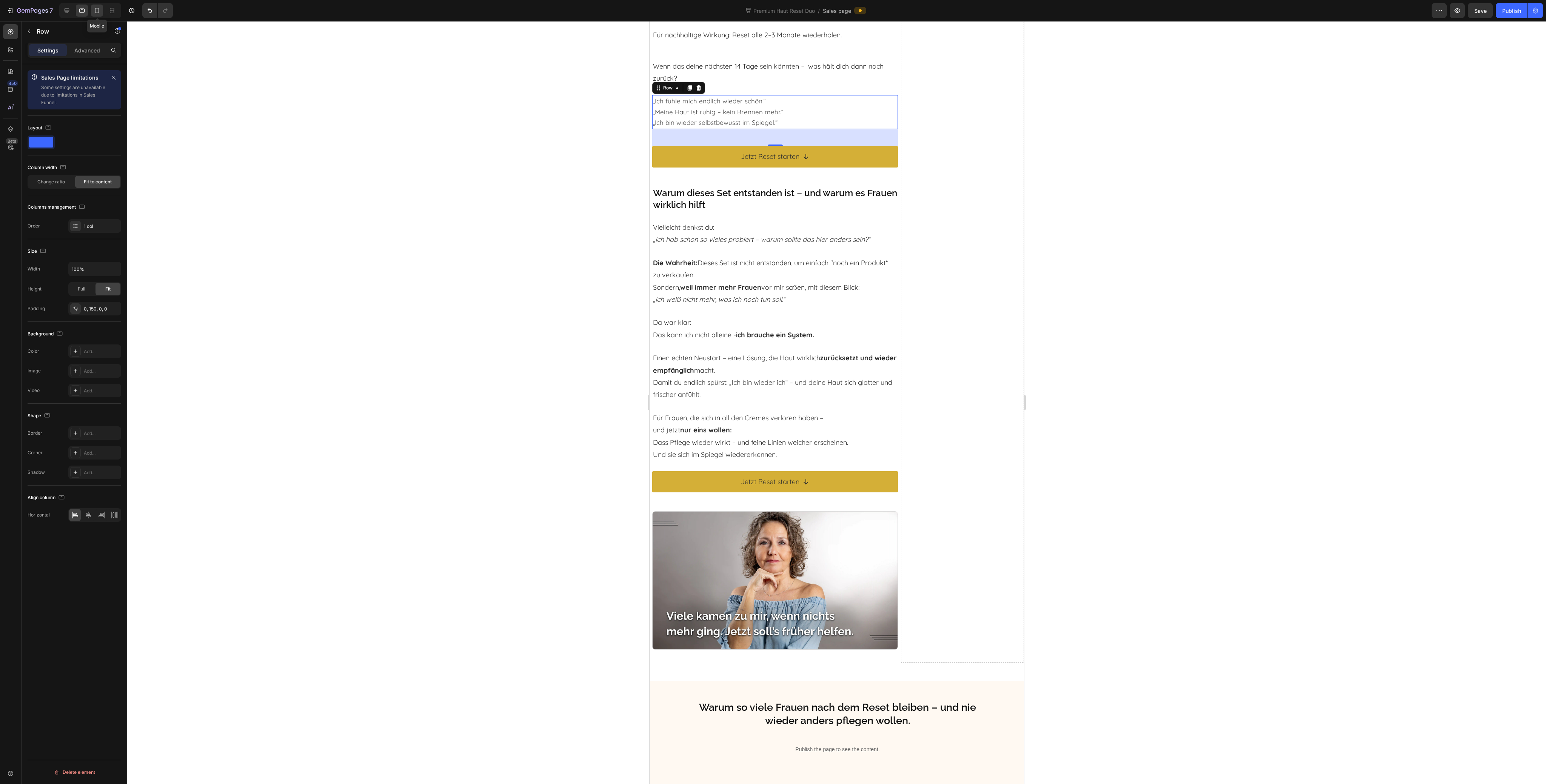
scroll to position [2378, 0]
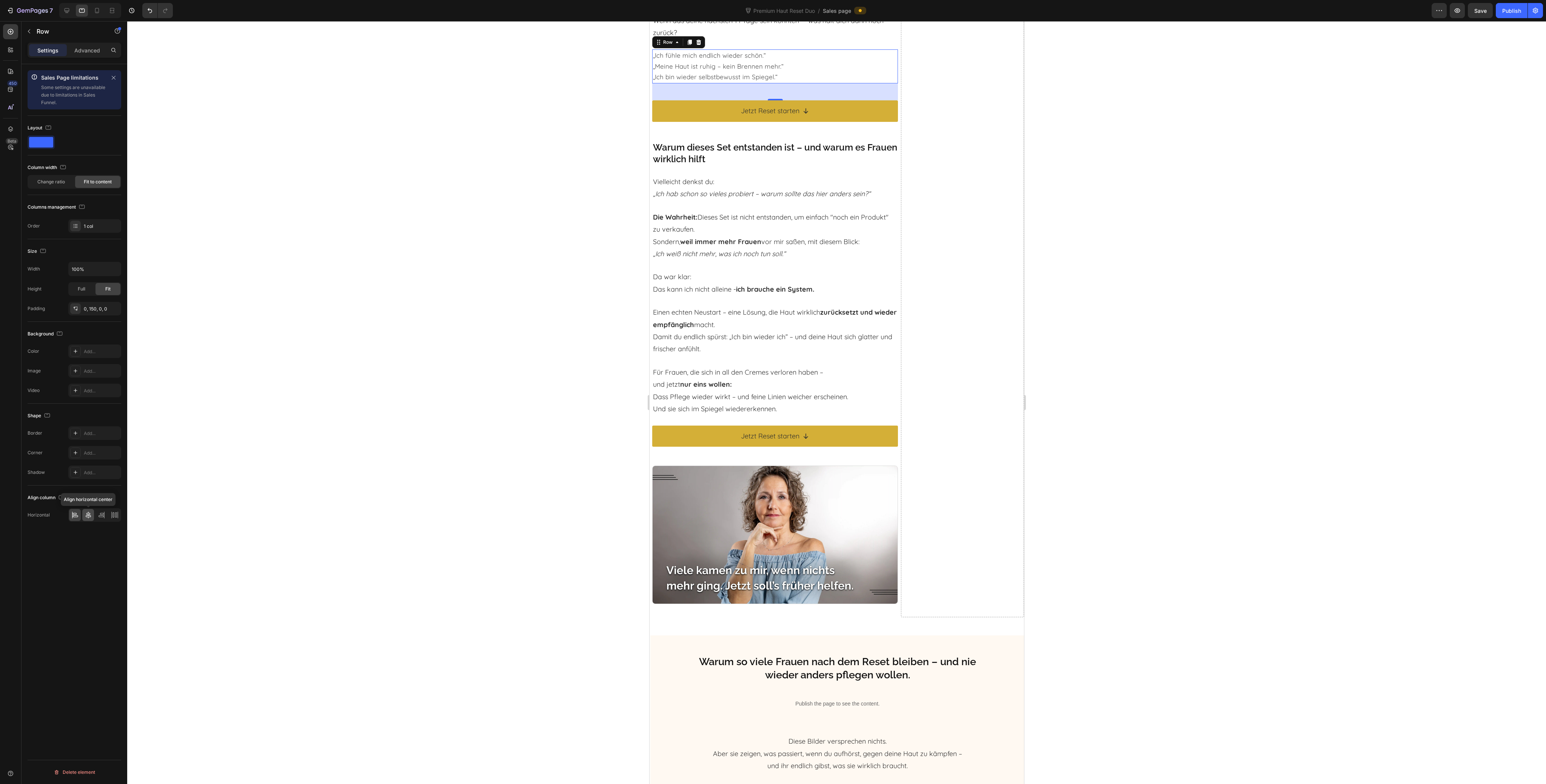
click at [85, 516] on icon at bounding box center [88, 515] width 8 height 8
click at [94, 8] on icon at bounding box center [97, 10] width 8 height 8
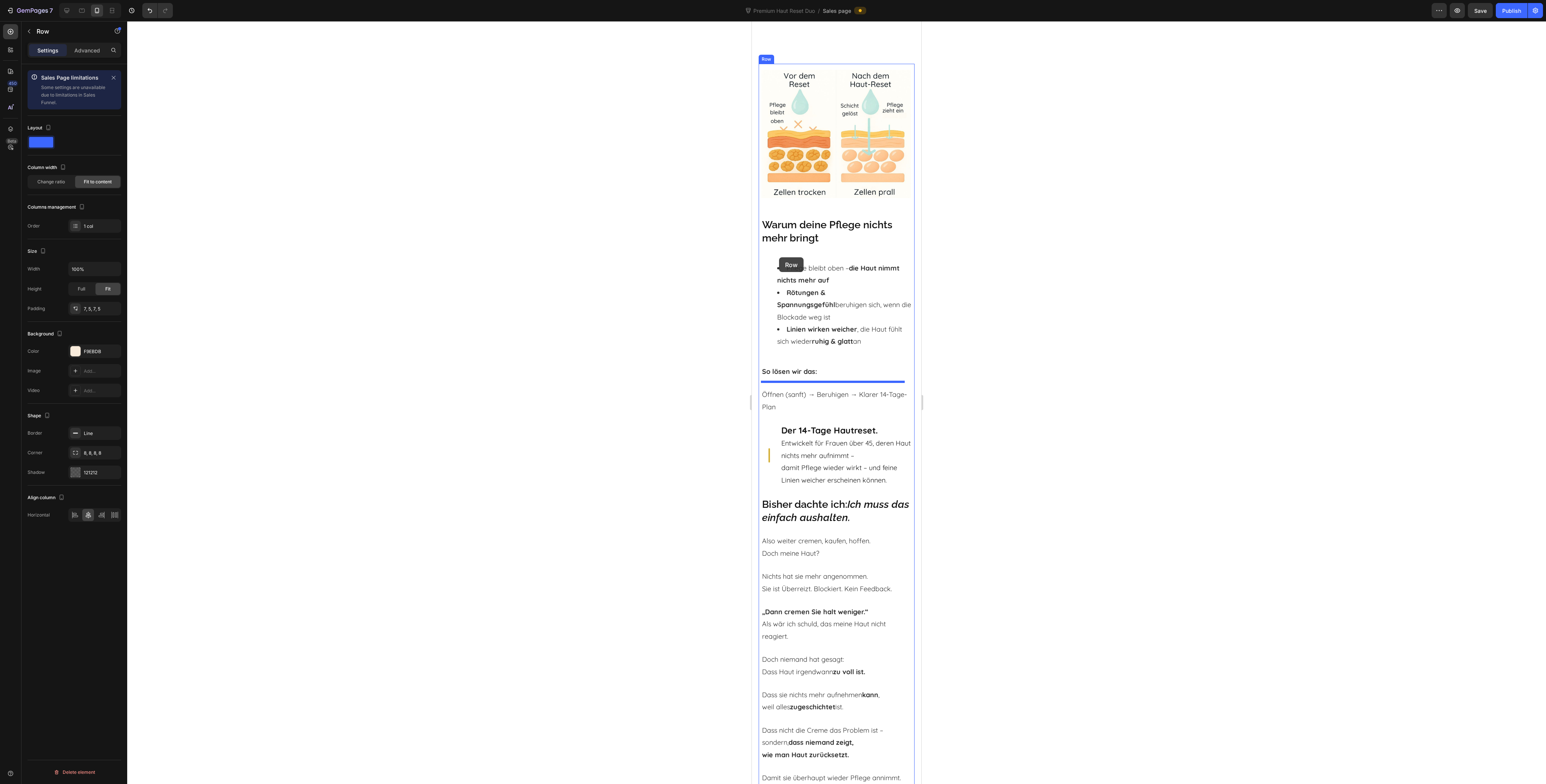
scroll to position [93, 0]
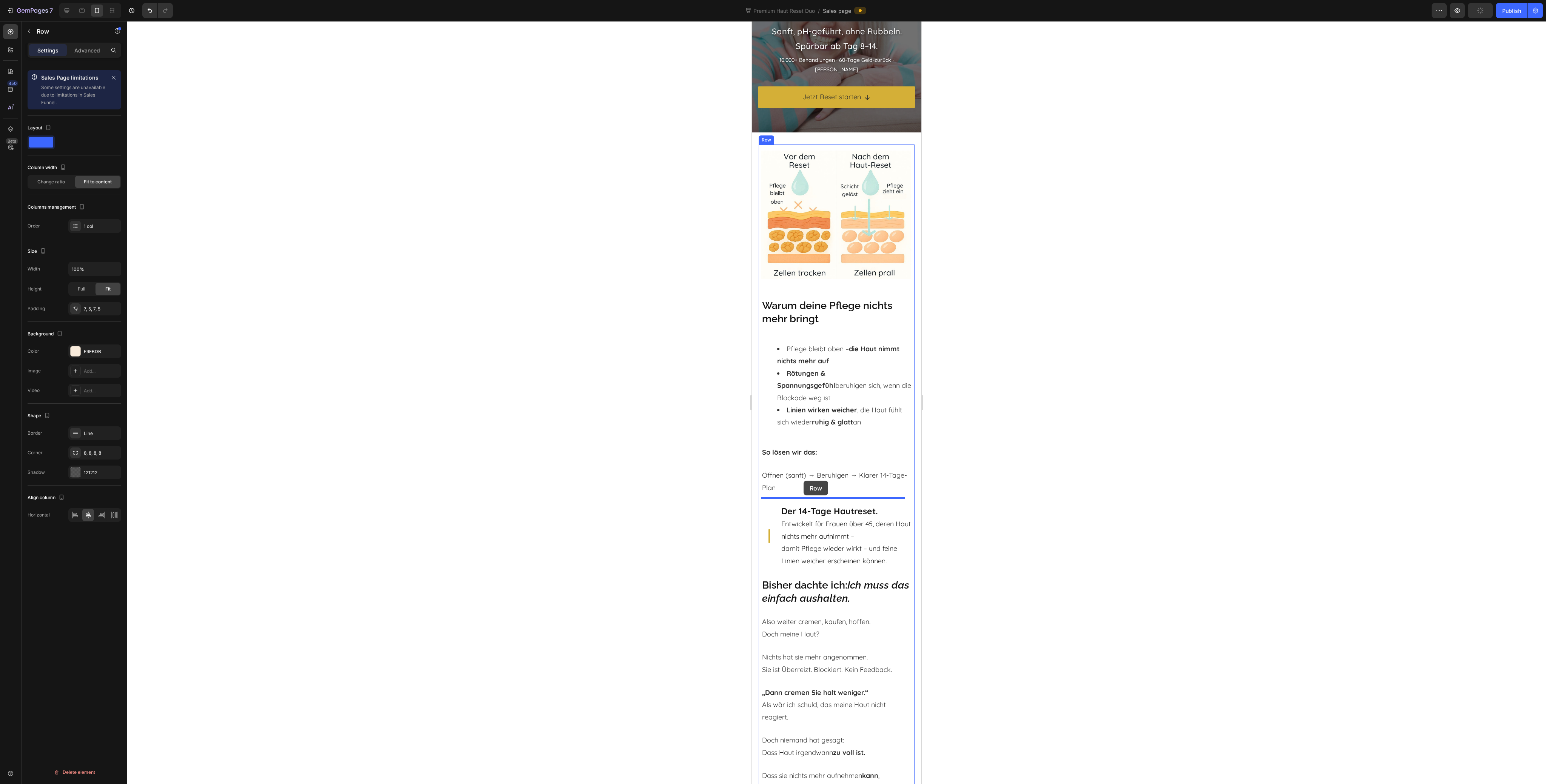
drag, startPoint x: 769, startPoint y: 272, endPoint x: 804, endPoint y: 480, distance: 210.9
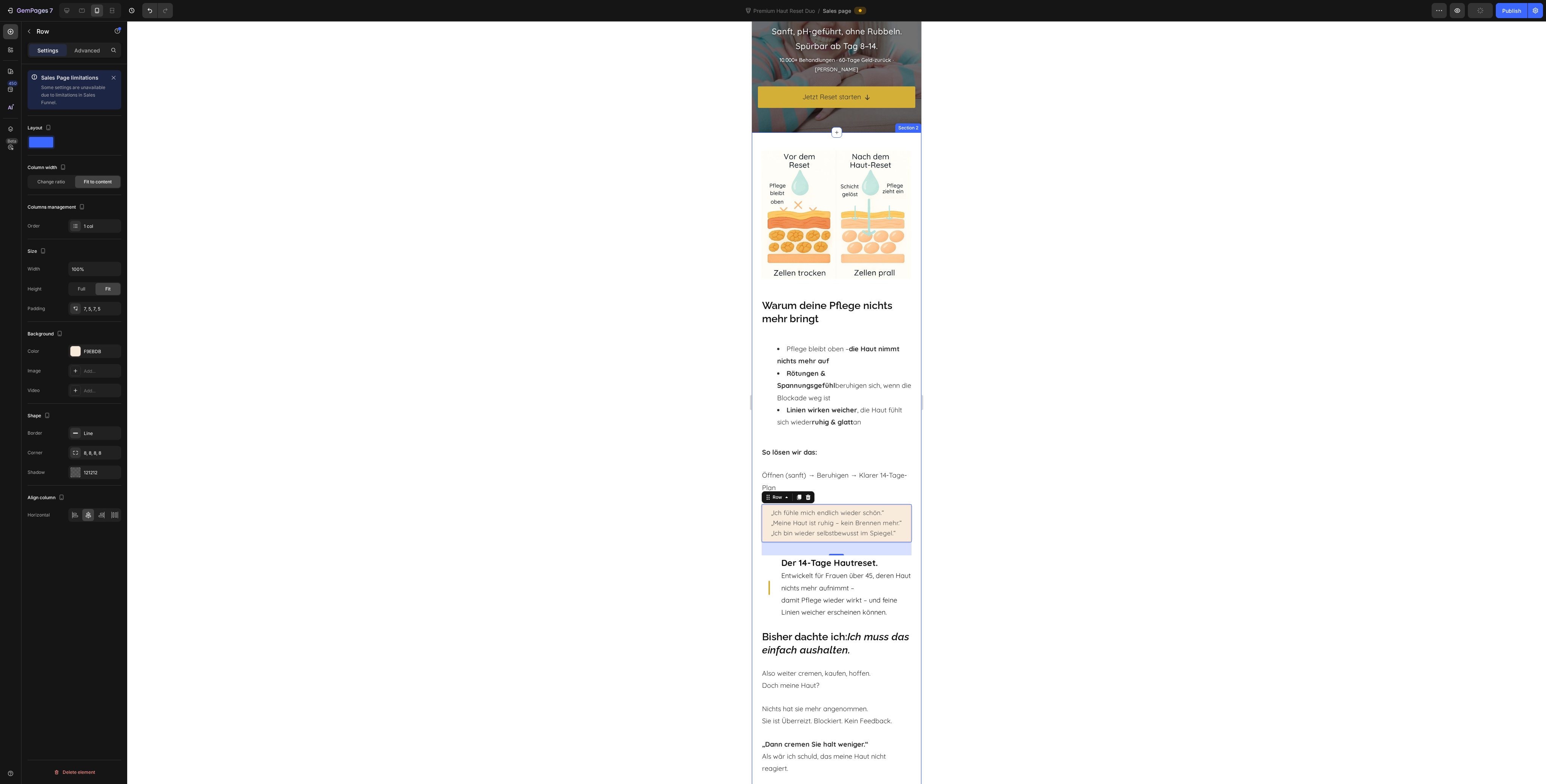
click at [998, 533] on div at bounding box center [837, 402] width 1419 height 763
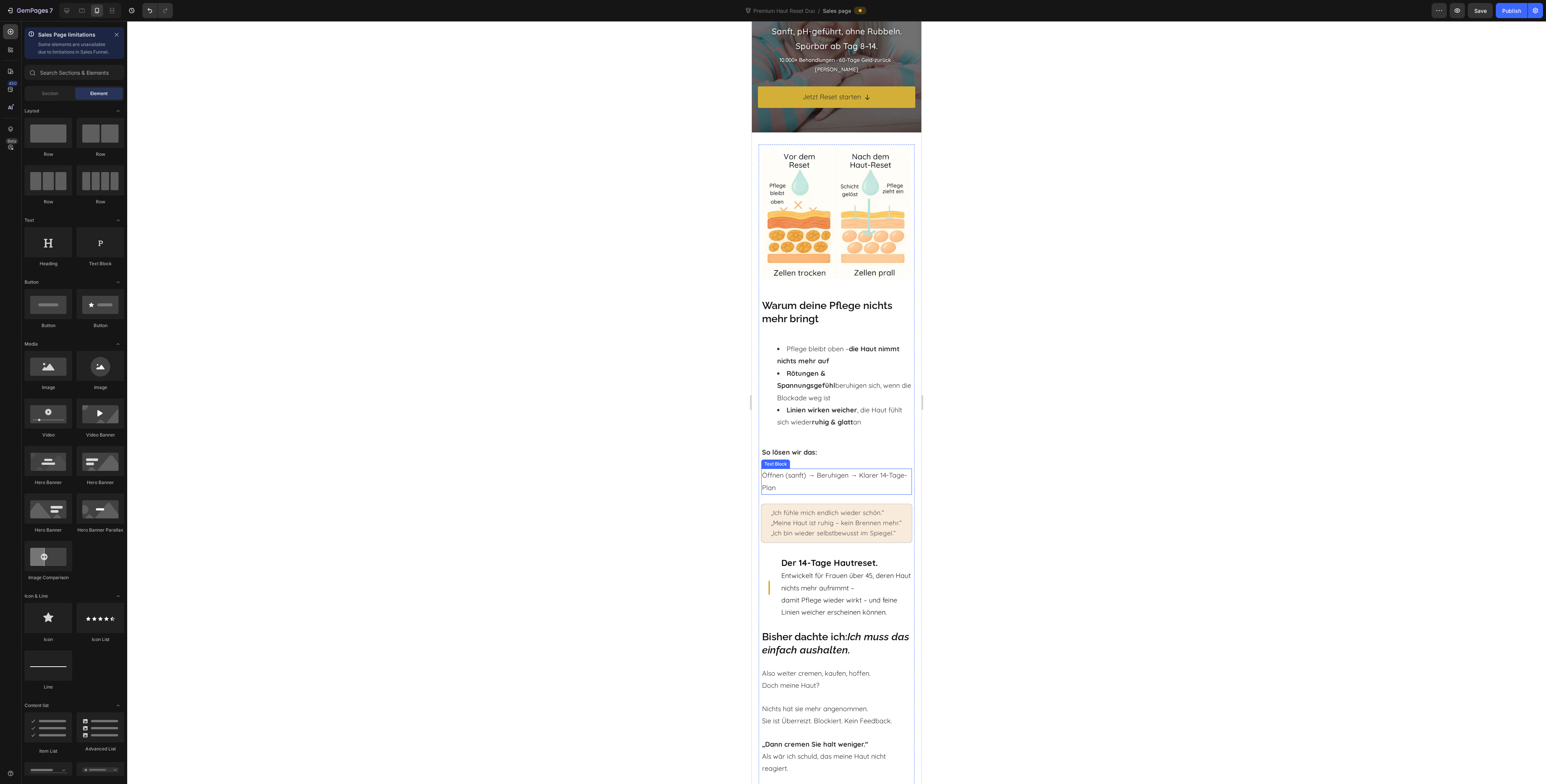
scroll to position [0, 0]
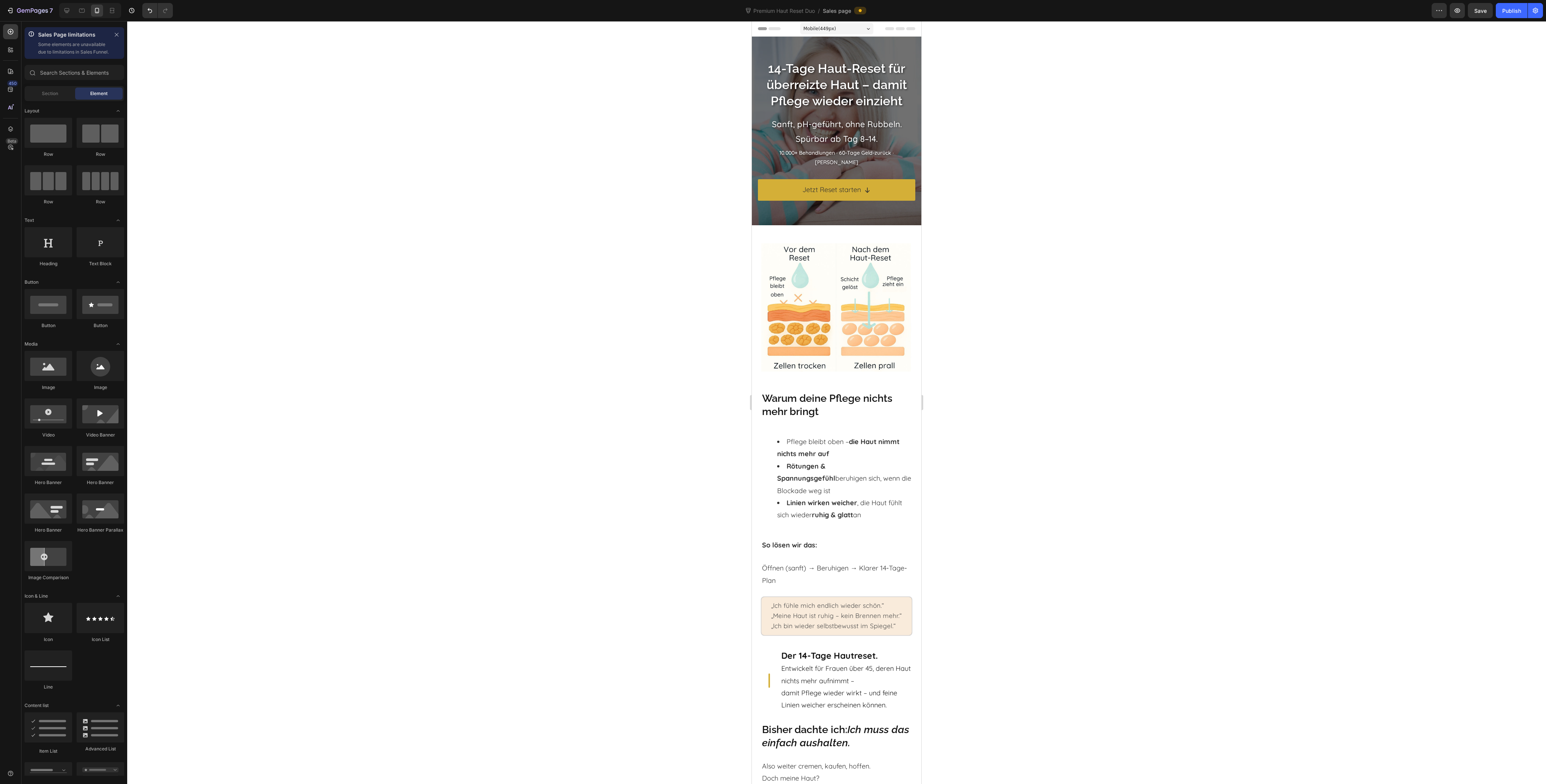
click at [973, 491] on div at bounding box center [837, 402] width 1419 height 763
click at [327, 266] on div at bounding box center [837, 402] width 1419 height 763
click at [801, 106] on h2 "14-Tage Haut-Reset für überreizte Haut – damit Pflege wieder einzieht" at bounding box center [837, 85] width 157 height 50
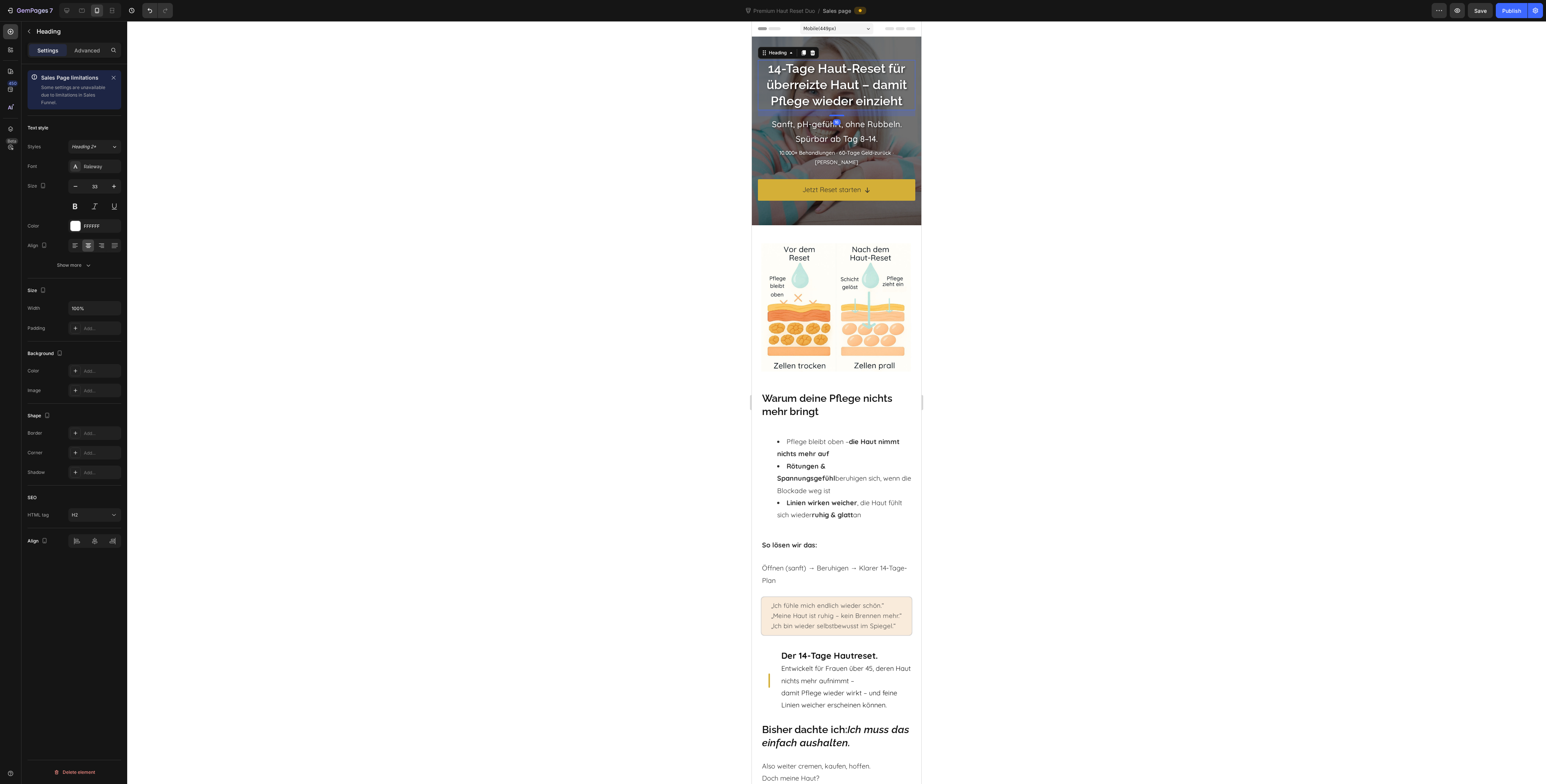
click at [801, 106] on h2 "14-Tage Haut-Reset für überreizte Haut – damit Pflege wieder einzieht" at bounding box center [837, 85] width 157 height 50
click at [825, 137] on p "Sanft, pH-geführt, ohne Rubbeln. Spürbar ab Tag 8–14." at bounding box center [837, 132] width 156 height 30
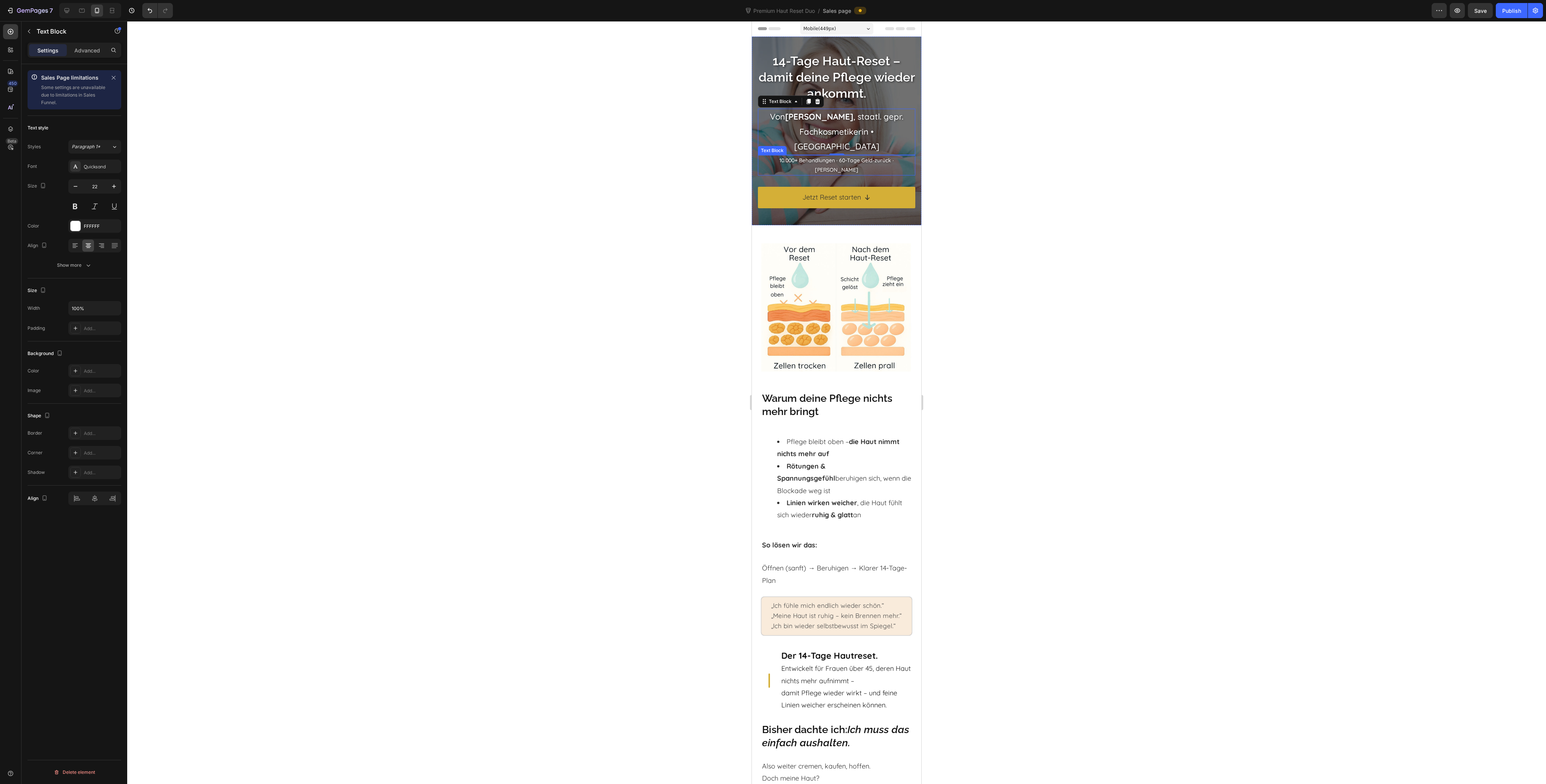
click at [828, 156] on p "10.000+ Behandlungen · 60-Tage Geld-zurück · [PERSON_NAME]" at bounding box center [837, 165] width 156 height 19
click at [765, 175] on div "Button" at bounding box center [768, 178] width 17 height 7
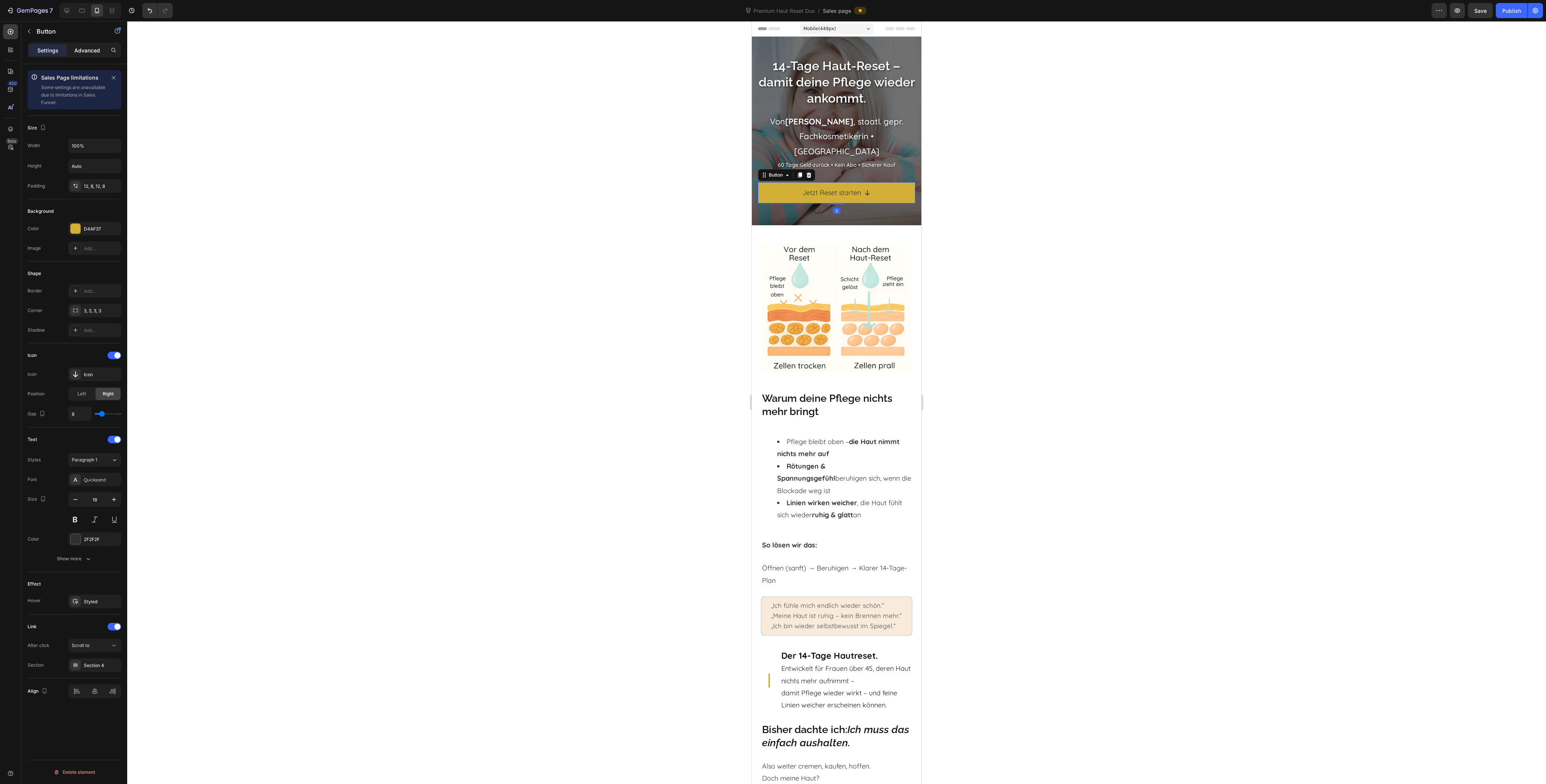
click at [90, 52] on p "Advanced" at bounding box center [87, 50] width 26 height 8
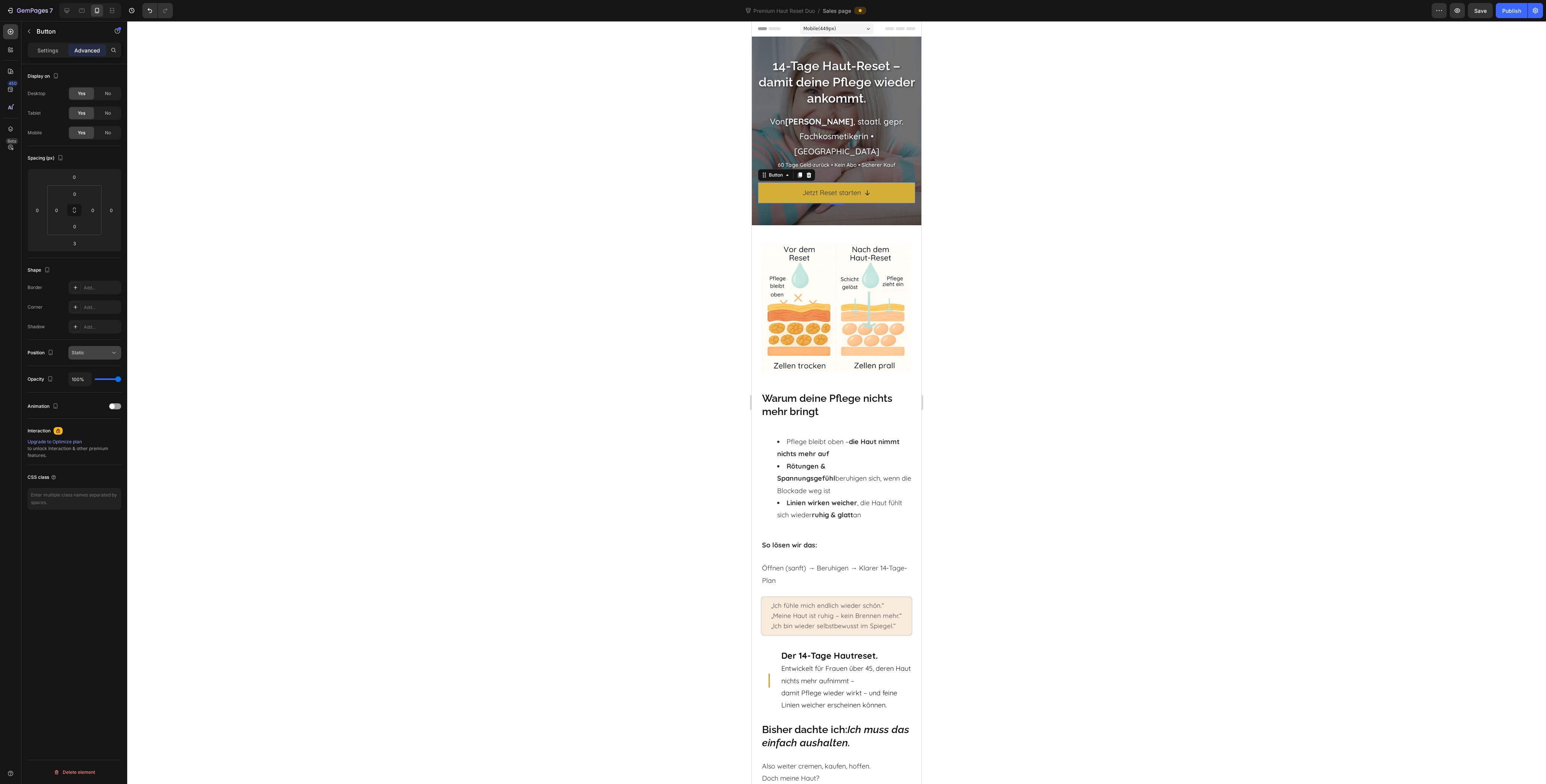
click at [117, 354] on icon at bounding box center [114, 353] width 8 height 8
click at [101, 412] on p "Sticky" at bounding box center [93, 414] width 43 height 7
click at [92, 373] on input "0" at bounding box center [94, 373] width 52 height 14
click at [71, 651] on div "Display on Desktop Yes No Tablet Yes No Mobile Yes No Spacing (px) 0 0 3 0 0 0 …" at bounding box center [74, 435] width 106 height 741
click at [1457, 16] on button "button" at bounding box center [1457, 10] width 15 height 15
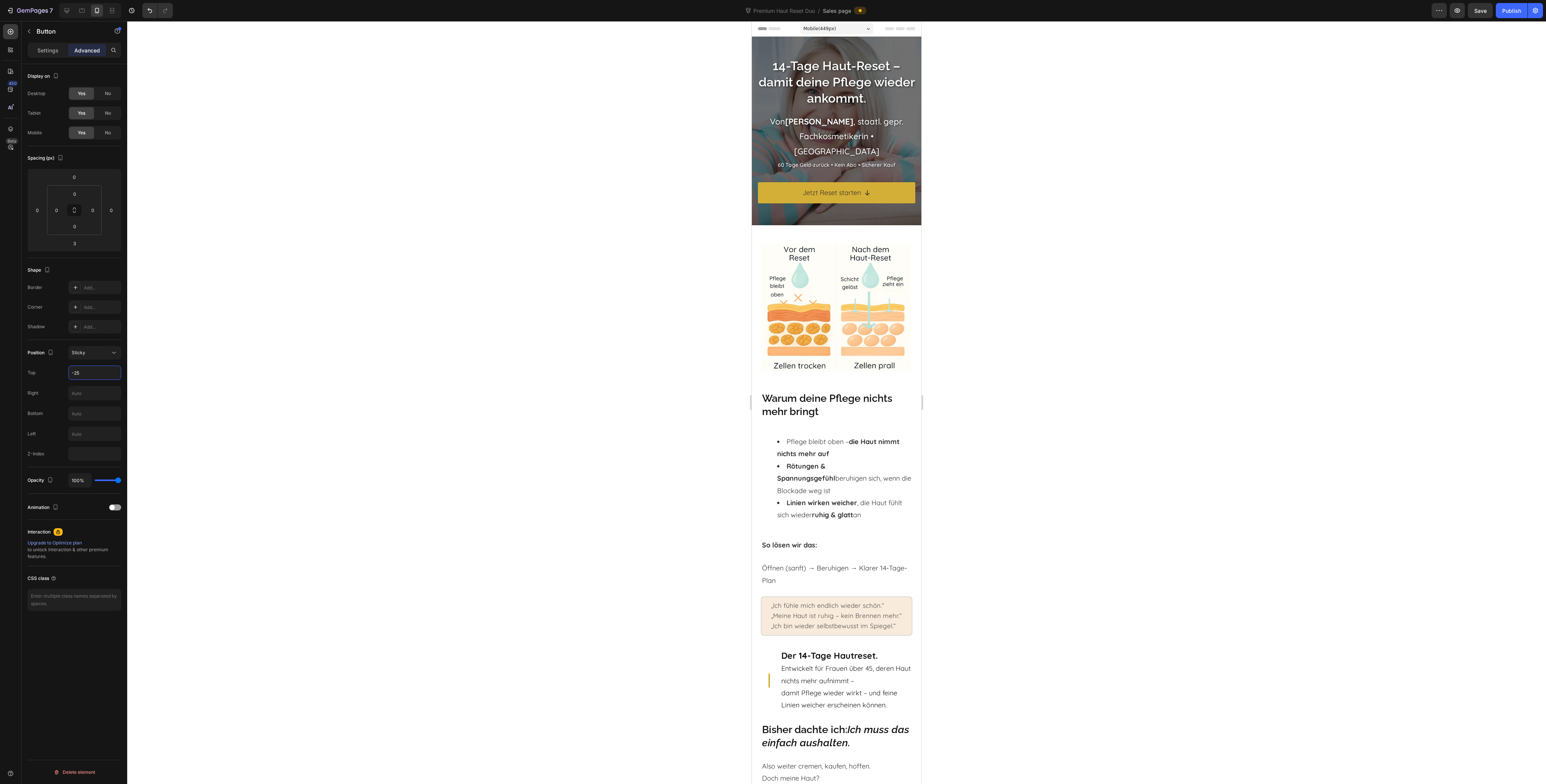
click at [79, 373] on input "-25" at bounding box center [94, 373] width 52 height 14
type input "25"
click at [388, 292] on div at bounding box center [837, 402] width 1419 height 763
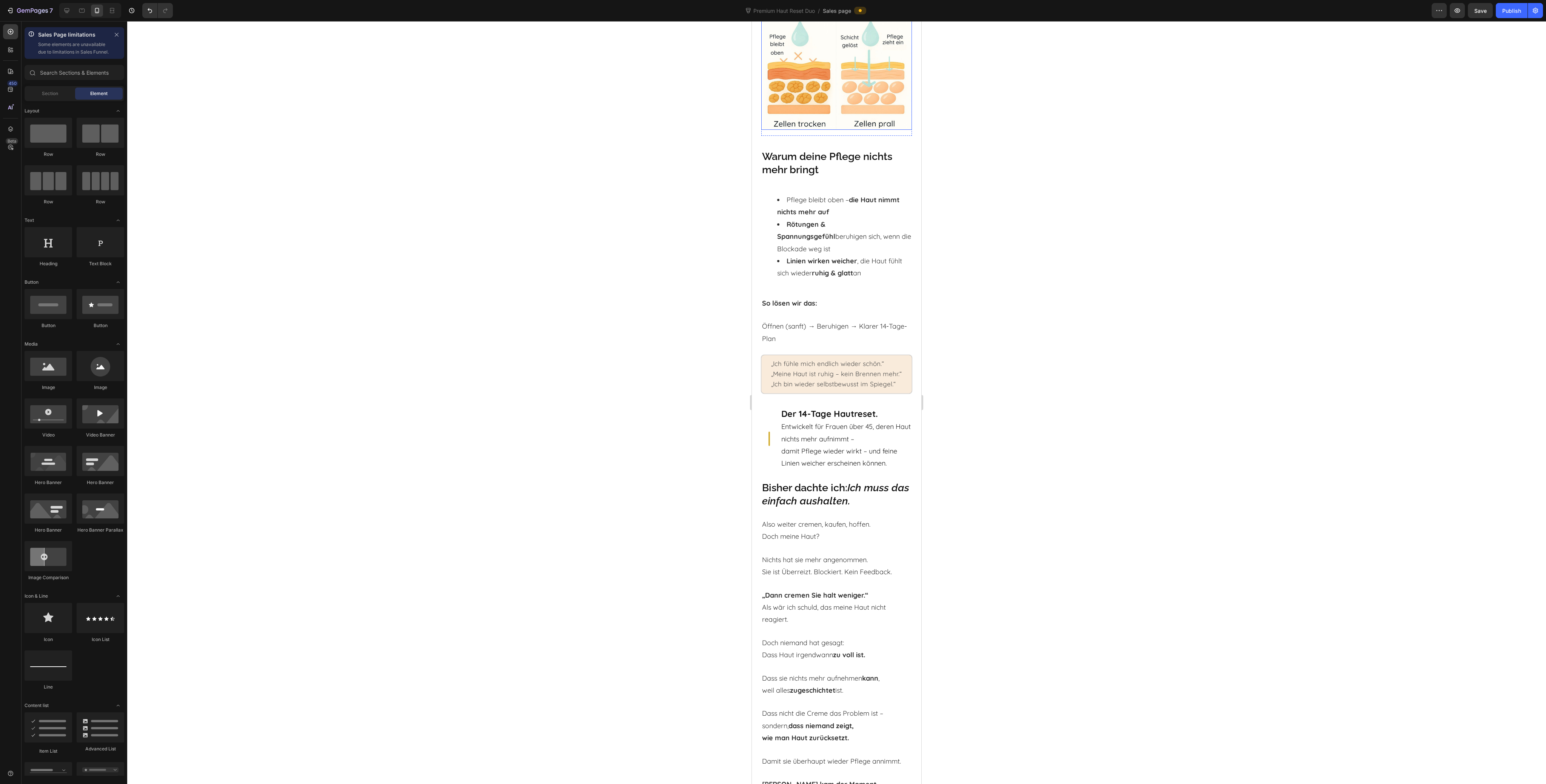
scroll to position [50, 0]
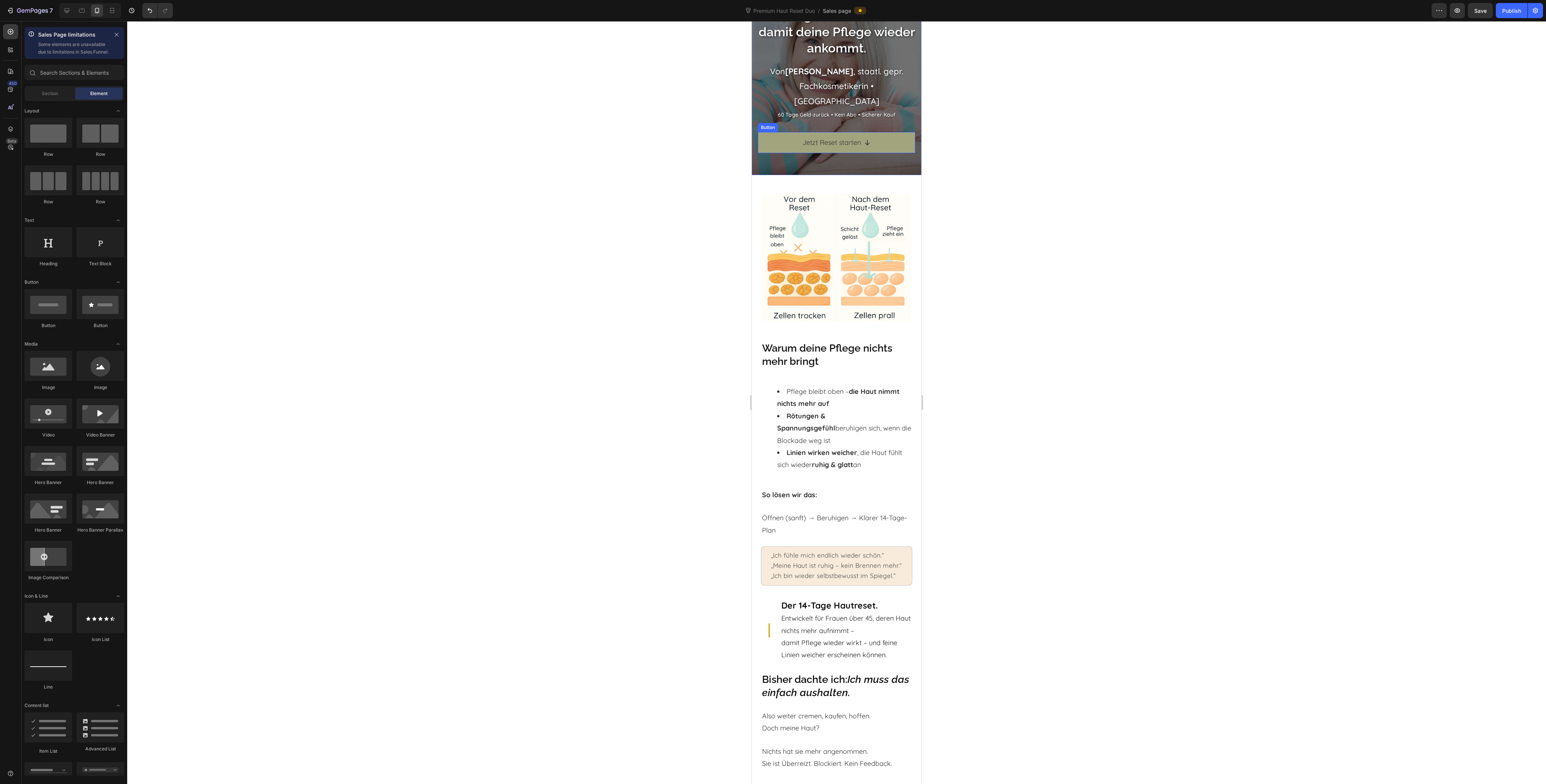
click at [858, 142] on link "Jetzt Reset starten" at bounding box center [837, 142] width 157 height 21
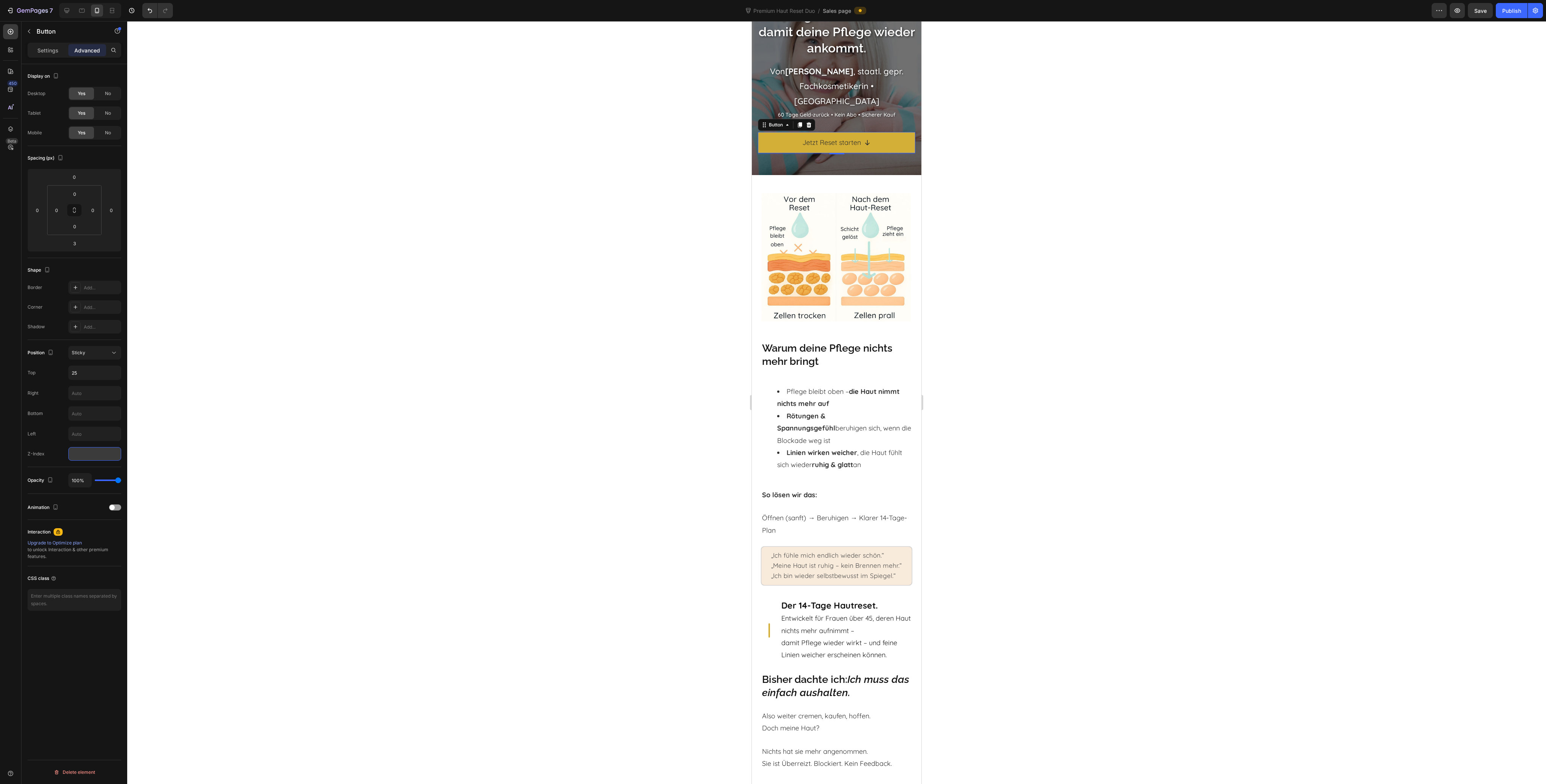
click at [83, 455] on input "number" at bounding box center [95, 453] width 53 height 14
type input "1"
click at [67, 654] on div "Display on Desktop Yes No Tablet Yes No Mobile Yes No Spacing (px) 0 0 3 0 0 0 …" at bounding box center [74, 435] width 106 height 741
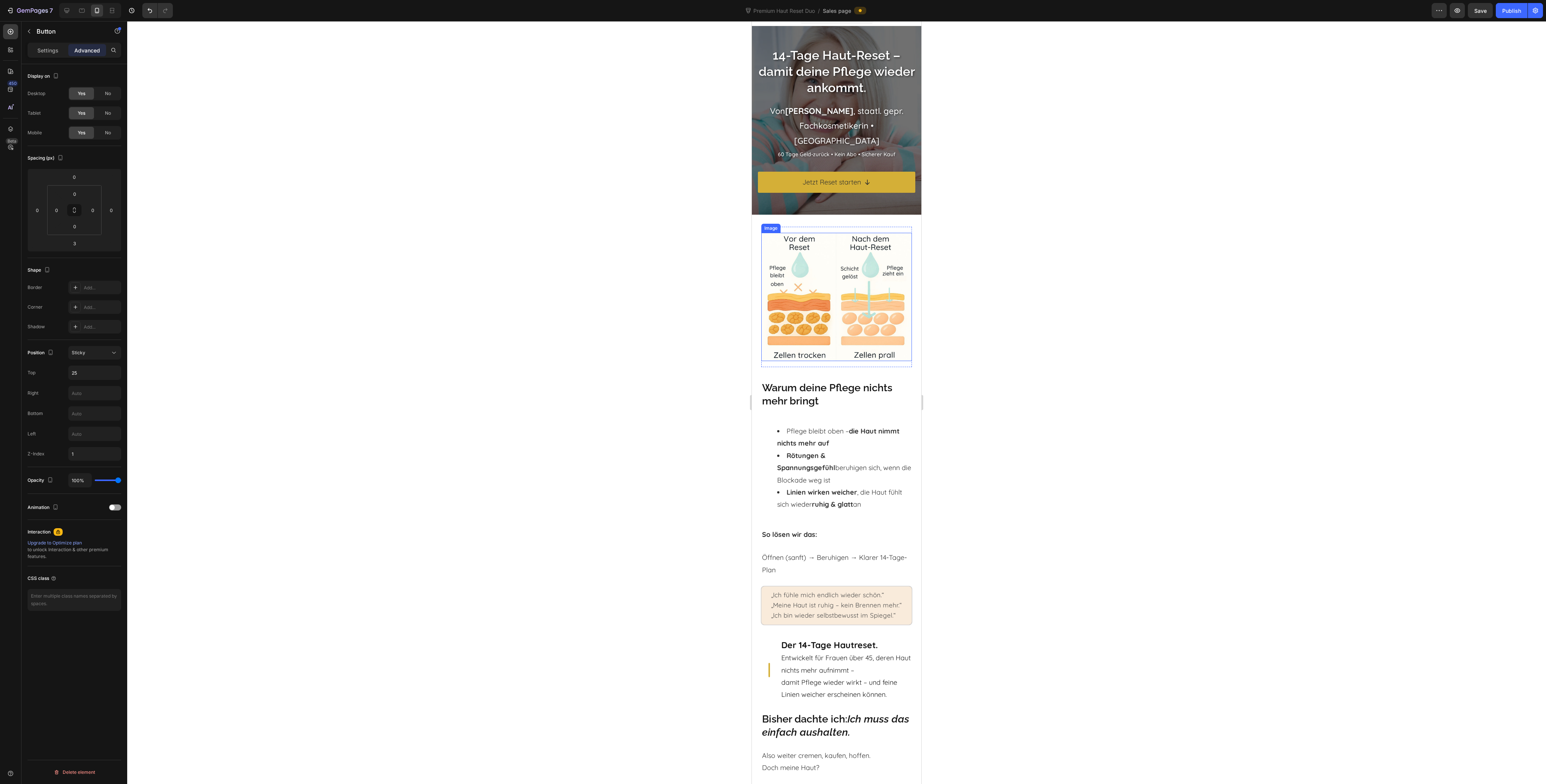
scroll to position [0, 0]
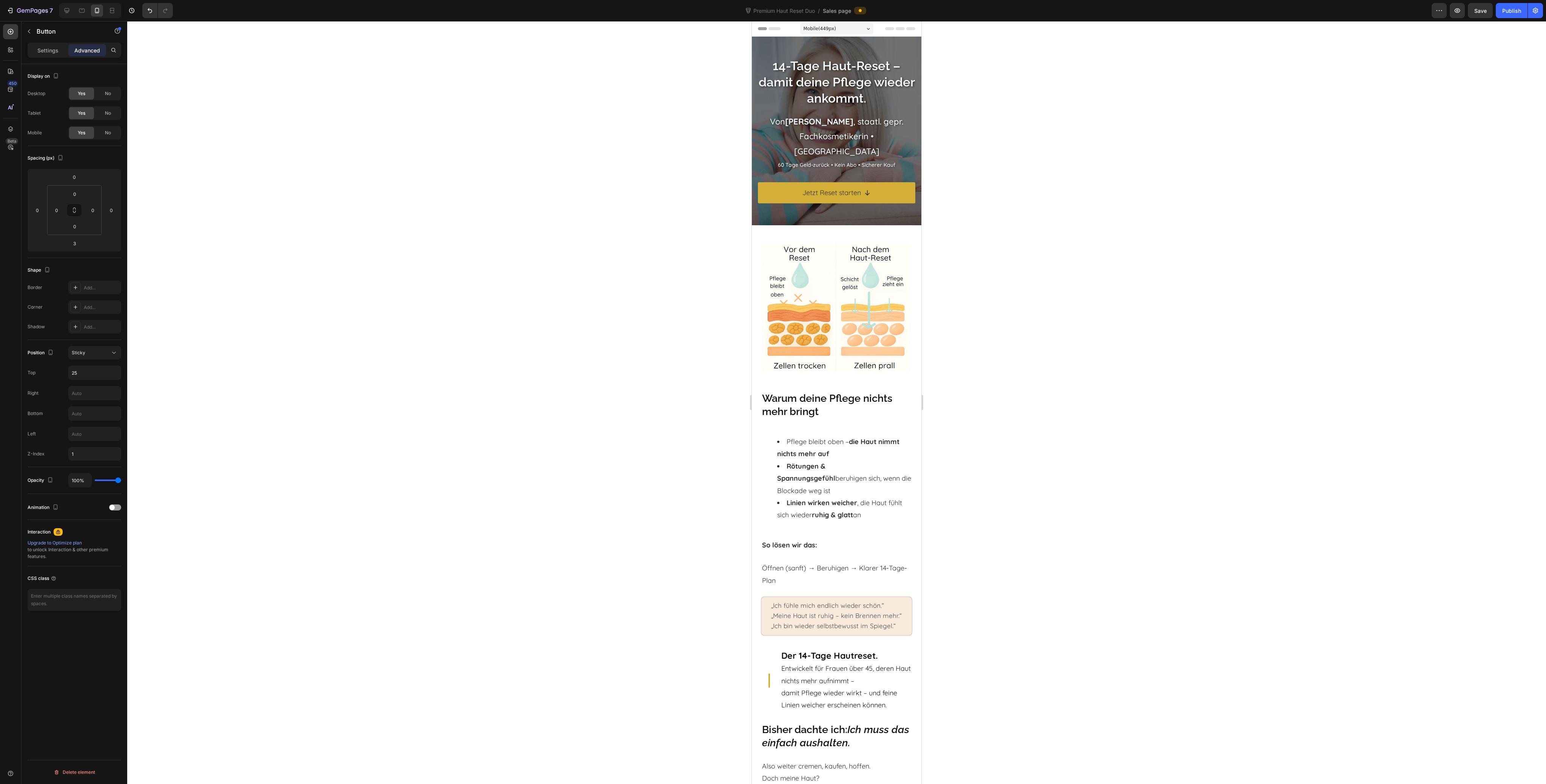
click at [472, 448] on div at bounding box center [837, 402] width 1419 height 763
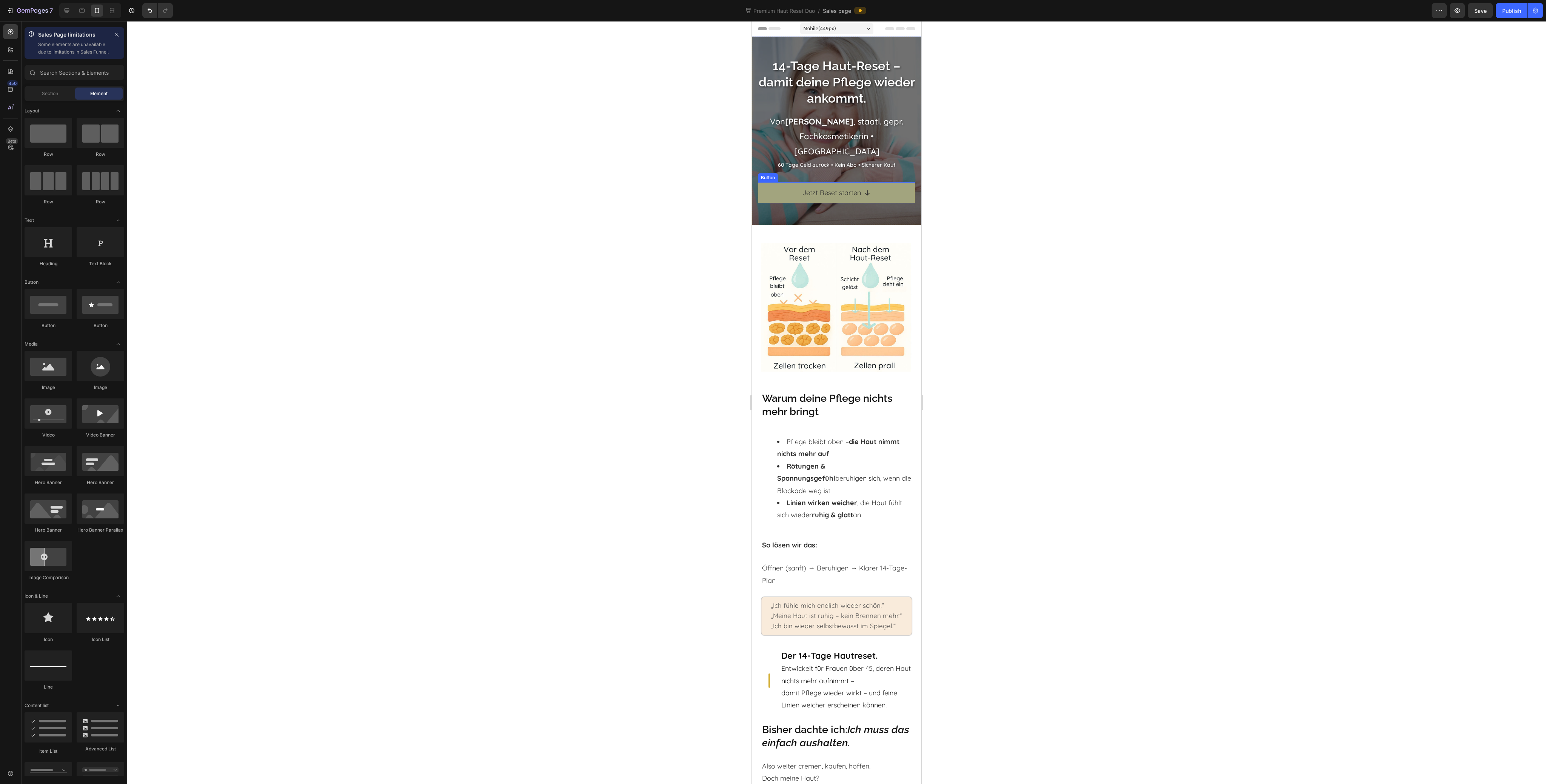
click at [773, 186] on link "Jetzt Reset starten" at bounding box center [837, 193] width 157 height 21
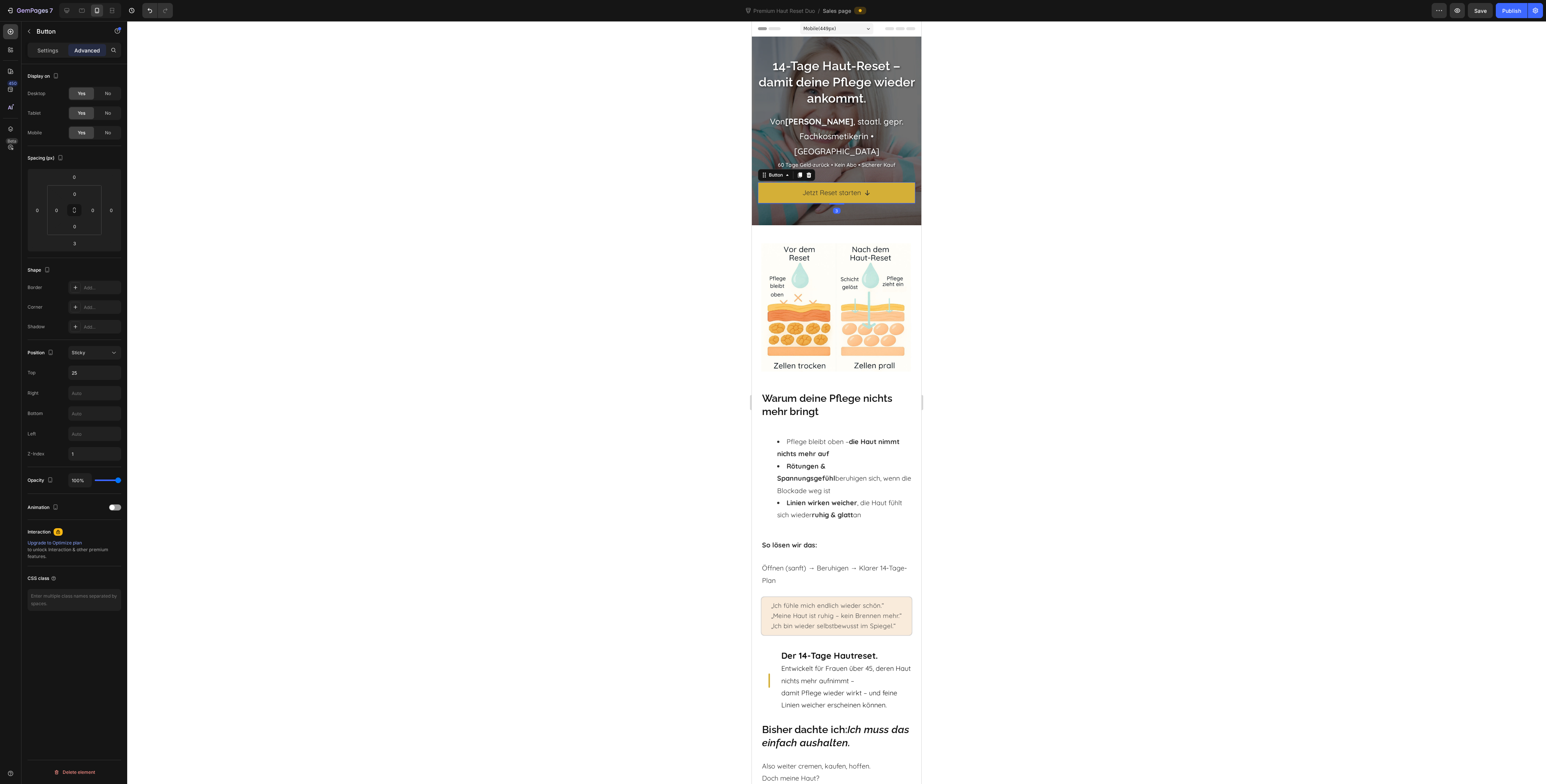
click at [93, 359] on div "Position Sticky Top 25 Right Bottom Left Z-Index 1" at bounding box center [74, 403] width 94 height 115
click at [94, 358] on button "Sticky" at bounding box center [95, 353] width 53 height 14
click at [46, 652] on div "Display on Desktop Yes No Tablet Yes No Mobile Yes No Spacing (px) 0 0 3 0 0 0 …" at bounding box center [74, 435] width 106 height 741
click at [91, 374] on input "25" at bounding box center [94, 373] width 52 height 14
type input "50"
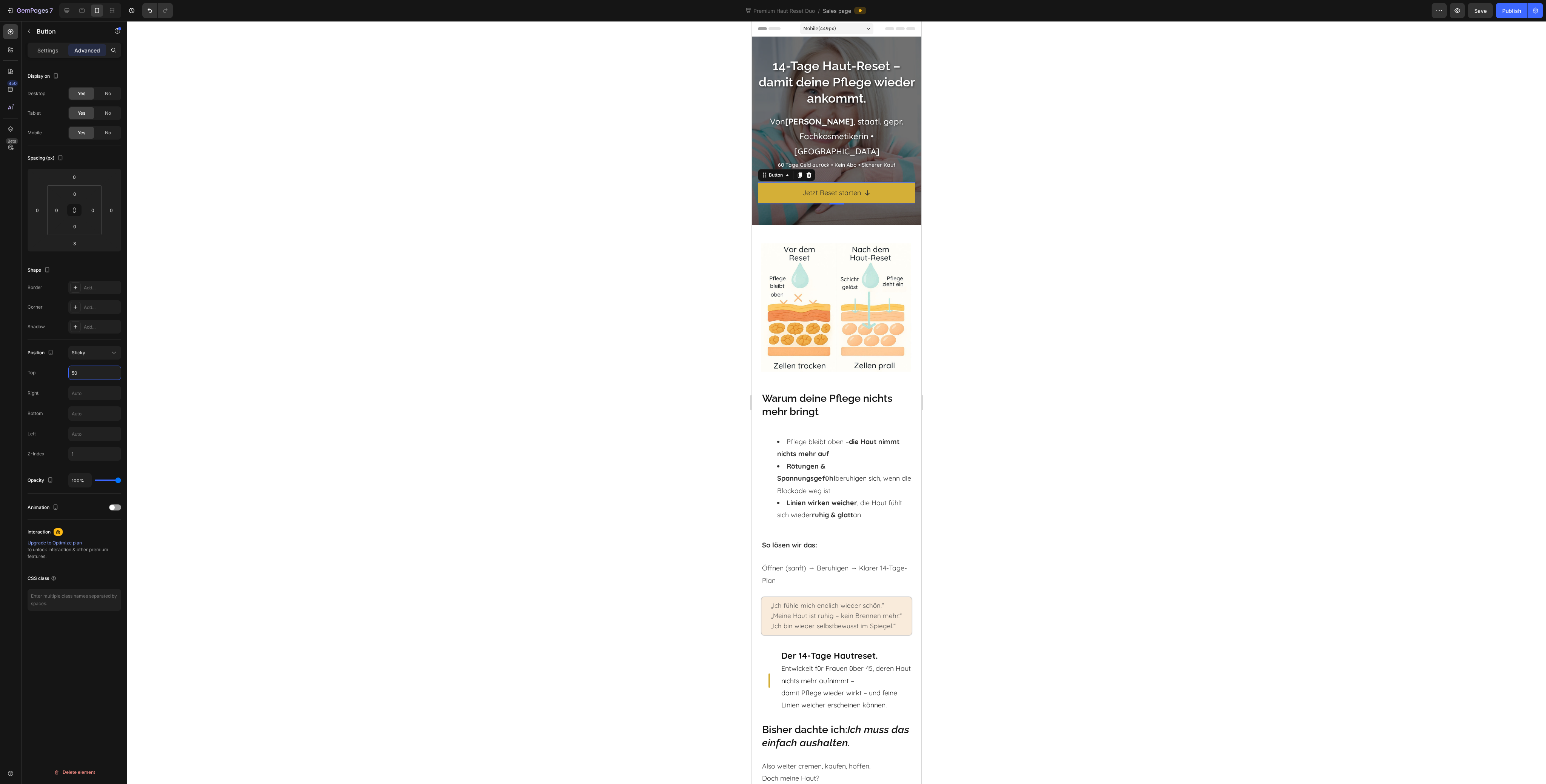
click at [271, 361] on div at bounding box center [837, 402] width 1419 height 763
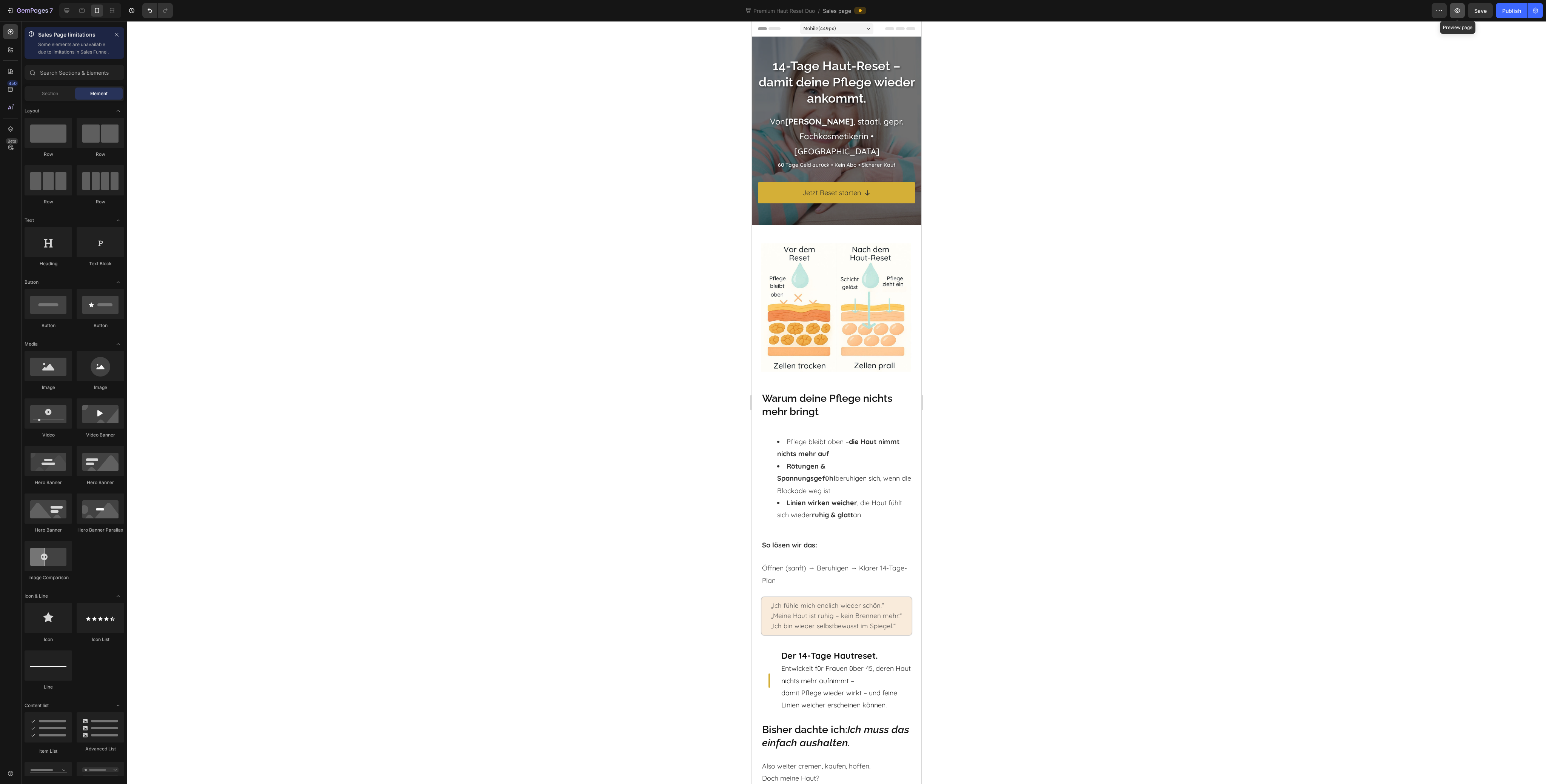
click at [1457, 9] on icon "button" at bounding box center [1457, 10] width 8 height 8
click at [778, 182] on link "Jetzt Reset starten" at bounding box center [837, 193] width 157 height 21
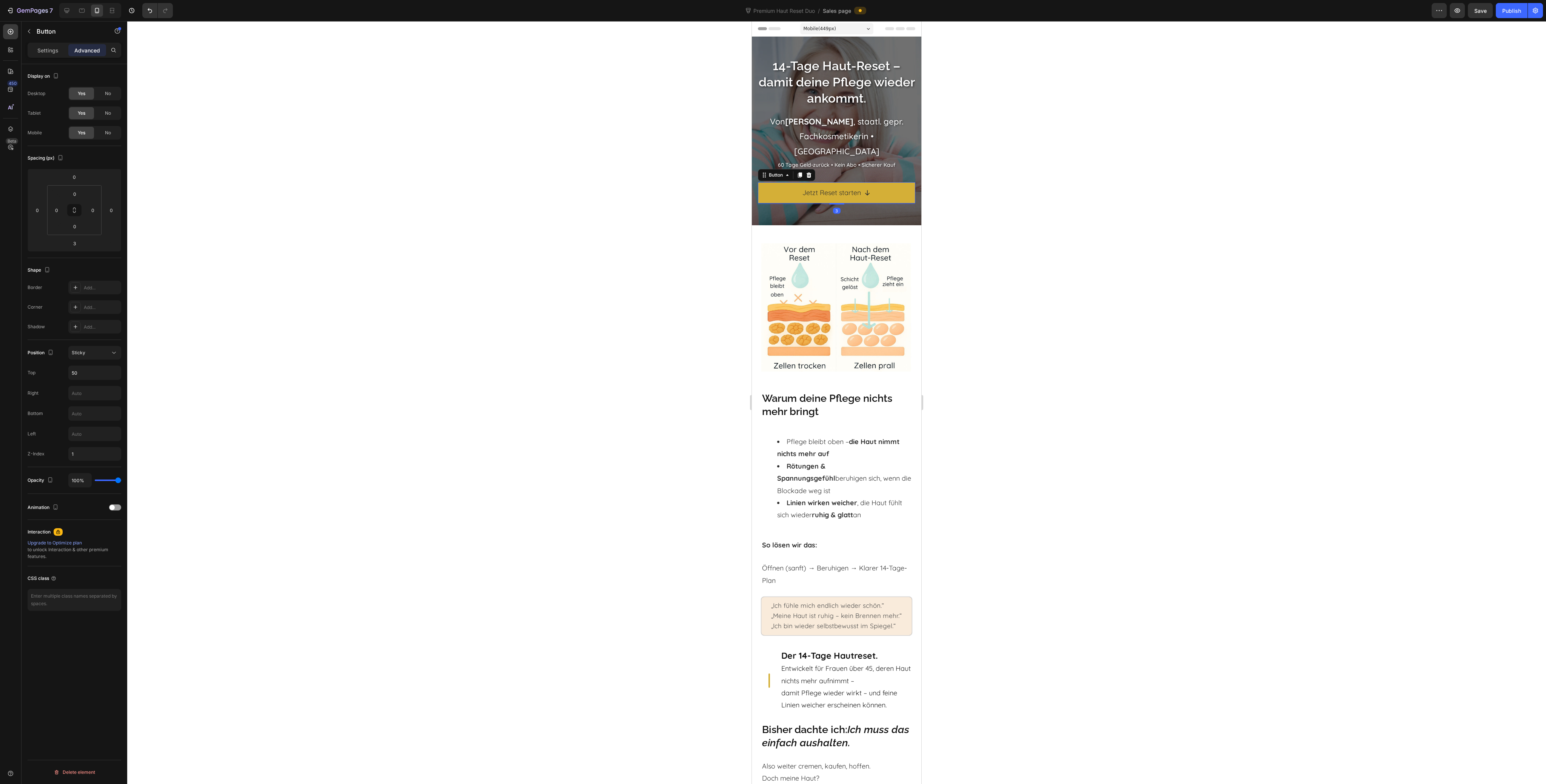
click at [125, 352] on div "Display on Desktop Yes No Tablet Yes No Mobile Yes No Spacing (px) 0 0 3 0 0 0 …" at bounding box center [74, 435] width 106 height 741
click at [106, 352] on div "Sticky" at bounding box center [91, 352] width 38 height 7
click at [53, 642] on div "Display on Desktop Yes No Tablet Yes No Mobile Yes No Spacing (px) 0 0 3 0 0 0 …" at bounding box center [74, 435] width 106 height 741
click at [50, 45] on div "Settings" at bounding box center [47, 50] width 38 height 12
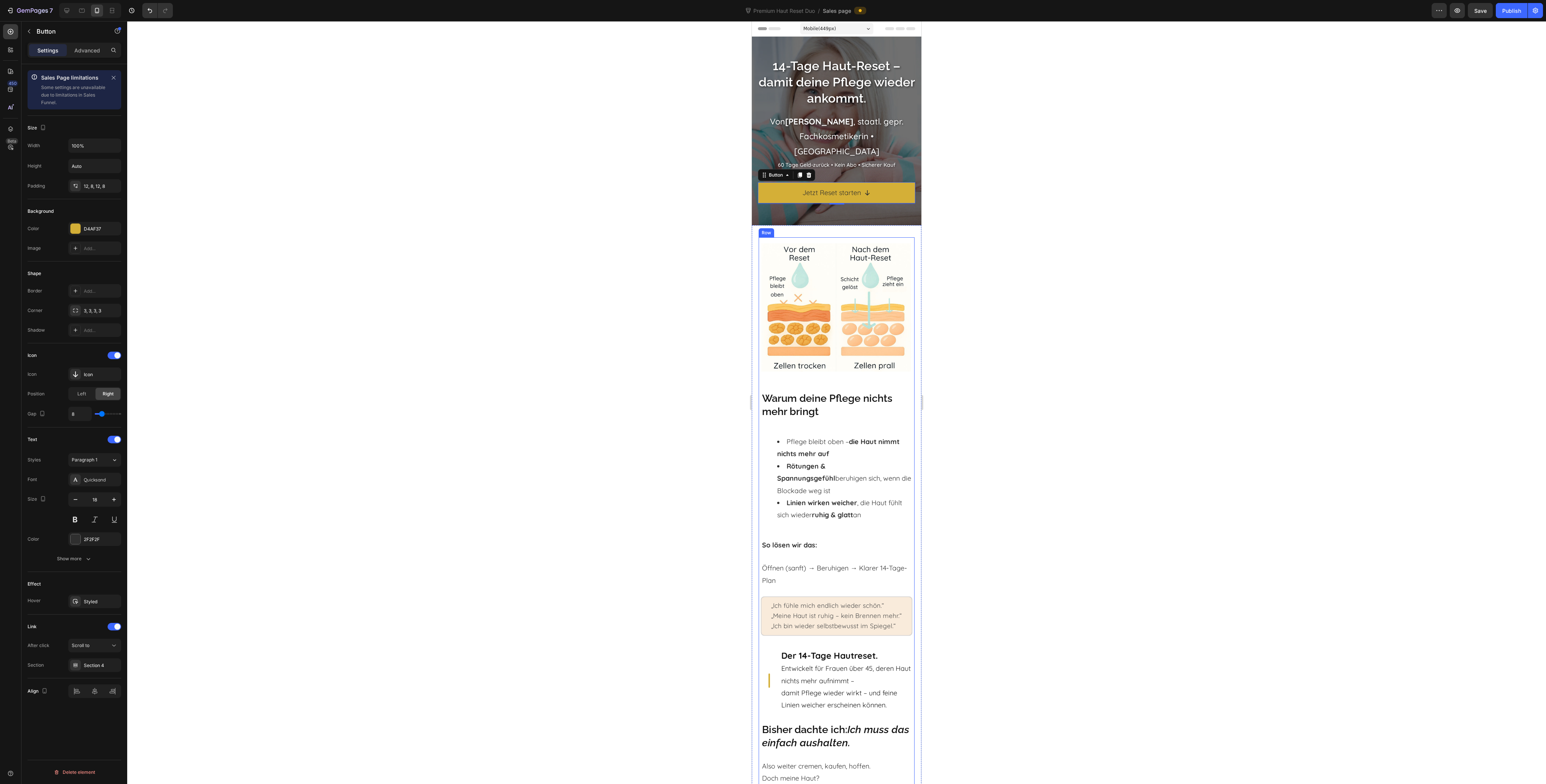
click at [851, 408] on h2 "Warum deine Pflege nichts mehr bringt" at bounding box center [837, 405] width 151 height 28
click at [808, 381] on div at bounding box center [807, 383] width 9 height 9
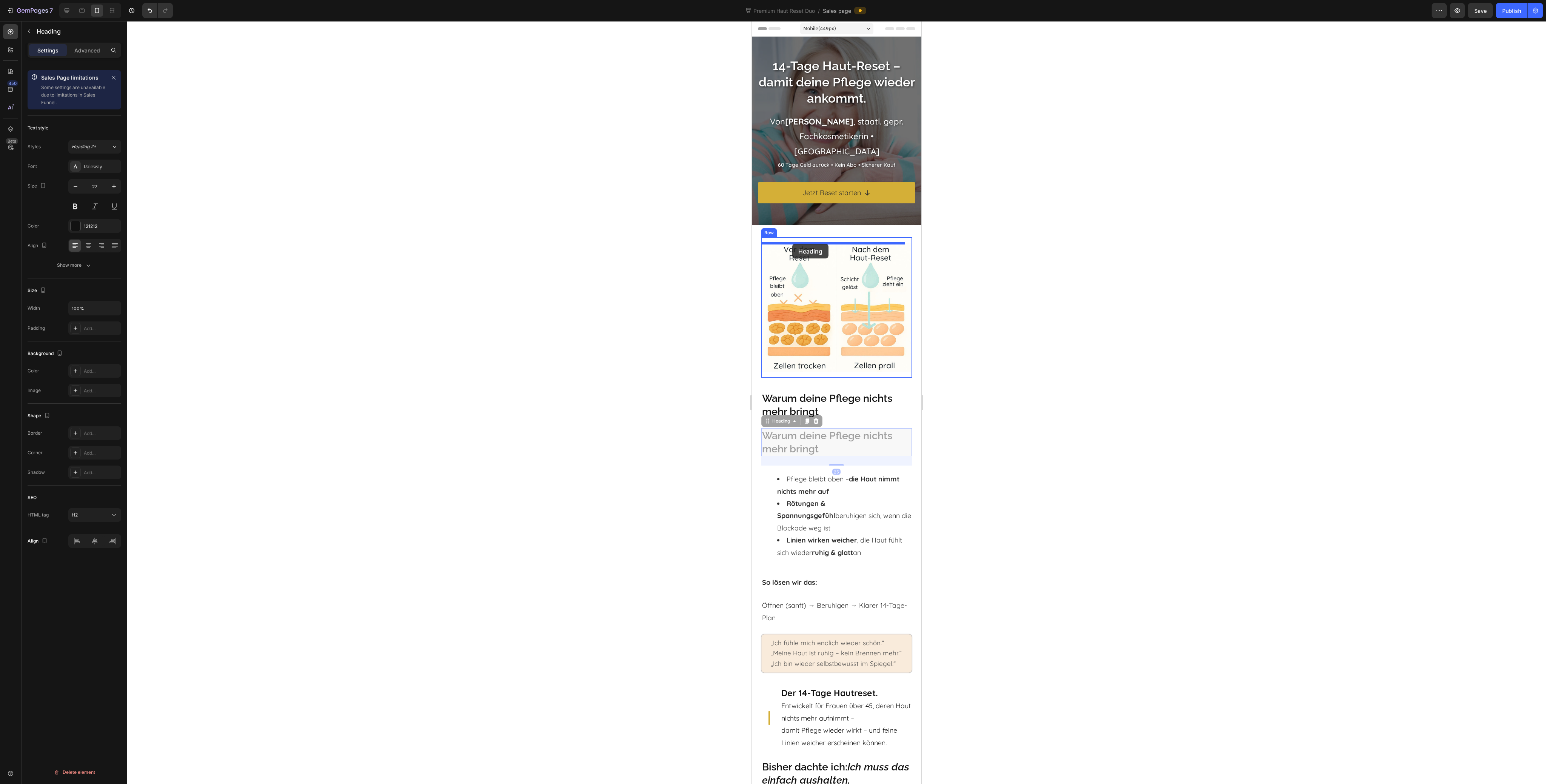
drag, startPoint x: 775, startPoint y: 416, endPoint x: 793, endPoint y: 250, distance: 167.0
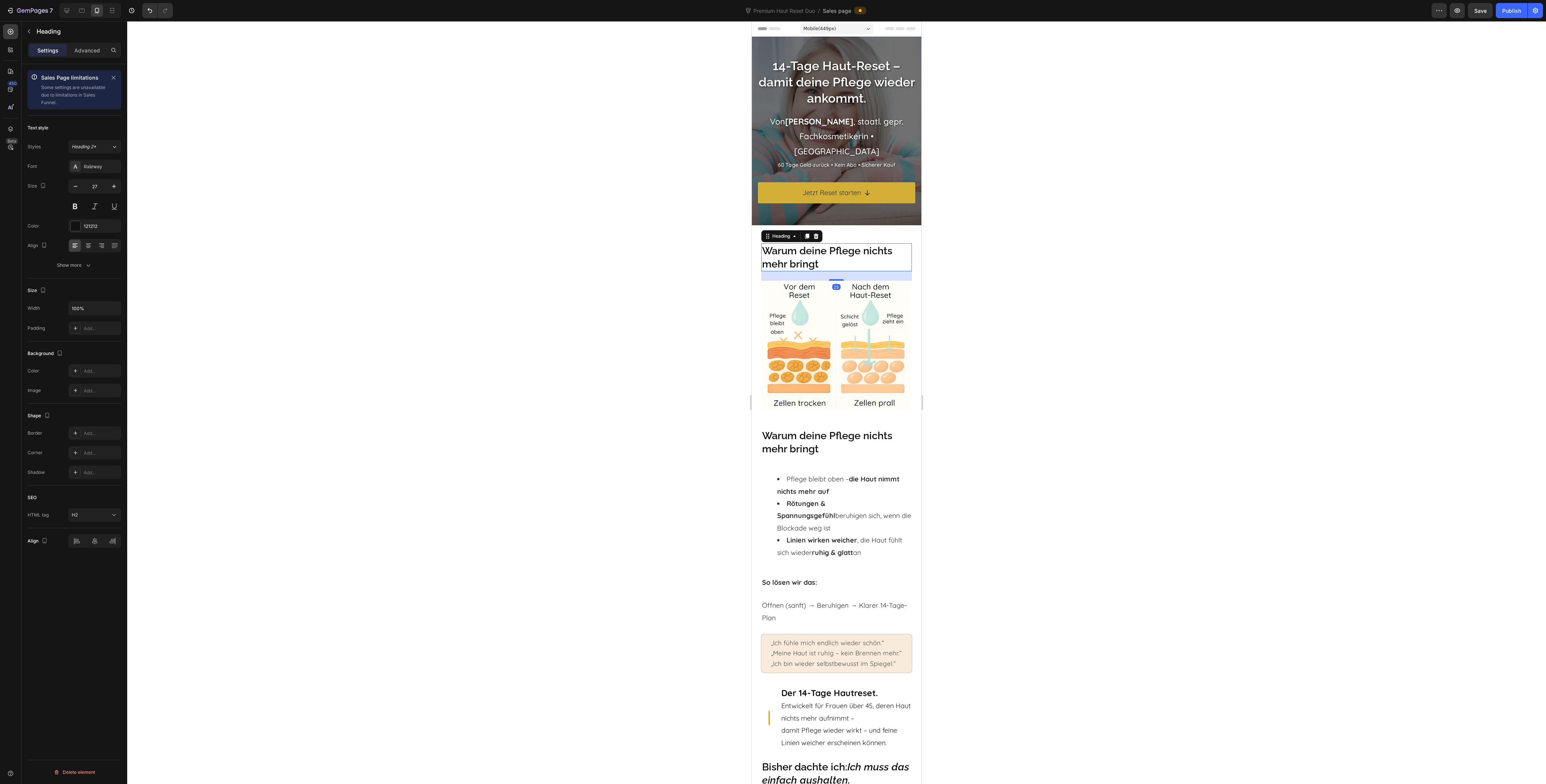
click at [801, 270] on h2 "Warum deine Pflege nichts mehr bringt" at bounding box center [837, 257] width 151 height 28
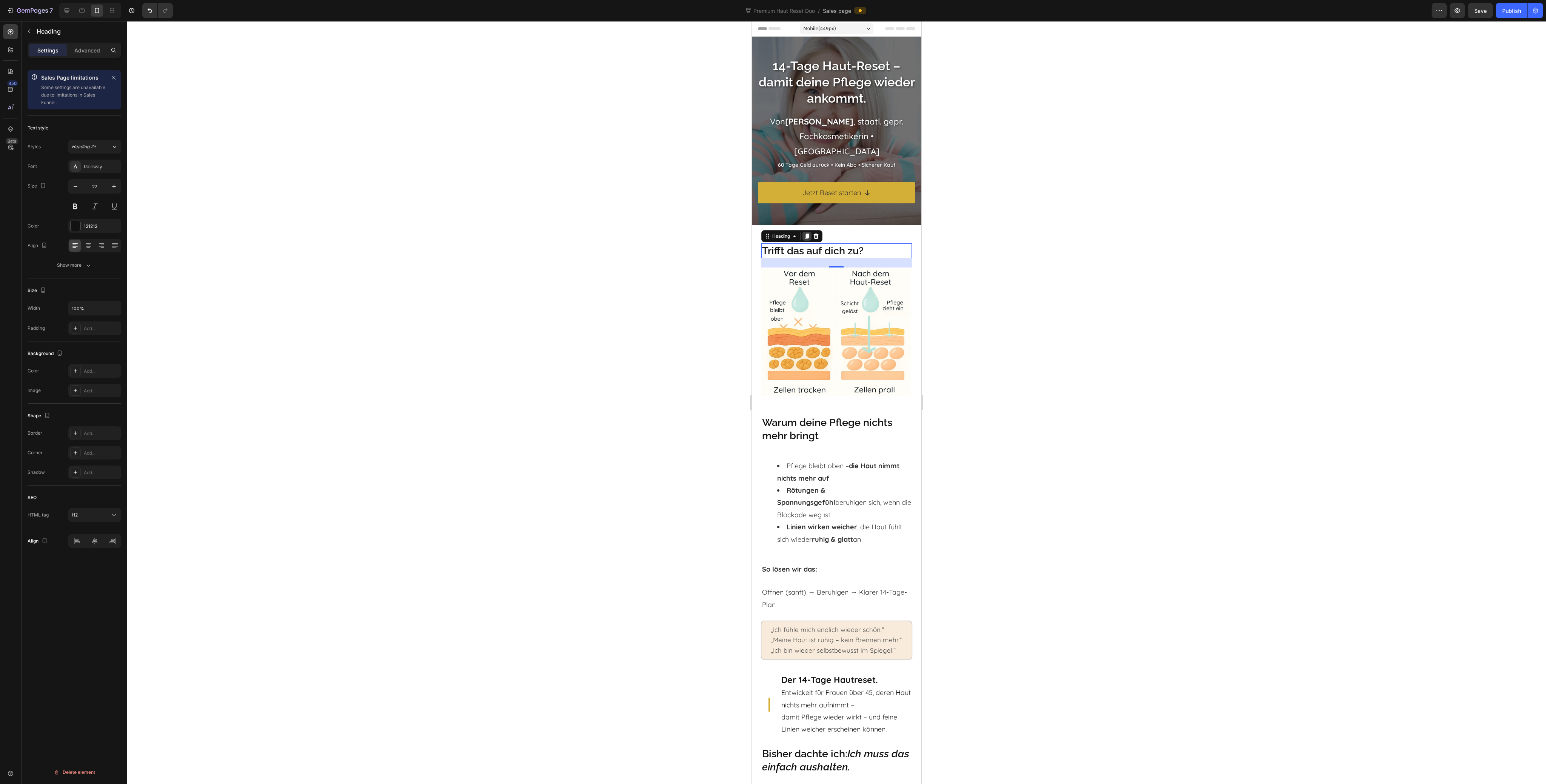
click at [809, 238] on icon at bounding box center [807, 236] width 4 height 5
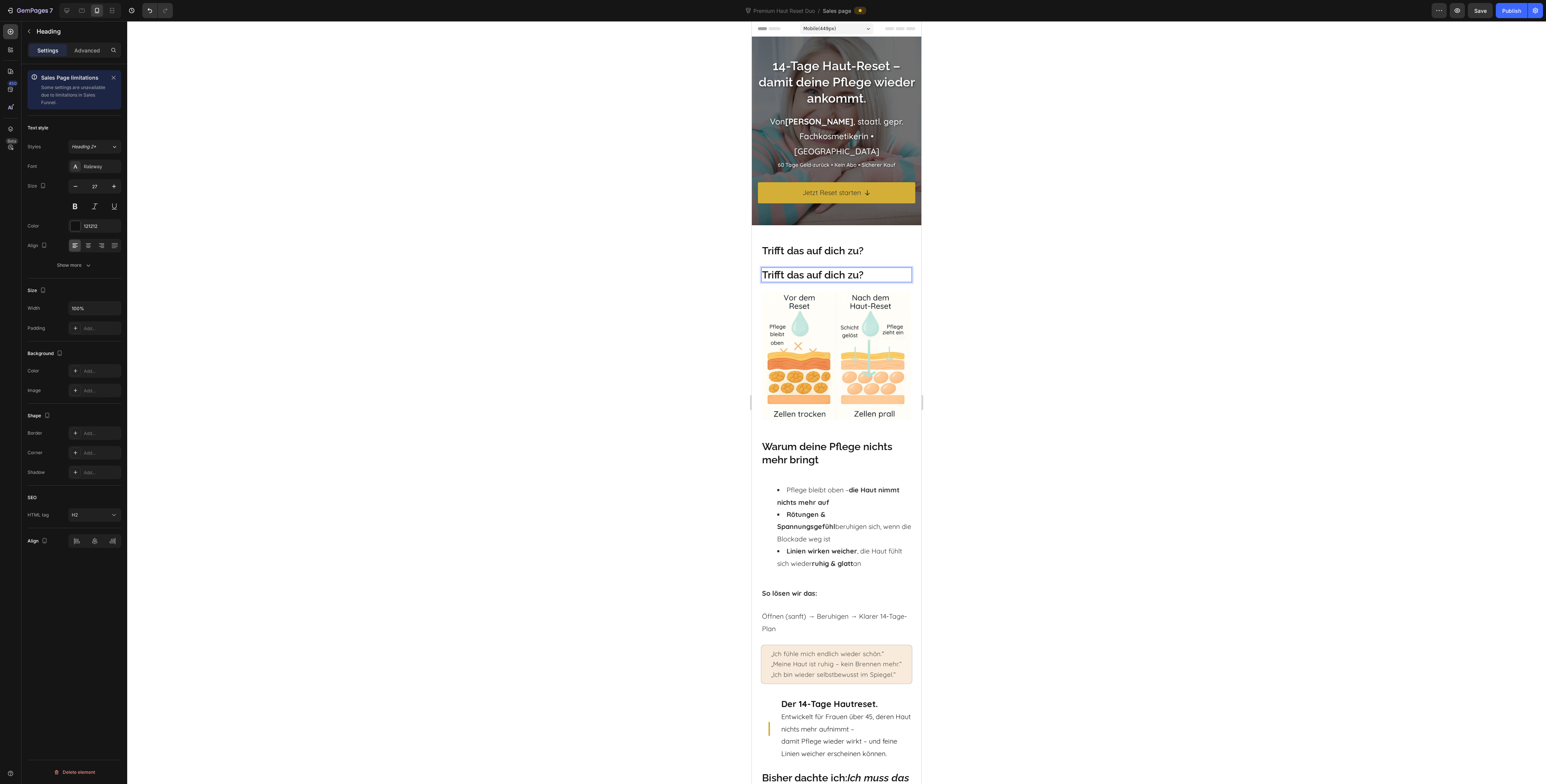
click at [808, 270] on p "Trifft das auf dich zu?" at bounding box center [837, 275] width 149 height 13
drag, startPoint x: 1014, startPoint y: 276, endPoint x: 935, endPoint y: 280, distance: 79.1
click at [1014, 275] on div at bounding box center [837, 402] width 1419 height 763
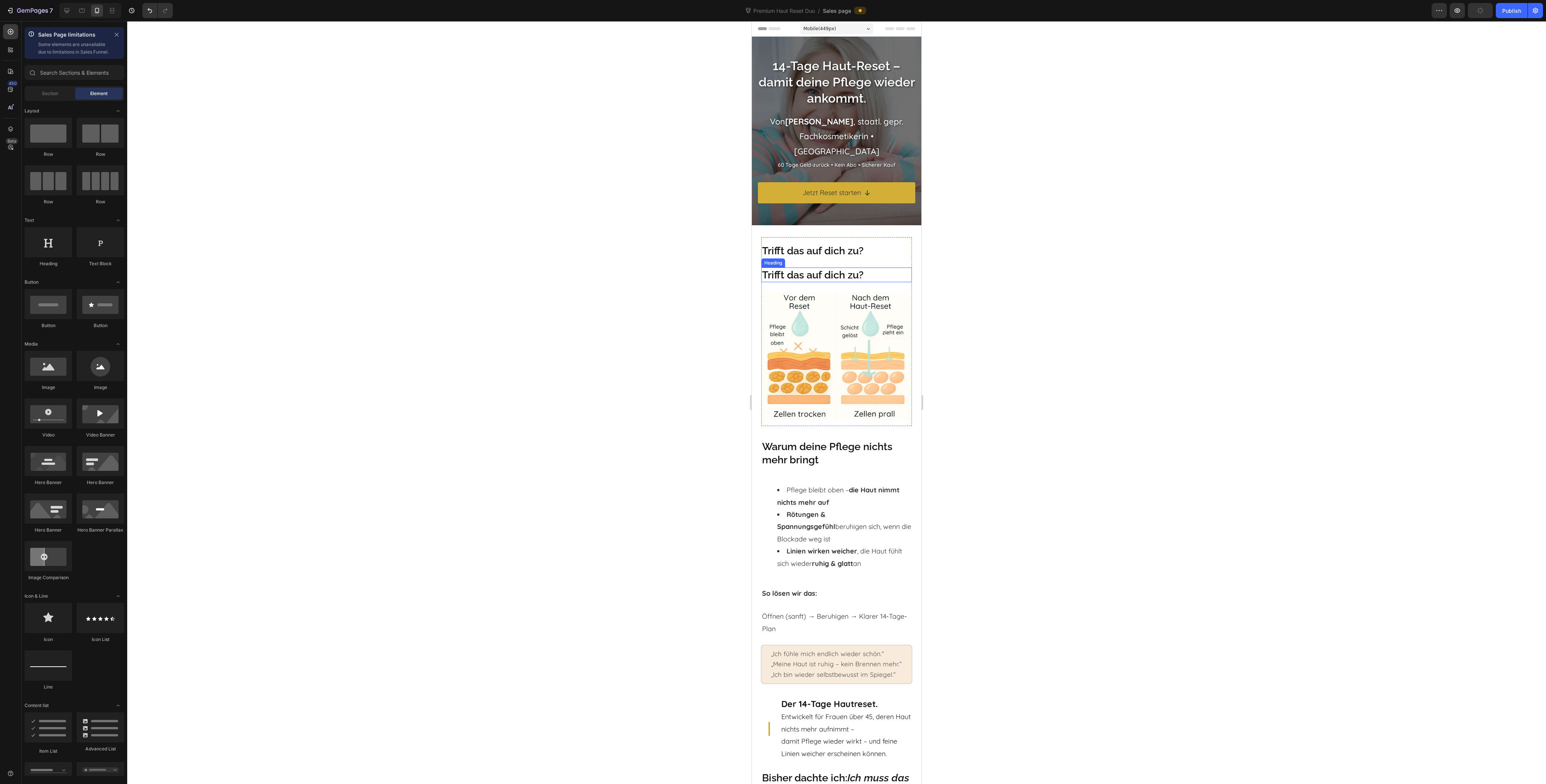
click at [846, 275] on p "Trifft das auf dich zu?" at bounding box center [837, 275] width 149 height 13
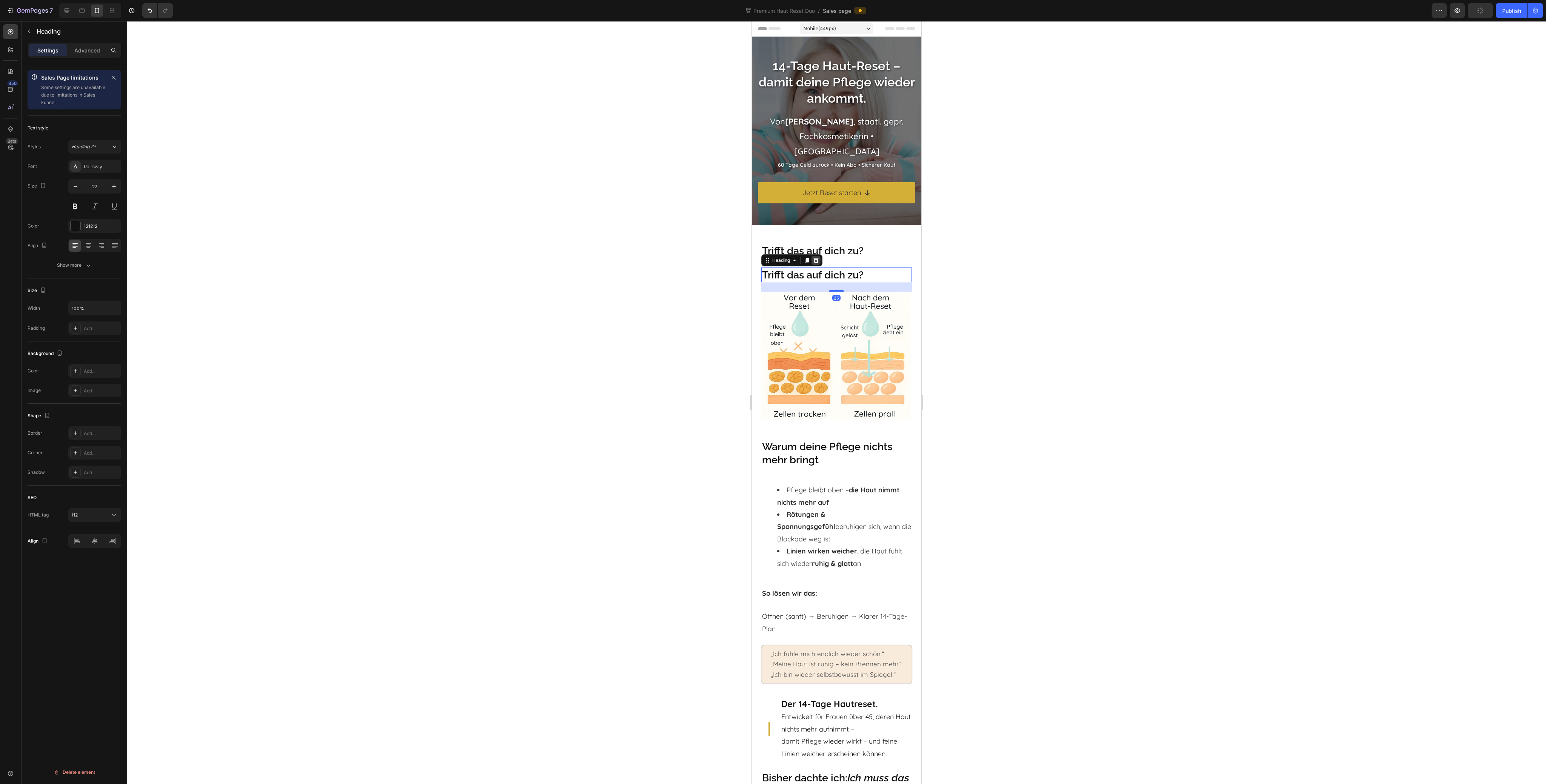
click at [819, 263] on div at bounding box center [816, 260] width 9 height 9
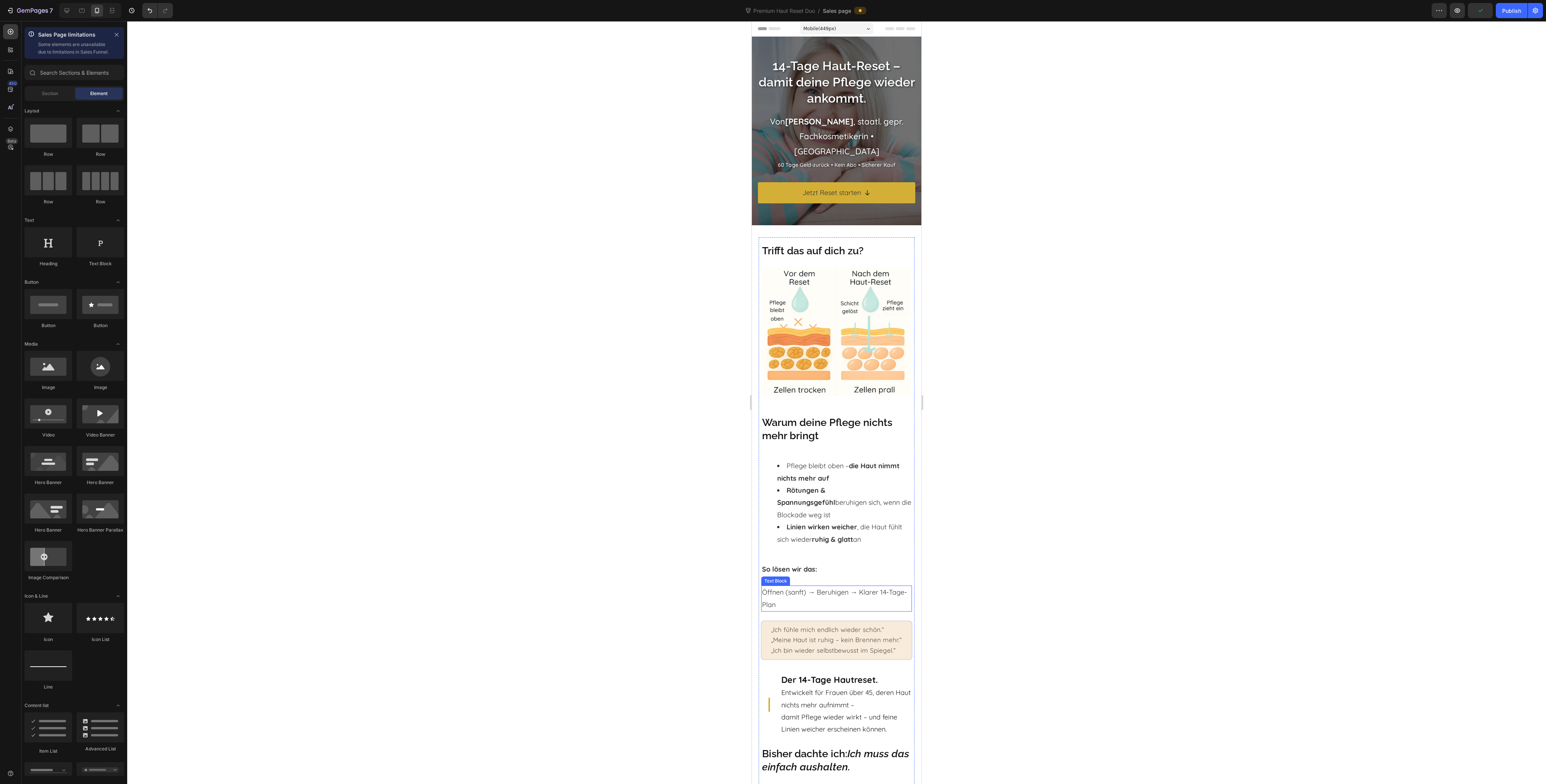
click at [810, 605] on p "Öffnen (sanft) → Beruhigen → Klarer 14-Tage-Plan" at bounding box center [837, 598] width 149 height 25
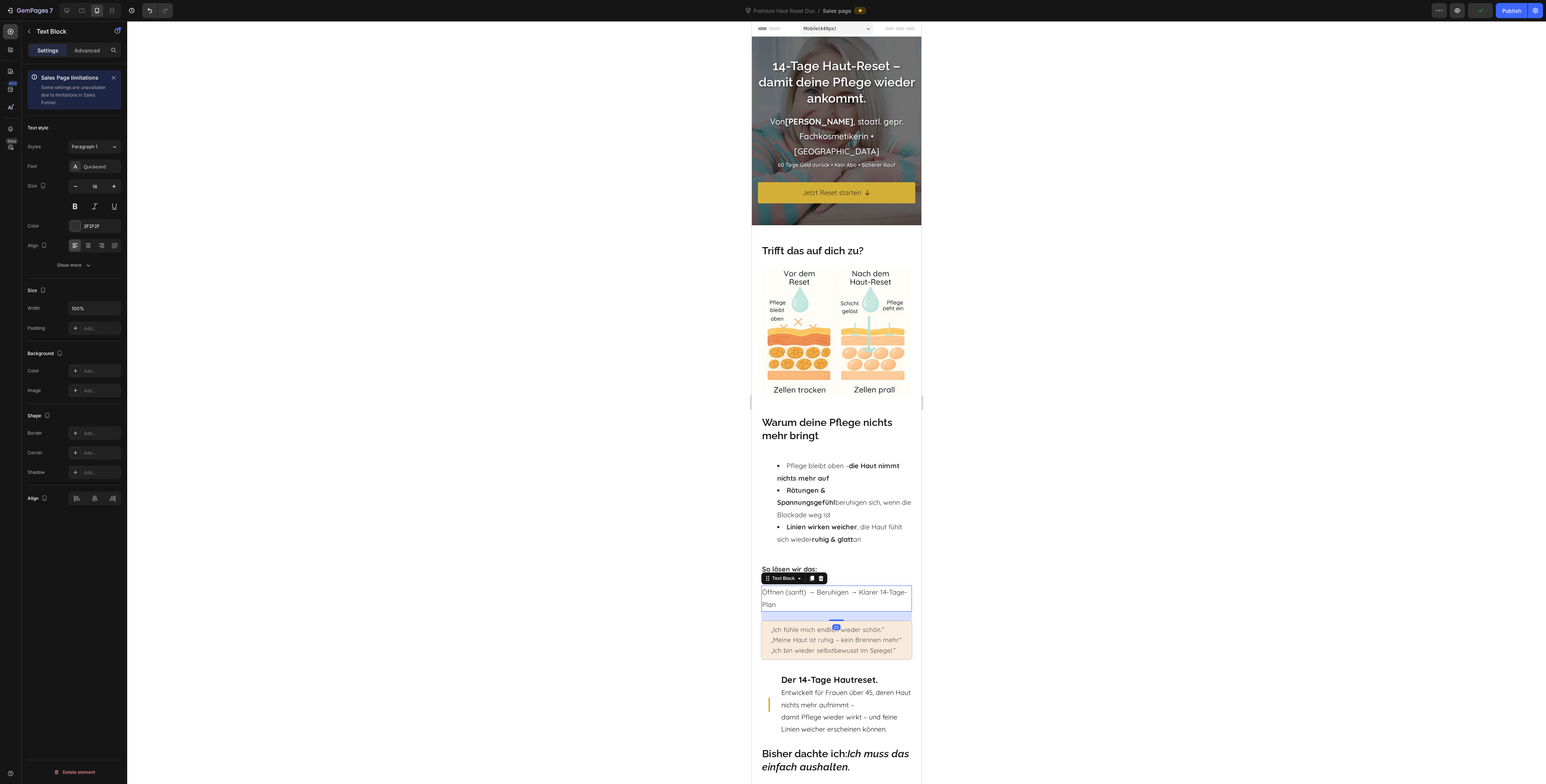
click at [812, 575] on icon at bounding box center [812, 578] width 6 height 6
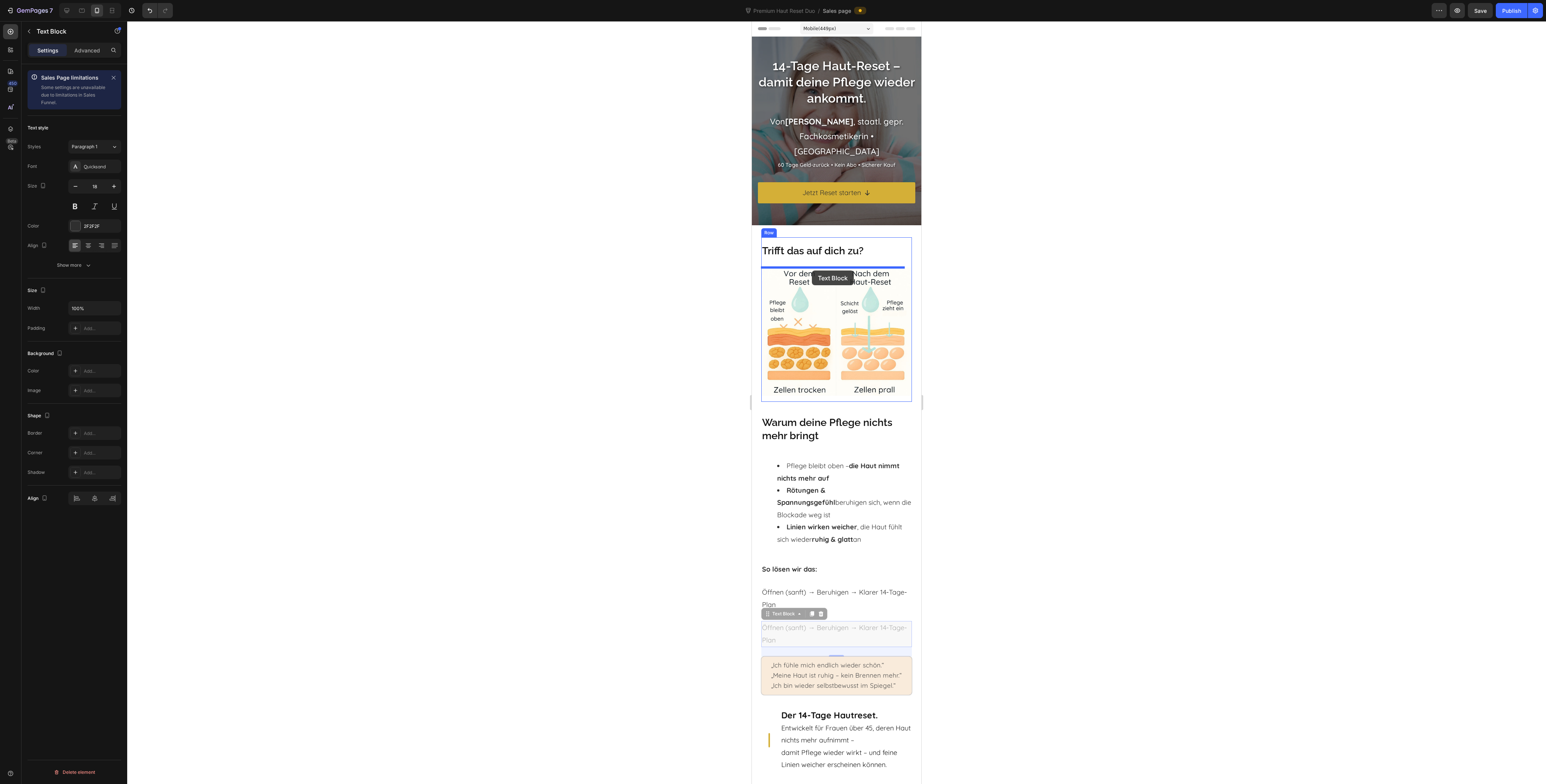
drag, startPoint x: 786, startPoint y: 608, endPoint x: 812, endPoint y: 271, distance: 338.0
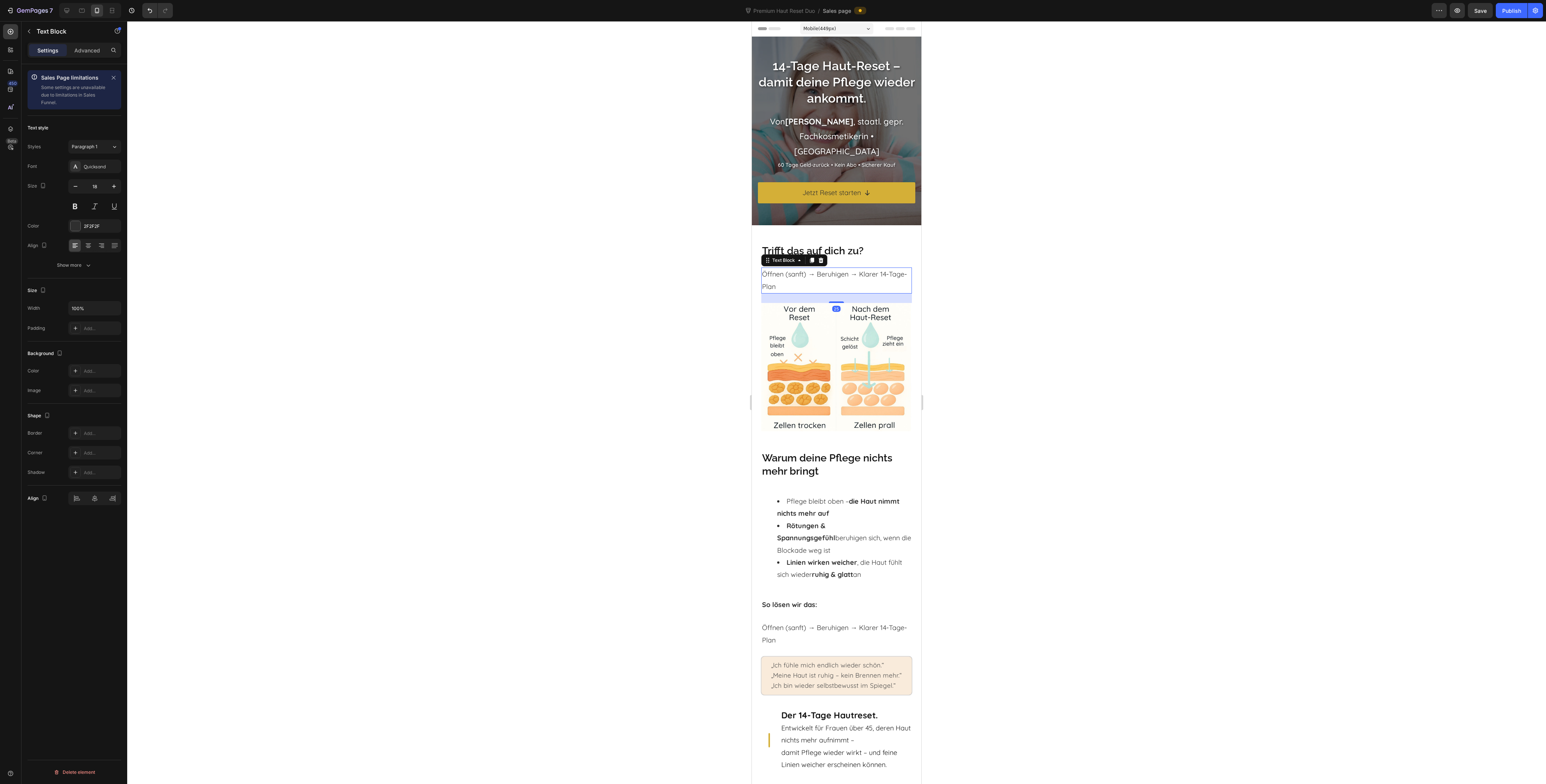
click at [817, 287] on p "Öffnen (sanft) → Beruhigen → Klarer 14-Tage-Plan" at bounding box center [837, 280] width 149 height 25
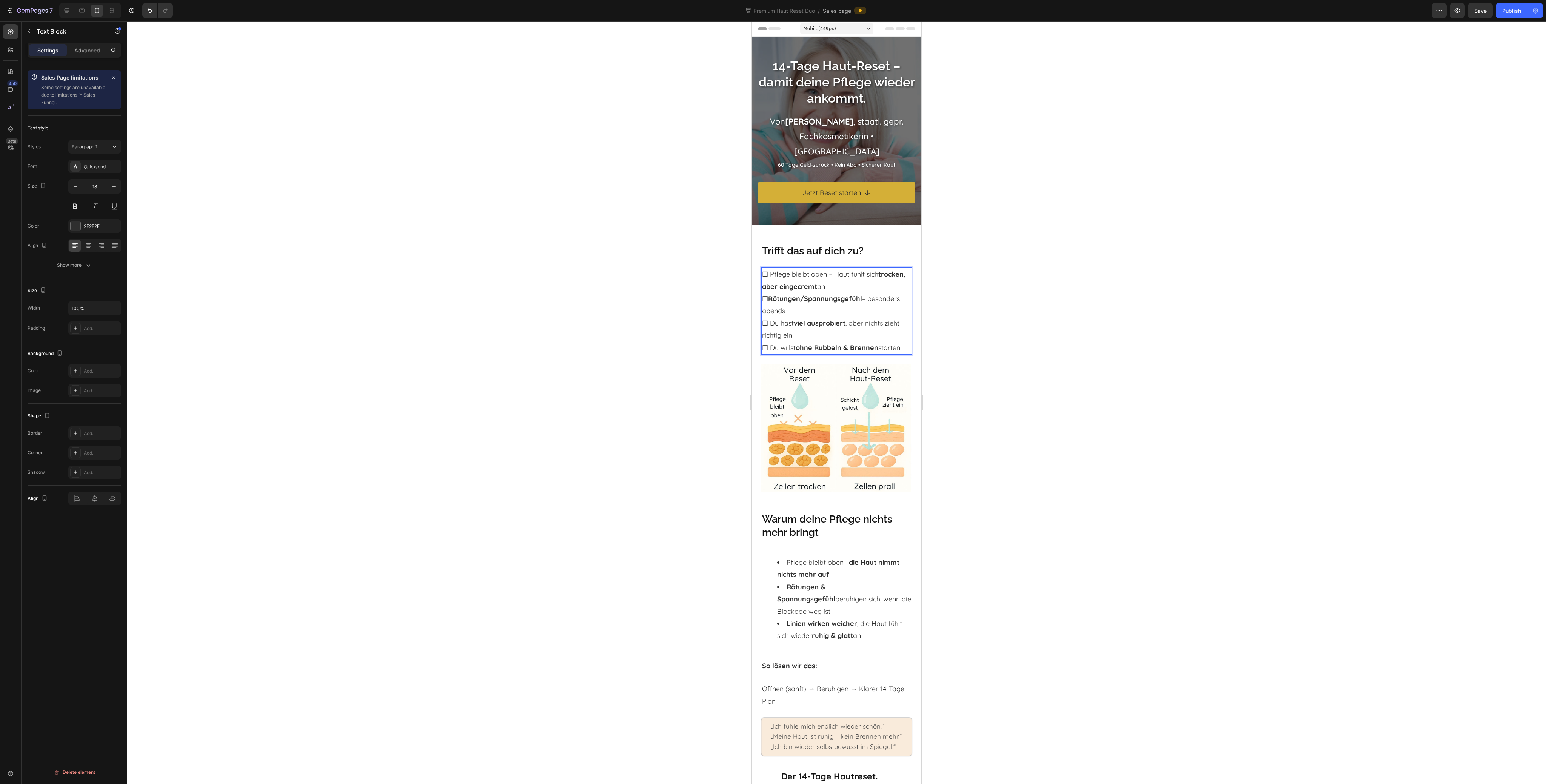
click at [783, 314] on p "☐ Pflege bleibt oben – Haut fühlt sich trocken, aber eingecremt an ☐ Rötungen/S…" at bounding box center [837, 311] width 149 height 86
click at [864, 286] on p "☐ Pflege bleibt oben – Haut fühlt sich trocken, aber eingecremt an ☐ Rötungen/S…" at bounding box center [837, 311] width 149 height 86
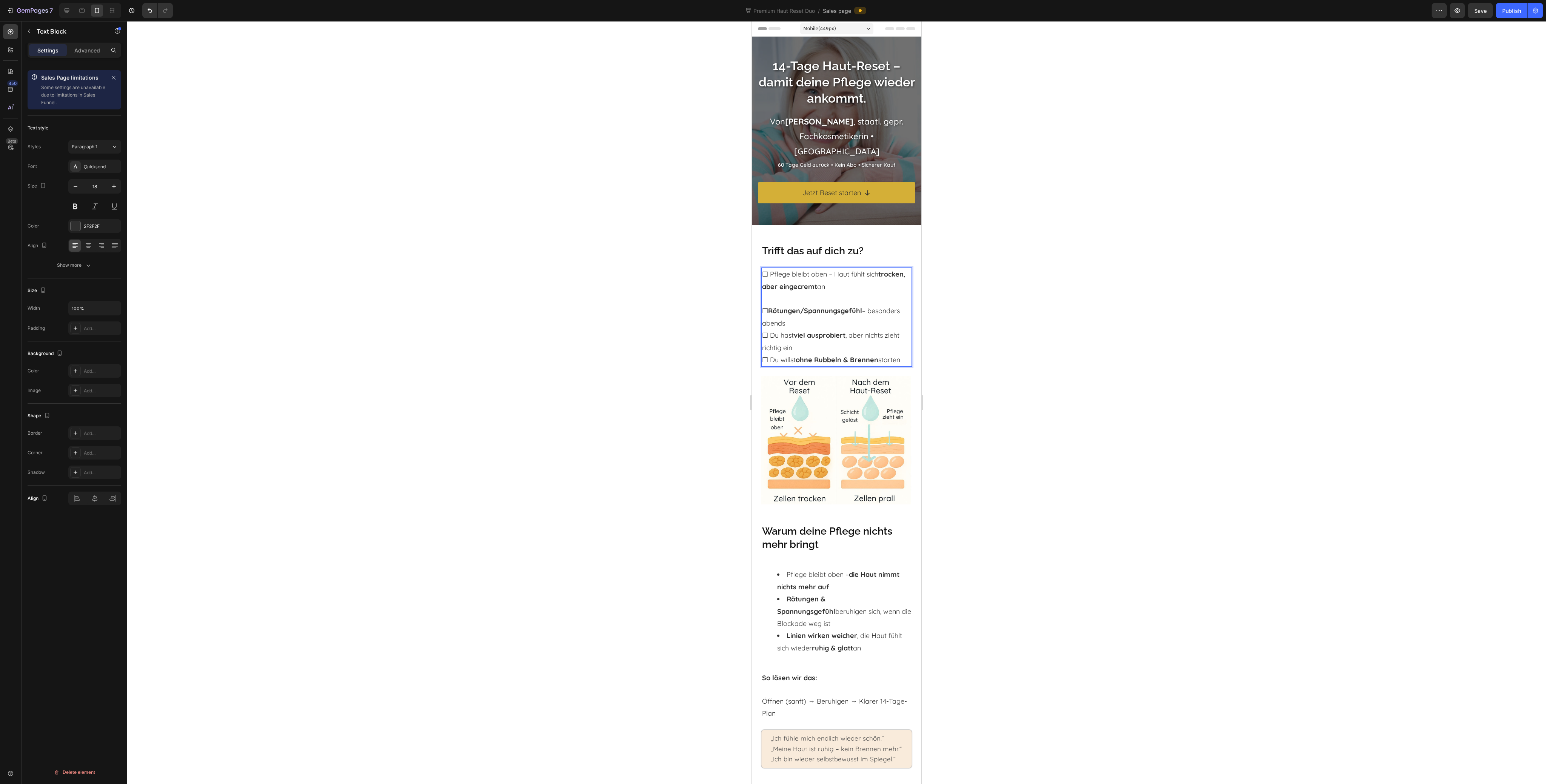
click at [841, 328] on p "⁠⁠⁠⁠⁠⁠⁠ ☐ Rötungen/Spannungsgefühl – besonders abends ☐ Du hast viel ausprobier…" at bounding box center [837, 329] width 149 height 73
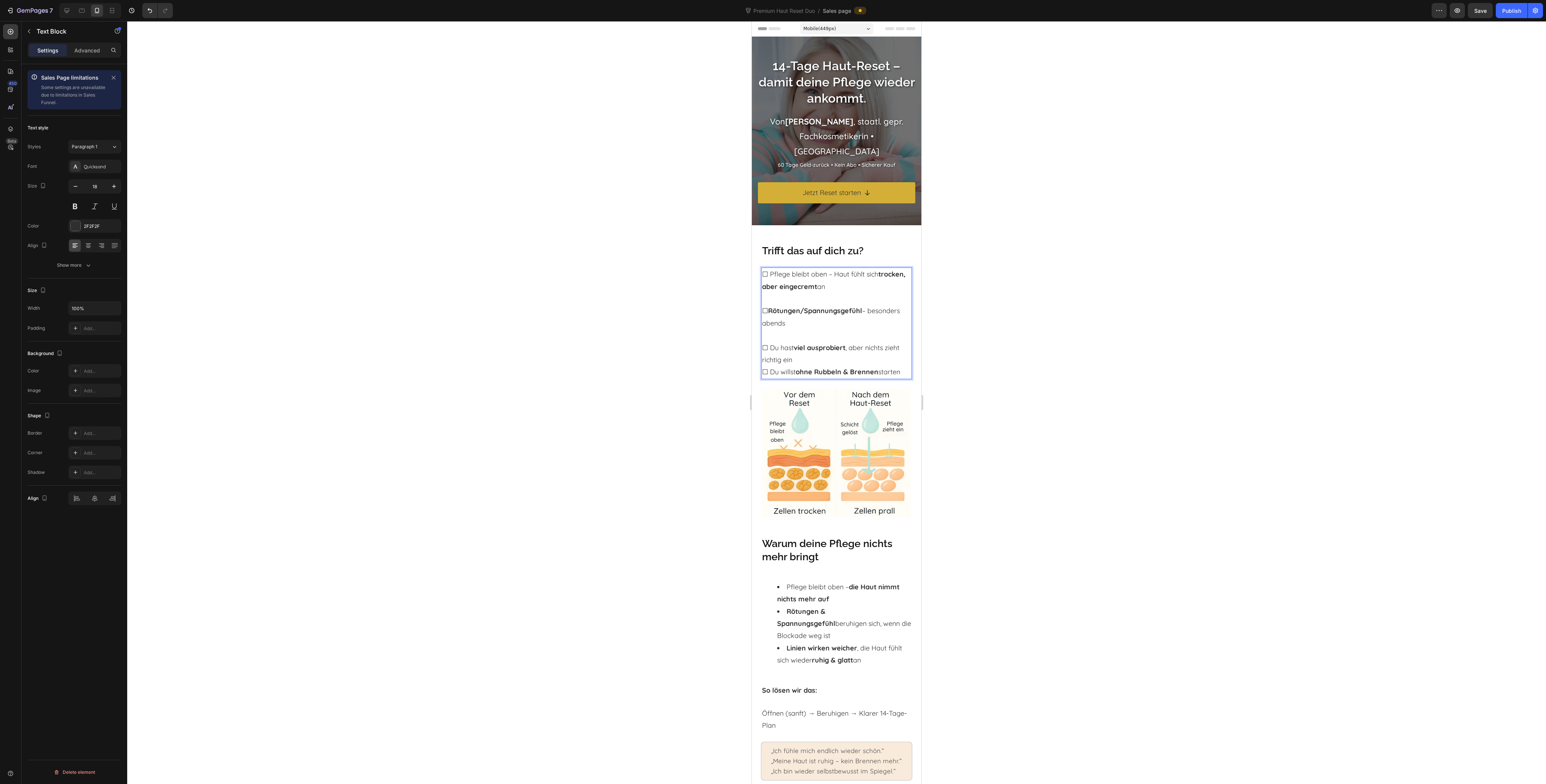
click at [840, 361] on p "⁠⁠⁠⁠⁠⁠⁠ ☐ Du hast viel ausprobiert , aber nichts zieht richtig ein ☐ Du willst …" at bounding box center [837, 354] width 149 height 49
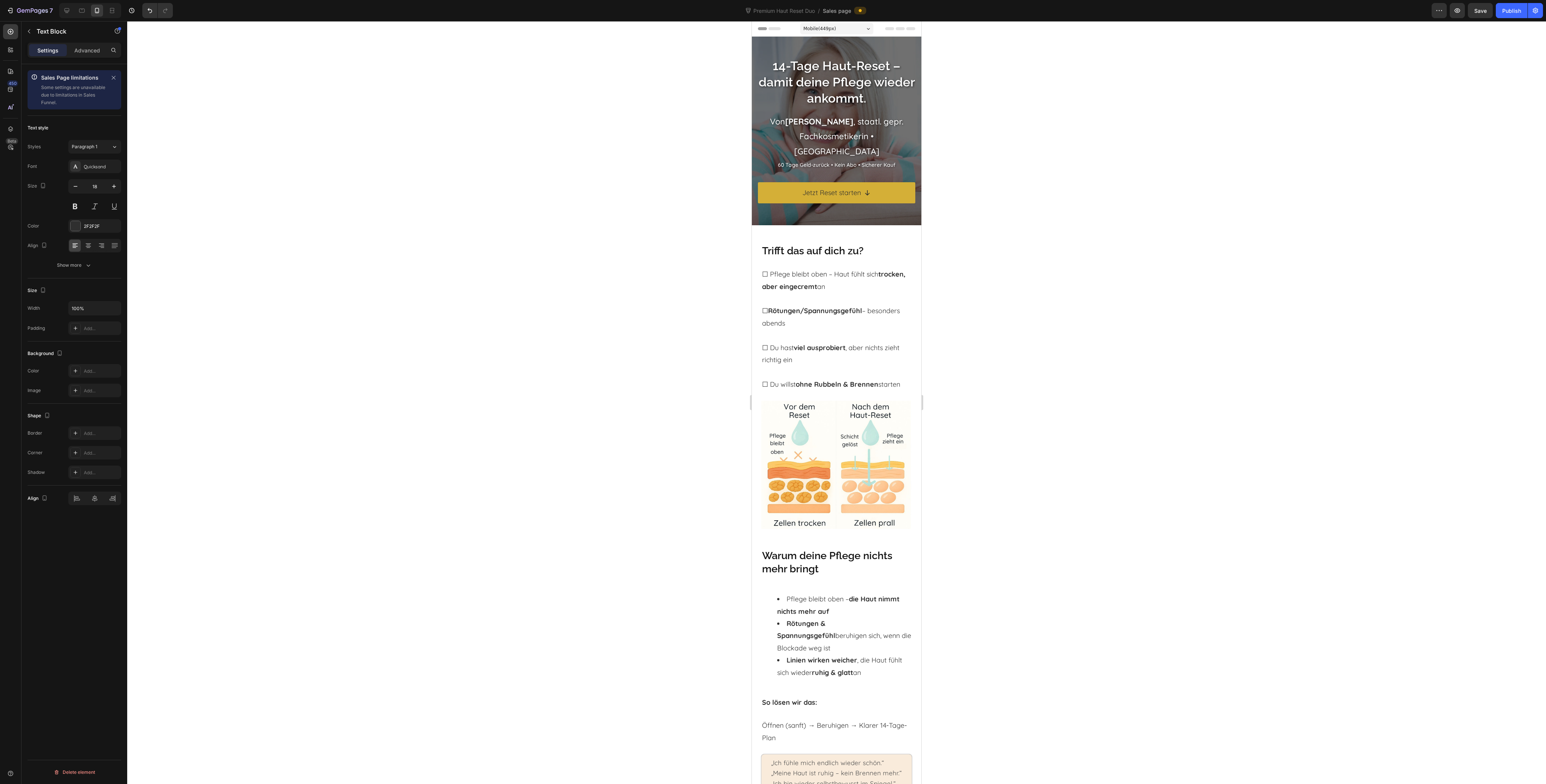
click at [752, 21] on lt-div at bounding box center [752, 21] width 0 height 0
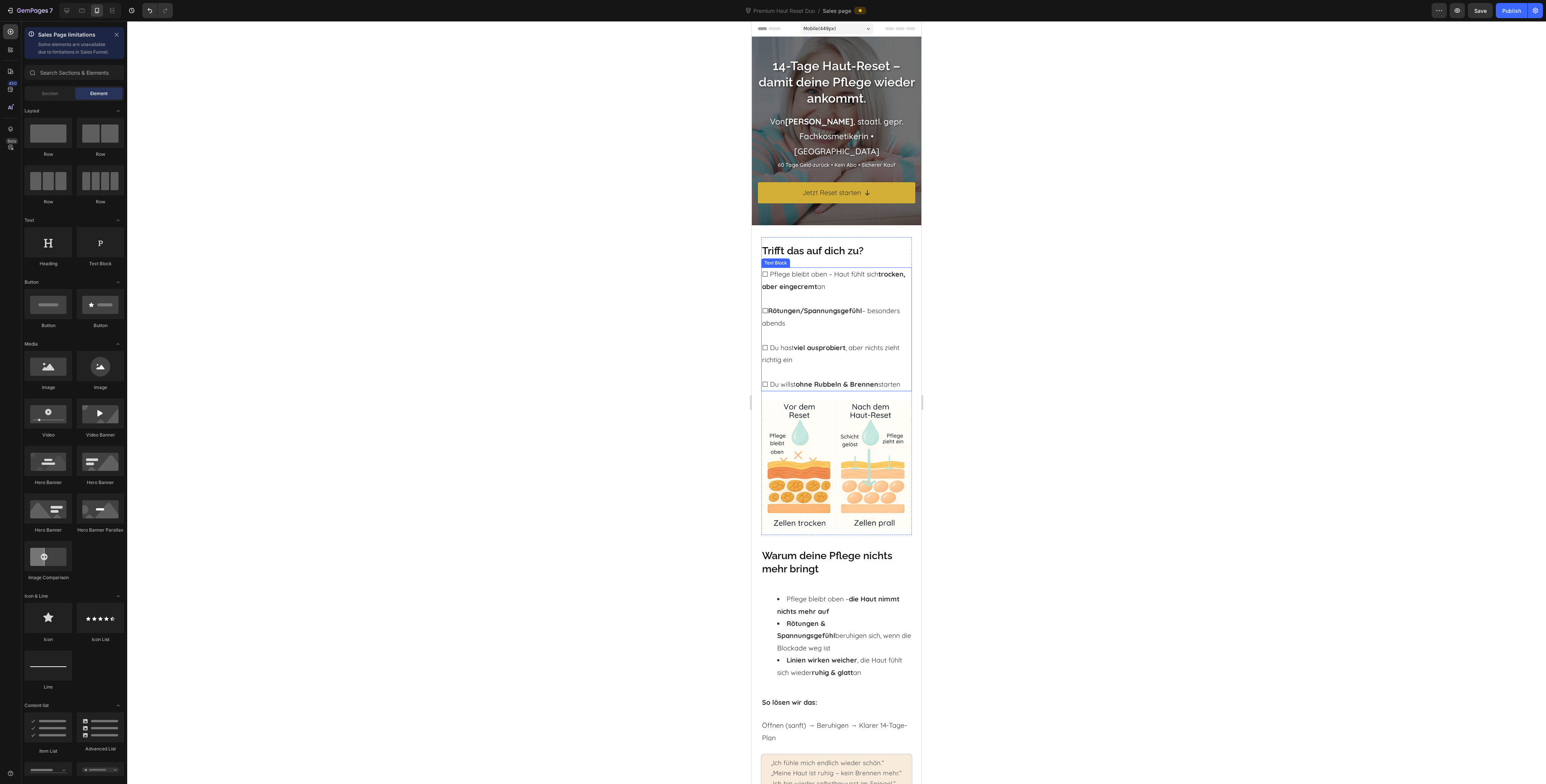
click at [879, 382] on p "⁠⁠⁠⁠⁠⁠⁠ ☐ Du willst ohne Rubbeln & Brennen starten" at bounding box center [837, 378] width 149 height 25
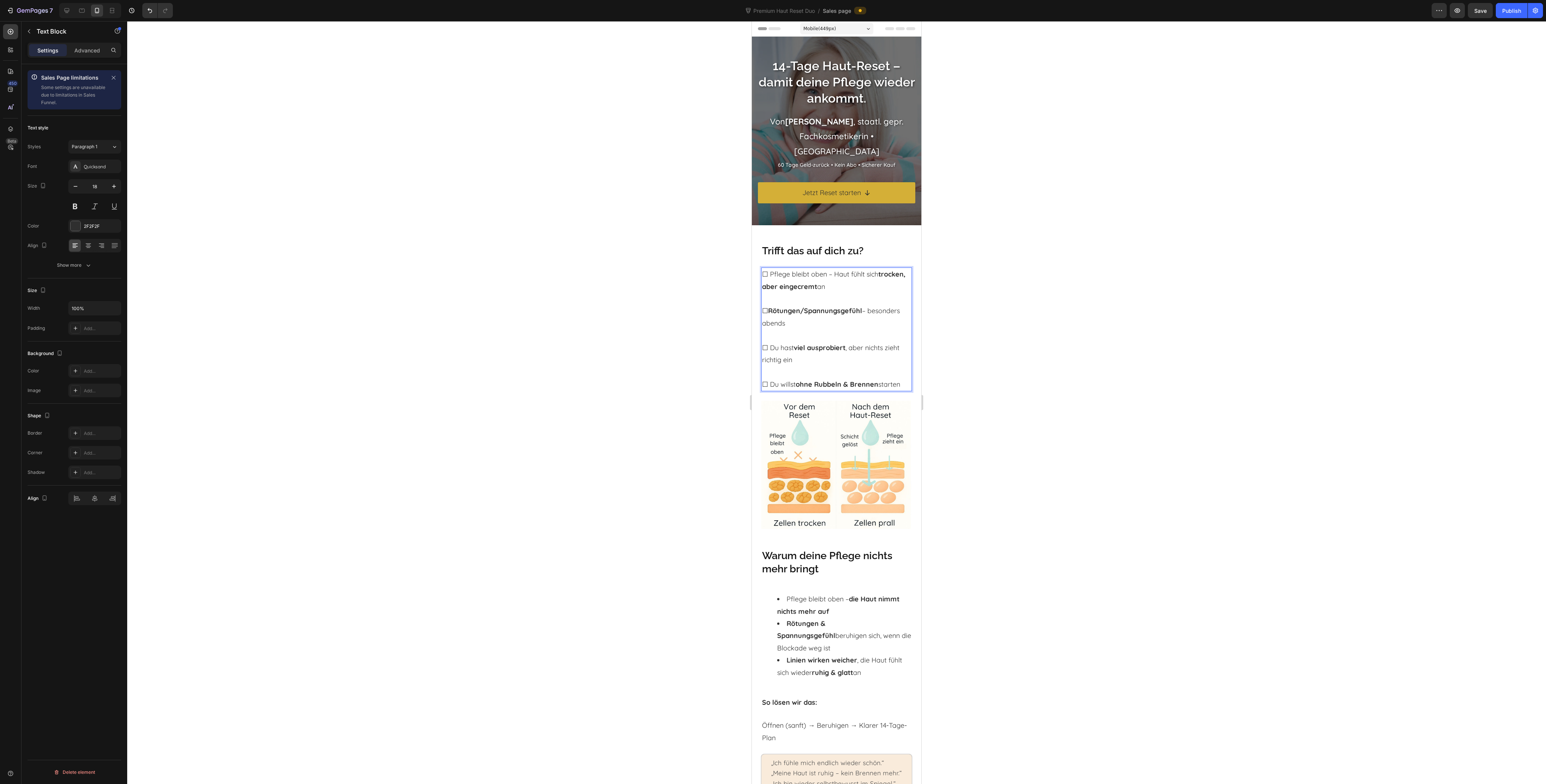
click at [879, 385] on p "☐ Du willst ohne Rubbeln & Brennen starten" at bounding box center [837, 378] width 149 height 25
drag, startPoint x: 1048, startPoint y: 274, endPoint x: 1044, endPoint y: 274, distance: 4.0
click at [1047, 274] on div at bounding box center [837, 402] width 1419 height 763
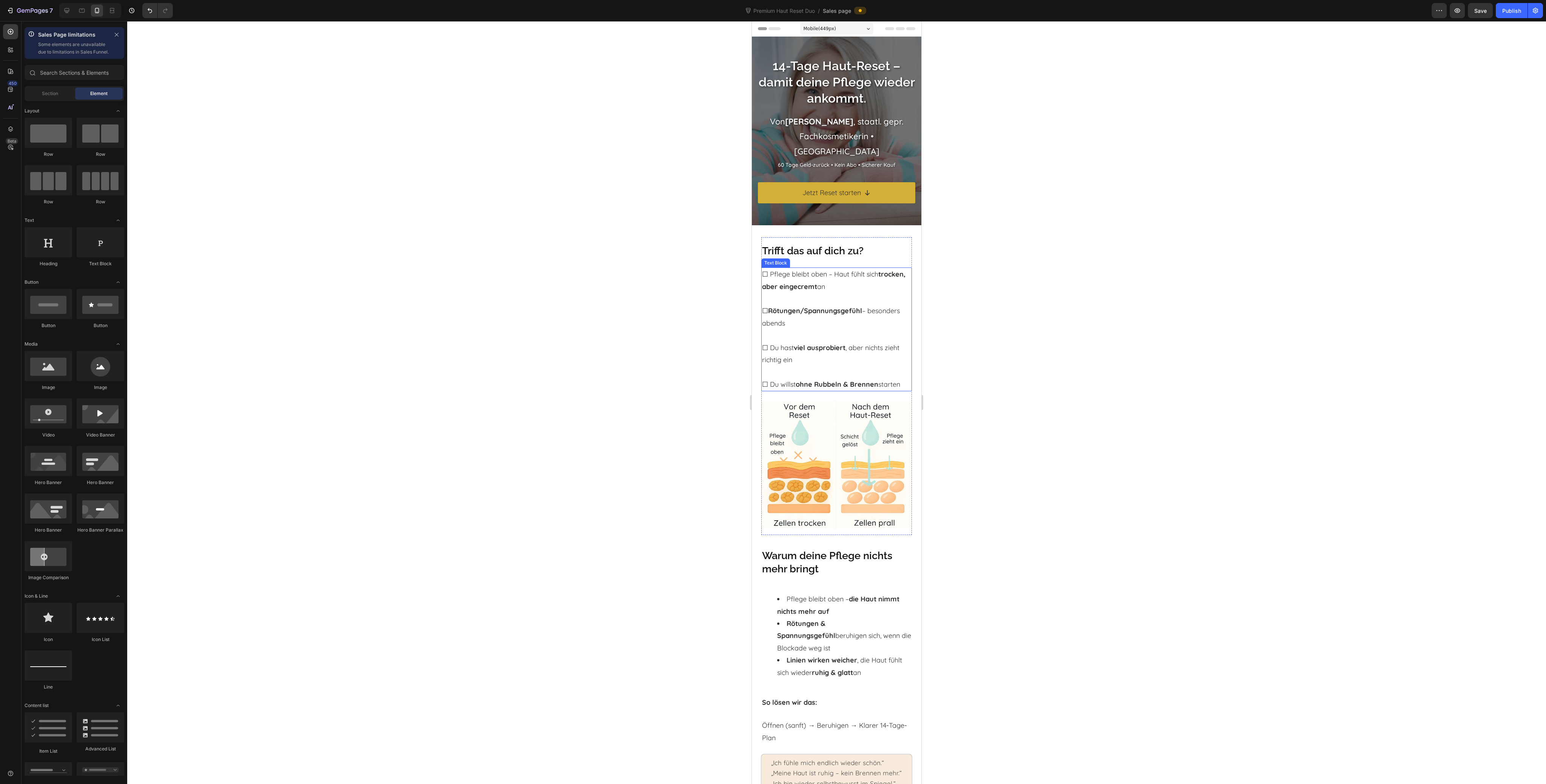
click at [851, 270] on p "☐ Pflege bleibt oben – Haut fühlt sich trocken, aber eingecremt an" at bounding box center [837, 280] width 149 height 25
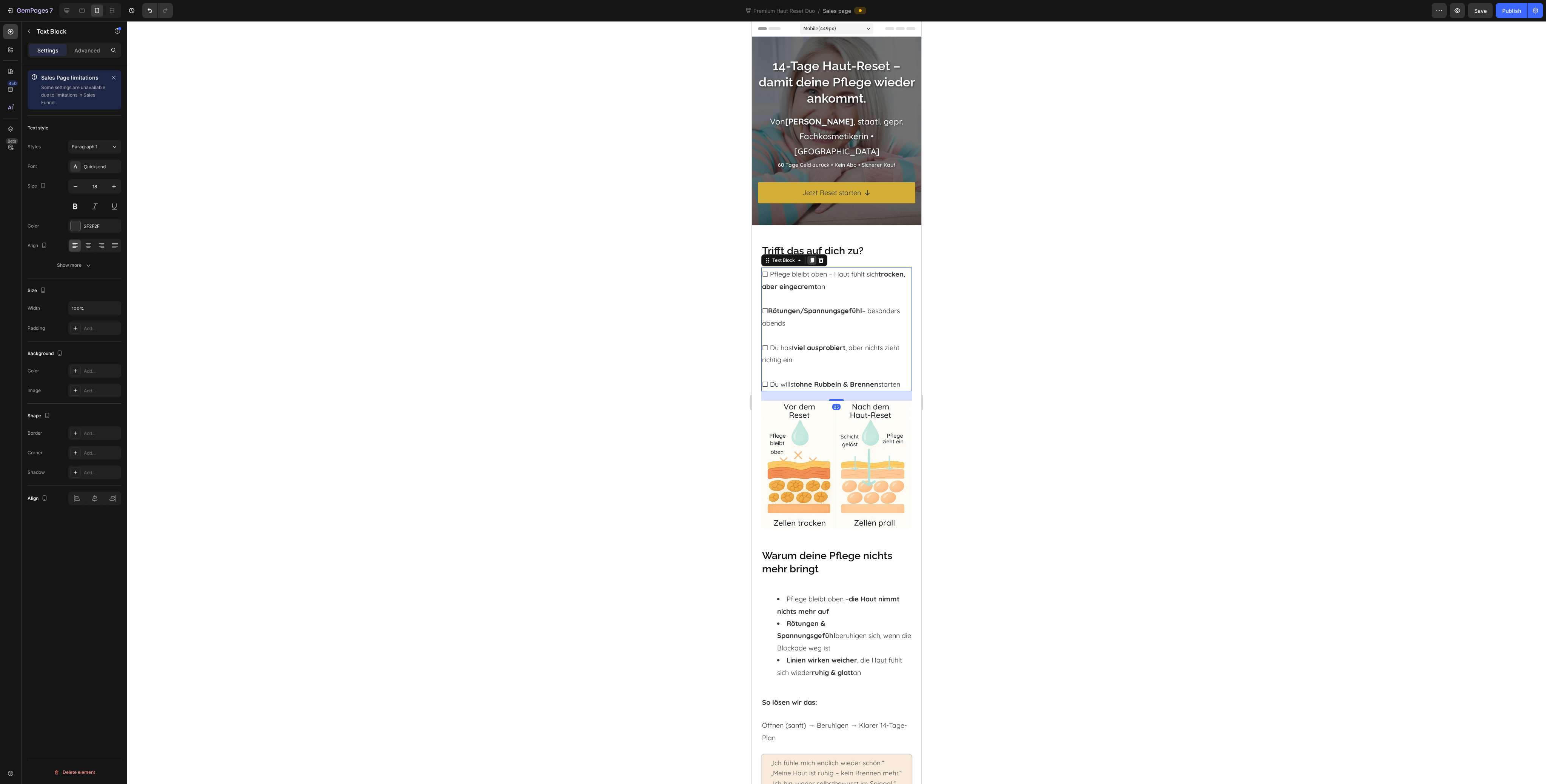
click at [810, 262] on icon at bounding box center [812, 260] width 6 height 6
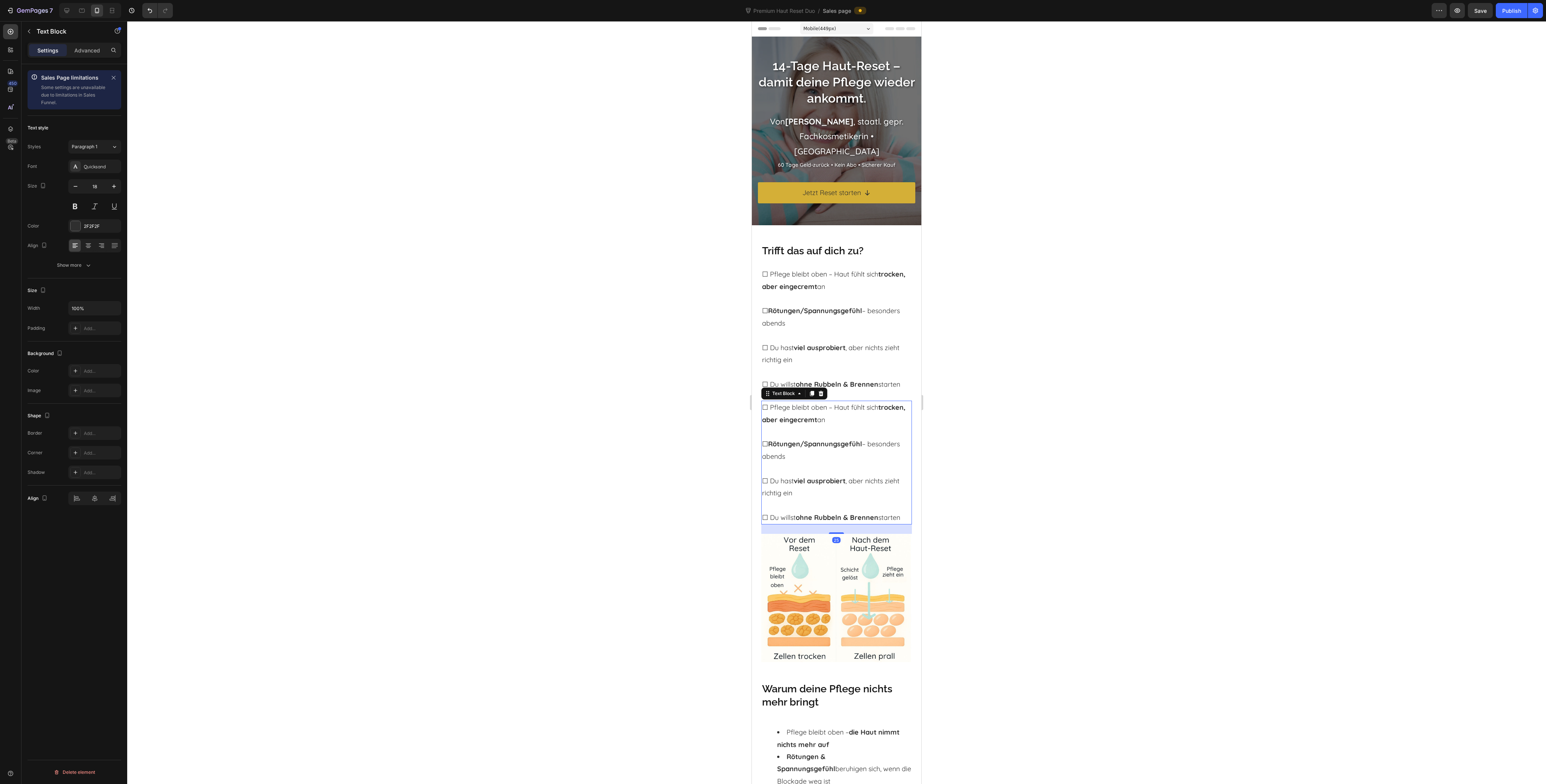
click at [801, 419] on strong "trocken, aber eingecremt" at bounding box center [834, 413] width 143 height 21
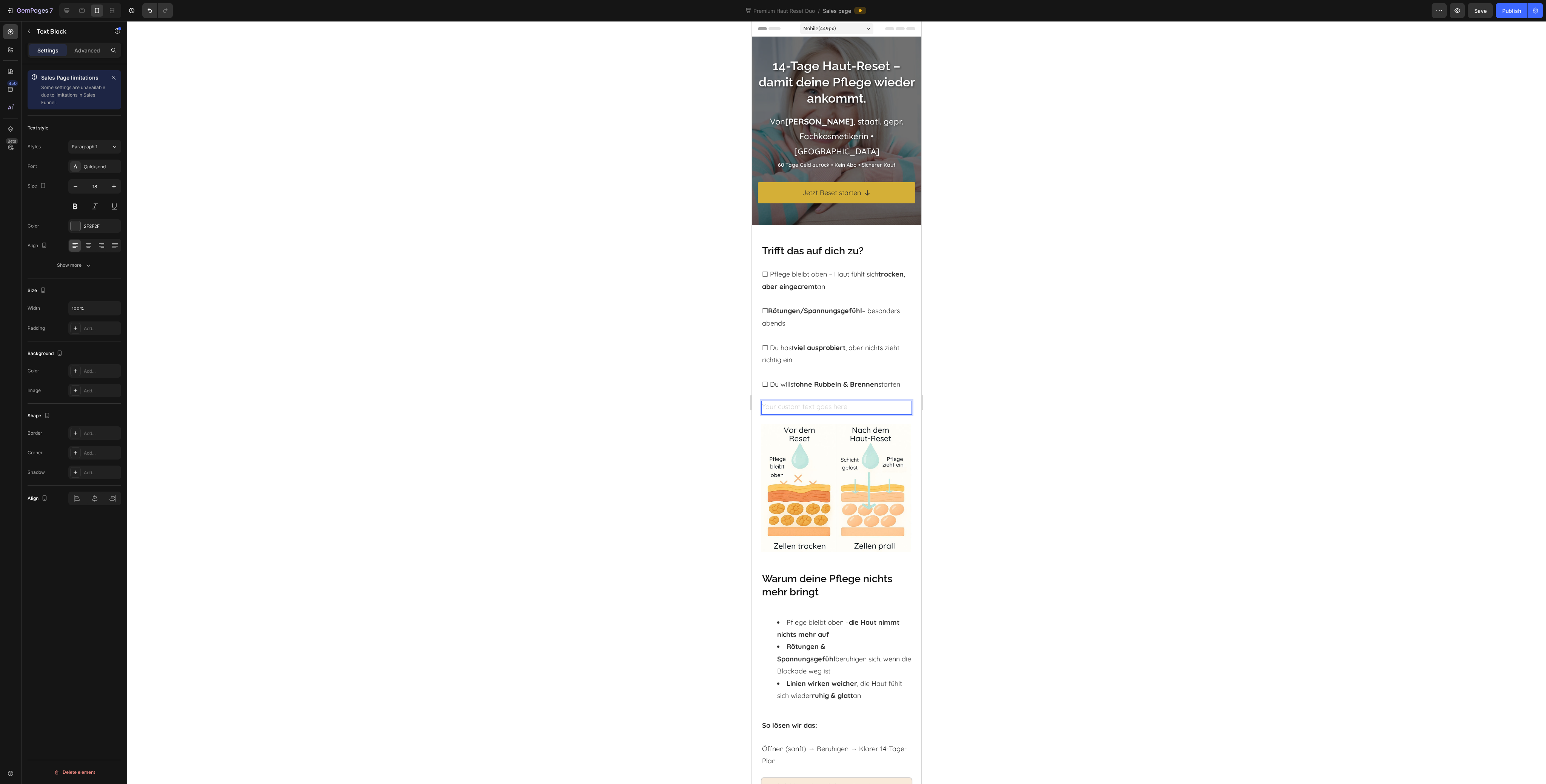
drag, startPoint x: 1024, startPoint y: 437, endPoint x: 961, endPoint y: 428, distance: 63.6
click at [1024, 437] on div at bounding box center [837, 402] width 1419 height 763
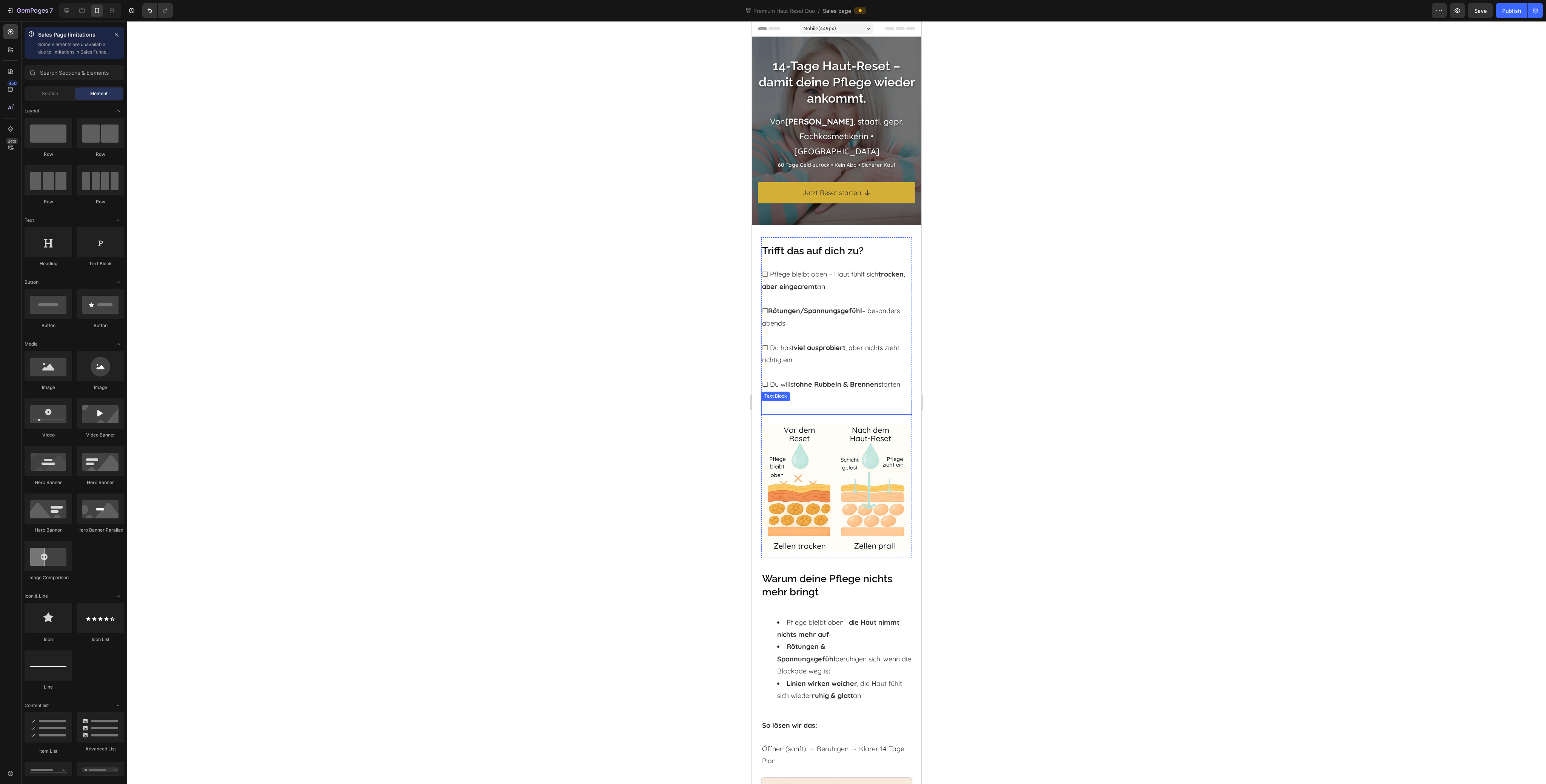
click at [868, 405] on p "Rich Text Editor. Editing area: main" at bounding box center [837, 407] width 149 height 12
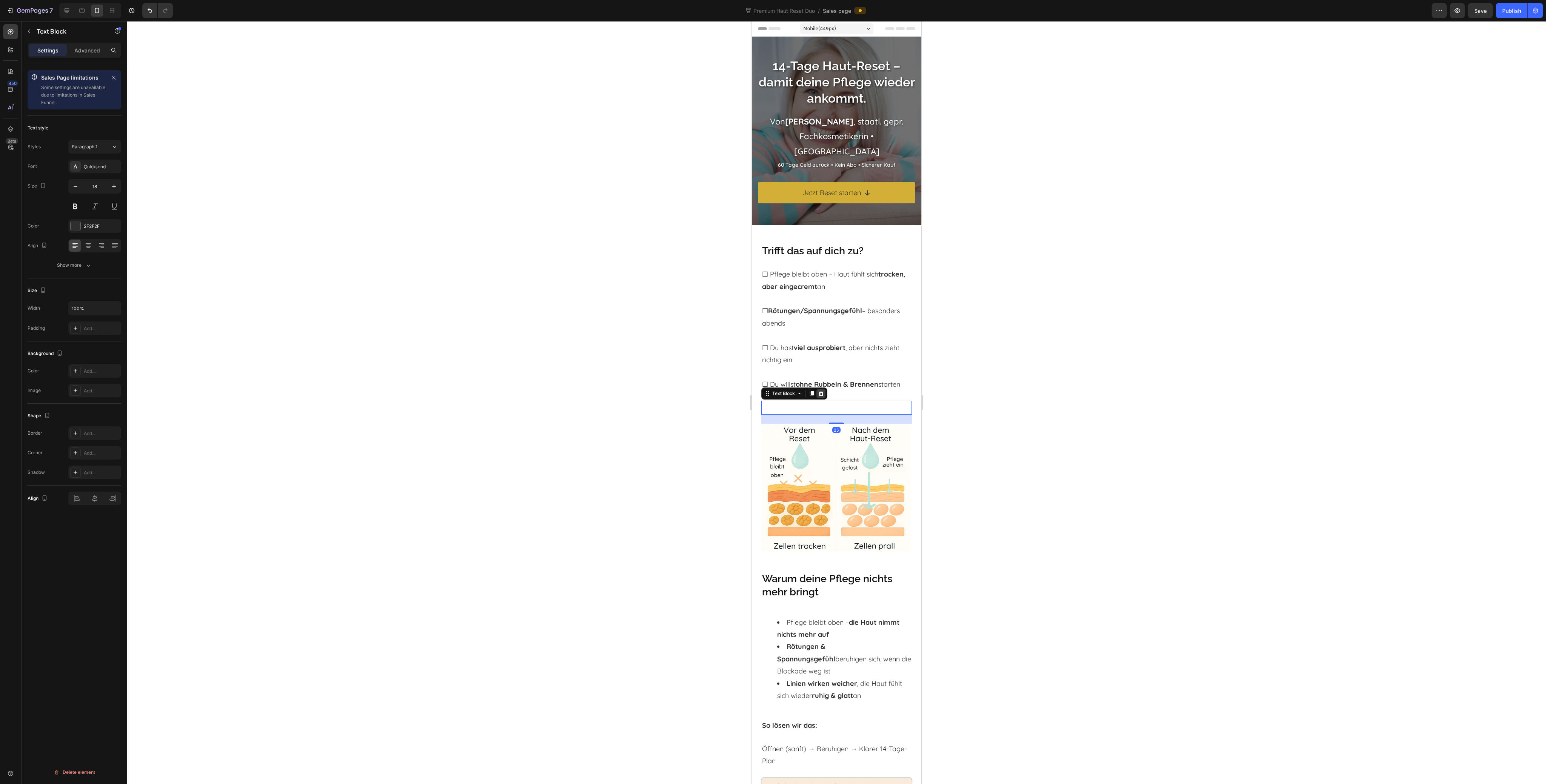
click at [817, 396] on div at bounding box center [820, 393] width 9 height 9
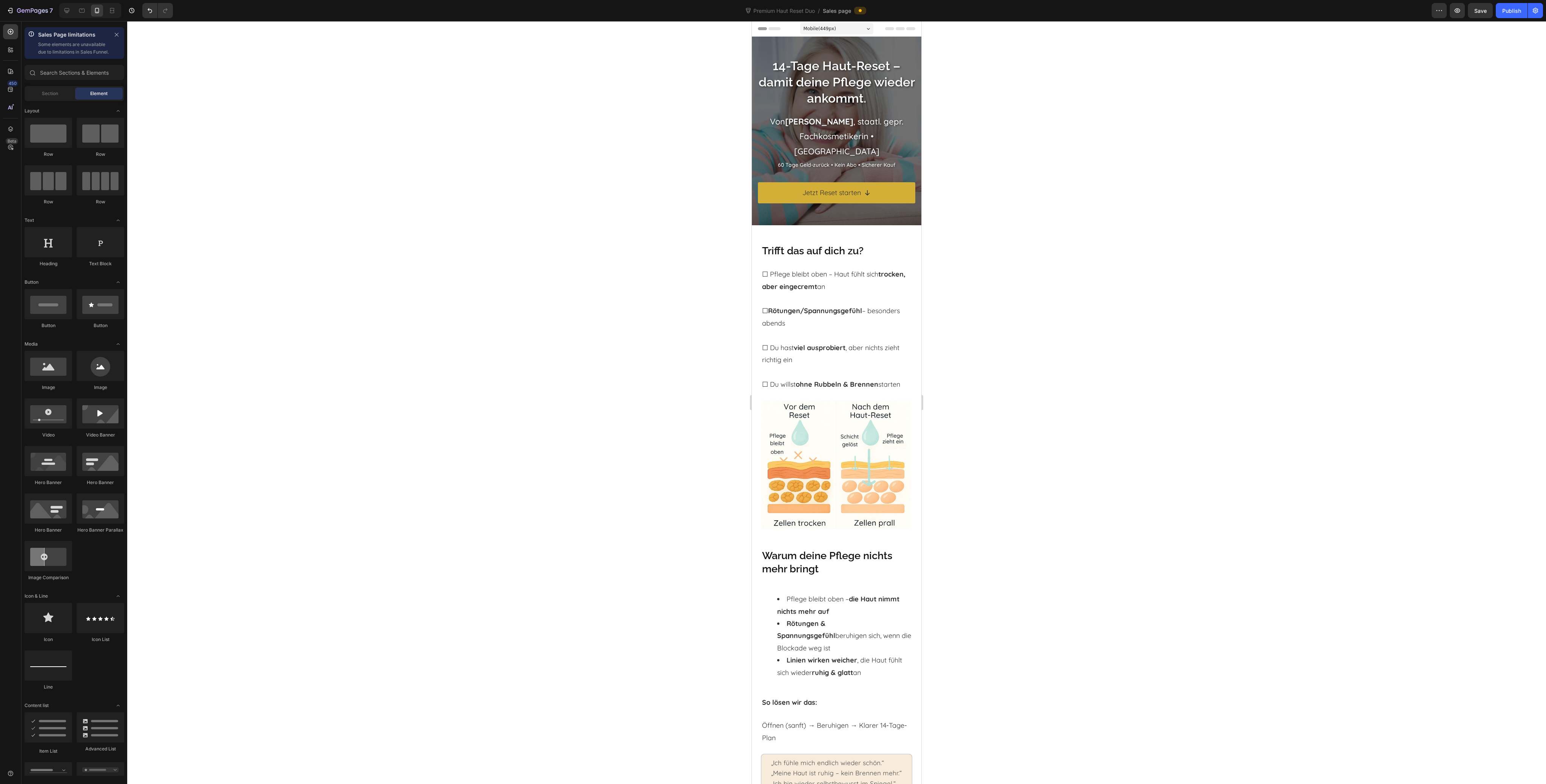
drag, startPoint x: 1199, startPoint y: 335, endPoint x: 1141, endPoint y: 305, distance: 65.3
click at [1199, 335] on div at bounding box center [837, 402] width 1419 height 763
click at [853, 187] on p "Jetzt Reset starten" at bounding box center [831, 193] width 58 height 12
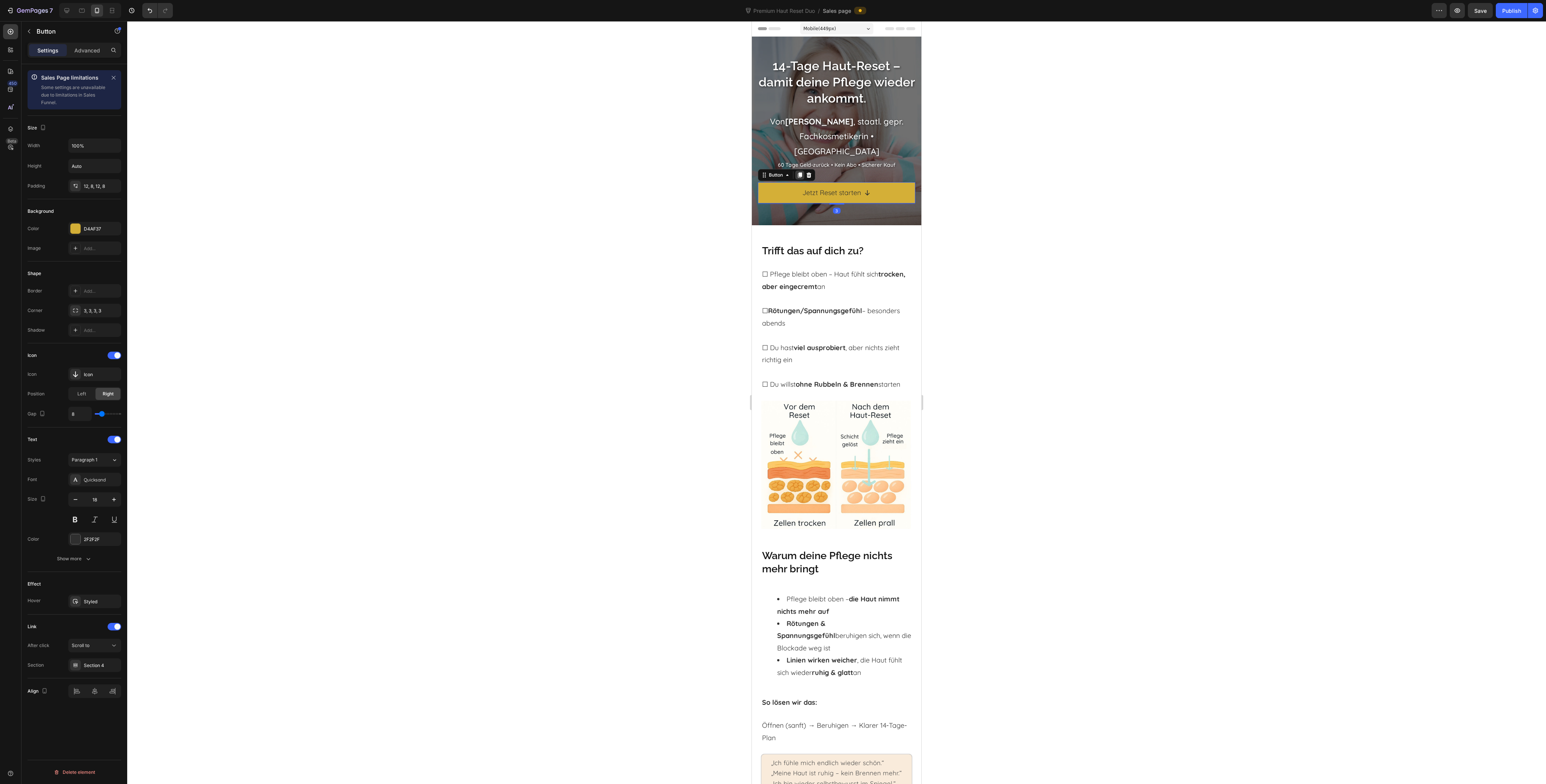
click at [799, 172] on icon at bounding box center [800, 175] width 6 height 6
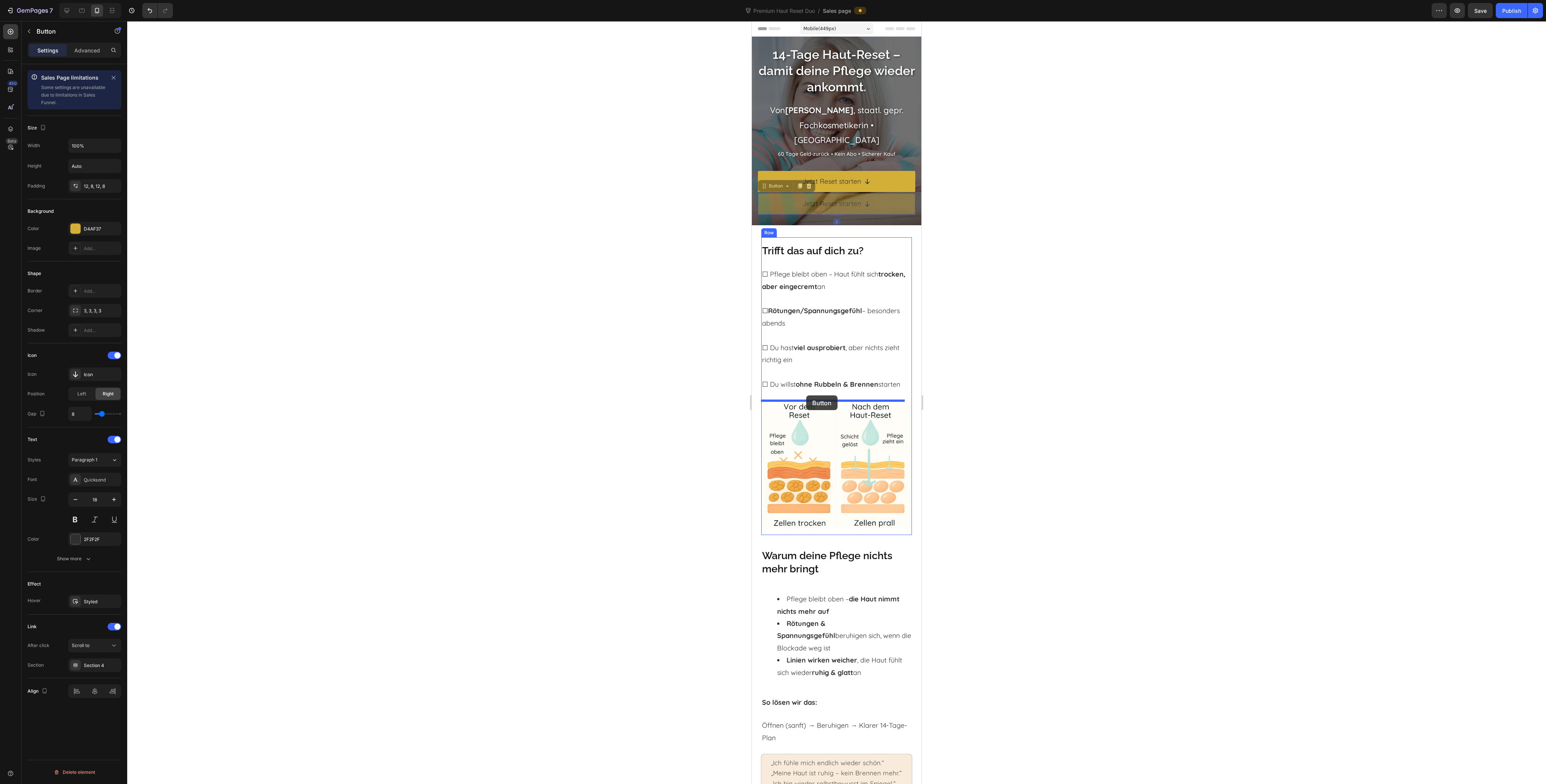
drag, startPoint x: 778, startPoint y: 179, endPoint x: 1679, endPoint y: 447, distance: 940.0
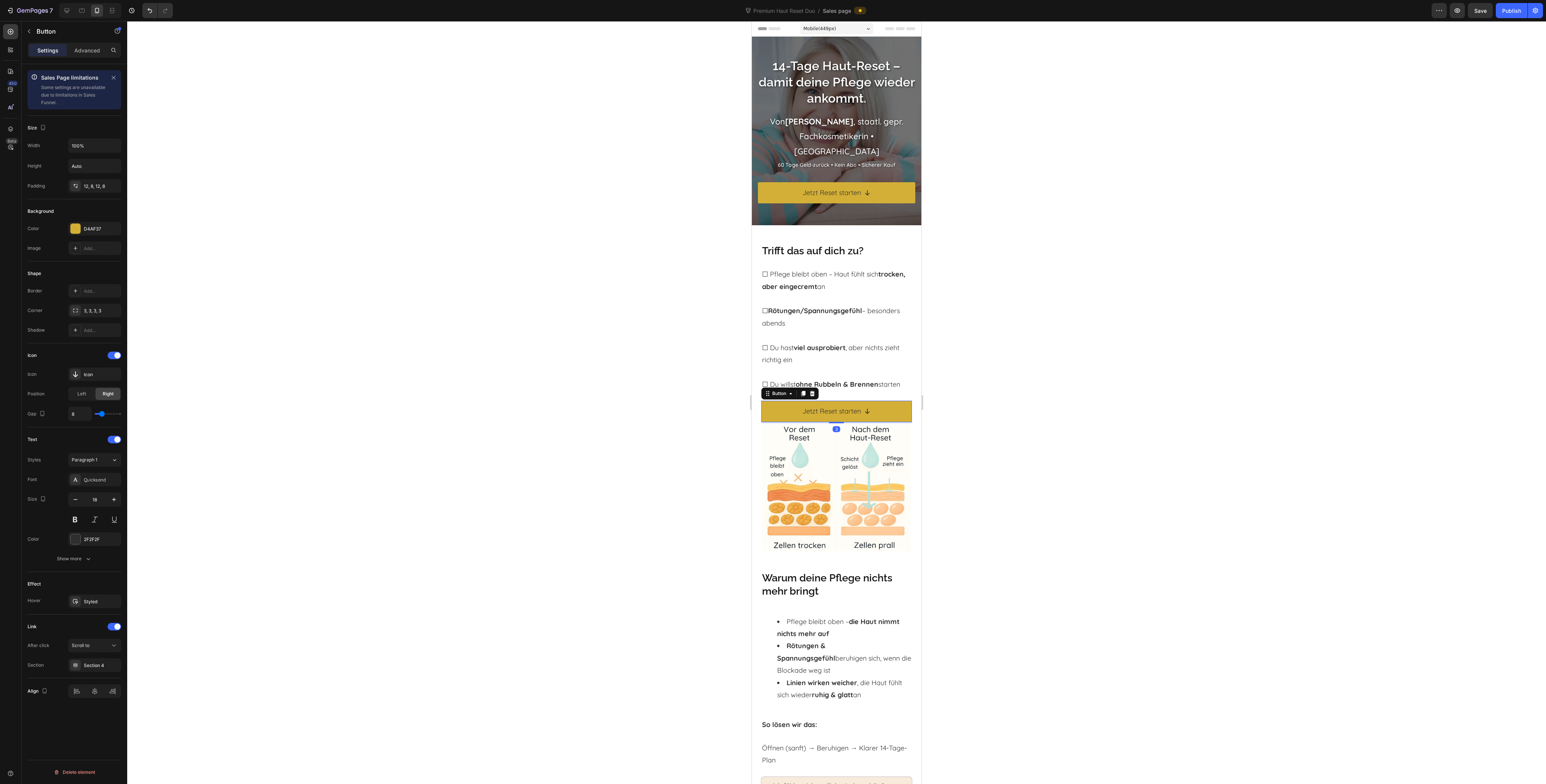
click at [986, 433] on div at bounding box center [837, 402] width 1419 height 763
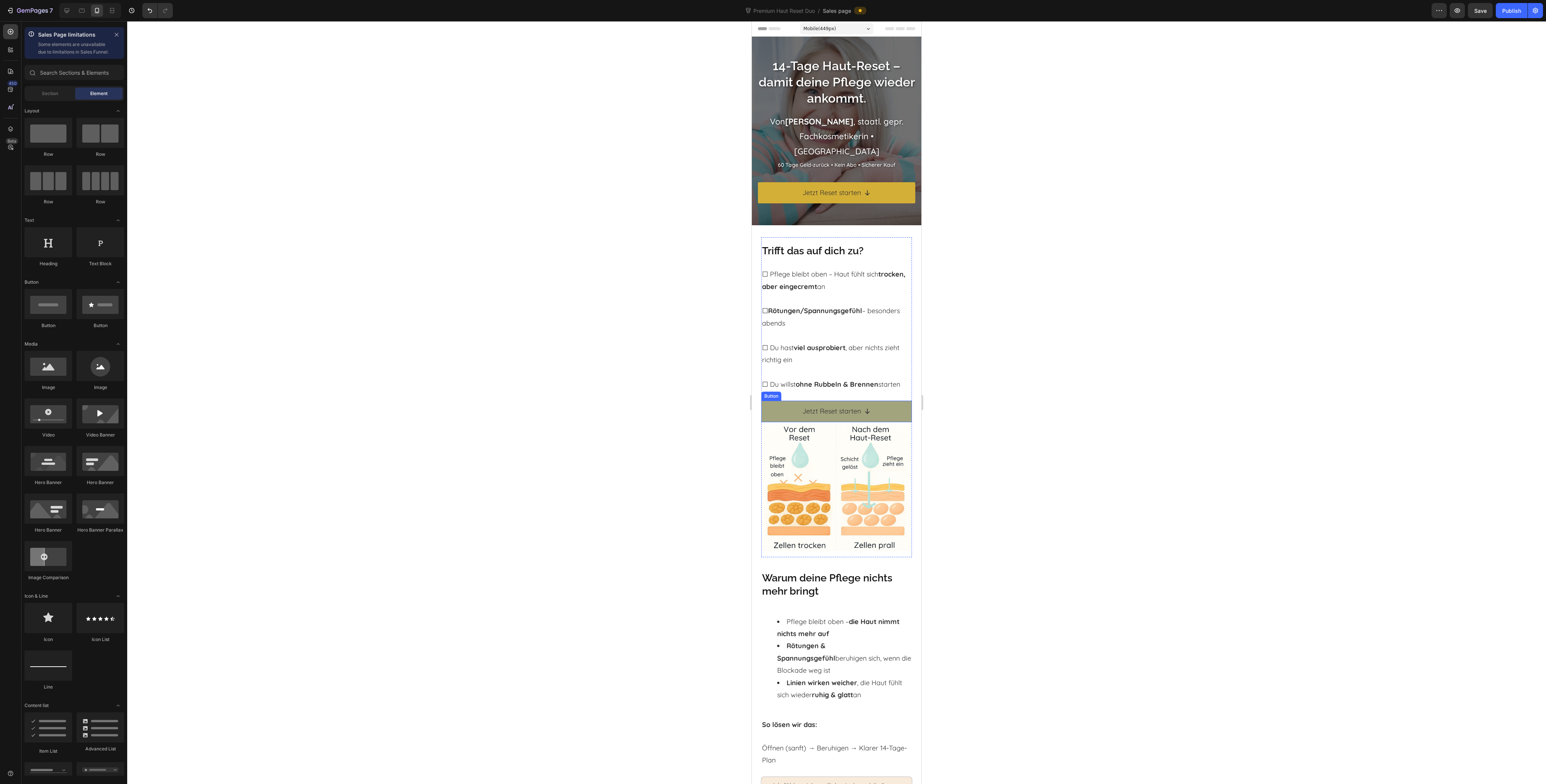
click at [766, 410] on link "Jetzt Reset starten" at bounding box center [837, 411] width 151 height 21
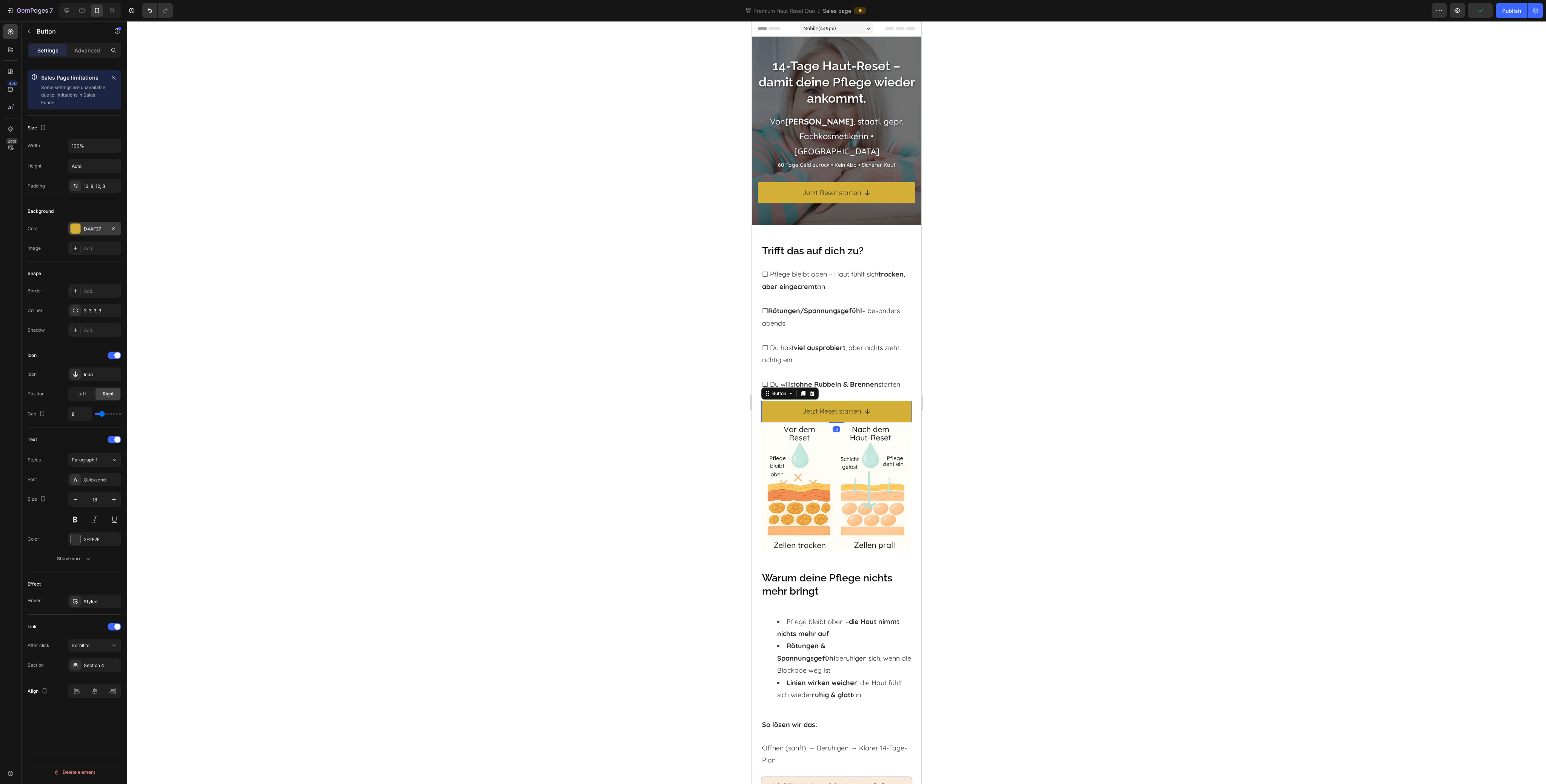
click at [88, 226] on div "D4AF37" at bounding box center [95, 229] width 22 height 7
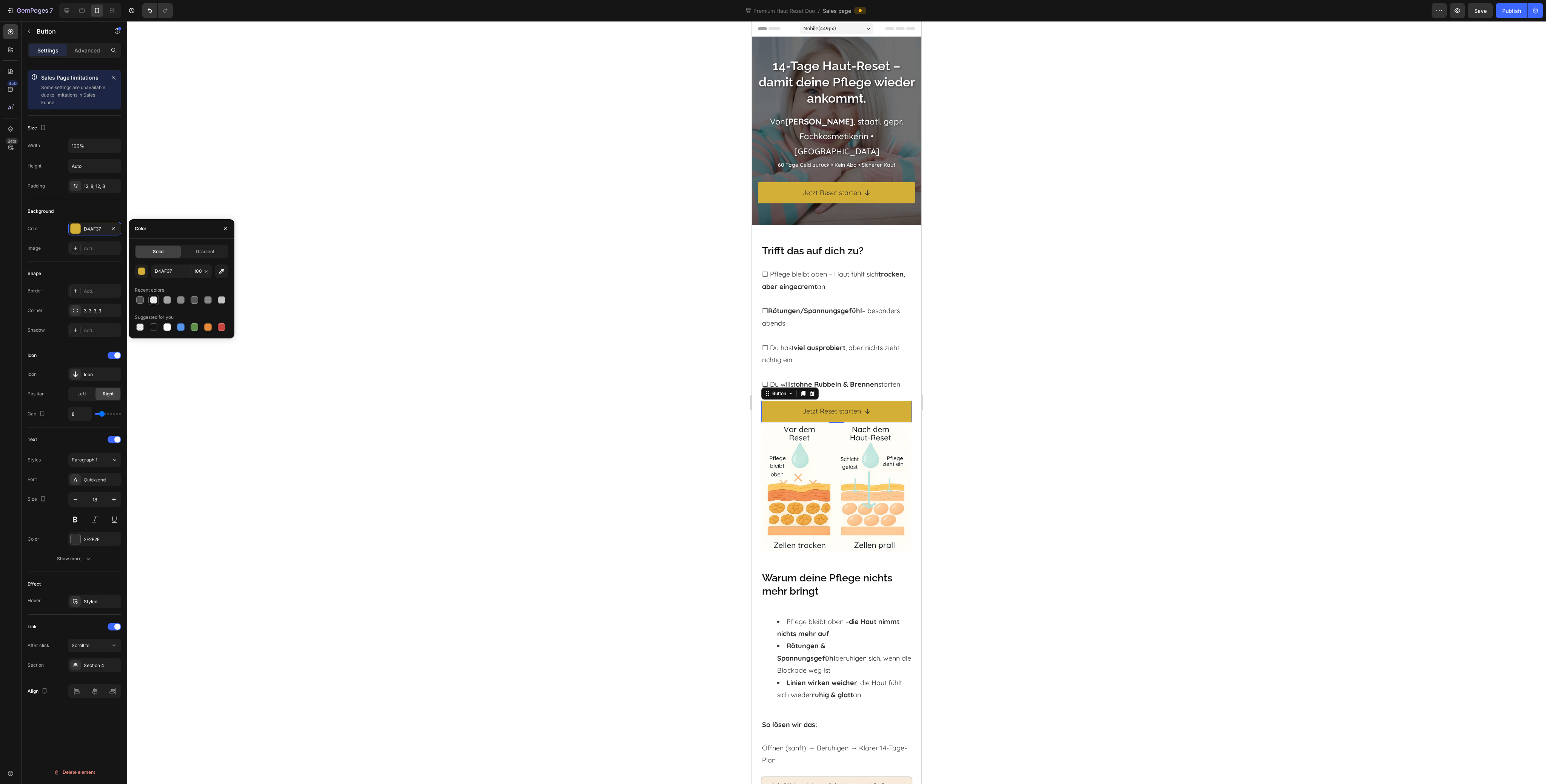
click at [153, 301] on div at bounding box center [154, 300] width 8 height 8
type input "4D4D4D"
type input "0"
click at [113, 311] on icon "button" at bounding box center [113, 310] width 3 height 3
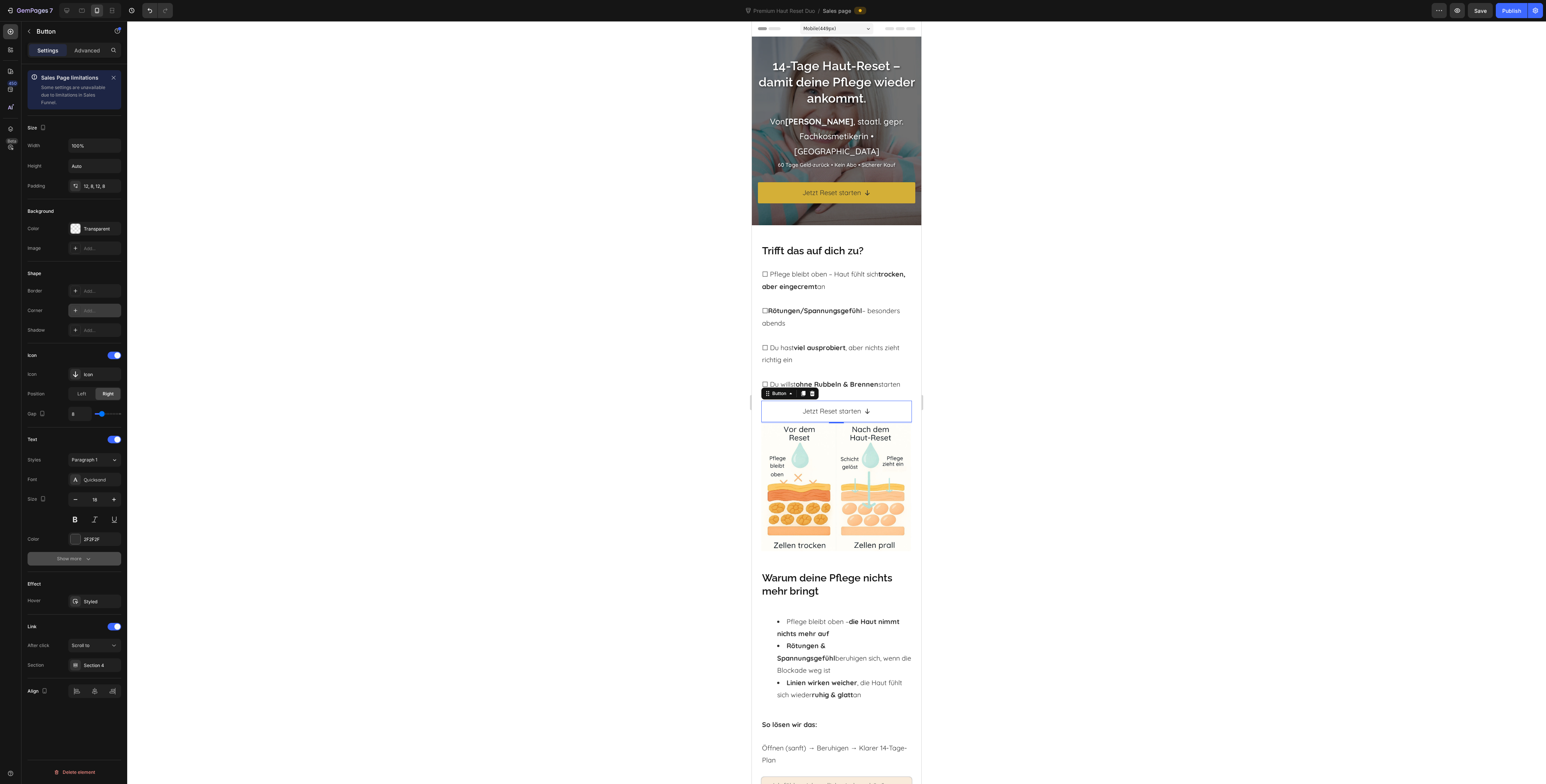
click at [71, 558] on div "Show more" at bounding box center [74, 558] width 35 height 8
click at [325, 396] on div at bounding box center [837, 402] width 1419 height 763
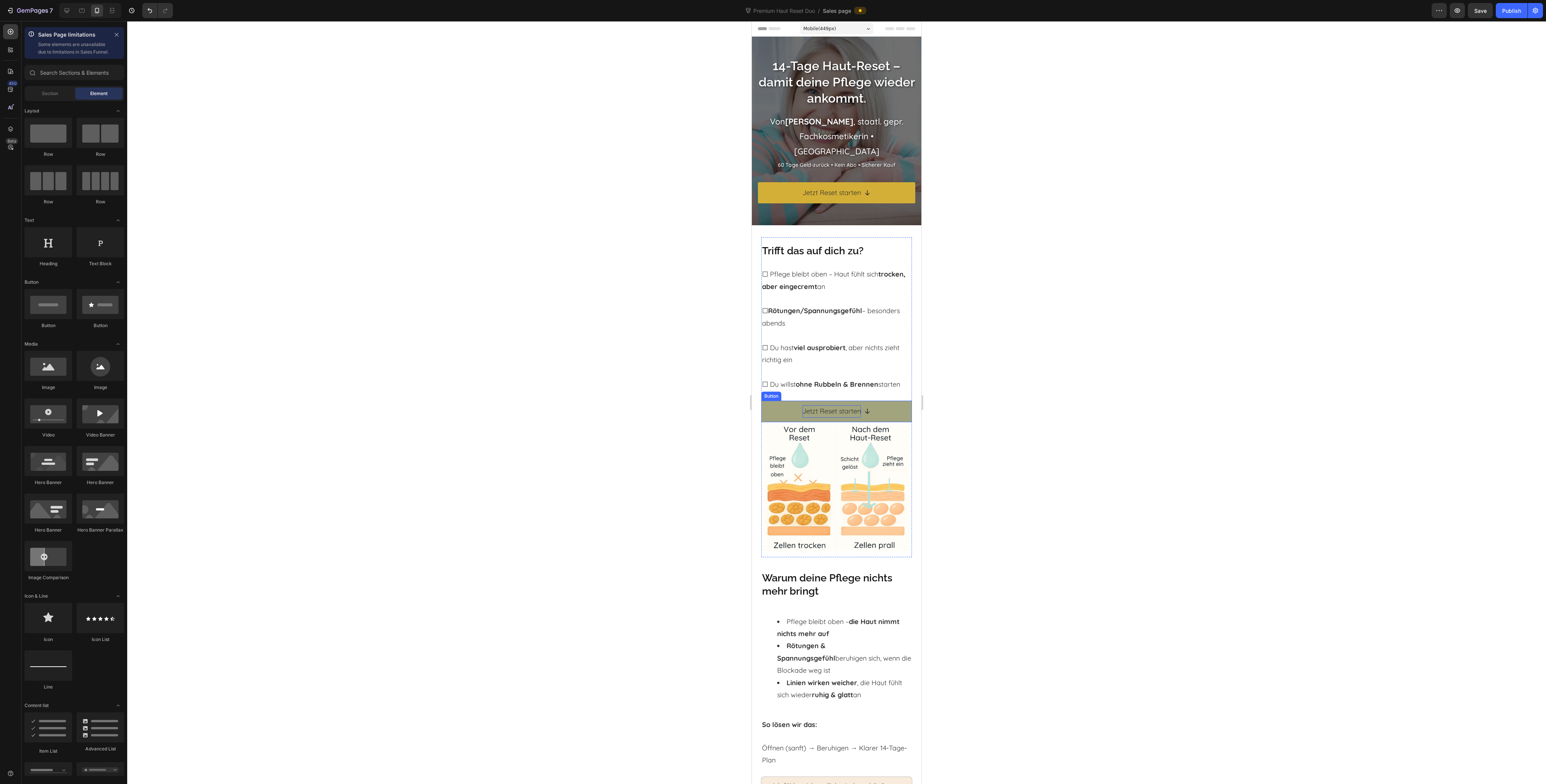
click at [811, 411] on p "Jetzt Reset starten" at bounding box center [831, 411] width 58 height 12
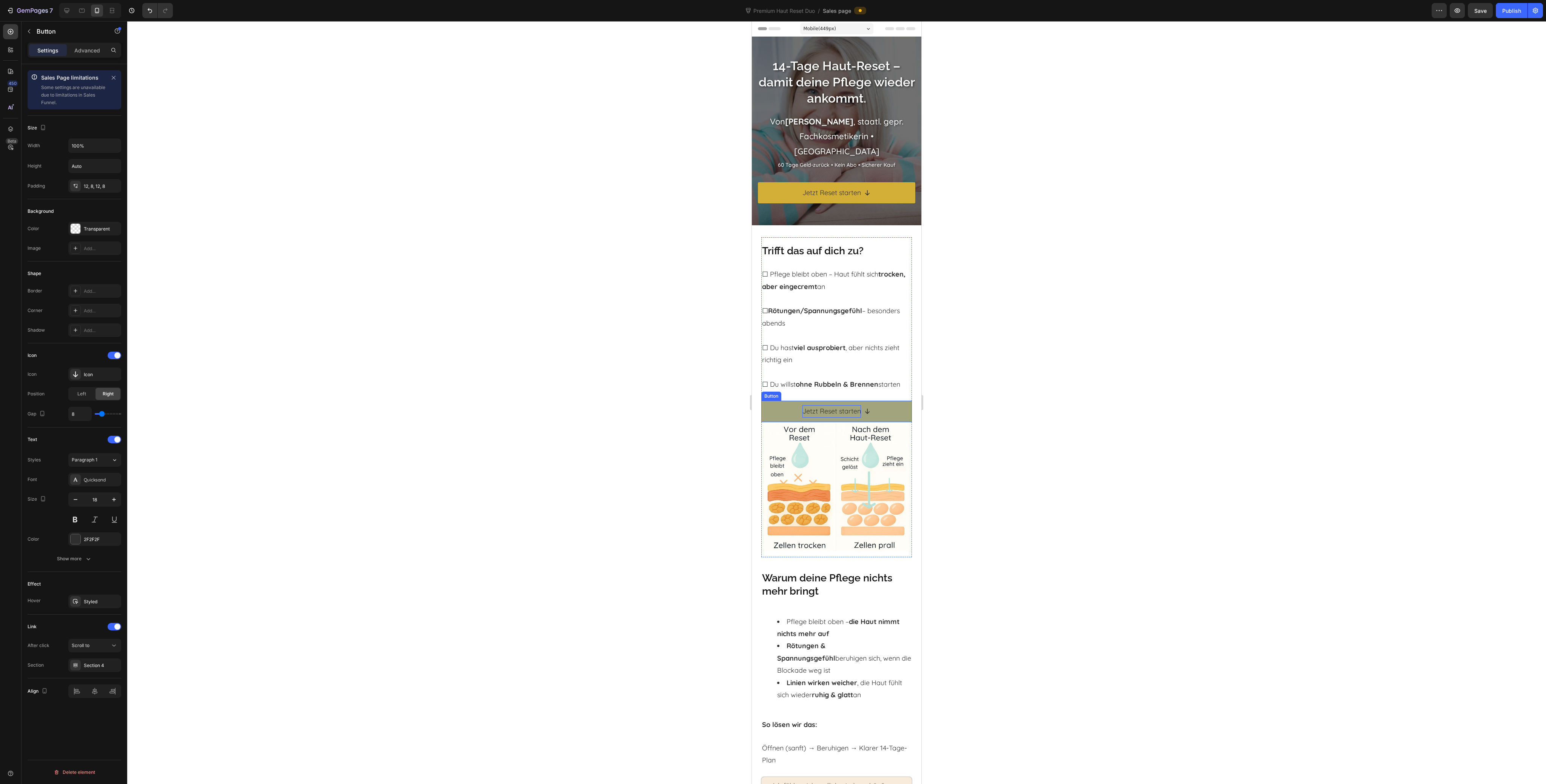
click at [811, 411] on p "Jetzt Reset starten" at bounding box center [831, 411] width 58 height 12
click at [825, 413] on p "Jetzt Reset starten" at bounding box center [831, 411] width 58 height 12
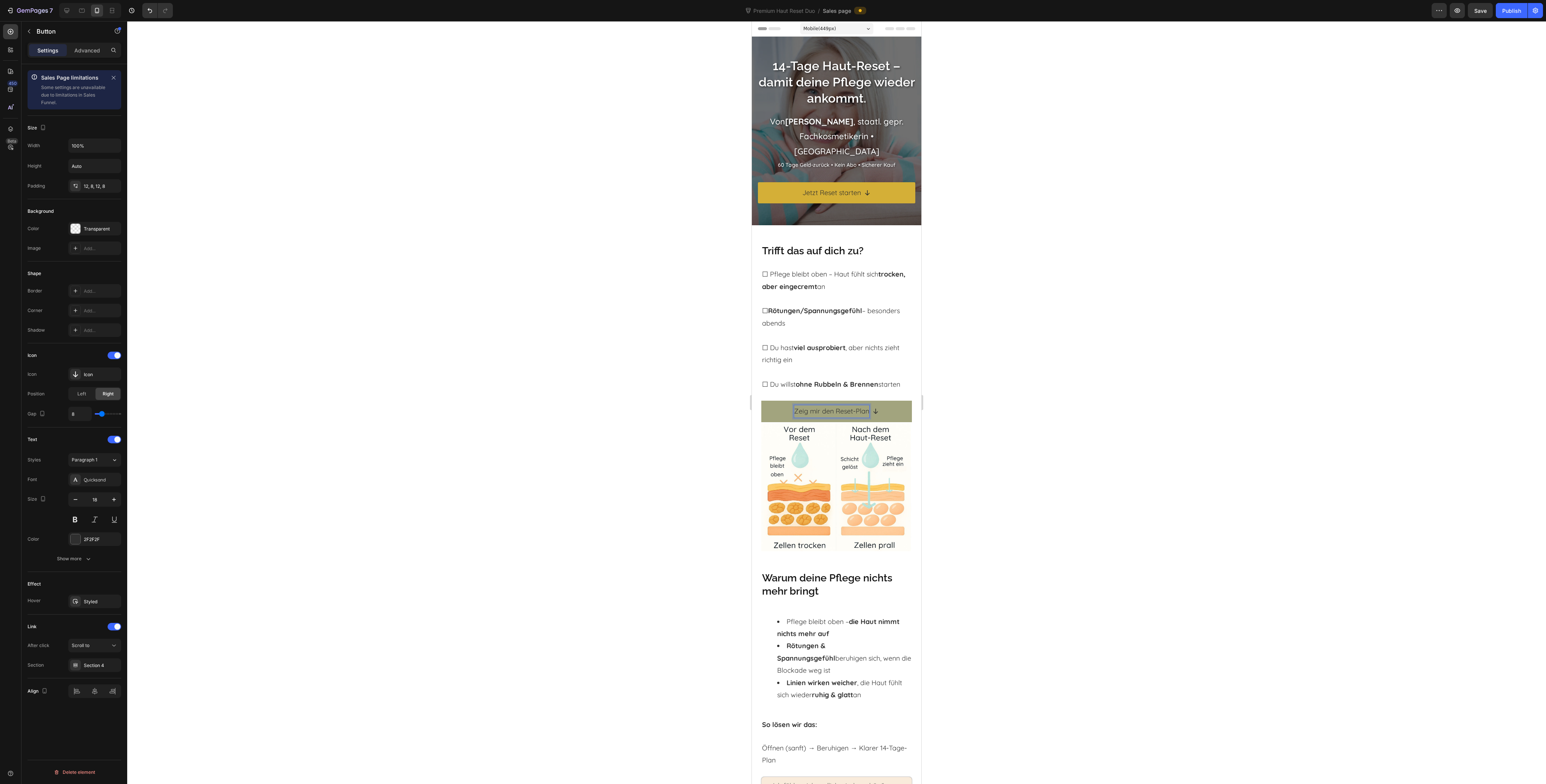
click at [1046, 425] on div at bounding box center [837, 402] width 1419 height 763
click at [781, 410] on link "Zeig mir den Reset-Plan" at bounding box center [837, 411] width 151 height 21
click at [652, 457] on div at bounding box center [837, 402] width 1419 height 763
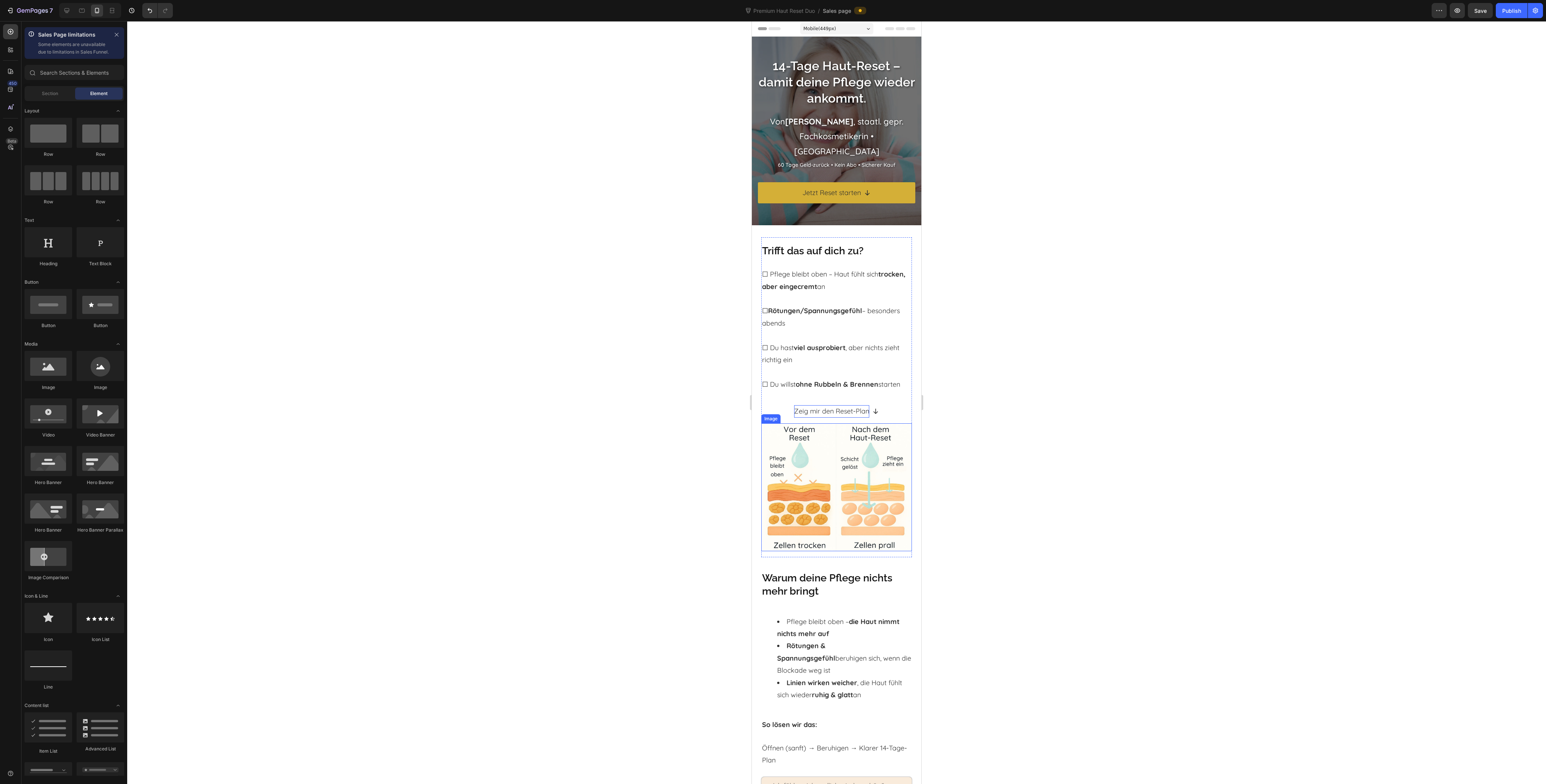
click at [805, 432] on img at bounding box center [837, 488] width 151 height 128
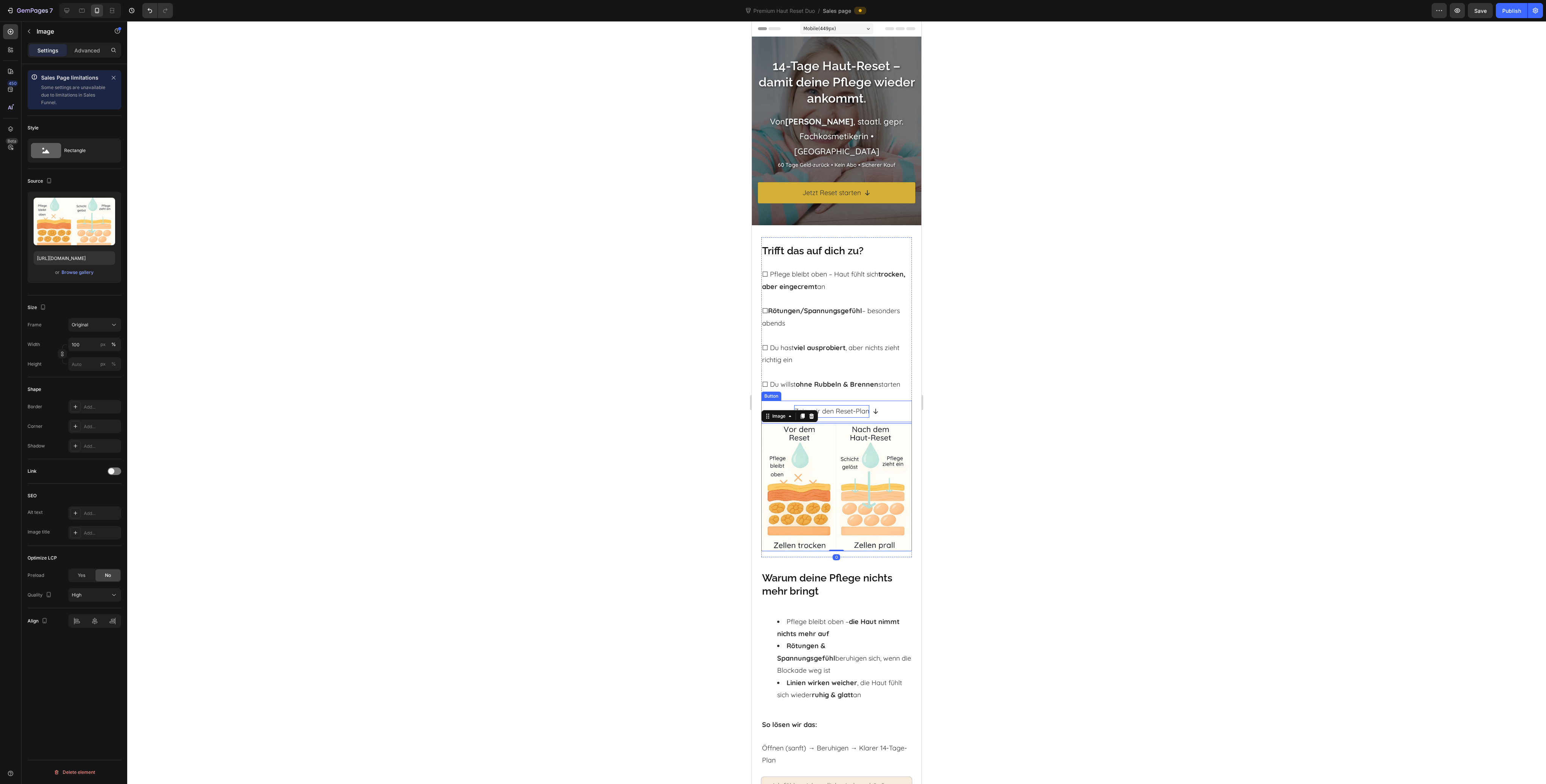
click at [834, 414] on p "Zeig mir den Reset-Plan" at bounding box center [831, 411] width 75 height 12
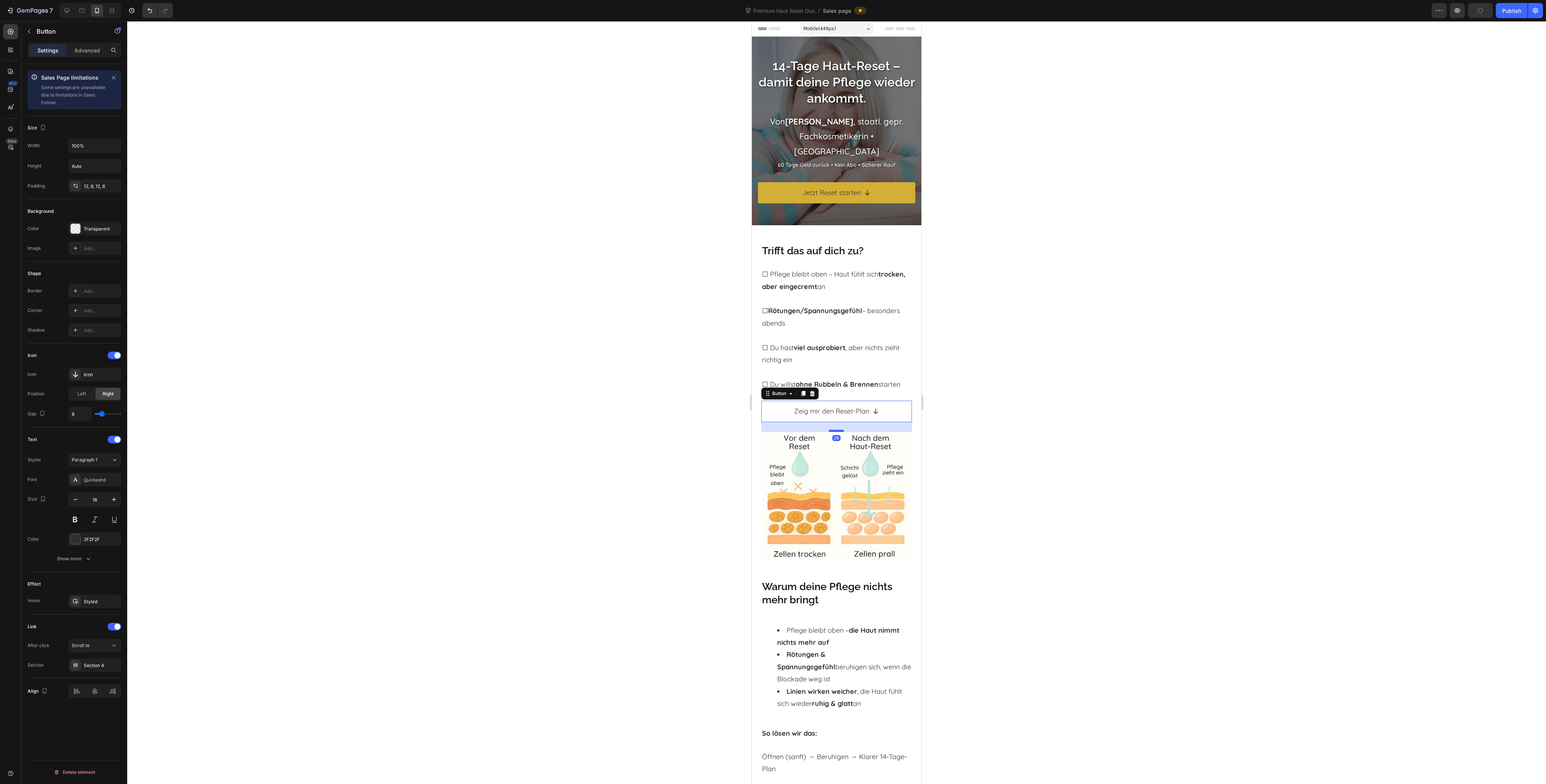
drag, startPoint x: 829, startPoint y: 422, endPoint x: 1681, endPoint y: 441, distance: 852.2
click at [831, 431] on div at bounding box center [836, 431] width 15 height 2
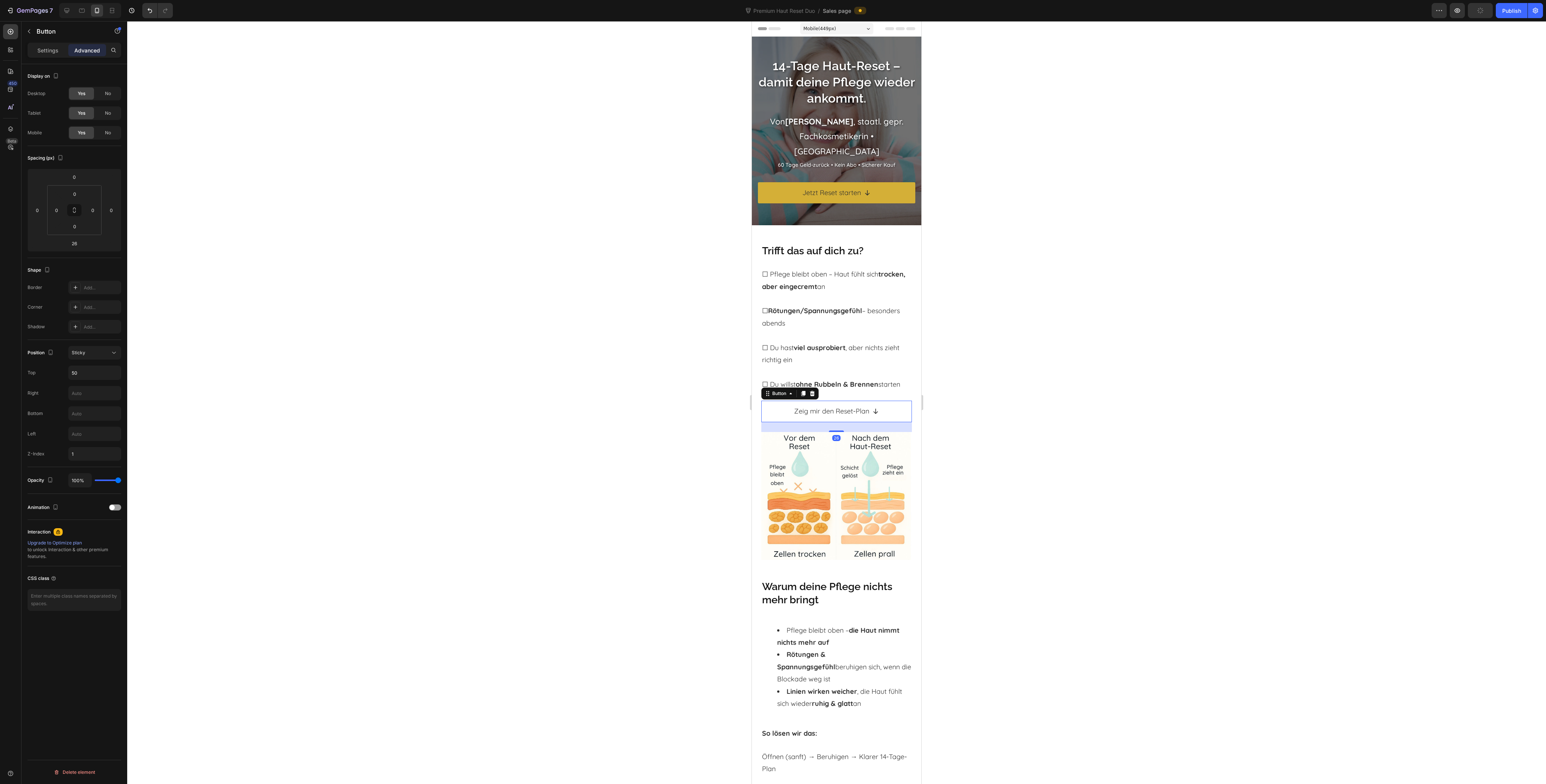
click at [1009, 418] on div at bounding box center [837, 402] width 1419 height 763
click at [844, 413] on p "Zeig mir den Reset-Plan" at bounding box center [831, 411] width 75 height 12
click at [720, 420] on div at bounding box center [837, 402] width 1419 height 763
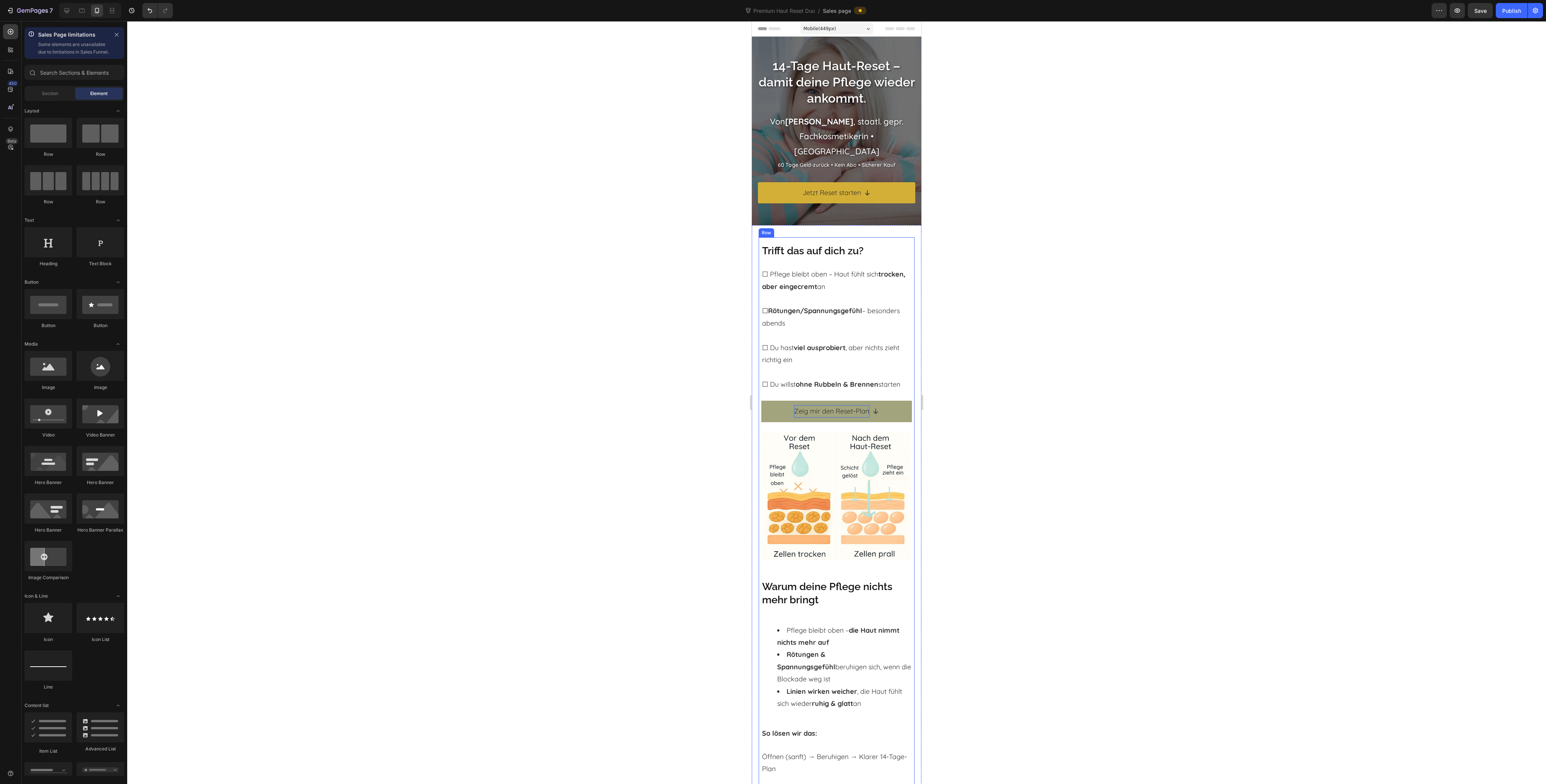
click at [771, 413] on link "Zeig mir den Reset-Plan" at bounding box center [837, 411] width 151 height 21
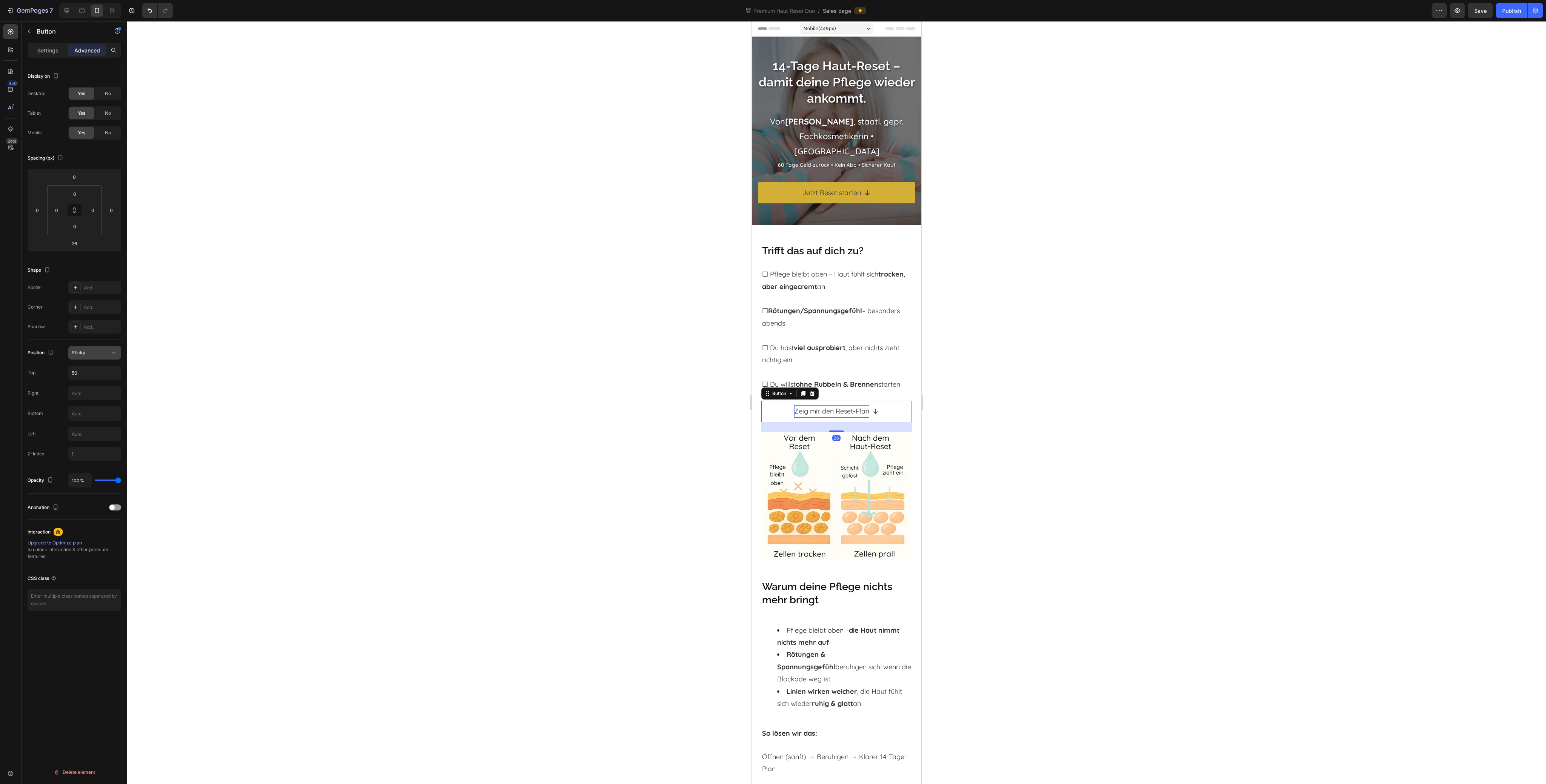
click at [112, 347] on button "Sticky" at bounding box center [95, 353] width 53 height 14
click at [95, 371] on p "Static" at bounding box center [93, 371] width 43 height 7
click at [56, 47] on p "Settings" at bounding box center [47, 50] width 21 height 8
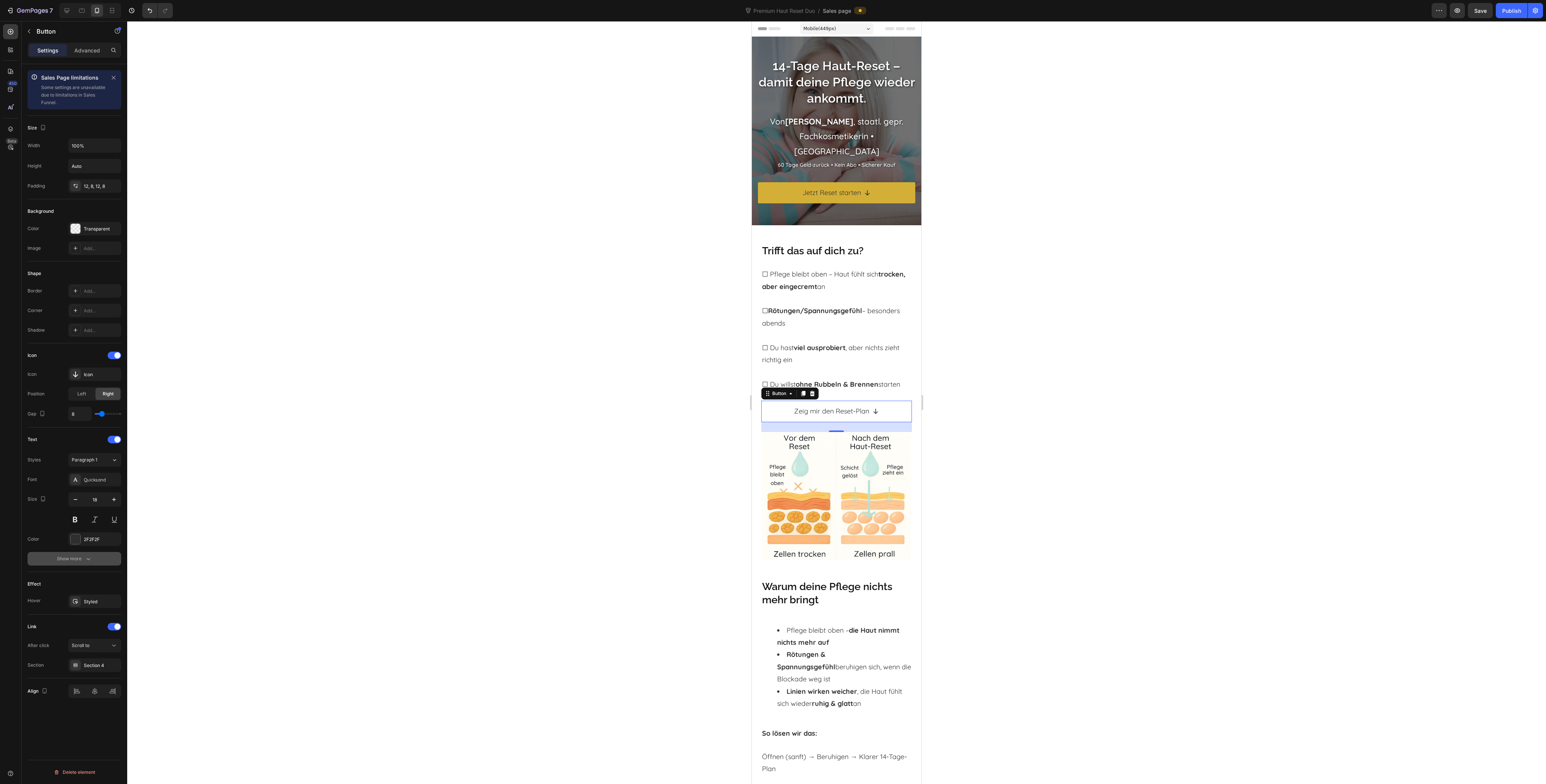
click at [71, 564] on button "Show more" at bounding box center [74, 558] width 94 height 14
click at [85, 46] on div "Advanced" at bounding box center [87, 50] width 38 height 12
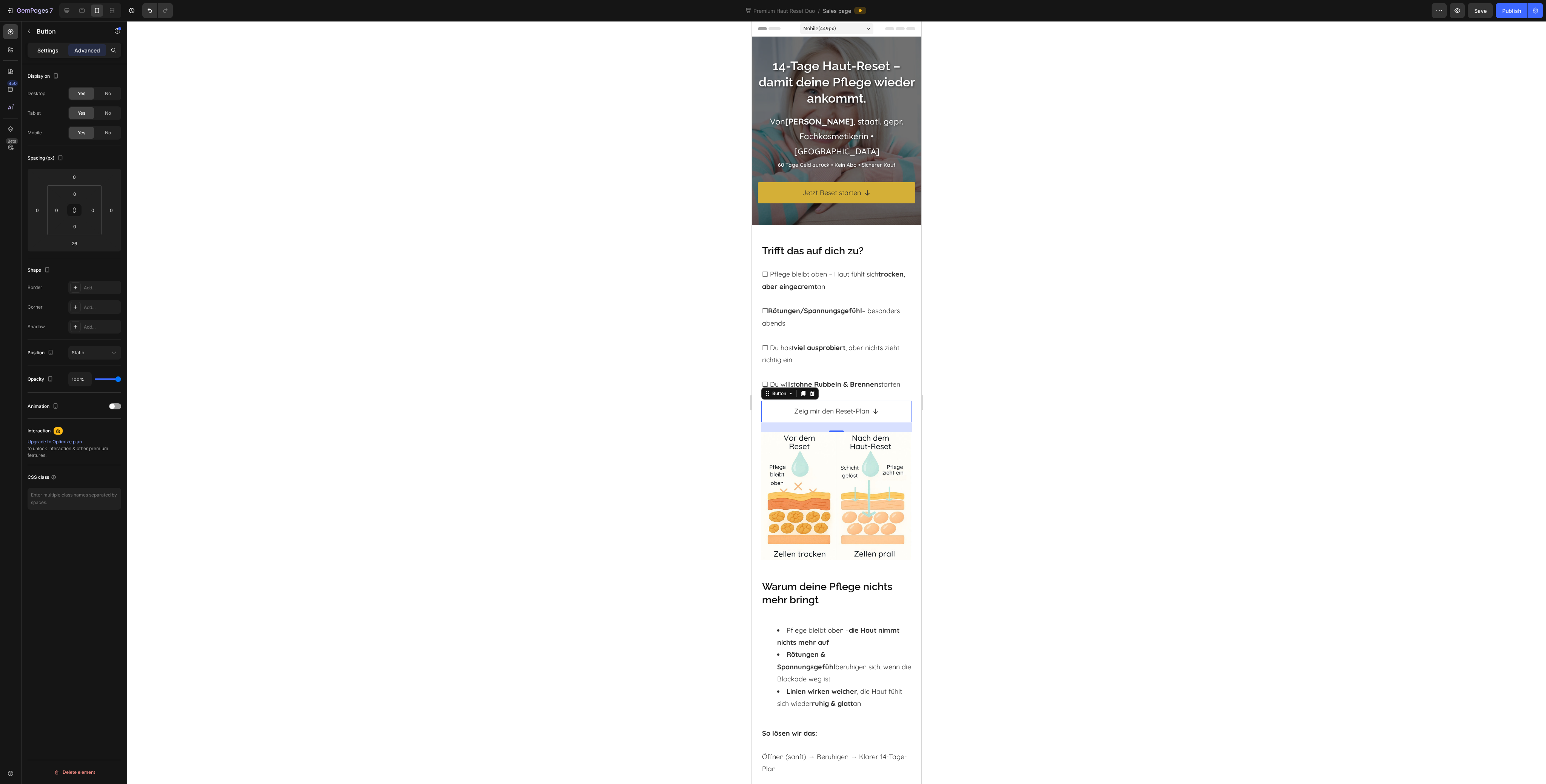
click at [45, 50] on p "Settings" at bounding box center [47, 50] width 21 height 8
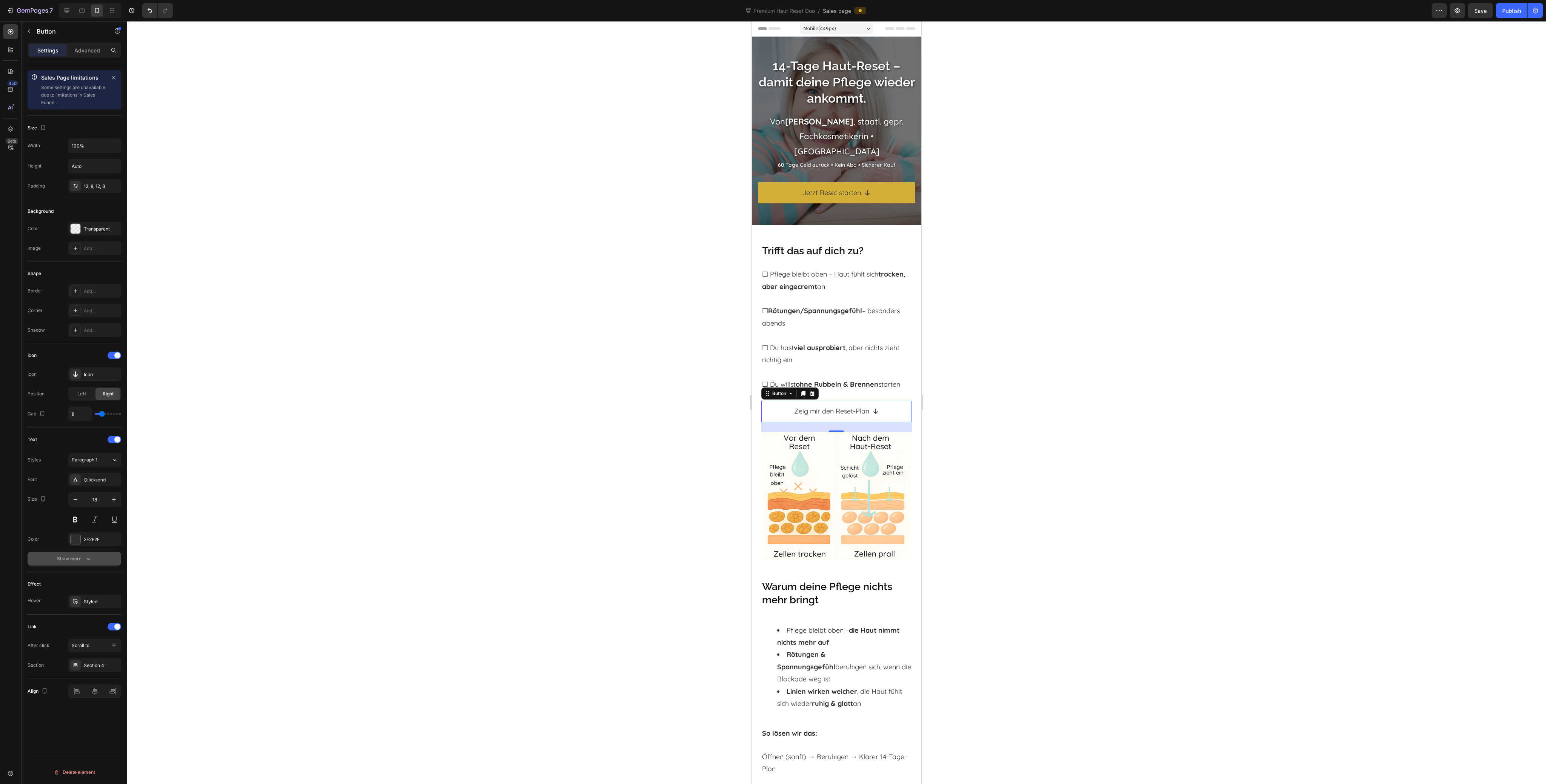
click at [92, 561] on button "Show more" at bounding box center [74, 558] width 94 height 14
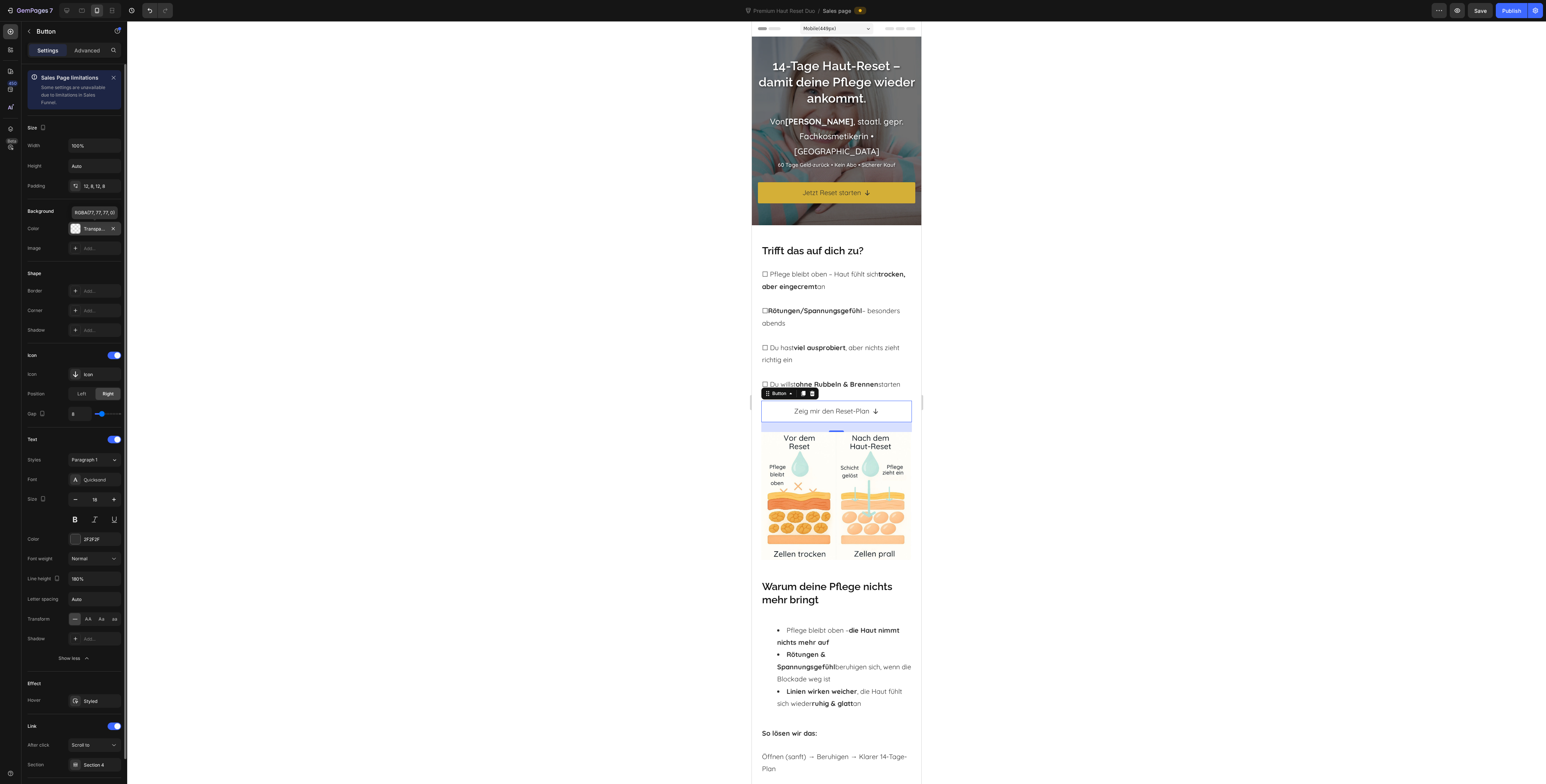
click at [99, 226] on div "Transparent" at bounding box center [95, 229] width 22 height 7
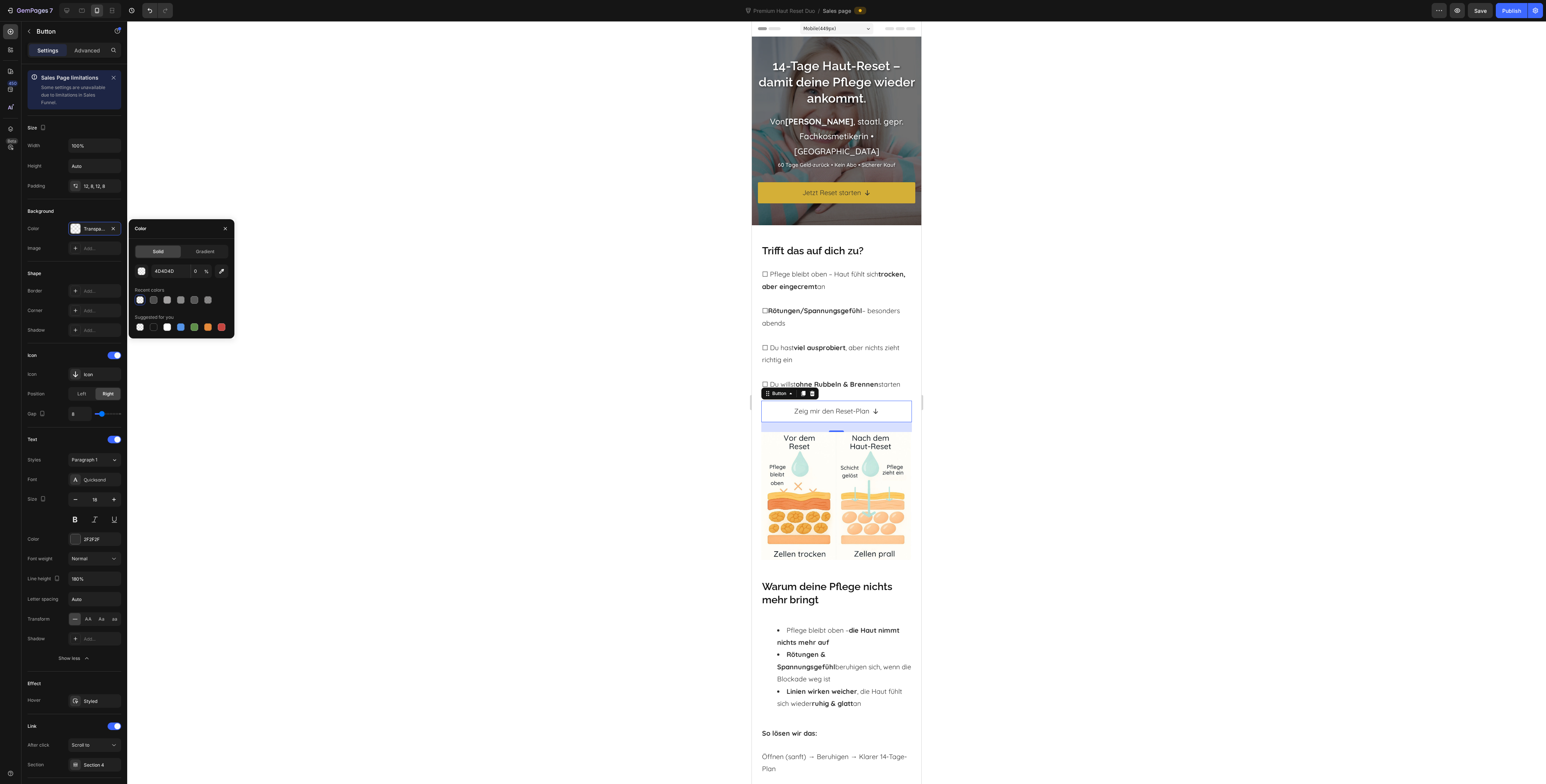
drag, startPoint x: 194, startPoint y: 251, endPoint x: 166, endPoint y: 240, distance: 30.1
click at [166, 240] on div "Solid Gradient 4D4D4D 0 % Recent colors Suggested for you" at bounding box center [181, 289] width 106 height 100
click at [227, 227] on icon "button" at bounding box center [225, 229] width 6 height 6
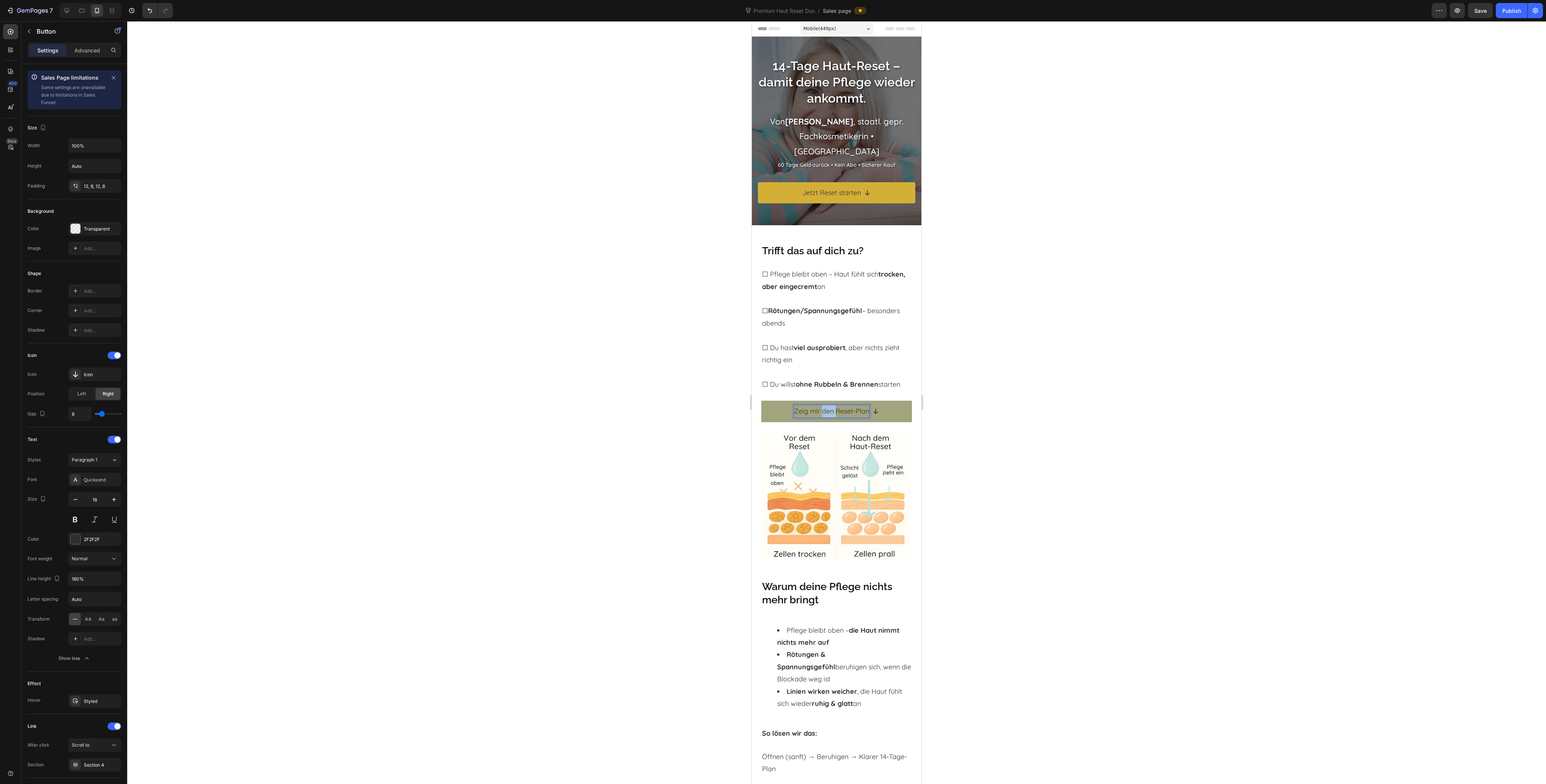
click at [824, 413] on p "Zeig mir den Reset-Plan" at bounding box center [831, 411] width 75 height 12
click at [1071, 462] on div at bounding box center [837, 402] width 1419 height 763
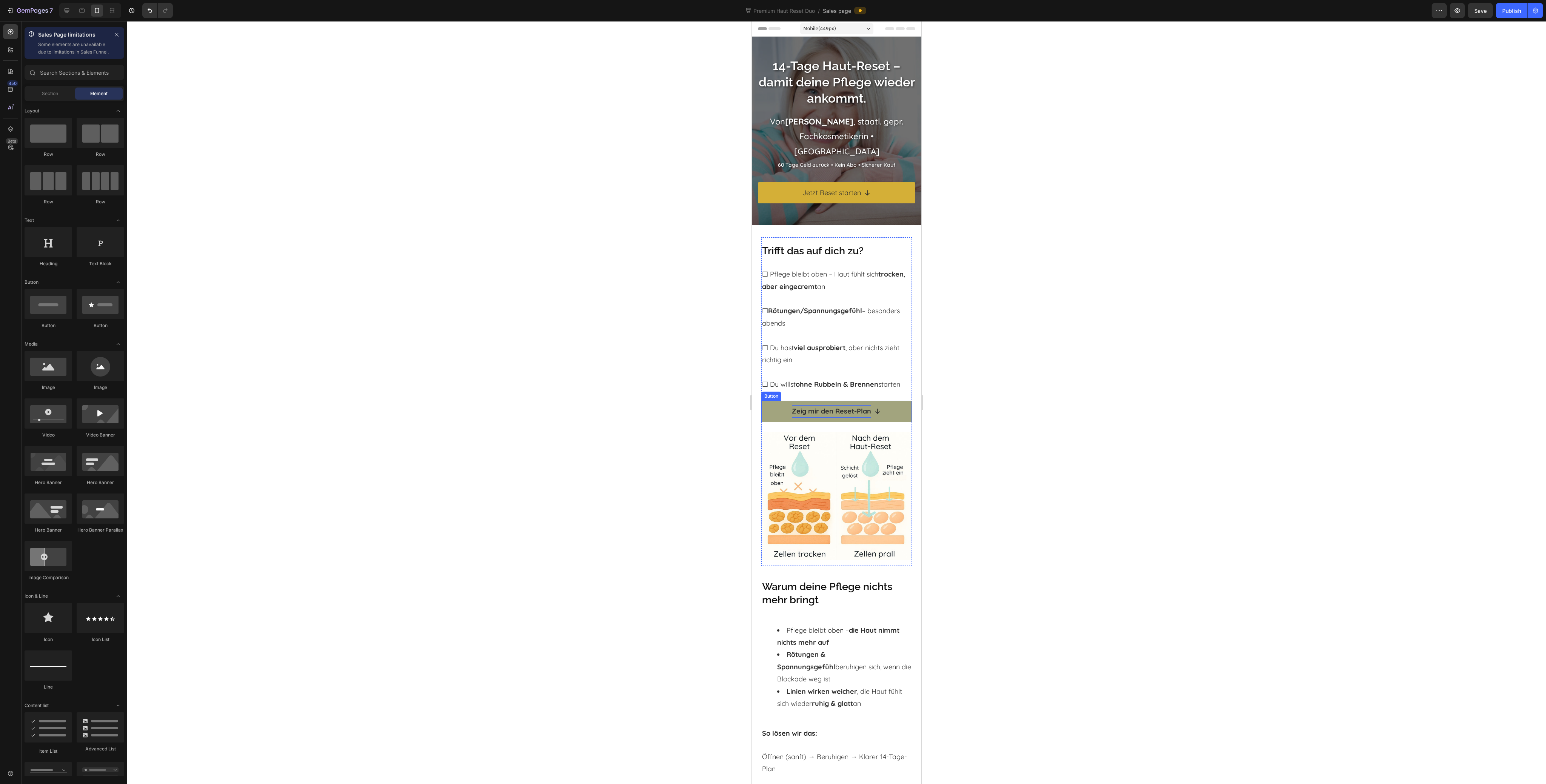
click at [771, 403] on link "Zeig mir den Reset-Plan" at bounding box center [837, 411] width 151 height 21
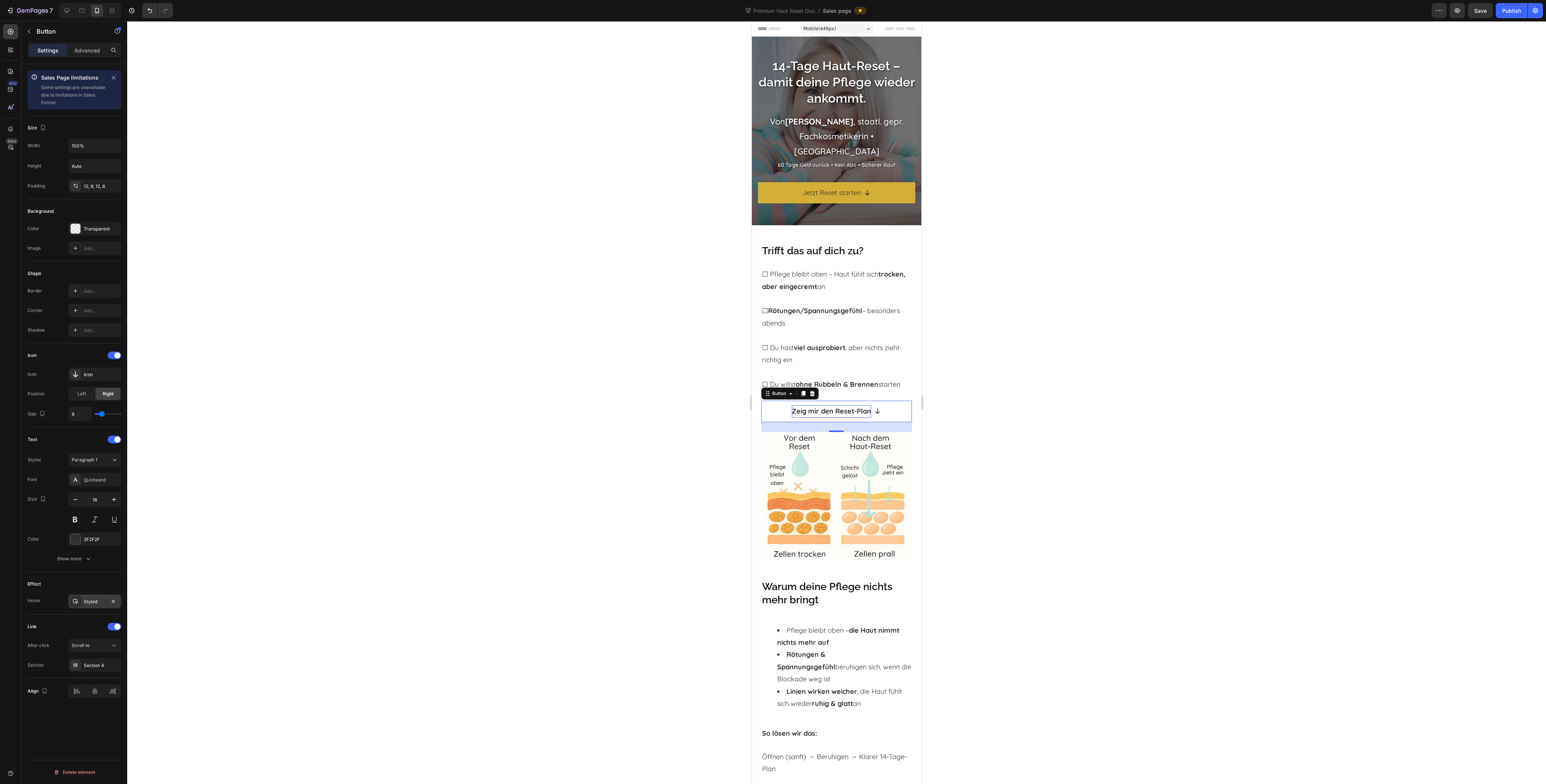
click at [94, 598] on div "Styled" at bounding box center [95, 601] width 22 height 7
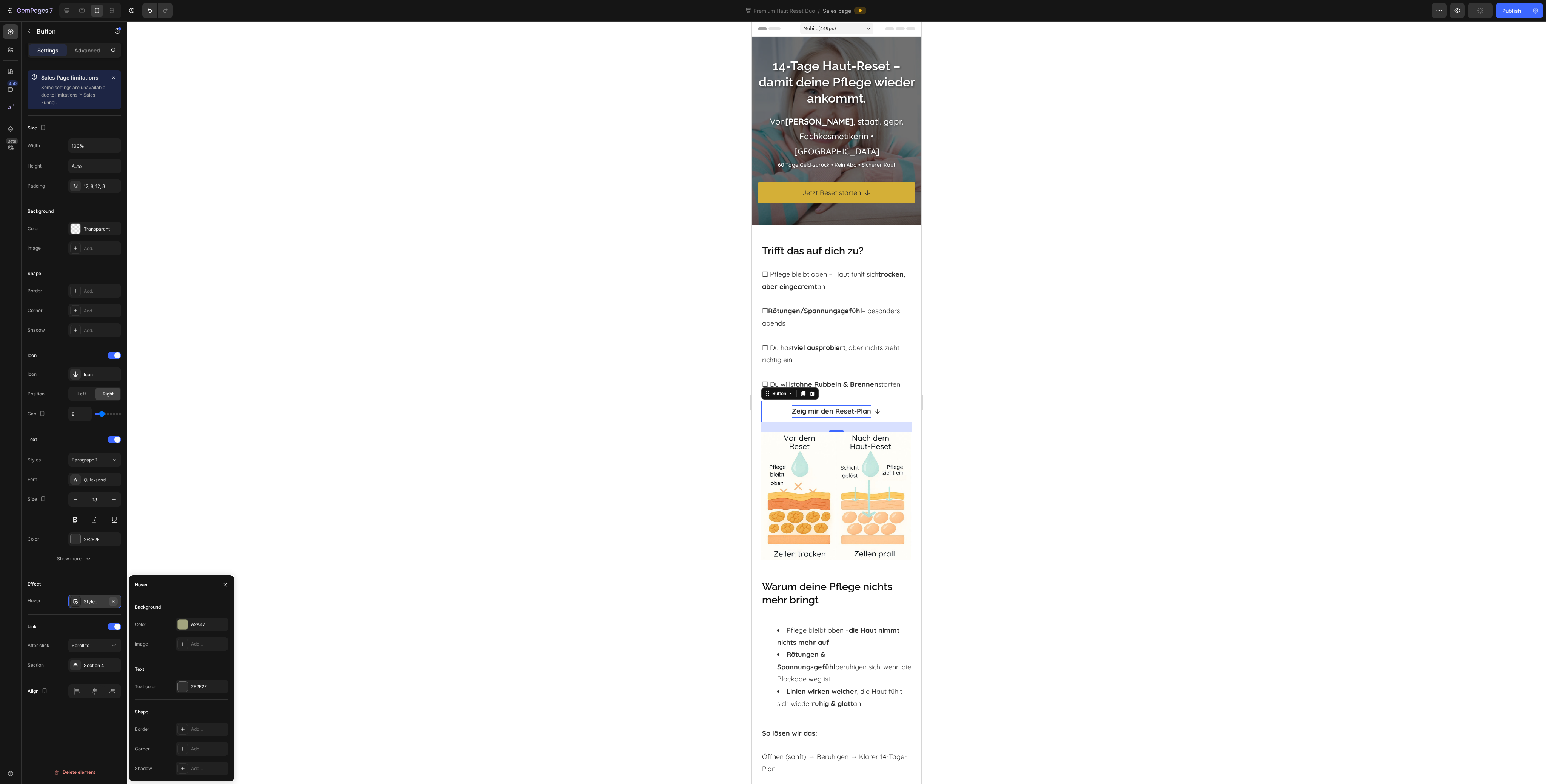
click at [115, 600] on icon "button" at bounding box center [113, 601] width 6 height 6
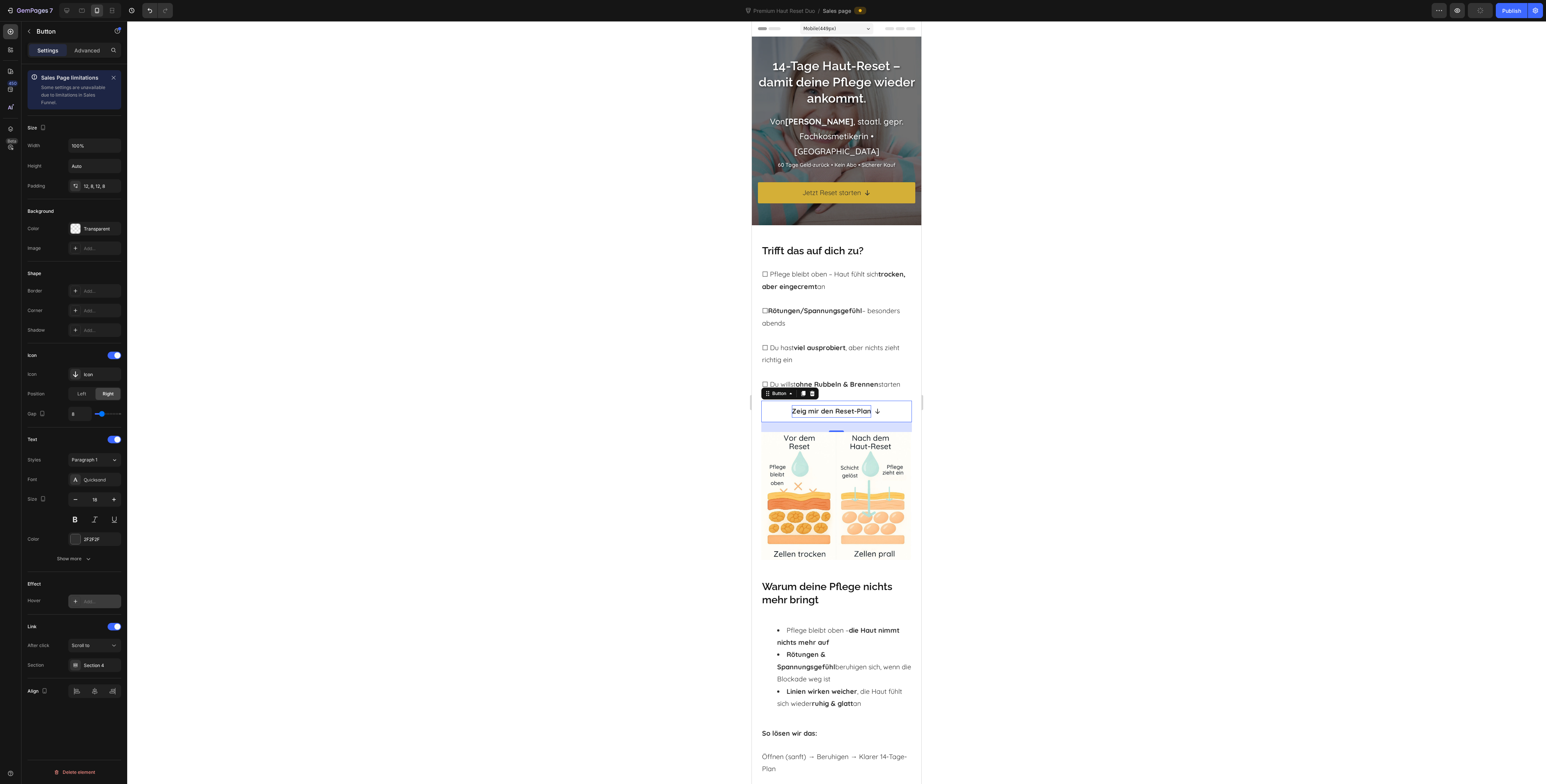
click at [409, 546] on div at bounding box center [837, 402] width 1419 height 763
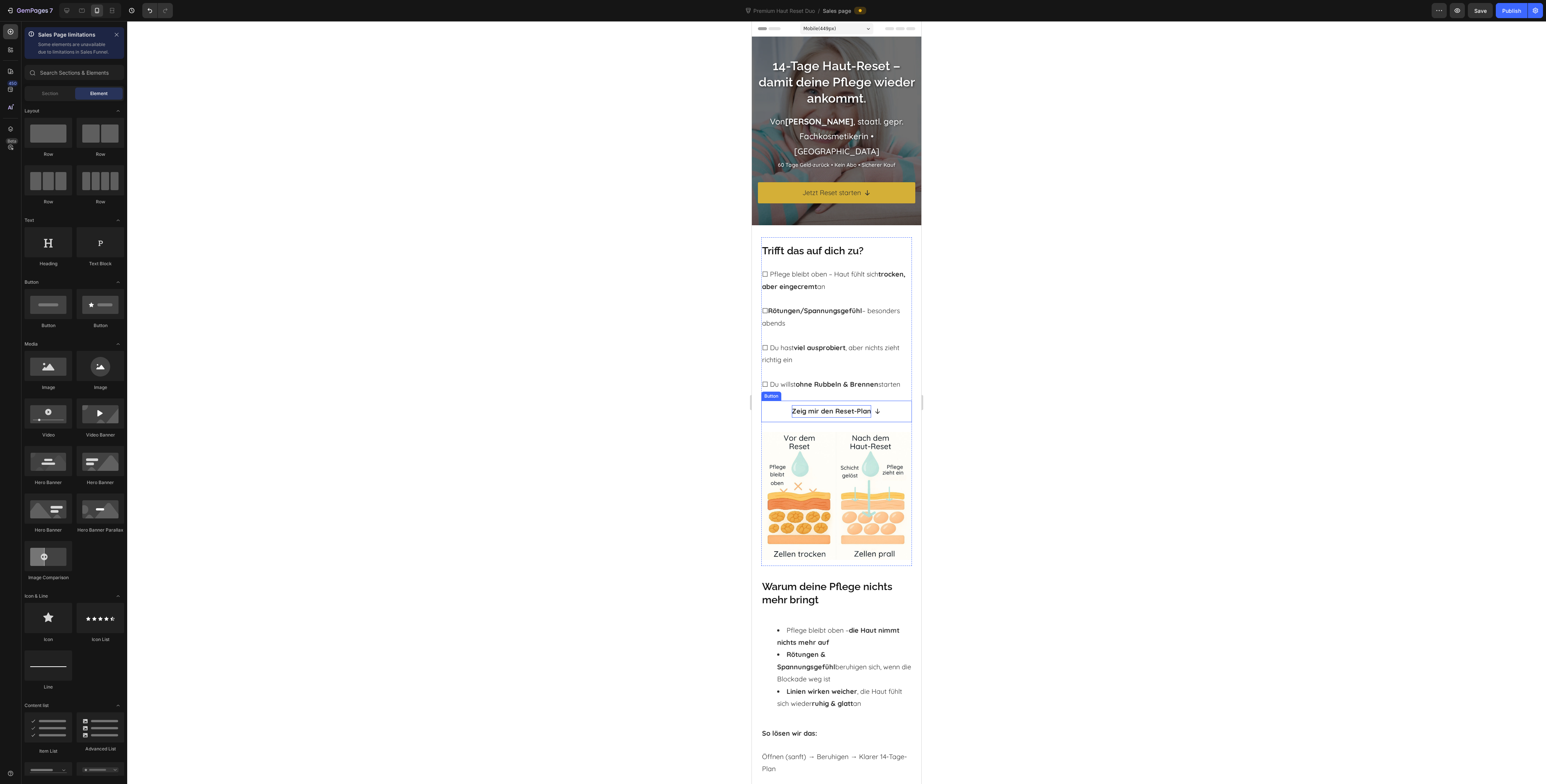
click at [603, 429] on div at bounding box center [837, 402] width 1419 height 763
click at [866, 386] on strong "ohne Rubbeln & Brennen" at bounding box center [837, 384] width 83 height 8
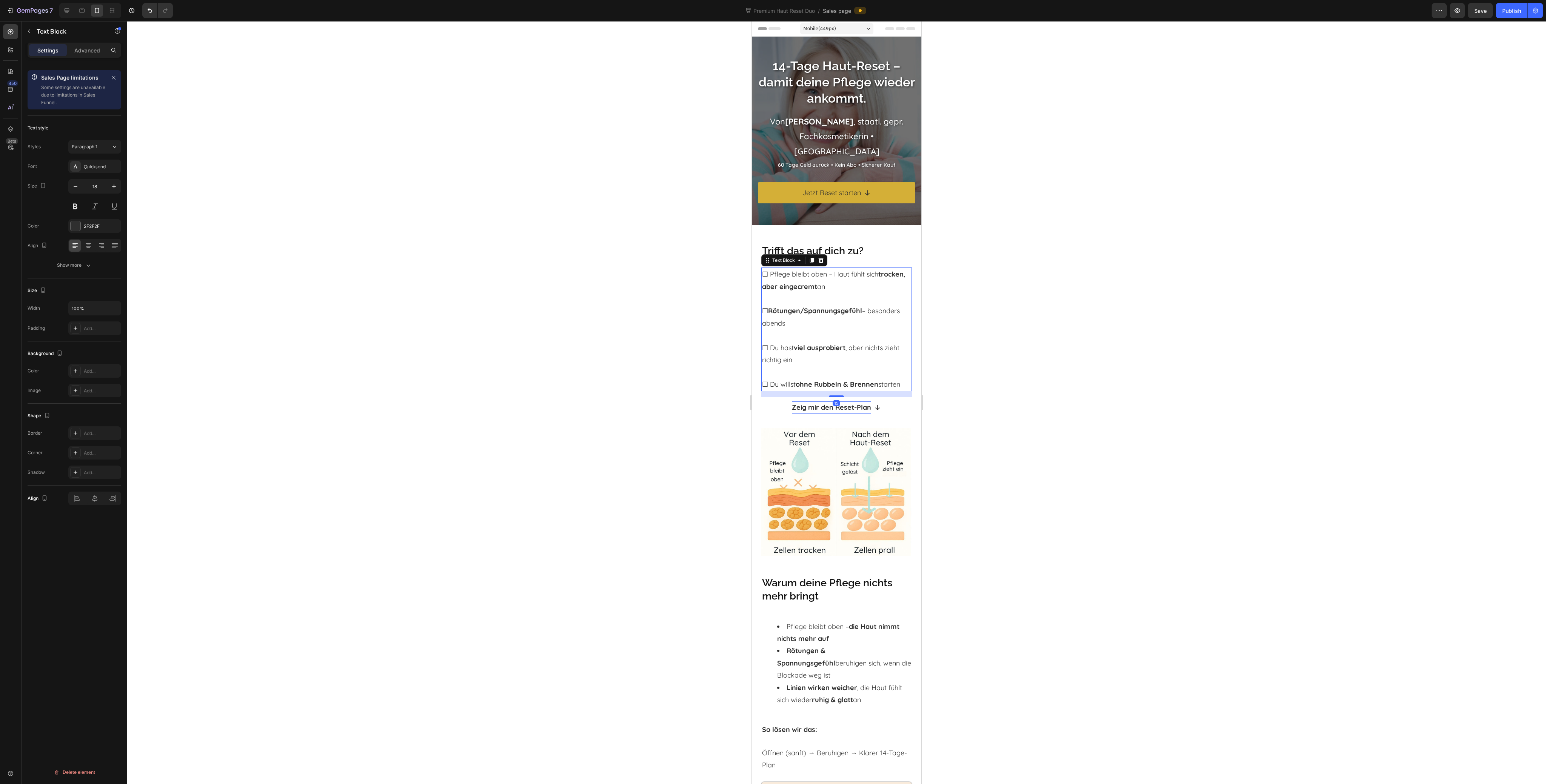
click at [835, 395] on div at bounding box center [836, 396] width 15 height 2
click at [985, 432] on div at bounding box center [837, 402] width 1419 height 763
